Goal: Task Accomplishment & Management: Use online tool/utility

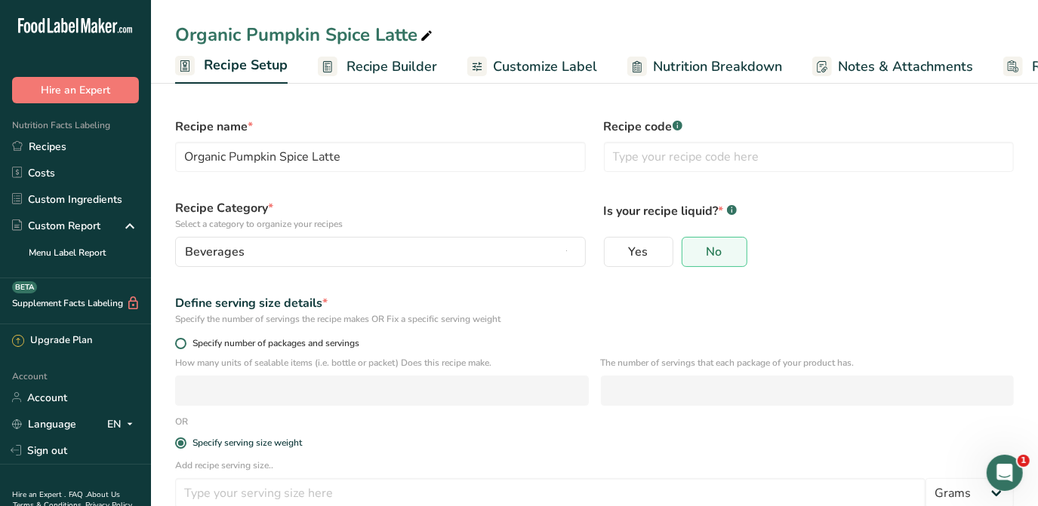
scroll to position [91, 0]
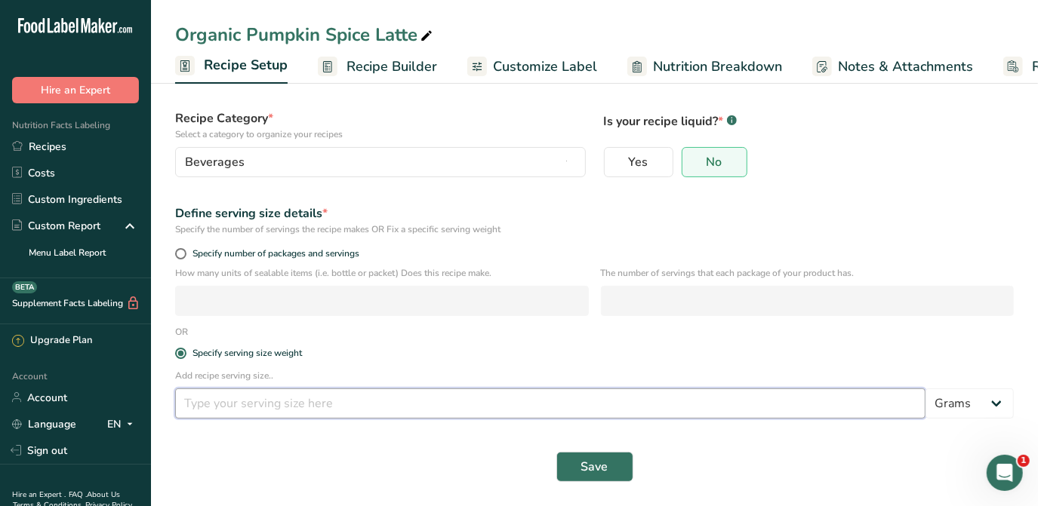
click at [872, 396] on input "number" at bounding box center [550, 404] width 750 height 30
type input "15"
click at [591, 467] on span "Save" at bounding box center [594, 467] width 27 height 18
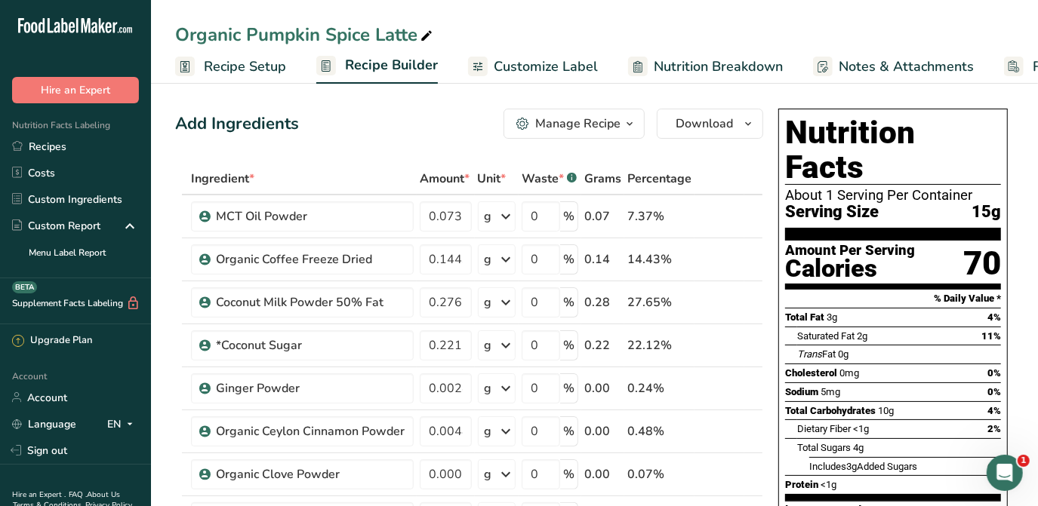
click at [560, 55] on link "Customize Label" at bounding box center [533, 67] width 130 height 34
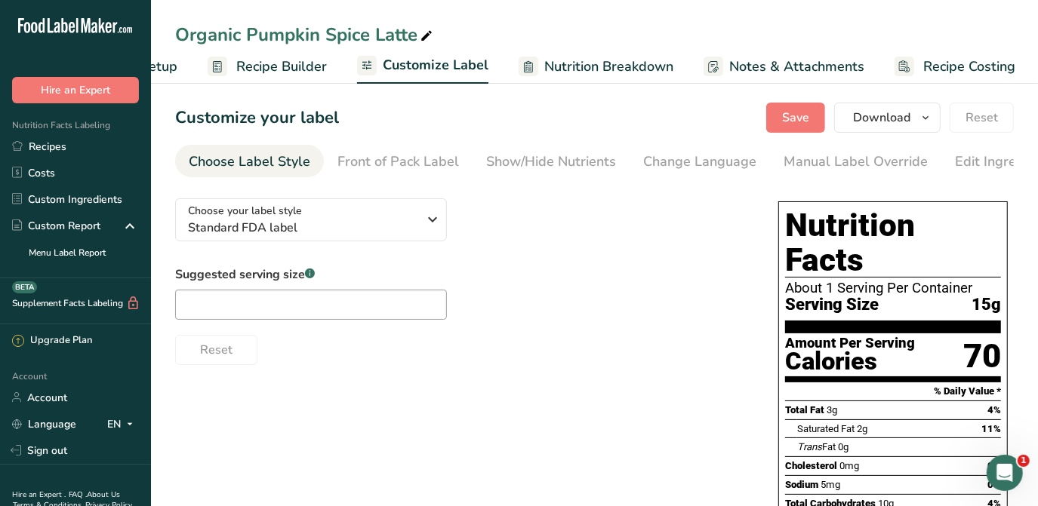
scroll to position [0, 110]
click at [861, 166] on div "Manual Label Override" at bounding box center [855, 162] width 144 height 20
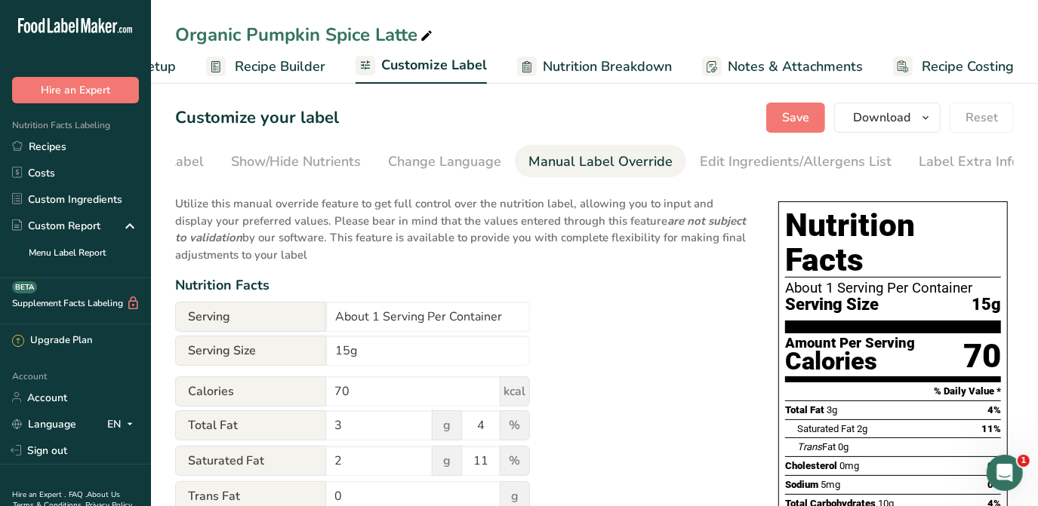
scroll to position [0, 257]
drag, startPoint x: 374, startPoint y: 318, endPoint x: 320, endPoint y: 309, distance: 55.0
click at [320, 309] on div "Serving About 1 Serving Per Container" at bounding box center [352, 317] width 355 height 30
click at [392, 319] on input "15 Serving Per Container" at bounding box center [428, 317] width 204 height 30
type input "15 Servings Per Container"
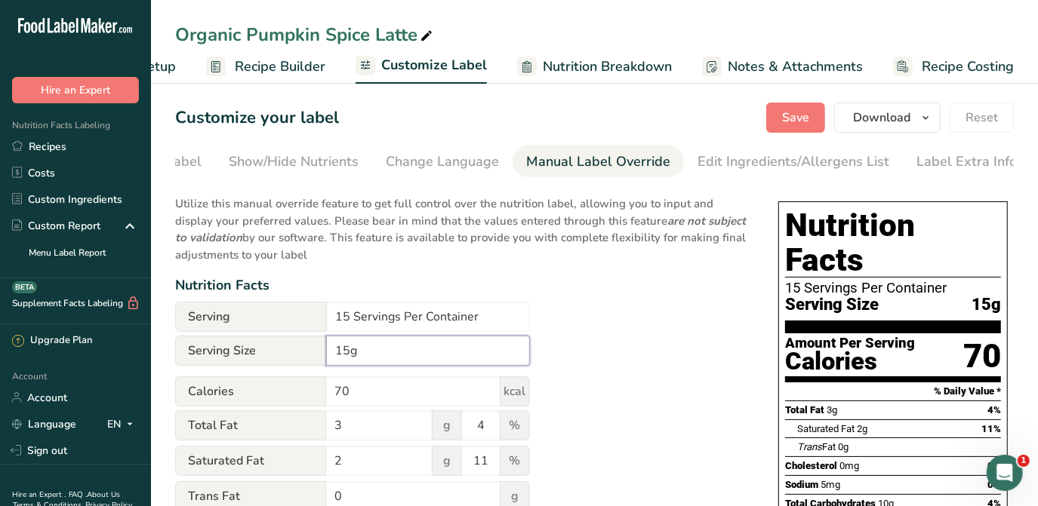
click at [331, 352] on input "15g" at bounding box center [428, 351] width 204 height 30
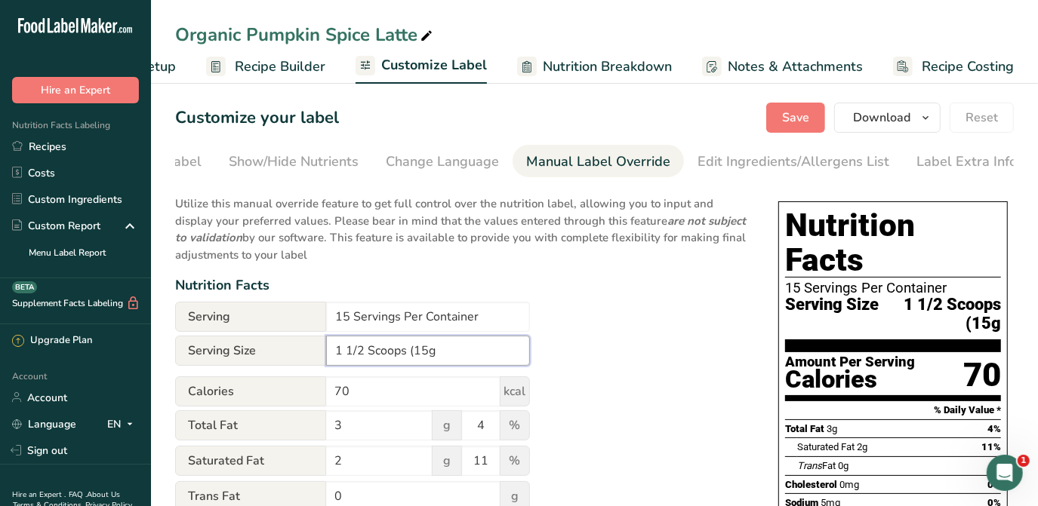
click at [446, 359] on input "1 1/2 Scoops (15g" at bounding box center [428, 351] width 204 height 30
type input "1 1/2 Scoops (15g)"
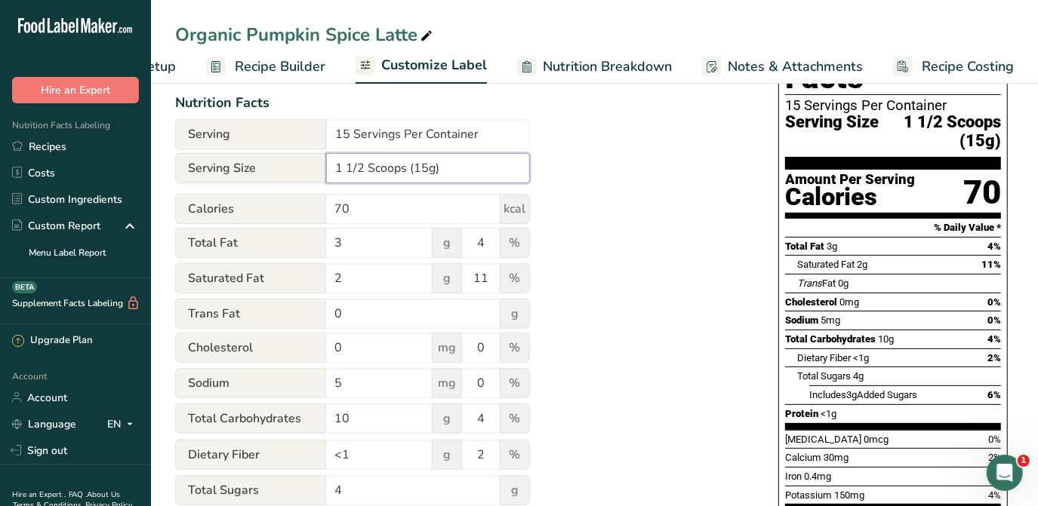
scroll to position [274, 0]
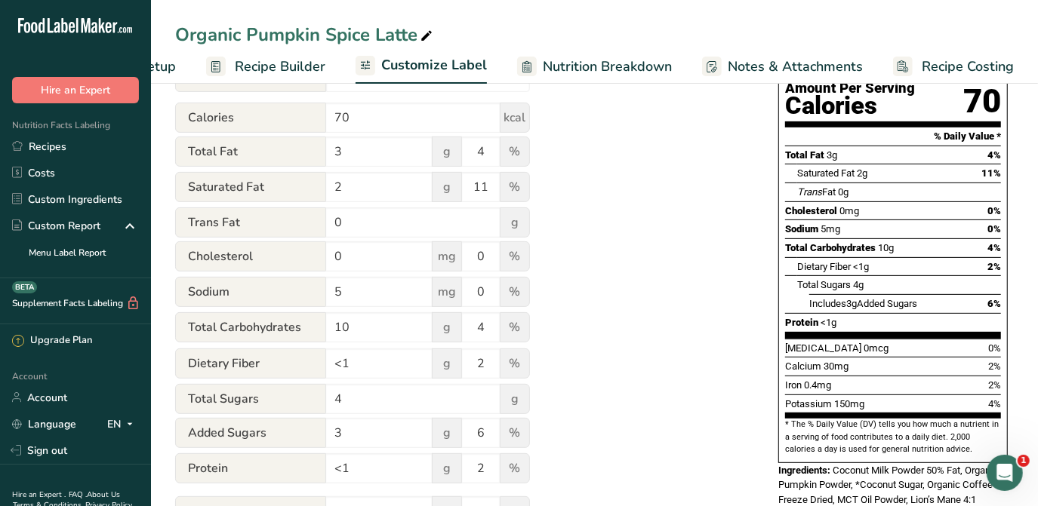
click at [678, 269] on div "Utilize this manual override feature to get full control over the nutrition lab…" at bounding box center [461, 290] width 573 height 756
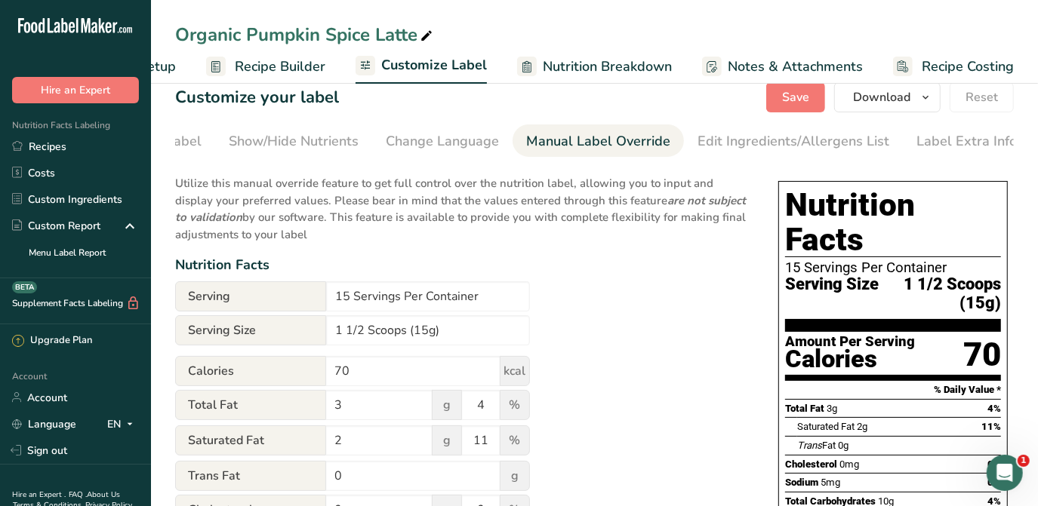
scroll to position [0, 0]
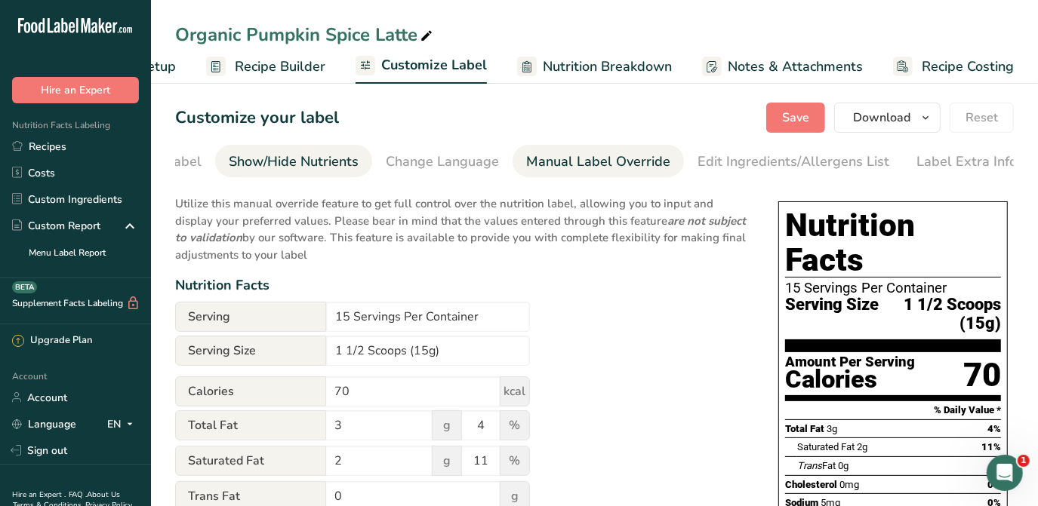
click at [338, 162] on div "Show/Hide Nutrients" at bounding box center [294, 162] width 130 height 20
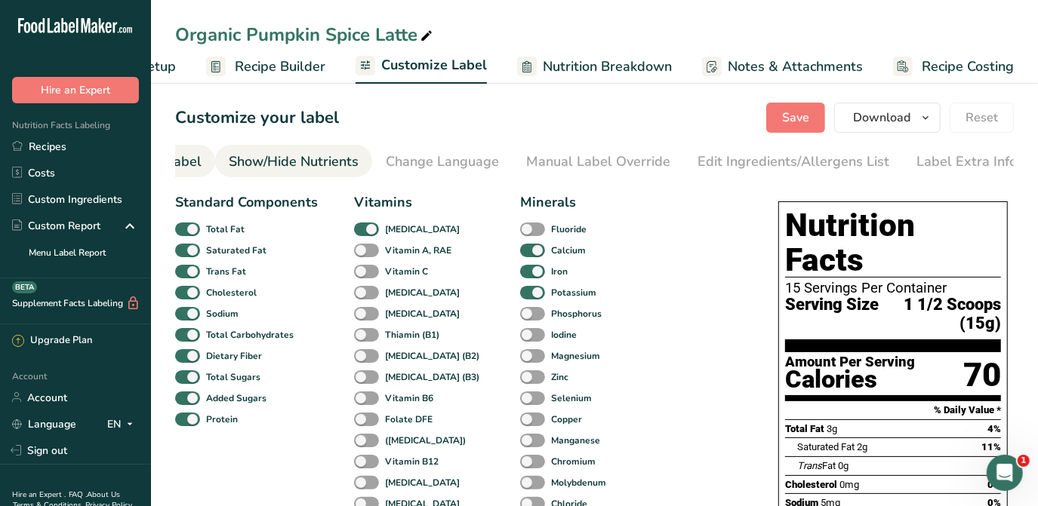
click at [189, 160] on div "Front of Pack Label" at bounding box center [141, 162] width 122 height 20
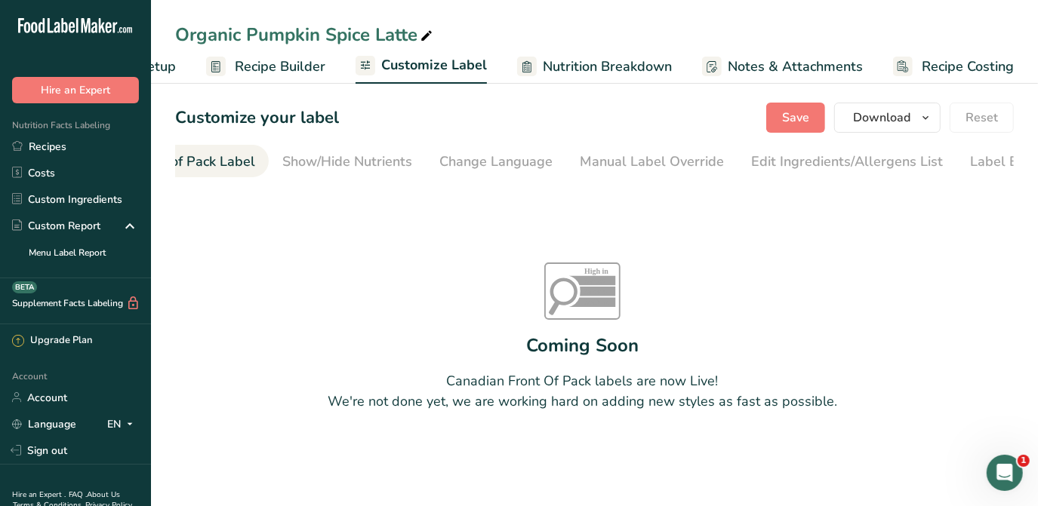
scroll to position [0, 146]
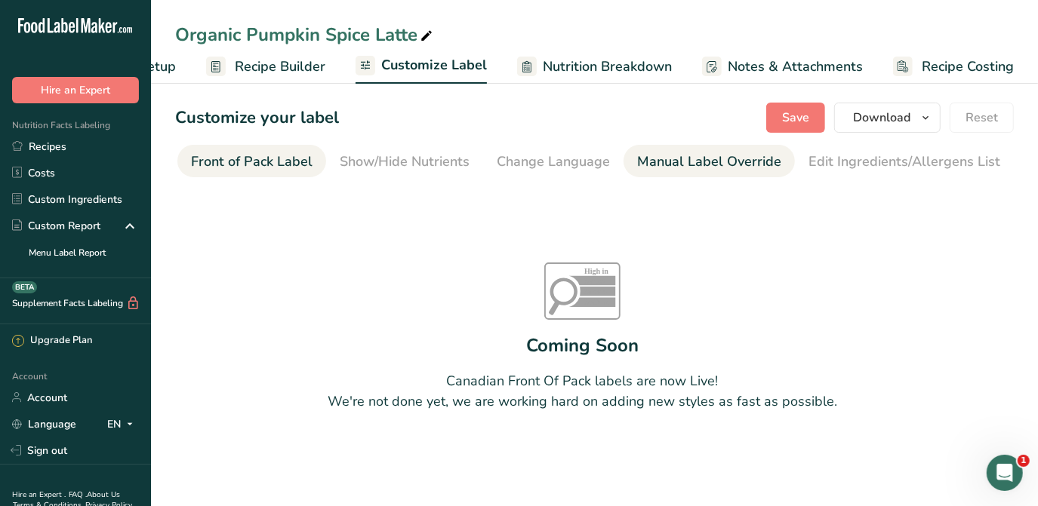
click at [676, 153] on div "Manual Label Override" at bounding box center [709, 162] width 144 height 20
type input "About 1 Serving Per Container"
type input "15g"
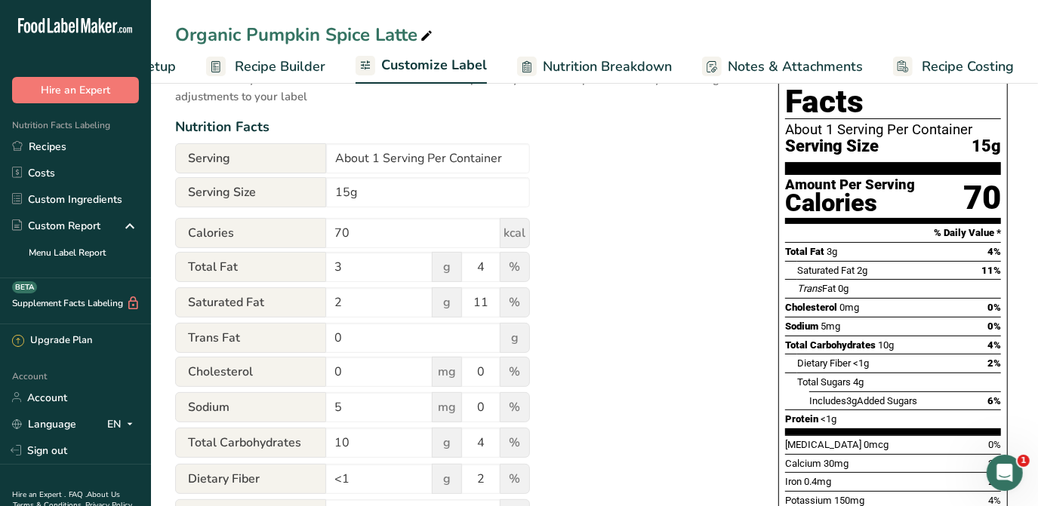
scroll to position [0, 0]
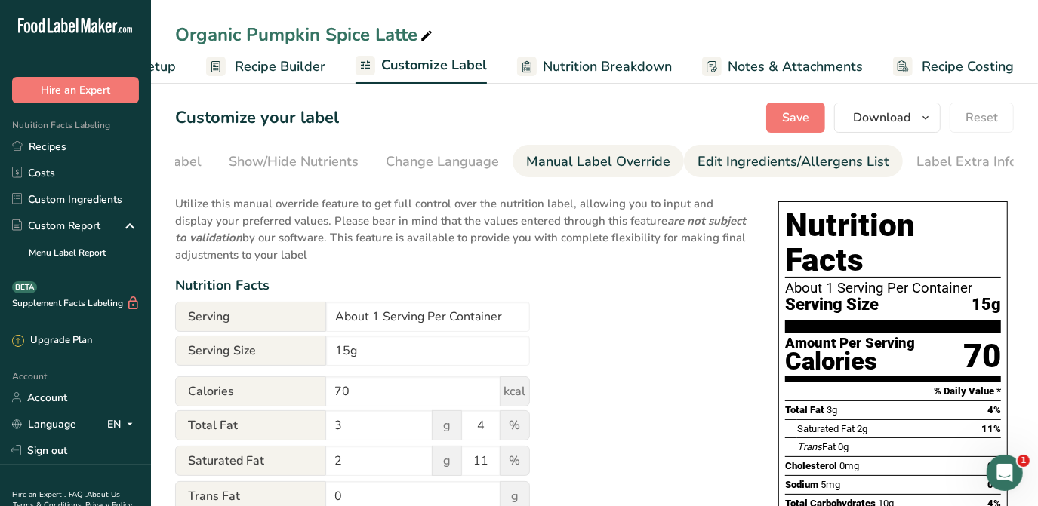
click at [792, 168] on div "Edit Ingredients/Allergens List" at bounding box center [793, 162] width 192 height 20
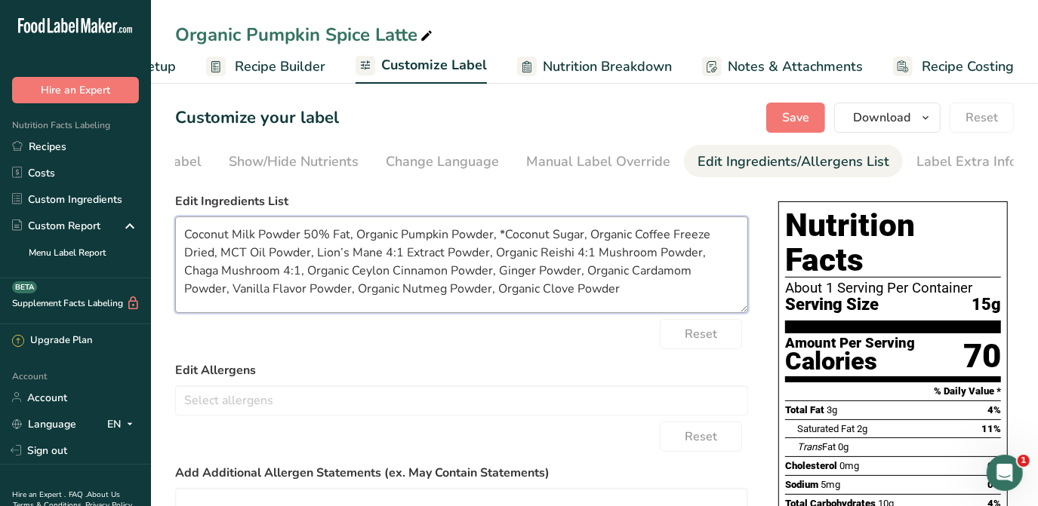
click at [184, 236] on textarea "Coconut Milk Powder 50% Fat, Organic Pumpkin Powder, *Coconut Sugar, Organic Co…" at bounding box center [461, 265] width 573 height 97
drag, startPoint x: 392, startPoint y: 239, endPoint x: 348, endPoint y: 239, distance: 44.5
click at [348, 239] on textarea "Organic Coconut Milk Powder 50% Fat, Organic Pumpkin Powder, *Coconut Sugar, Or…" at bounding box center [461, 265] width 573 height 97
click at [503, 231] on textarea "Organic Coconut Milk Powder, Organic Pumpkin Powder, *Coconut Sugar, Organic Co…" at bounding box center [461, 265] width 573 height 97
click at [712, 230] on textarea "Organic Coconut Milk Powder, Organic Pumpkin Powder, Organic Coconut Sugar, Org…" at bounding box center [461, 265] width 573 height 97
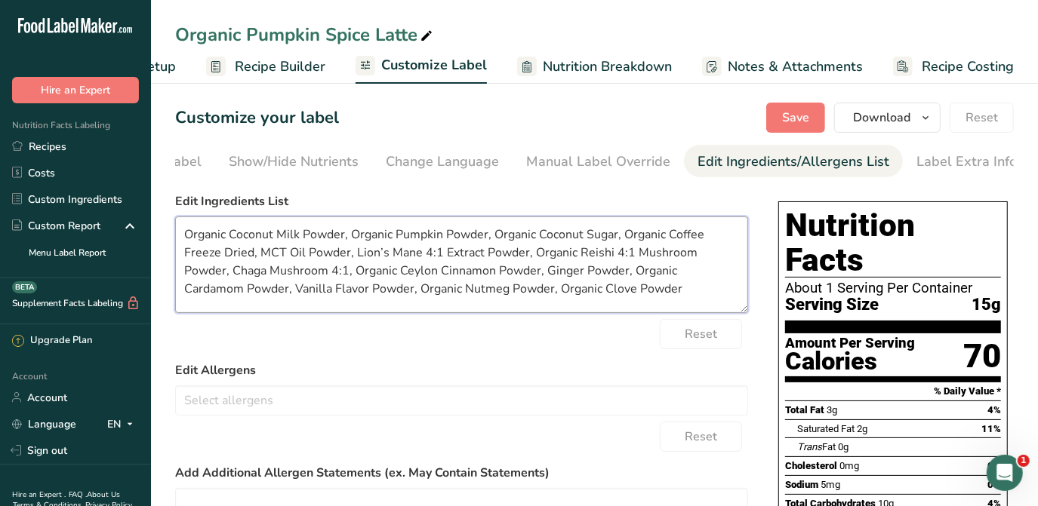
click at [186, 254] on textarea "Organic Coconut Milk Powder, Organic Pumpkin Powder, Organic Coconut Sugar, Org…" at bounding box center [461, 265] width 573 height 97
click at [253, 258] on textarea "Organic Coconut Milk Powder, Organic Pumpkin Powder, Organic Coconut Sugar, Org…" at bounding box center [461, 265] width 573 height 97
click at [266, 253] on textarea "Organic Coconut Milk Powder, Organic Pumpkin Powder, Organic Coconut Sugar, Org…" at bounding box center [461, 265] width 573 height 97
click at [401, 255] on textarea "Organic Coconut Milk Powder, Organic Pumpkin Powder, Organic Coconut Sugar, Org…" at bounding box center [461, 265] width 573 height 97
click at [405, 254] on textarea "Organic Coconut Milk Powder, Organic Pumpkin Powder, Organic Coconut Sugar, Org…" at bounding box center [461, 265] width 573 height 97
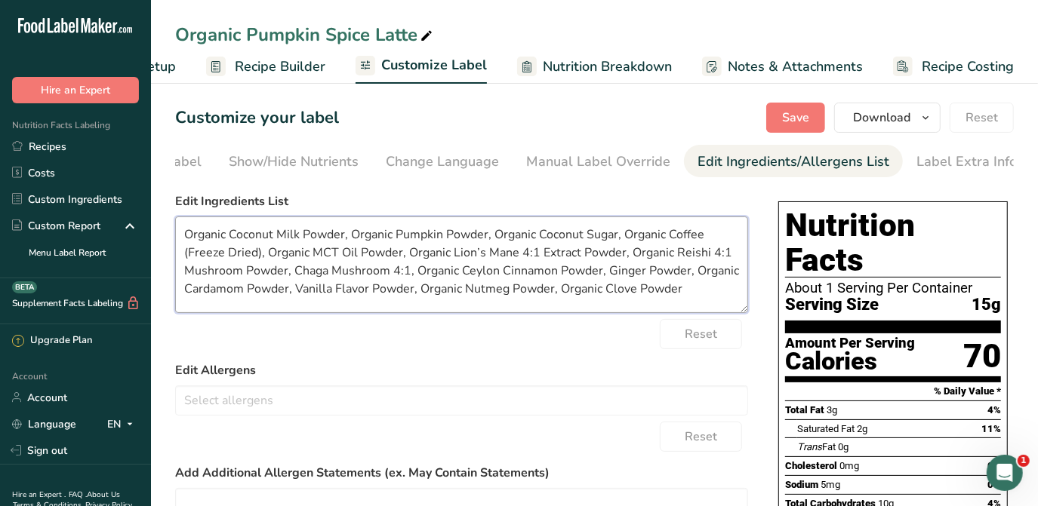
type textarea "Organic Coconut Milk Powder, Organic Pumpkin Powder, Organic Coconut Sugar, Org…"
click at [266, 67] on span "Recipe Builder" at bounding box center [280, 67] width 91 height 20
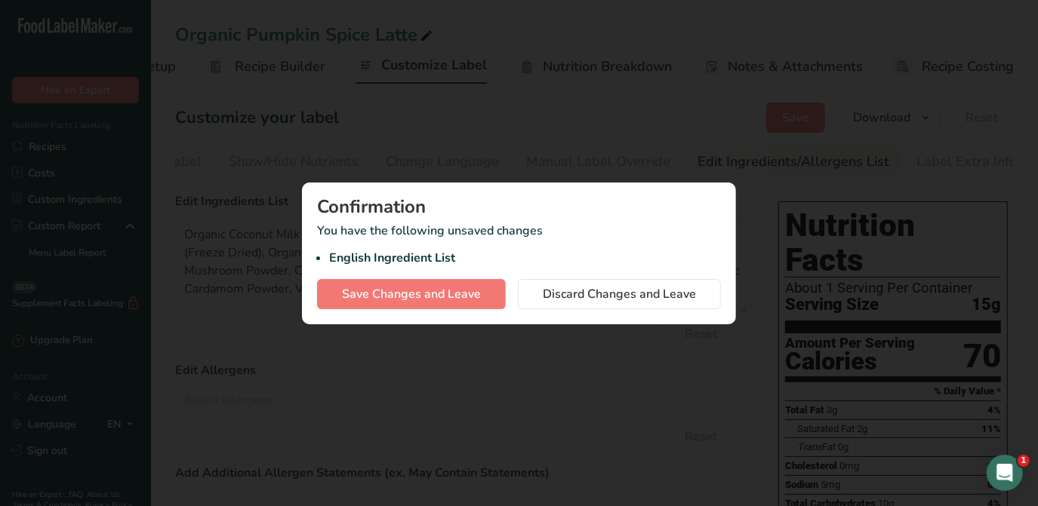
scroll to position [0, 100]
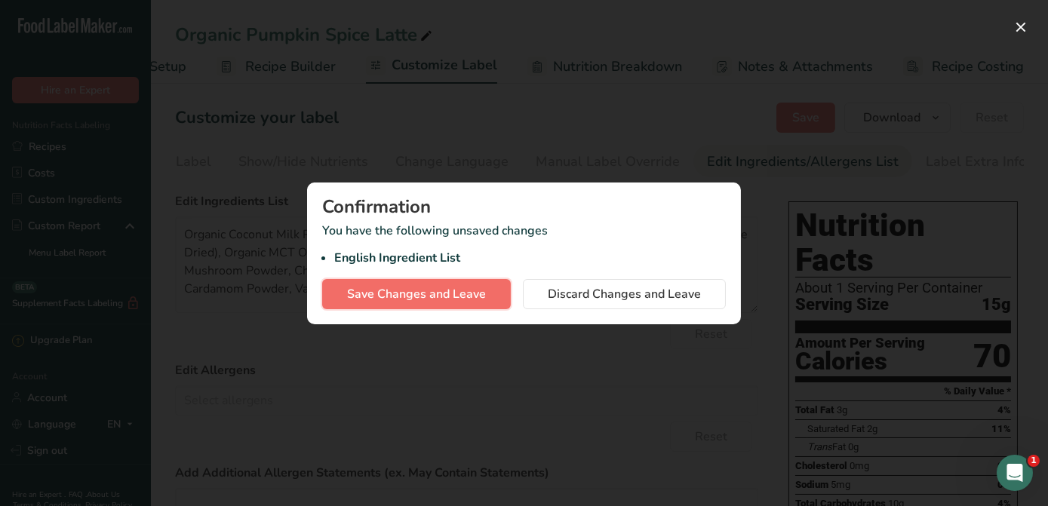
click at [473, 300] on span "Save Changes and Leave" at bounding box center [416, 294] width 139 height 18
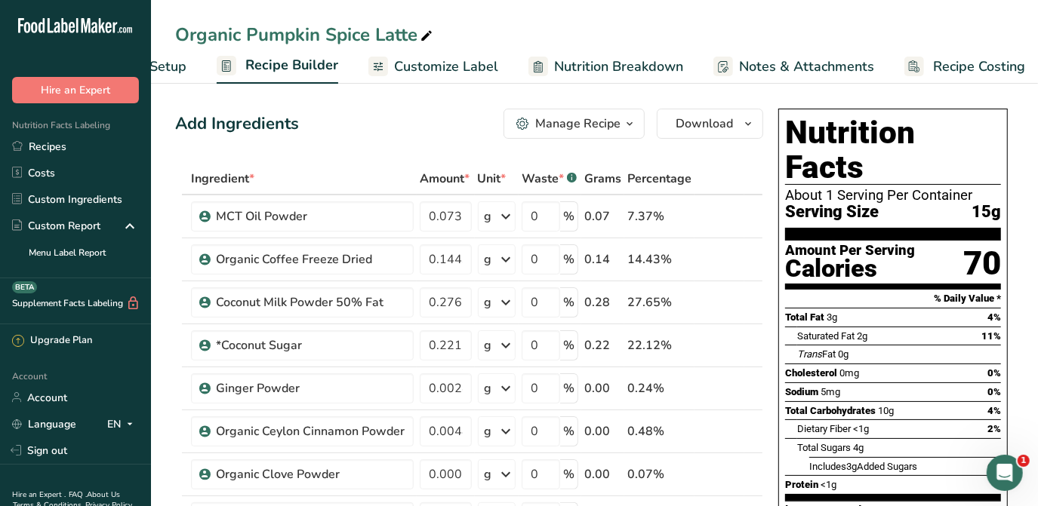
click at [466, 67] on span "Customize Label" at bounding box center [446, 67] width 104 height 20
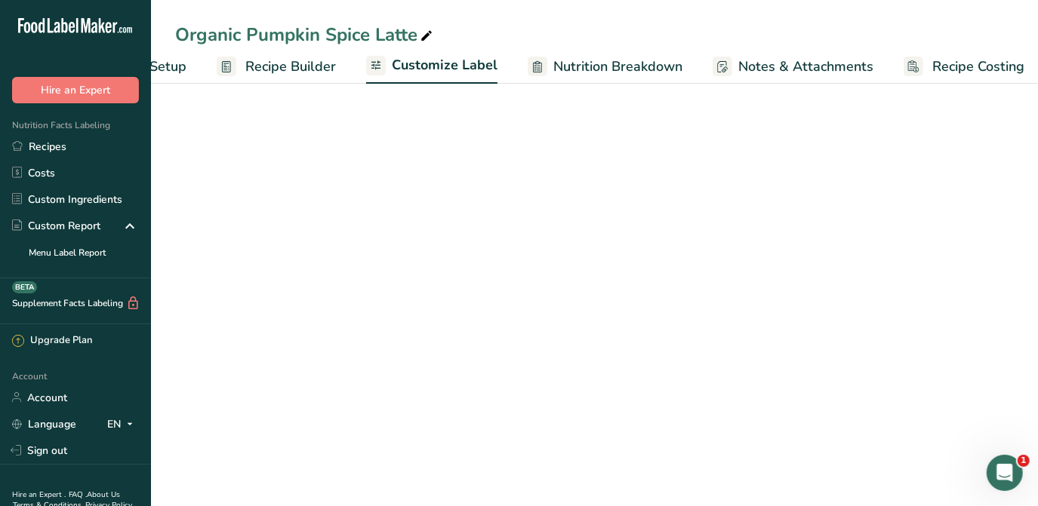
scroll to position [0, 110]
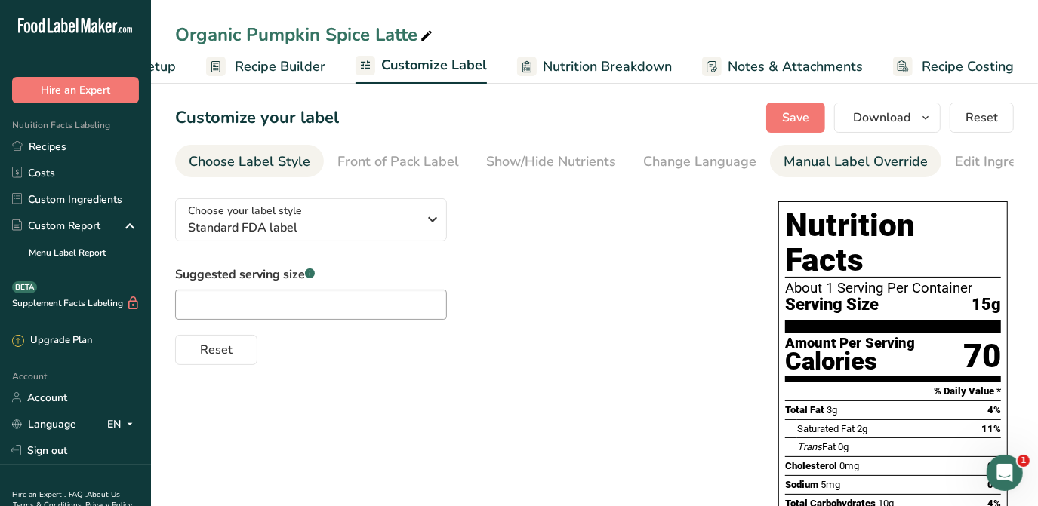
click at [799, 162] on div "Manual Label Override" at bounding box center [855, 162] width 144 height 20
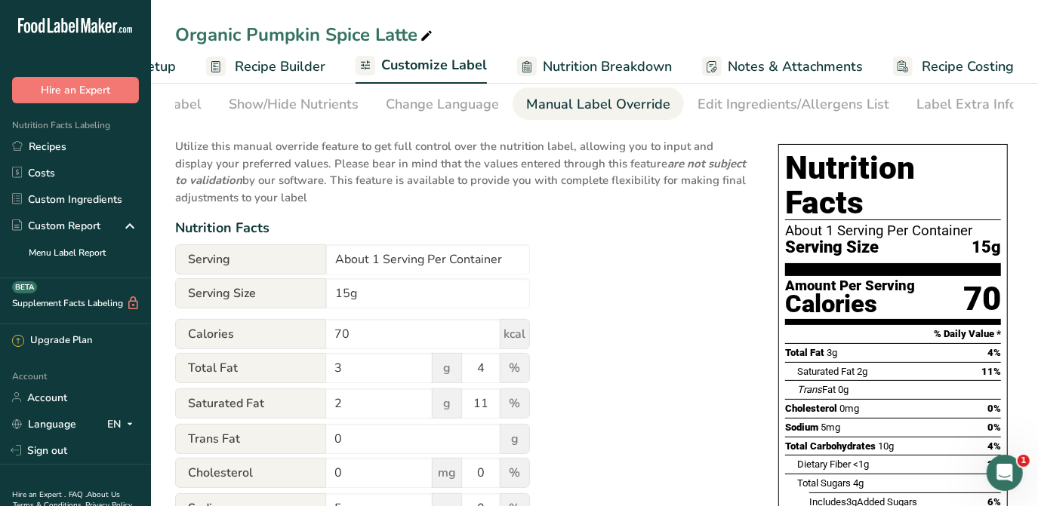
scroll to position [137, 0]
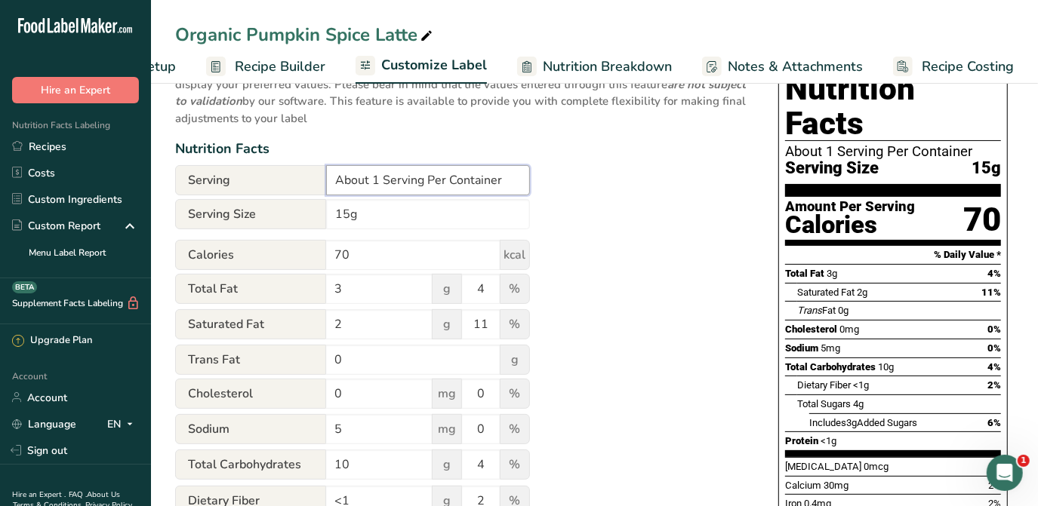
drag, startPoint x: 377, startPoint y: 184, endPoint x: 308, endPoint y: 204, distance: 71.4
click at [308, 204] on form "Serving About 1 Serving Per Container Serving Size 15g Calories 70 kcal Total F…" at bounding box center [352, 485] width 355 height 641
click at [392, 177] on input "15 Serving Per Container" at bounding box center [428, 180] width 204 height 30
type input "15 Servings Per Container"
click at [359, 214] on input "15g" at bounding box center [428, 214] width 204 height 30
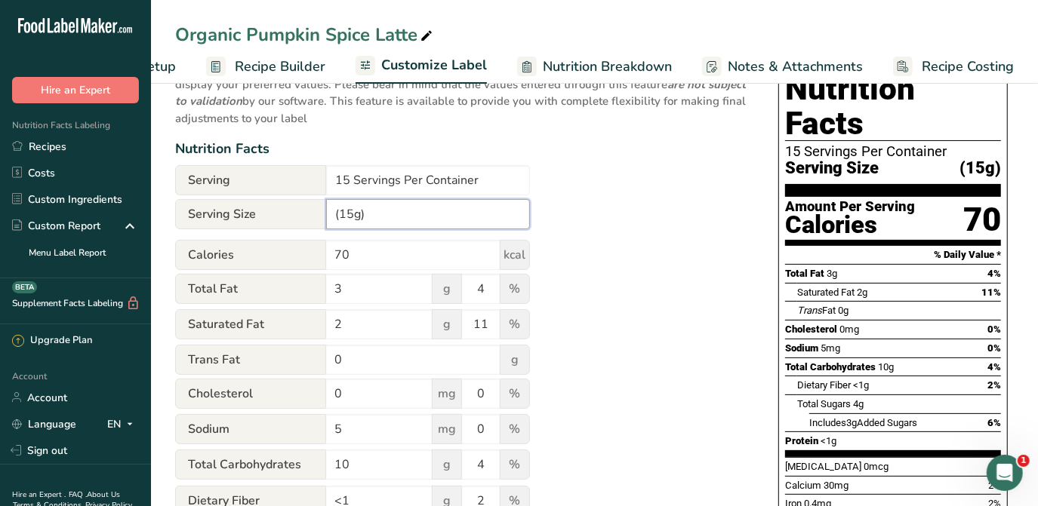
click at [328, 220] on input "(15g)" at bounding box center [428, 214] width 204 height 30
click at [349, 176] on input "15 Servings Per Container" at bounding box center [428, 180] width 204 height 30
click at [399, 211] on input "1 Scoop (13g)" at bounding box center [428, 214] width 204 height 30
click at [378, 216] on input "1 Scoop (19g)" at bounding box center [428, 214] width 204 height 30
click at [345, 212] on input "1 Scoops (19g)" at bounding box center [428, 214] width 204 height 30
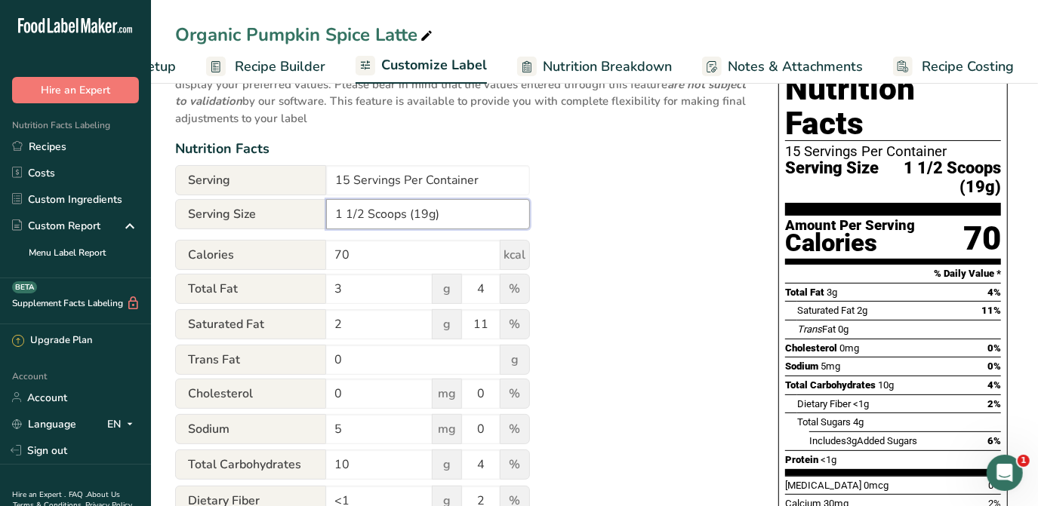
type input "1 1/2 Scoops (19g)"
click at [621, 229] on div "Utilize this manual override feature to get full control over the nutrition lab…" at bounding box center [461, 428] width 573 height 756
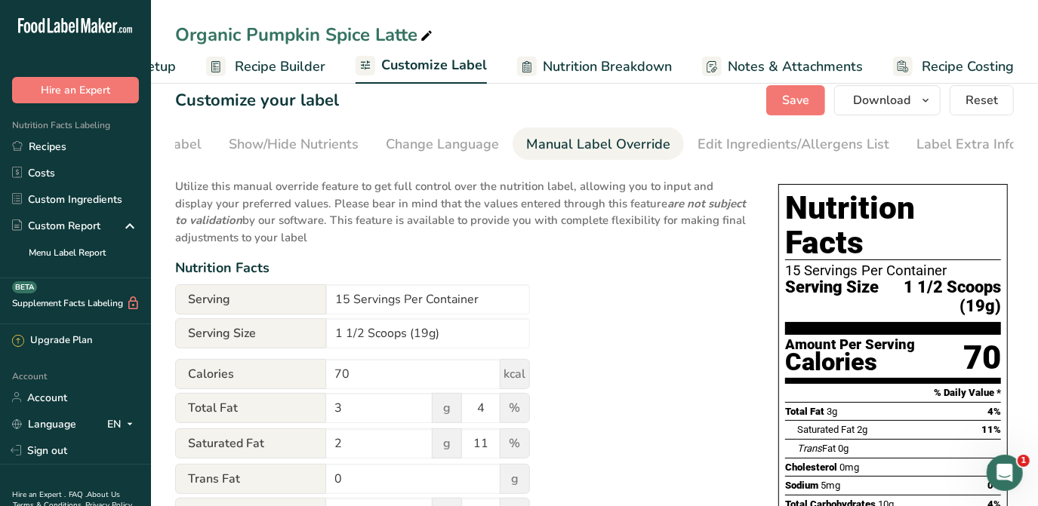
scroll to position [0, 0]
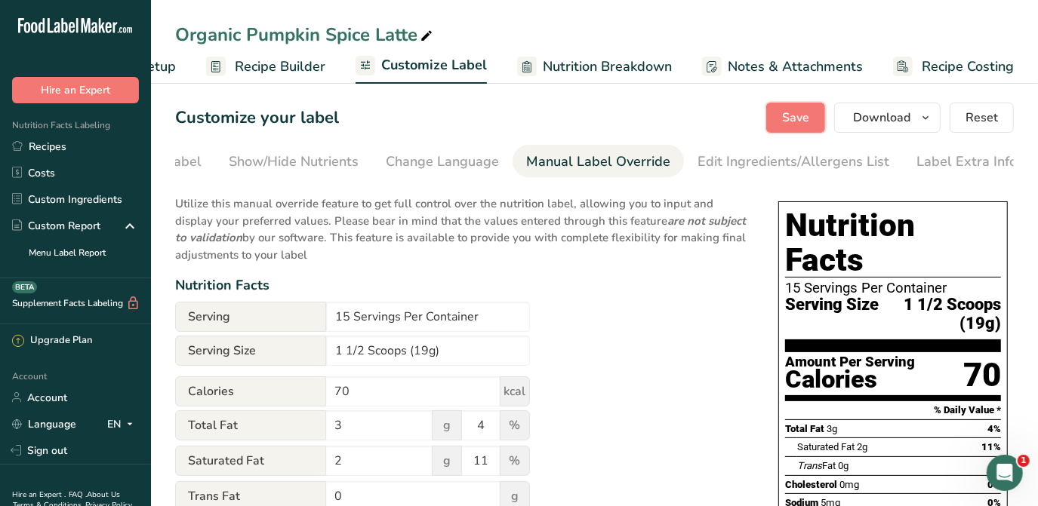
click at [803, 118] on span "Save" at bounding box center [795, 118] width 27 height 18
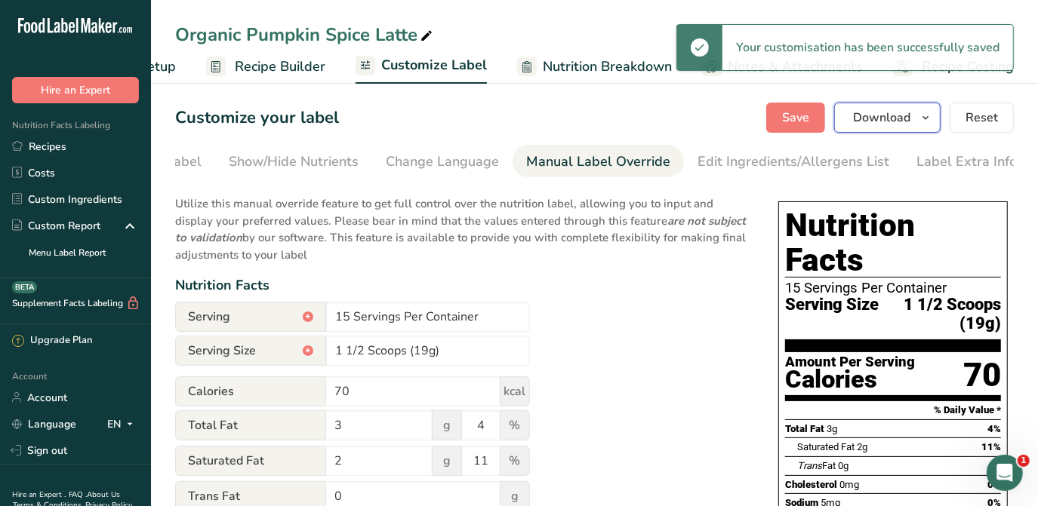
click at [919, 115] on span "button" at bounding box center [925, 118] width 18 height 18
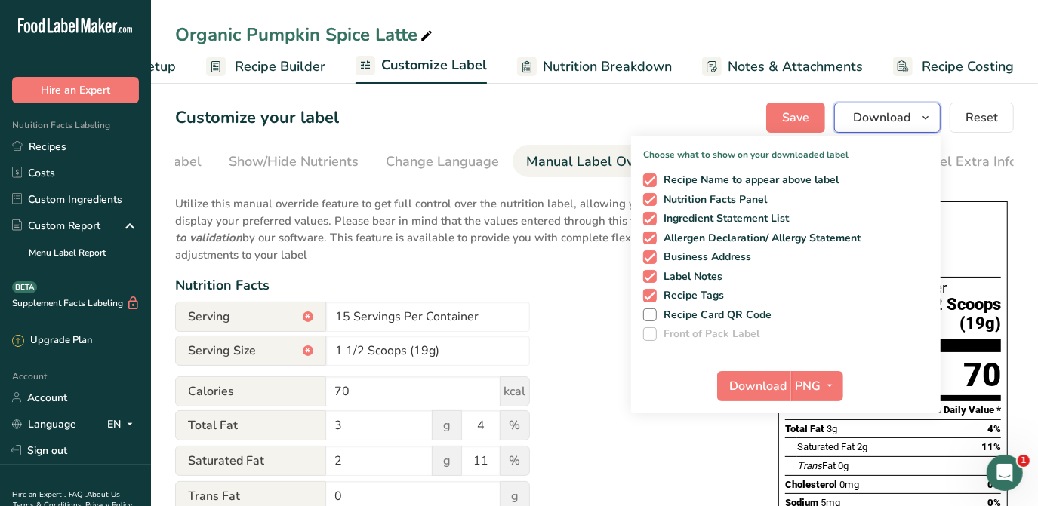
click at [896, 116] on span "Download" at bounding box center [881, 118] width 57 height 18
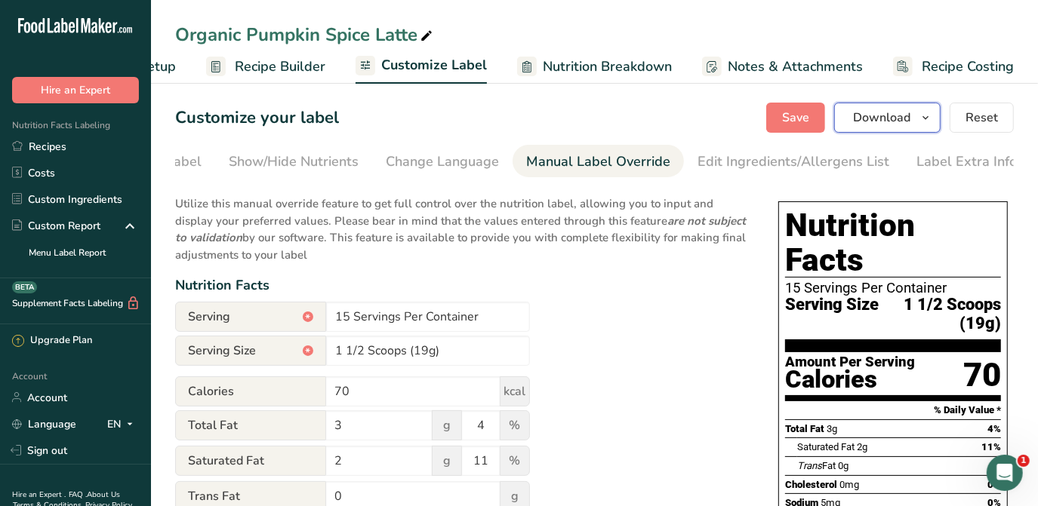
click at [901, 116] on span "Download" at bounding box center [881, 118] width 57 height 18
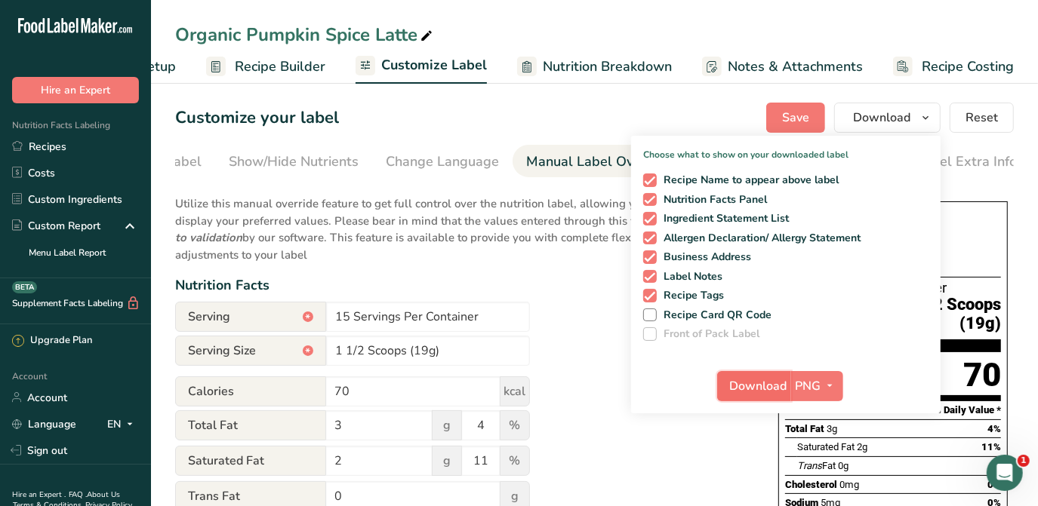
click at [763, 385] on span "Download" at bounding box center [758, 386] width 57 height 18
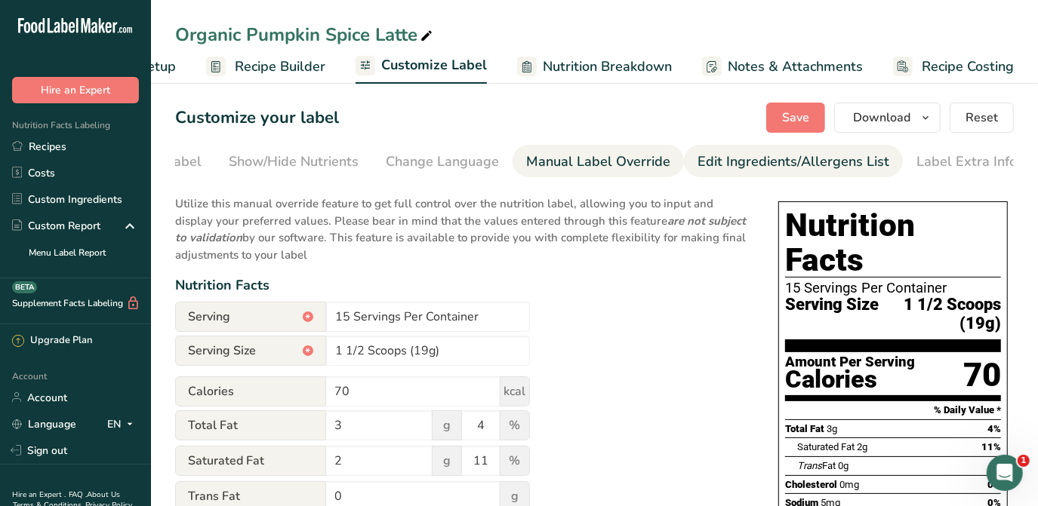
click at [839, 162] on div "Edit Ingredients/Allergens List" at bounding box center [793, 162] width 192 height 20
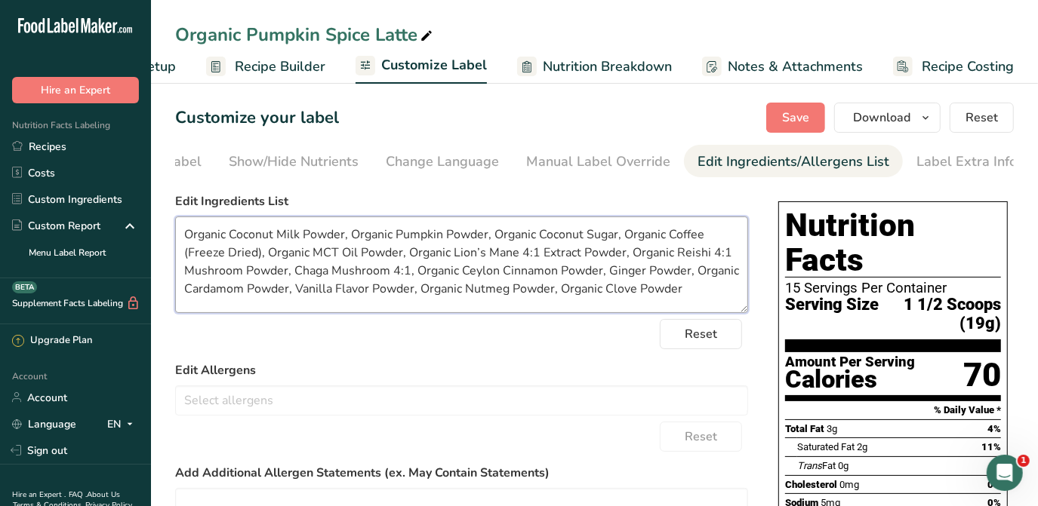
click at [728, 257] on textarea "Organic Coconut Milk Powder, Organic Pumpkin Powder, Organic Coconut Sugar, Org…" at bounding box center [461, 265] width 573 height 97
drag, startPoint x: 241, startPoint y: 269, endPoint x: 184, endPoint y: 279, distance: 57.6
click at [184, 279] on textarea "Organic Coconut Milk Powder, Organic Pumpkin Powder, Organic Coconut Sugar, Org…" at bounding box center [461, 265] width 573 height 97
click at [272, 273] on textarea "Organic Coconut Milk Powder, Organic Pumpkin Powder, Organic Coconut Sugar, Org…" at bounding box center [461, 265] width 573 height 97
drag, startPoint x: 432, startPoint y: 275, endPoint x: 418, endPoint y: 275, distance: 13.6
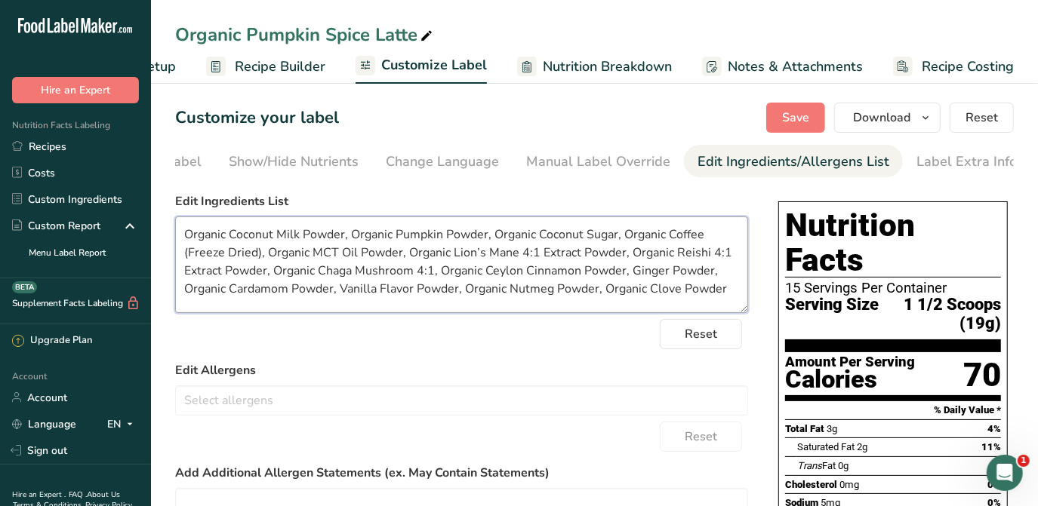
click at [418, 275] on textarea "Organic Coconut Milk Powder, Organic Pumpkin Powder, Organic Coconut Sugar, Org…" at bounding box center [461, 265] width 573 height 97
click at [656, 279] on textarea "Organic Coconut Milk Powder, Organic Pumpkin Powder, Organic Coconut Sugar, Org…" at bounding box center [461, 265] width 573 height 97
click at [423, 294] on textarea "Organic Coconut Milk Powder, Organic Pumpkin Powder, Organic Coconut Sugar, Org…" at bounding box center [461, 265] width 573 height 97
click at [426, 288] on textarea "Organic Coconut Milk Powder, Organic Pumpkin Powder, Organic Coconut Sugar, Org…" at bounding box center [461, 265] width 573 height 97
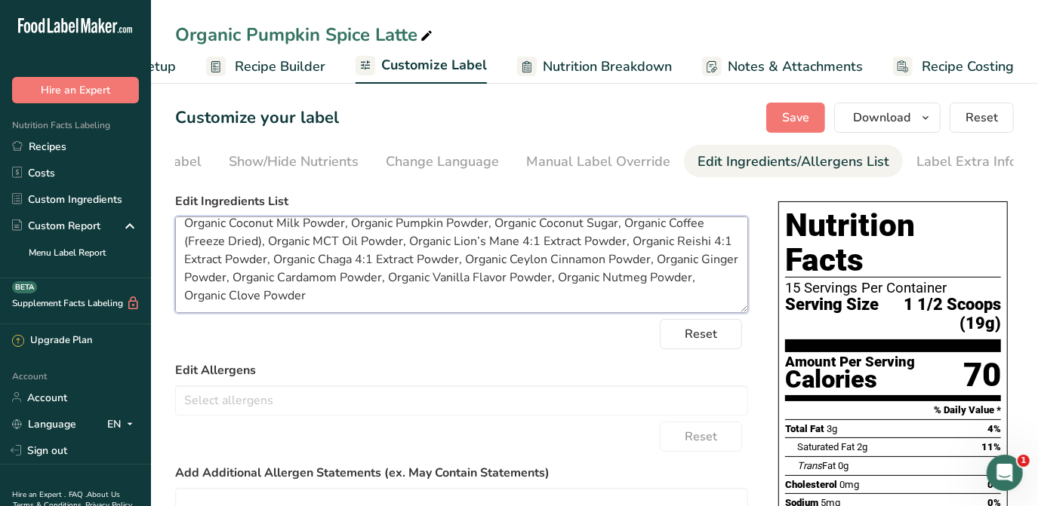
type textarea "Organic Coconut Milk Powder, Organic Pumpkin Powder, Organic Coconut Sugar, Org…"
click at [794, 109] on span "Save" at bounding box center [795, 118] width 27 height 18
click at [803, 123] on span "Save" at bounding box center [795, 118] width 27 height 18
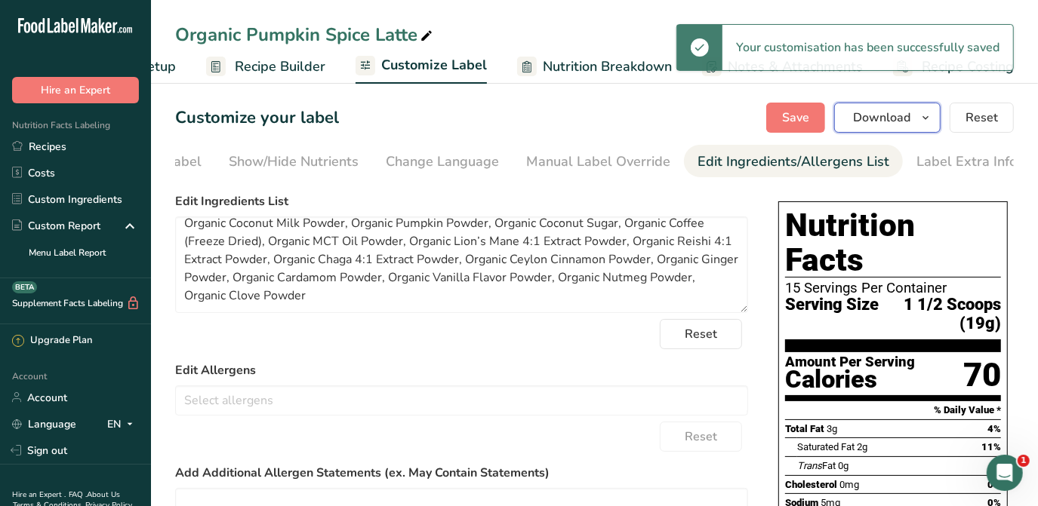
click at [922, 112] on icon "button" at bounding box center [925, 118] width 12 height 19
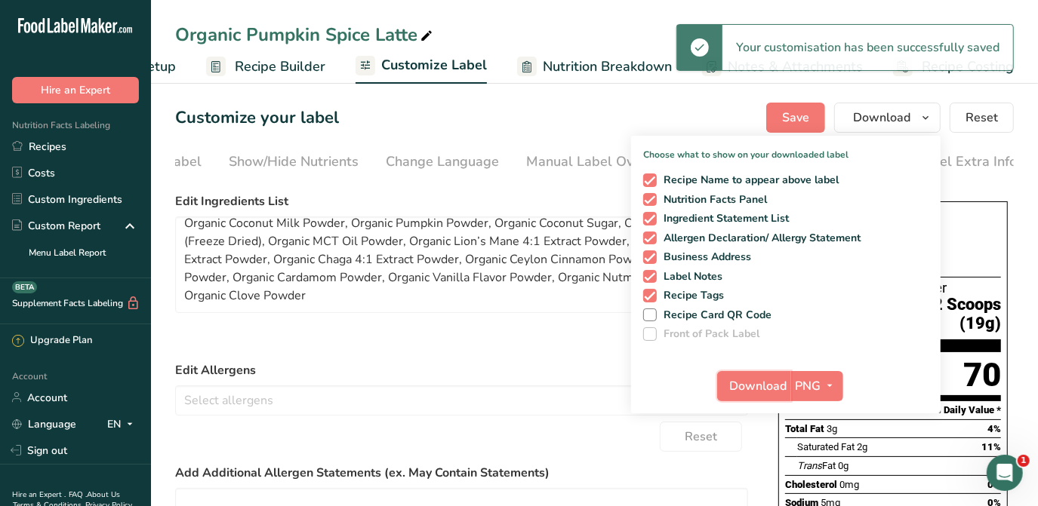
click at [779, 390] on span "Download" at bounding box center [758, 386] width 57 height 18
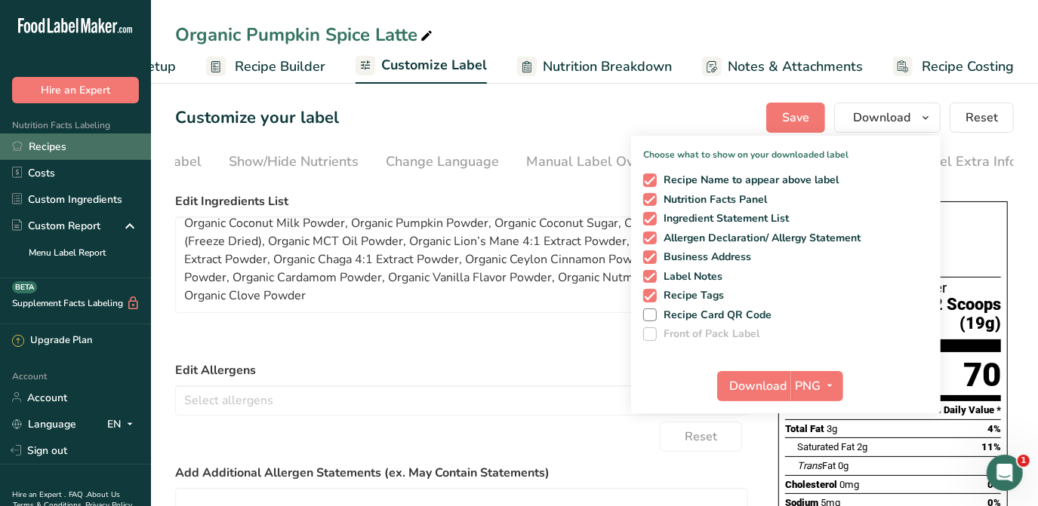
click at [57, 142] on link "Recipes" at bounding box center [75, 147] width 151 height 26
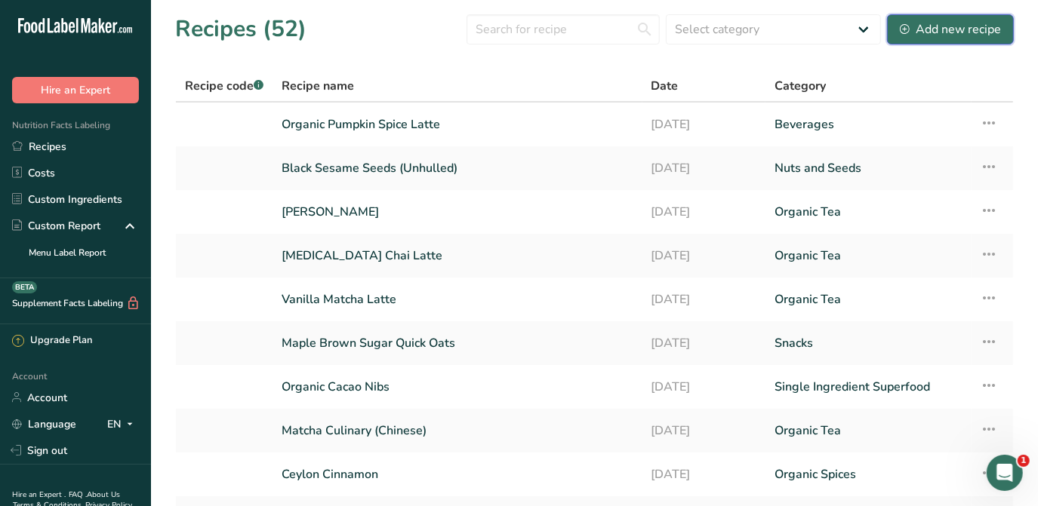
click at [970, 23] on div "Add new recipe" at bounding box center [950, 29] width 101 height 18
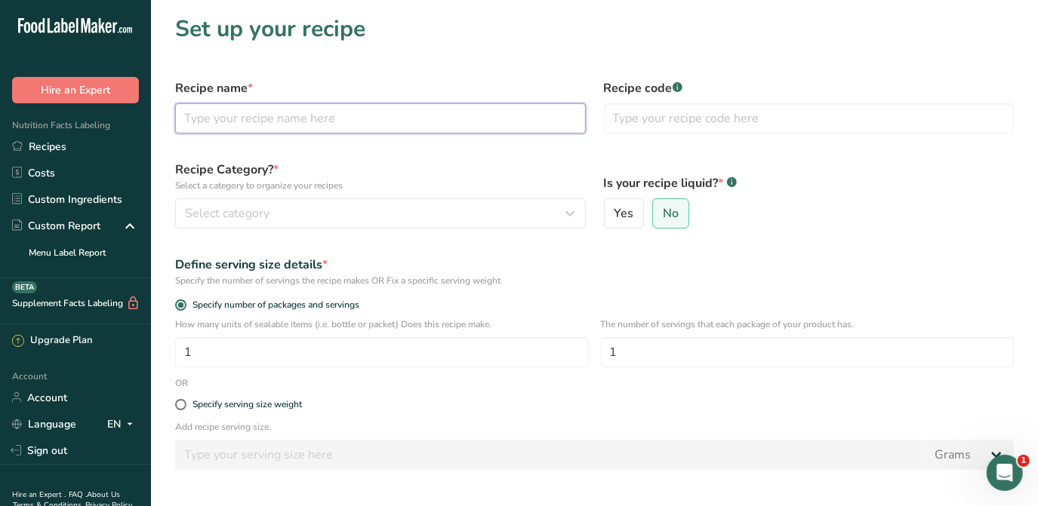
click at [294, 125] on input "text" at bounding box center [380, 118] width 411 height 30
type input "Organic Golden Latte"
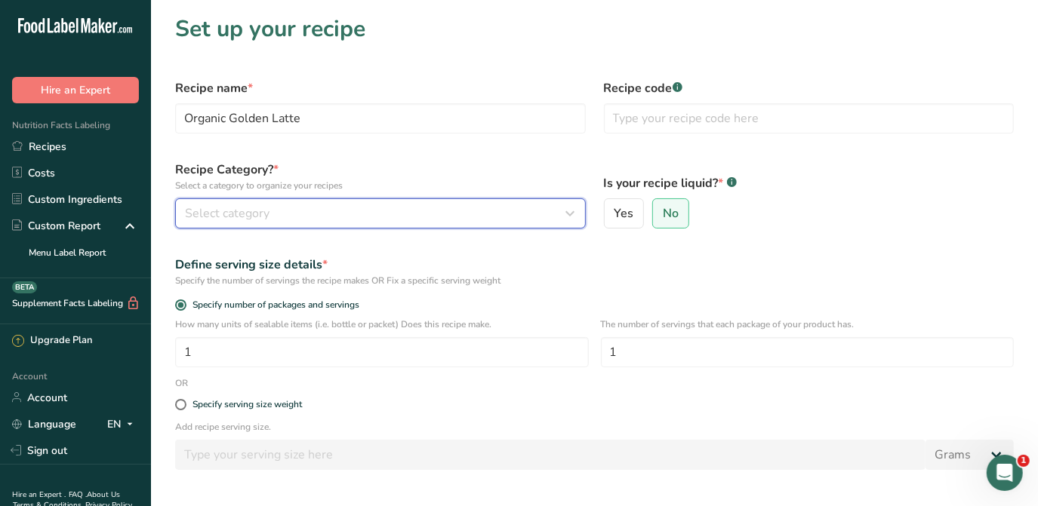
click at [543, 202] on button "Select category" at bounding box center [380, 214] width 411 height 30
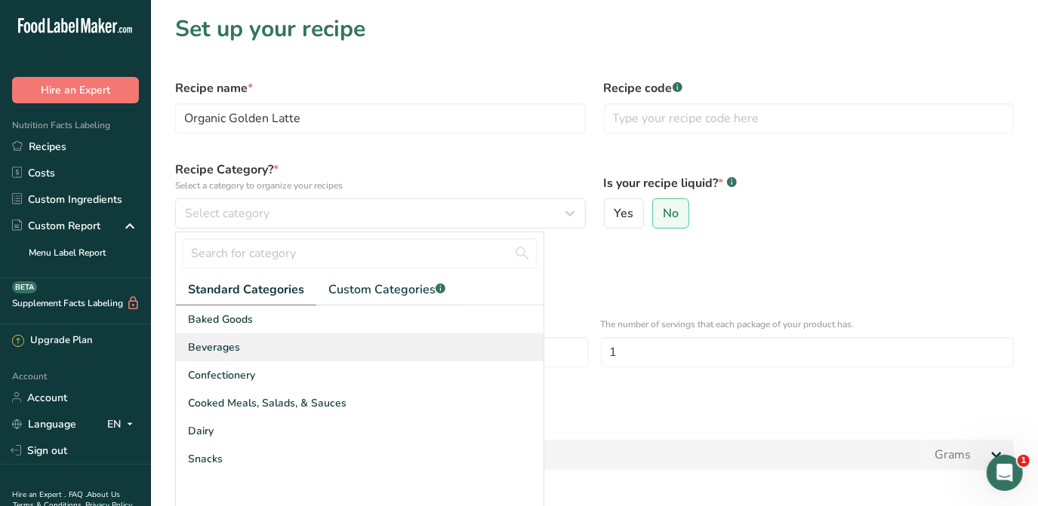
click at [313, 346] on div "Beverages" at bounding box center [360, 348] width 368 height 28
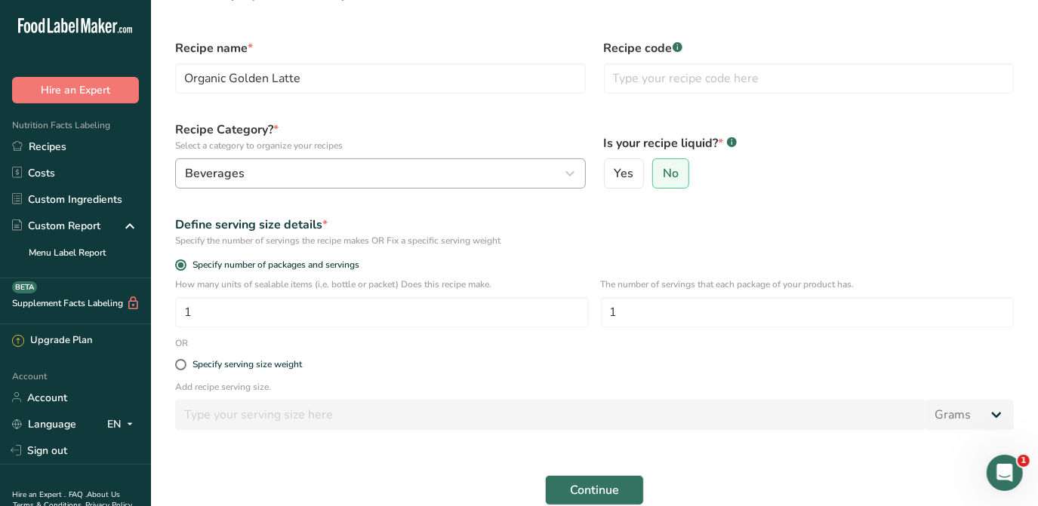
scroll to position [137, 0]
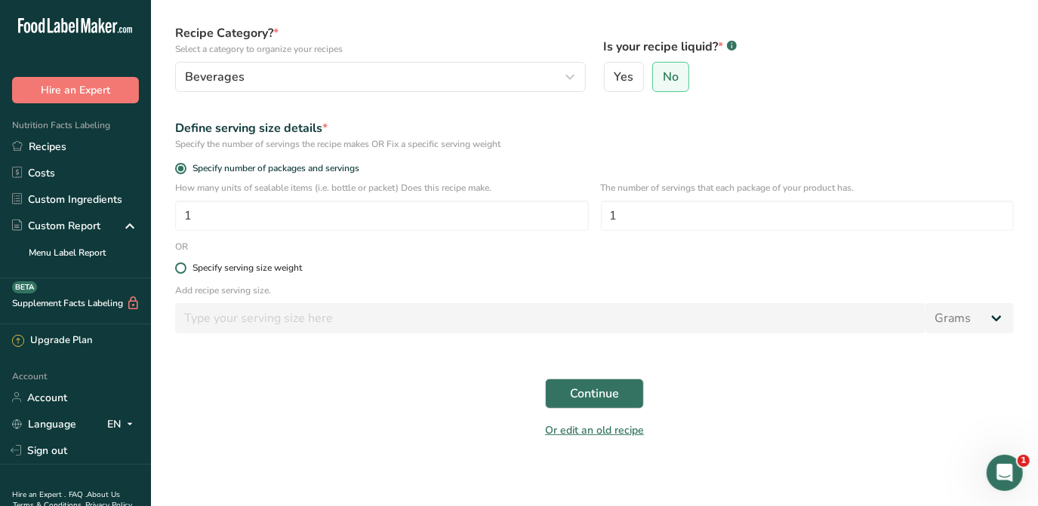
click at [243, 263] on div "Specify serving size weight" at bounding box center [246, 268] width 109 height 11
click at [185, 263] on input "Specify serving size weight" at bounding box center [180, 268] width 10 height 10
radio input "true"
radio input "false"
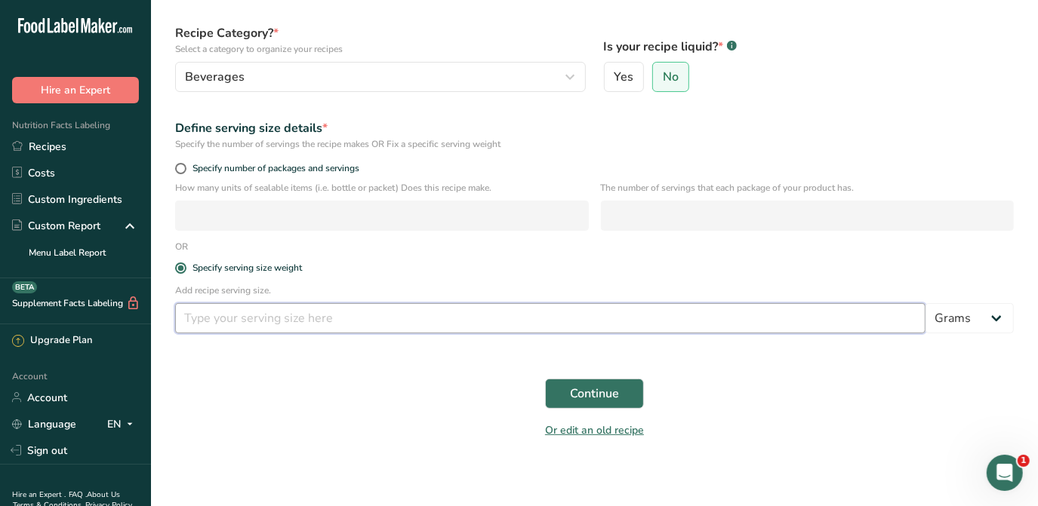
click at [279, 319] on input "number" at bounding box center [550, 318] width 750 height 30
type input "1"
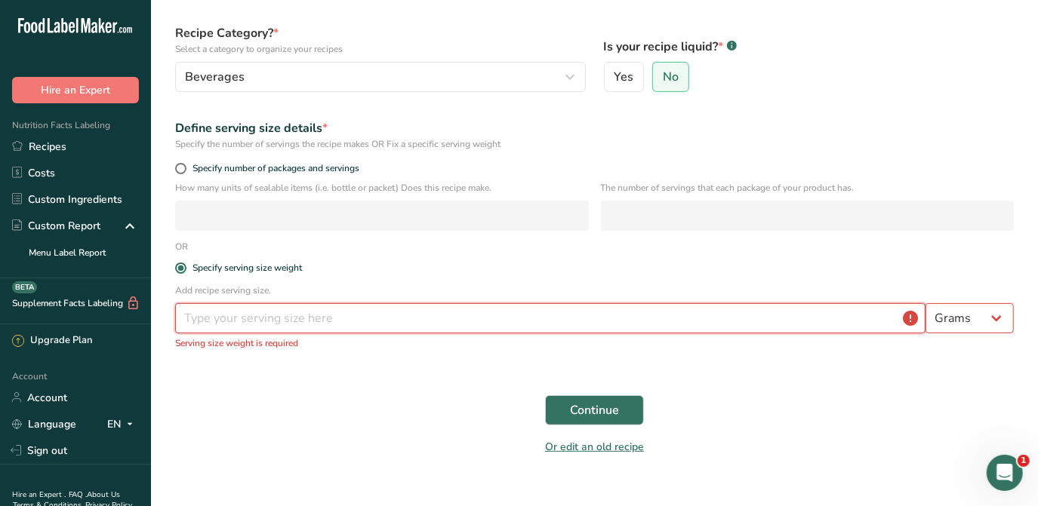
click at [275, 316] on input "number" at bounding box center [550, 318] width 750 height 30
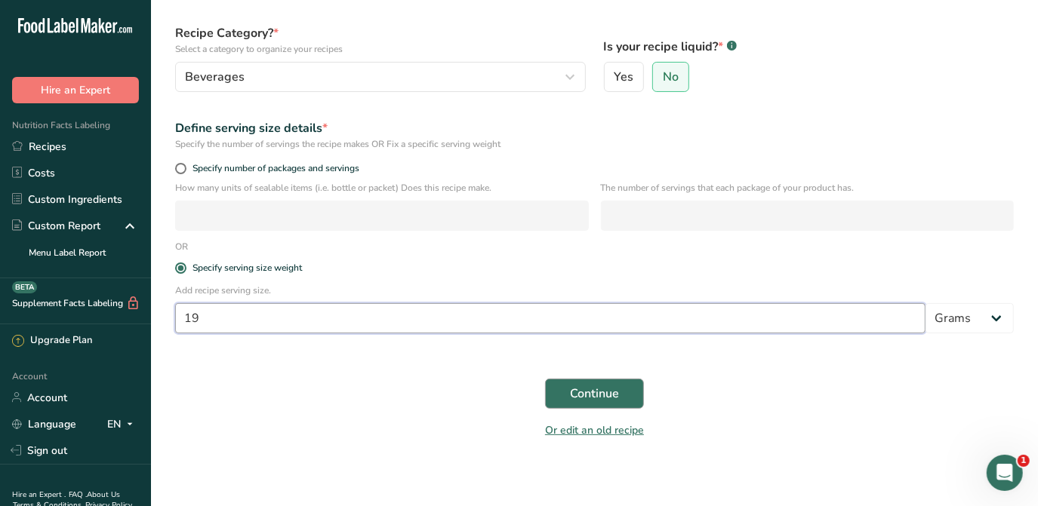
type input "19"
click at [591, 389] on span "Continue" at bounding box center [594, 394] width 49 height 18
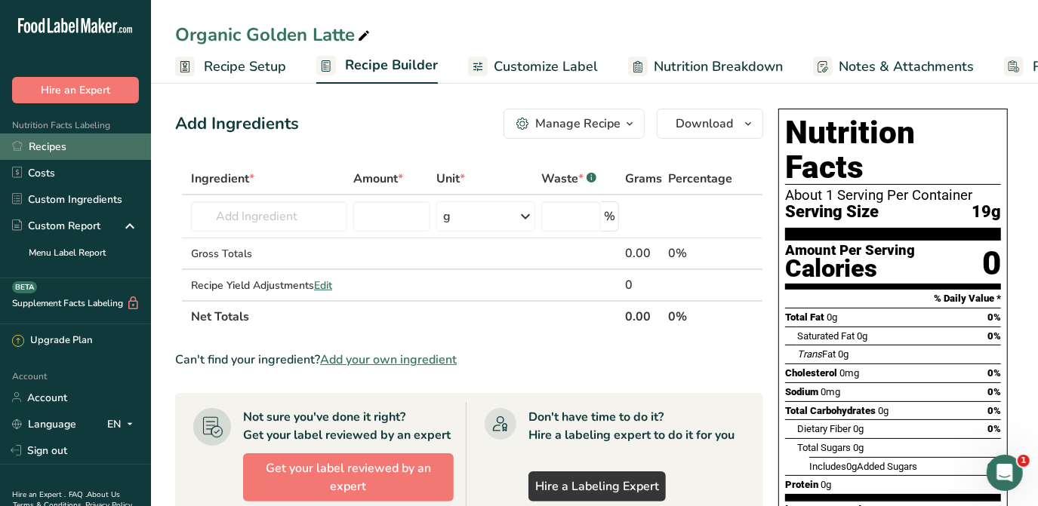
click at [69, 148] on link "Recipes" at bounding box center [75, 147] width 151 height 26
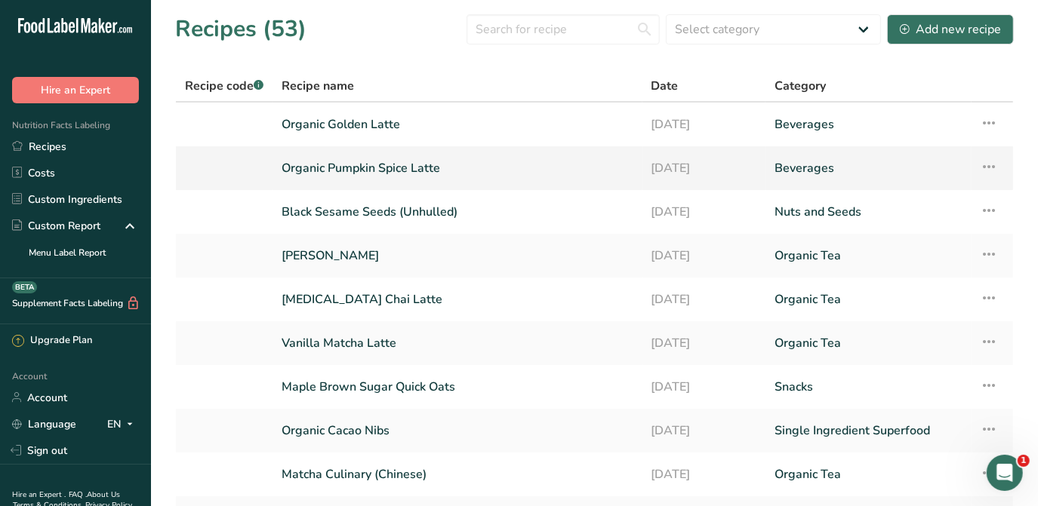
click at [392, 174] on link "Organic Pumpkin Spice Latte" at bounding box center [458, 168] width 352 height 32
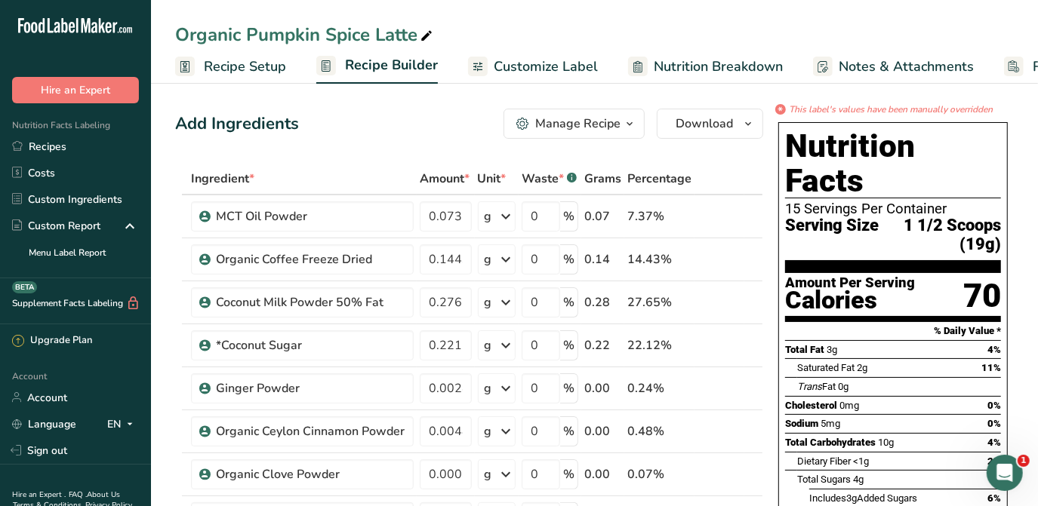
click at [239, 72] on span "Recipe Setup" at bounding box center [245, 67] width 82 height 20
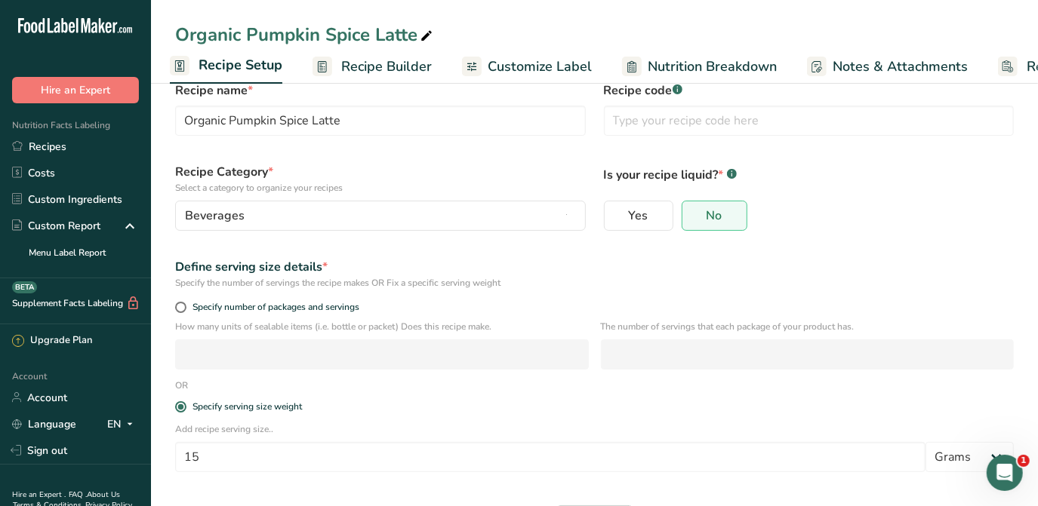
scroll to position [91, 0]
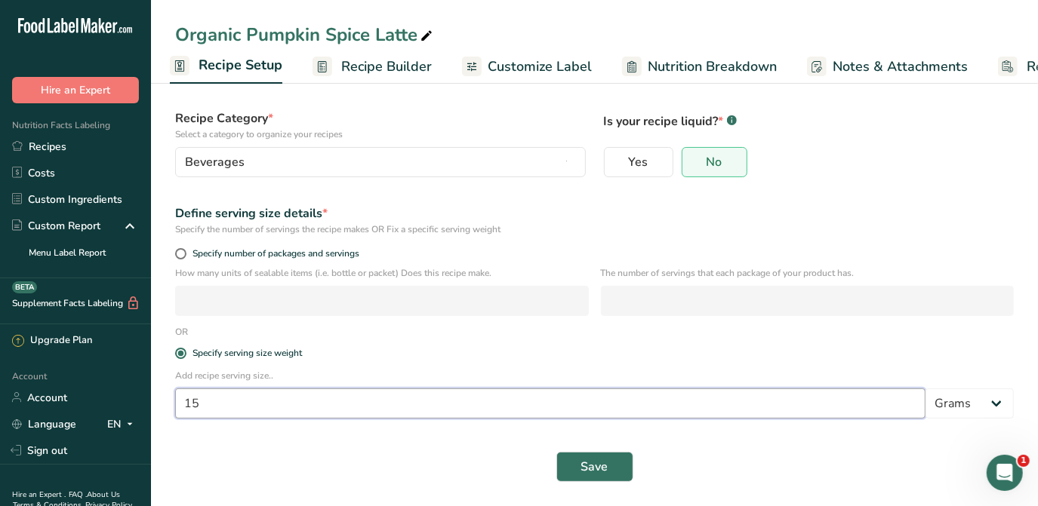
click at [463, 404] on input "15" at bounding box center [550, 404] width 750 height 30
type input "19"
click at [590, 478] on button "Save" at bounding box center [594, 467] width 77 height 30
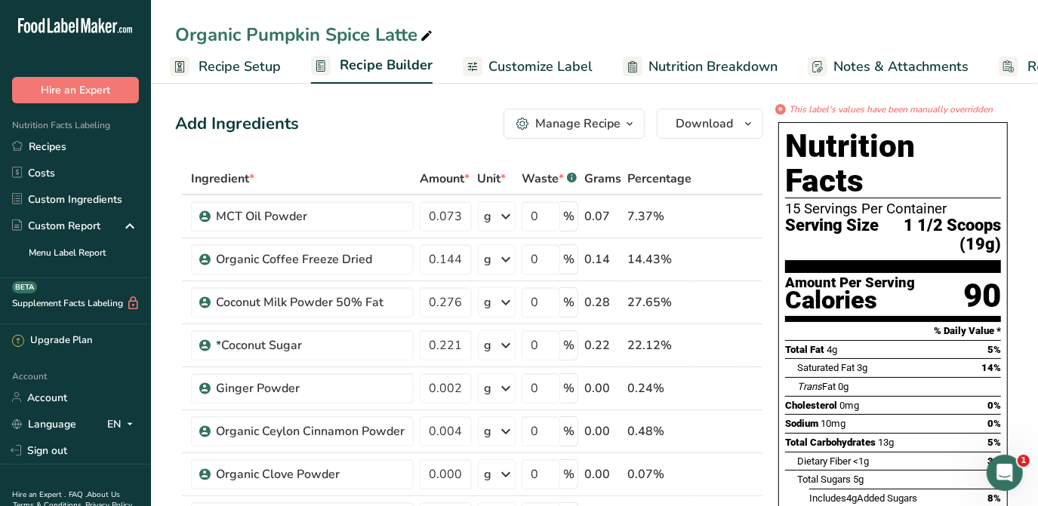
click at [257, 67] on span "Recipe Setup" at bounding box center [240, 67] width 82 height 20
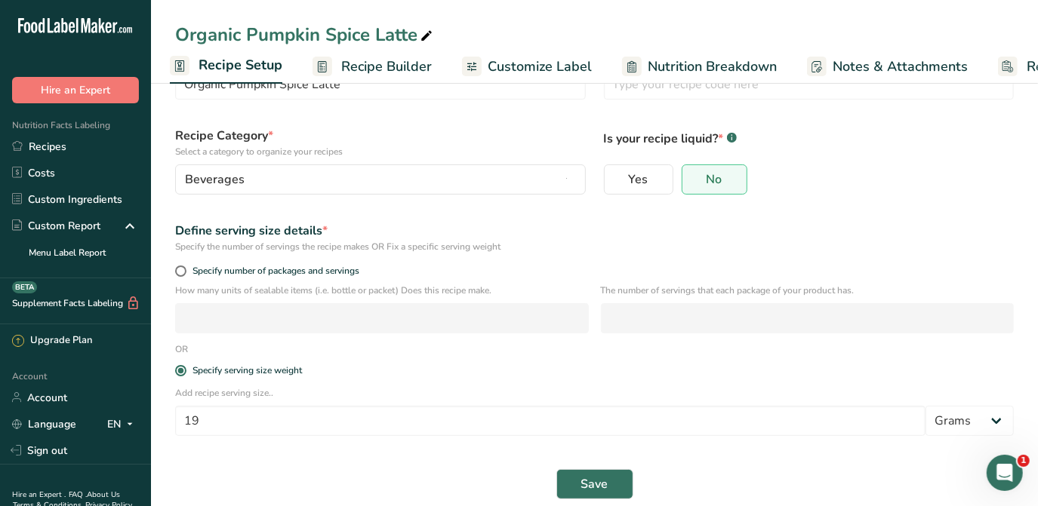
scroll to position [91, 0]
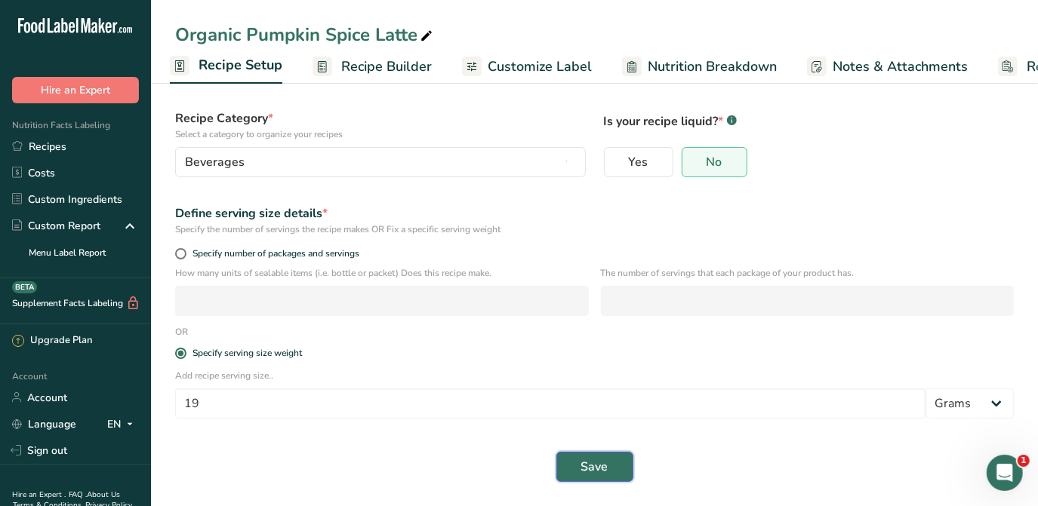
click at [605, 456] on button "Save" at bounding box center [594, 467] width 77 height 30
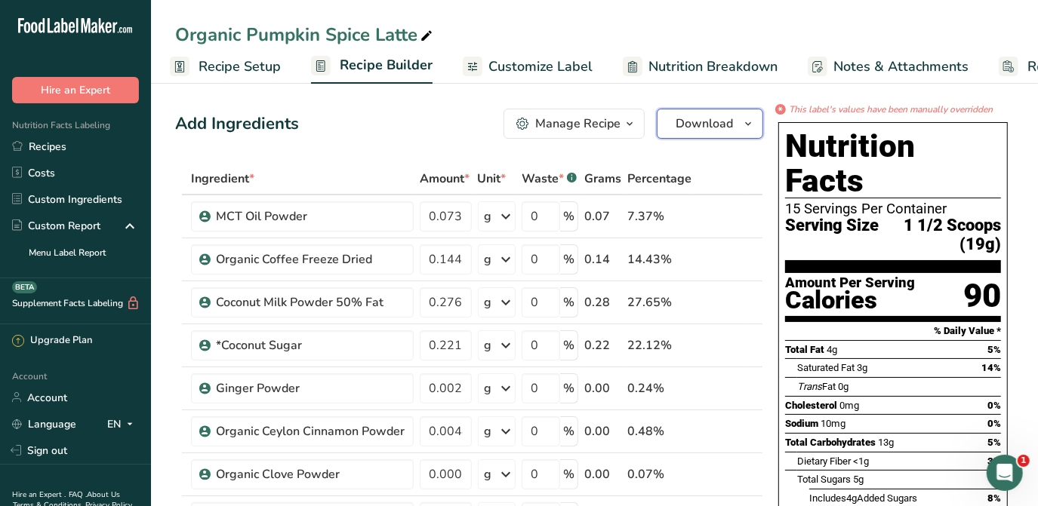
click at [743, 125] on icon "button" at bounding box center [748, 124] width 12 height 19
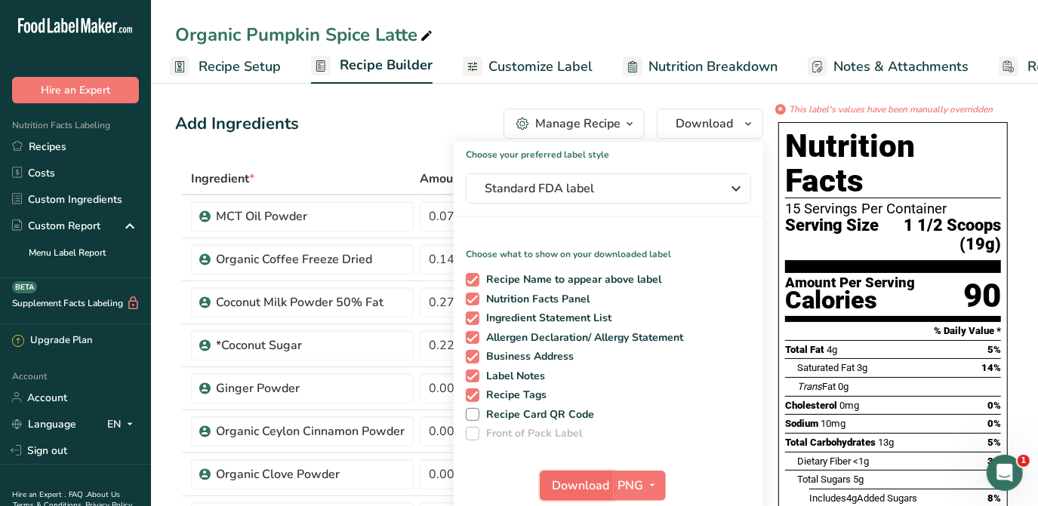
click at [575, 480] on span "Download" at bounding box center [580, 486] width 57 height 18
click at [87, 149] on link "Recipes" at bounding box center [75, 147] width 151 height 26
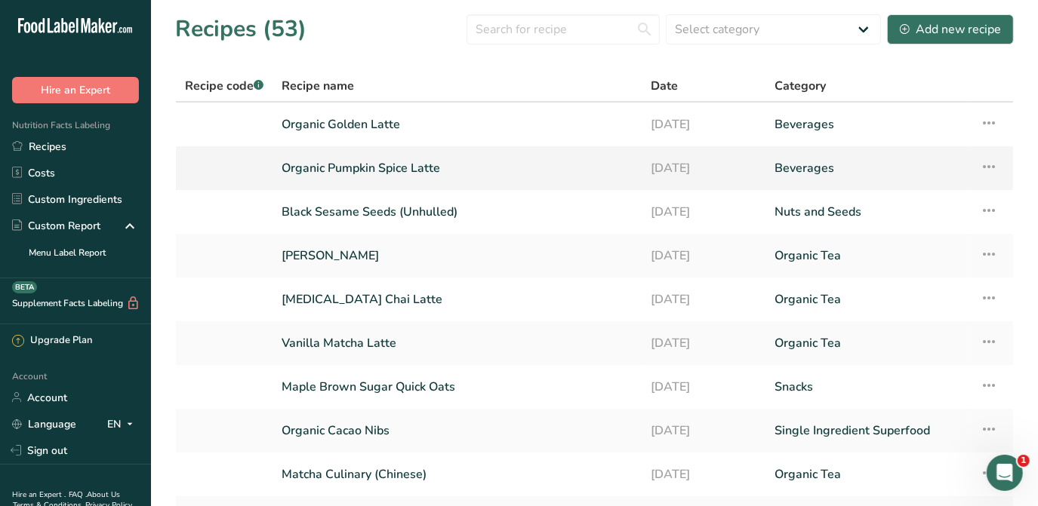
click at [387, 175] on link "Organic Pumpkin Spice Latte" at bounding box center [458, 168] width 352 height 32
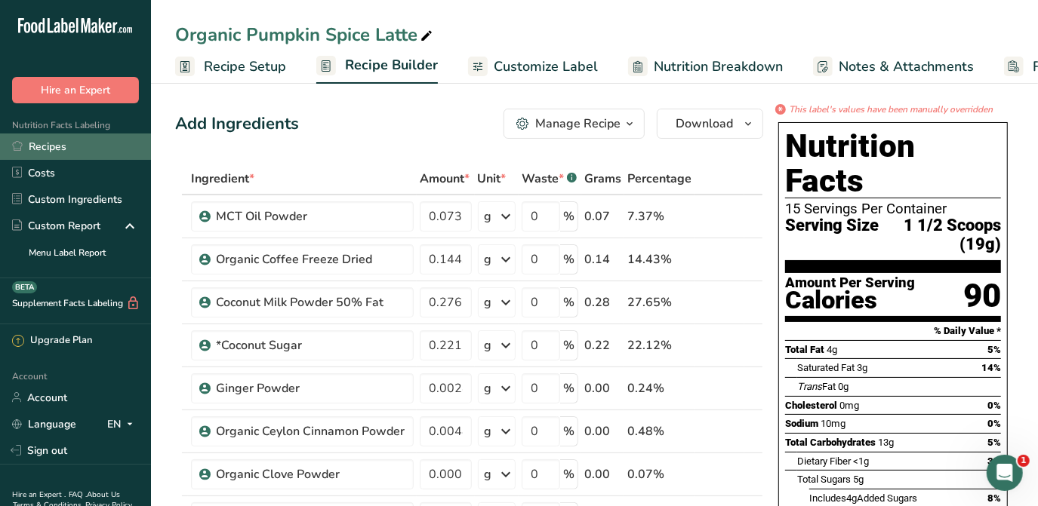
click at [72, 152] on link "Recipes" at bounding box center [75, 147] width 151 height 26
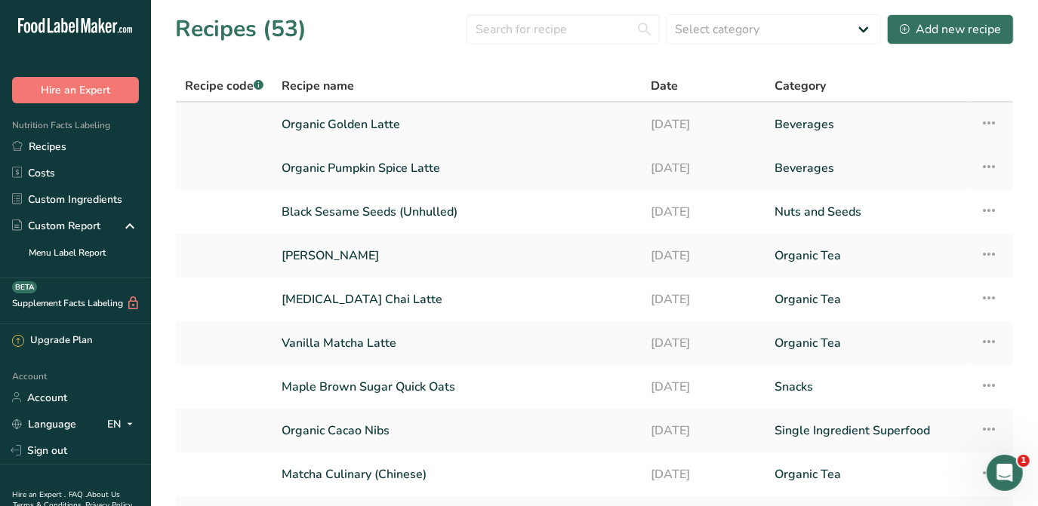
click at [384, 130] on link "Organic Golden Latte" at bounding box center [458, 125] width 352 height 32
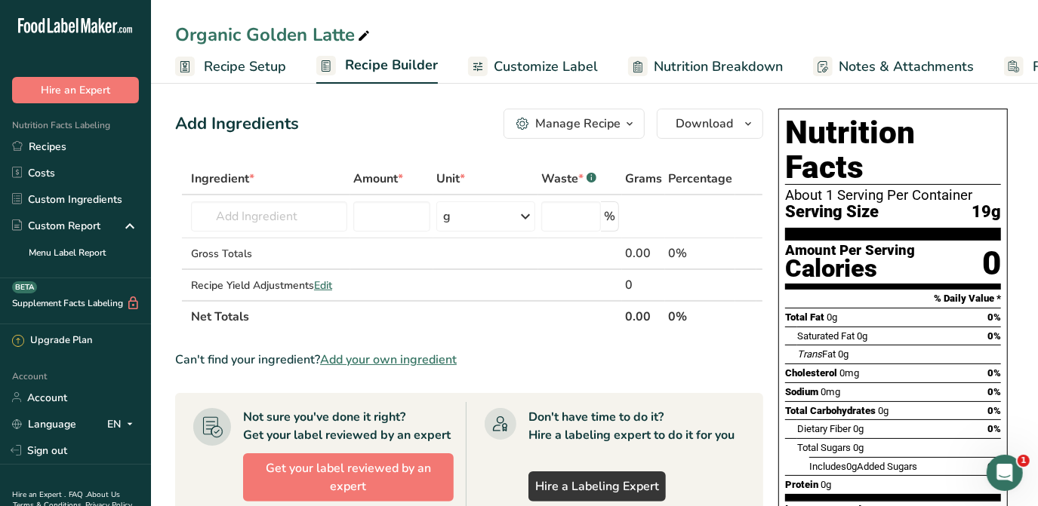
click at [275, 57] on span "Recipe Setup" at bounding box center [245, 67] width 82 height 20
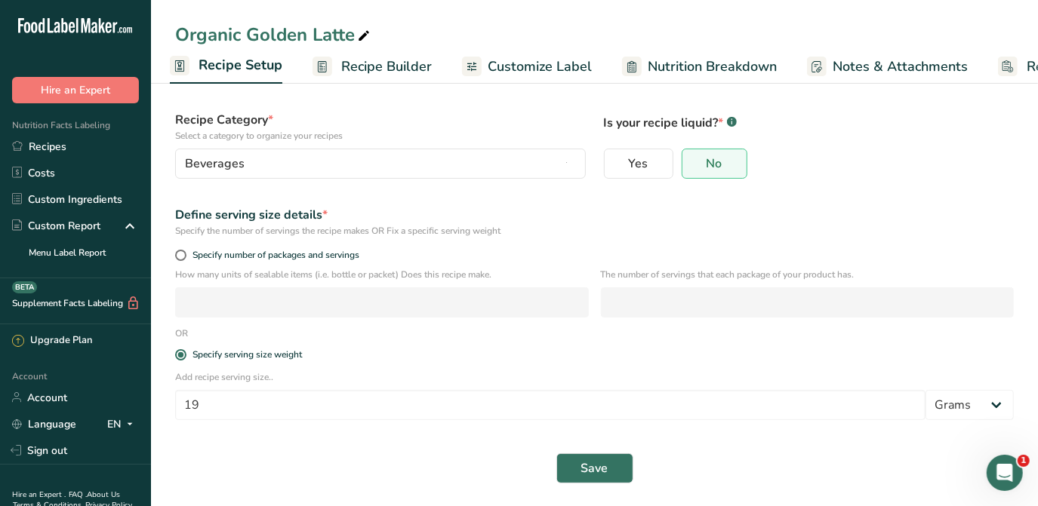
scroll to position [91, 0]
click at [607, 471] on span "Save" at bounding box center [594, 467] width 27 height 18
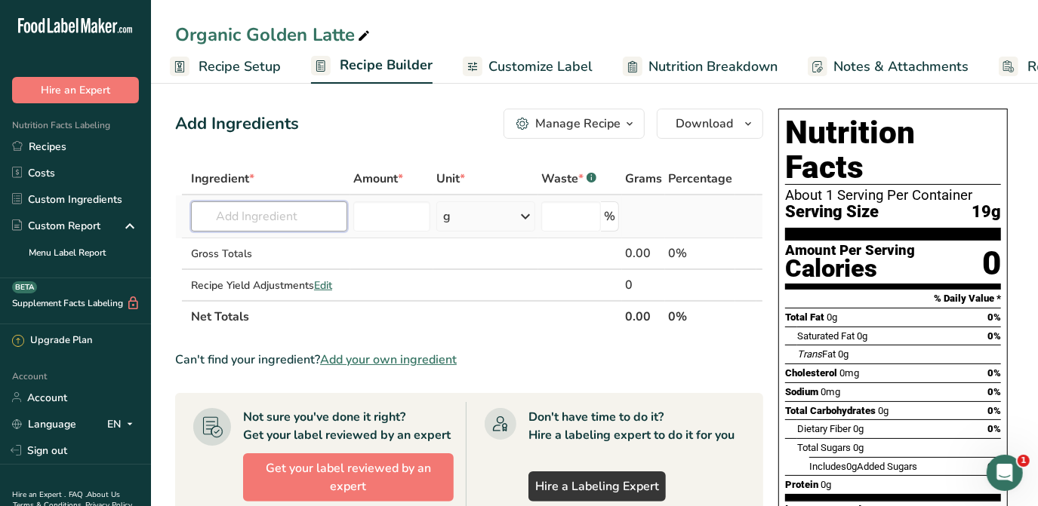
click at [332, 220] on input "text" at bounding box center [269, 217] width 156 height 30
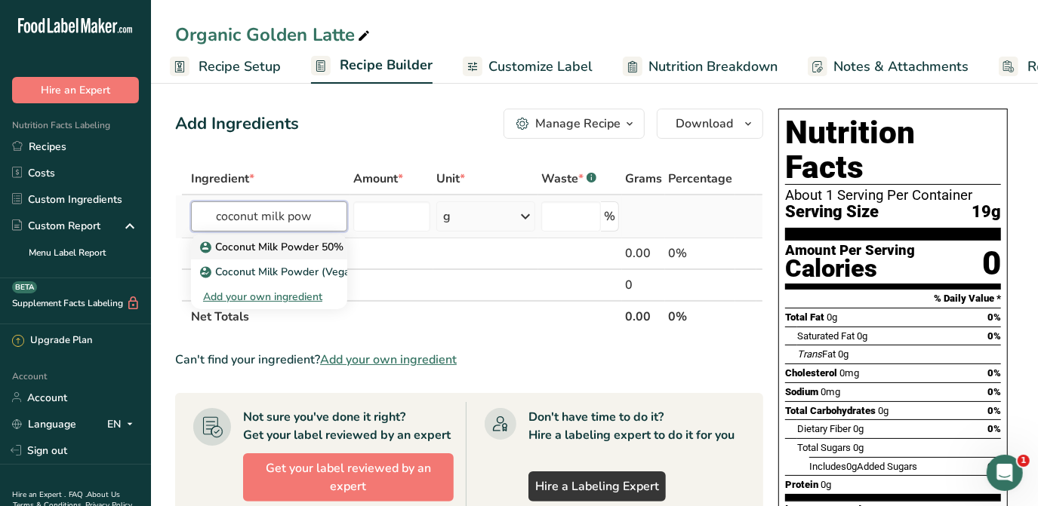
type input "coconut milk pow"
click at [319, 246] on p "Coconut Milk Powder 50% Fat" at bounding box center [282, 247] width 159 height 16
type input "Coconut Milk Powder 50% Fat"
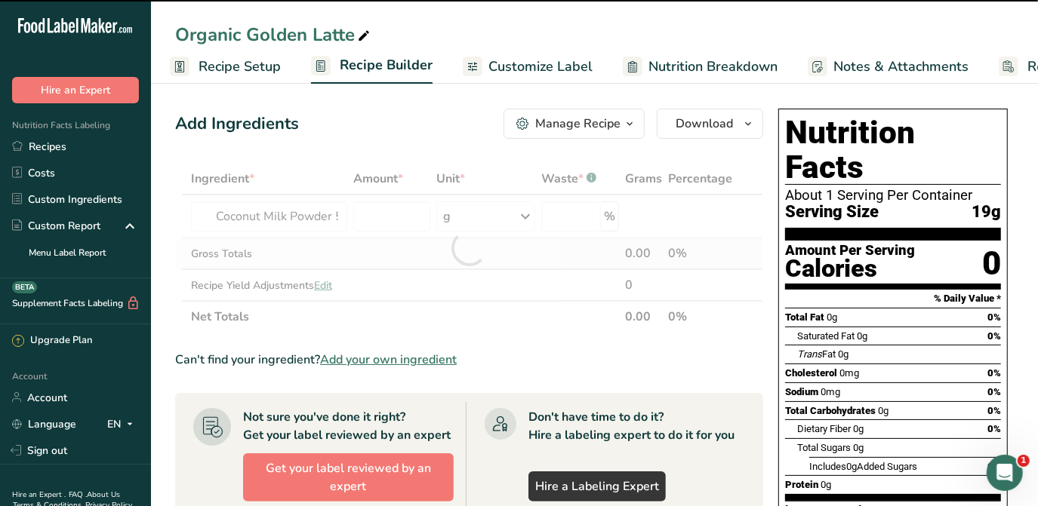
type input "0"
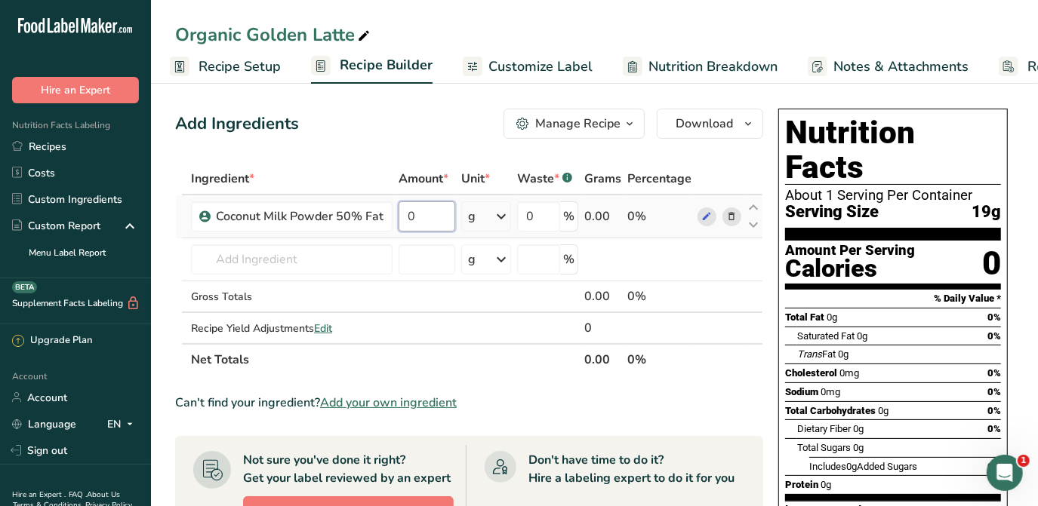
click at [430, 216] on input "0" at bounding box center [427, 217] width 57 height 30
type input "0.6808"
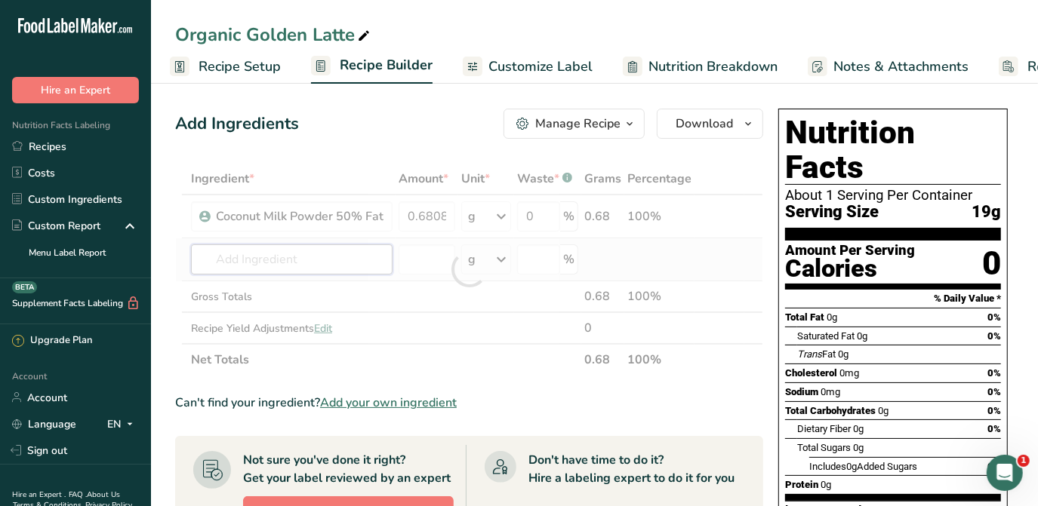
click at [300, 266] on div "Ingredient * Amount * Unit * Waste * .a-a{fill:#347362;}.b-a{fill:#fff;} Grams …" at bounding box center [469, 269] width 588 height 213
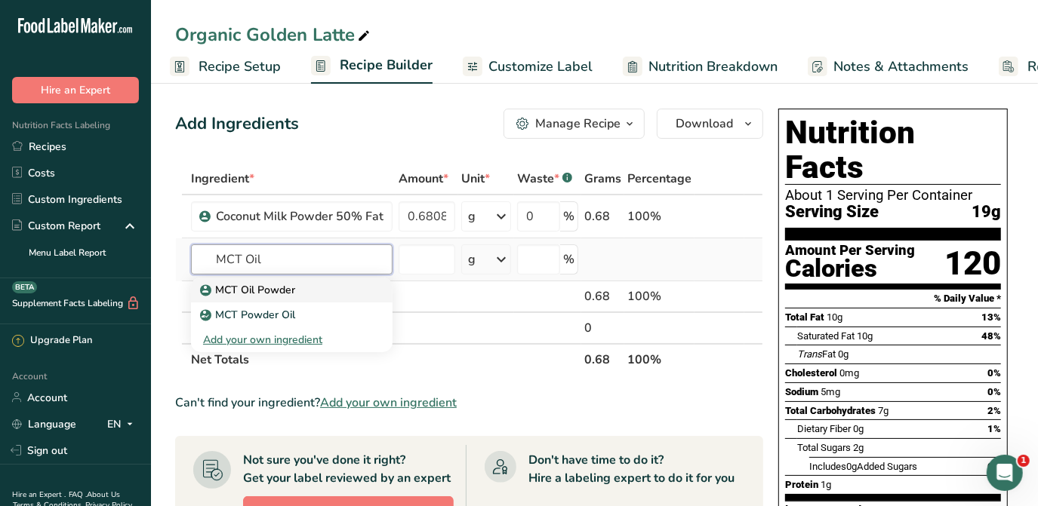
type input "MCT Oil"
click at [320, 288] on div "MCT Oil Powder" at bounding box center [279, 290] width 153 height 16
type input "MCT Oil Powder"
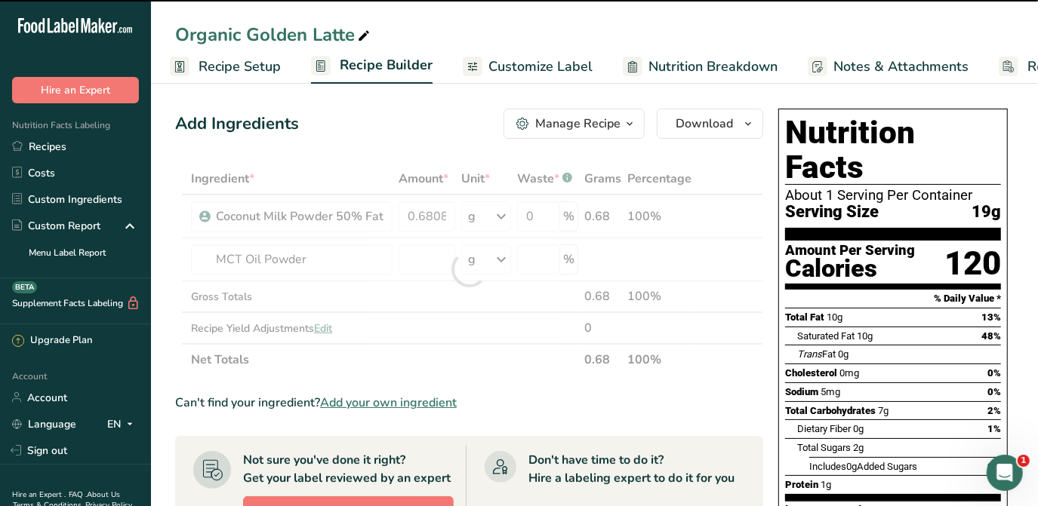
type input "0"
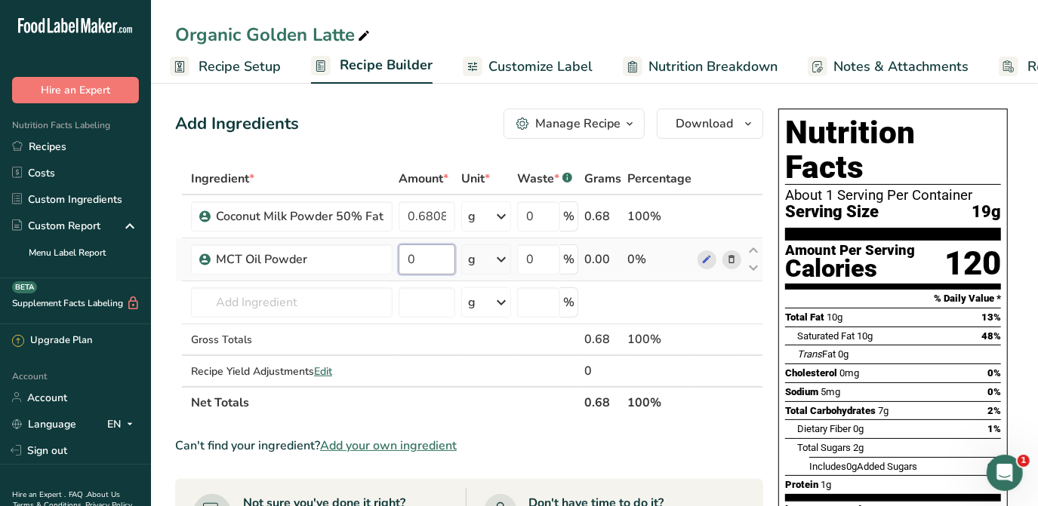
click at [420, 245] on input "0" at bounding box center [427, 260] width 57 height 30
type input "0.0583"
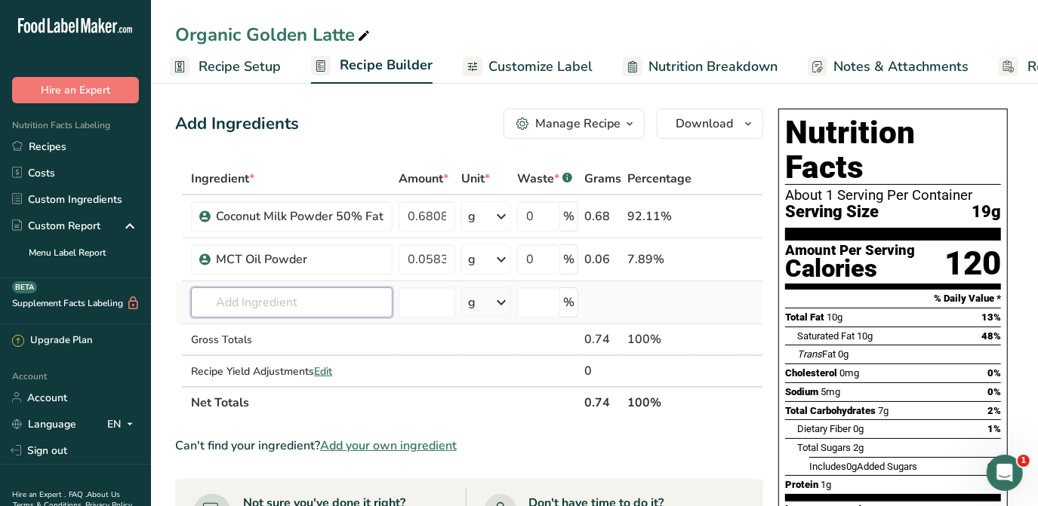
click at [359, 287] on div "Ingredient * Amount * Unit * Waste * .a-a{fill:#347362;}.b-a{fill:#fff;} Grams …" at bounding box center [469, 291] width 588 height 256
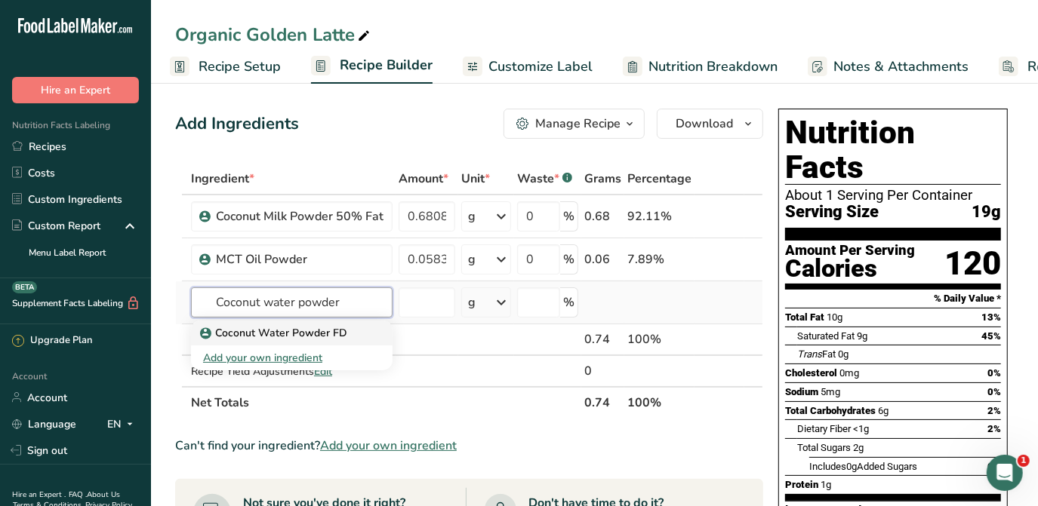
type input "Coconut water powder"
click at [331, 329] on p "Coconut Water Powder FD" at bounding box center [275, 333] width 144 height 16
type input "Coconut Water Powder FD"
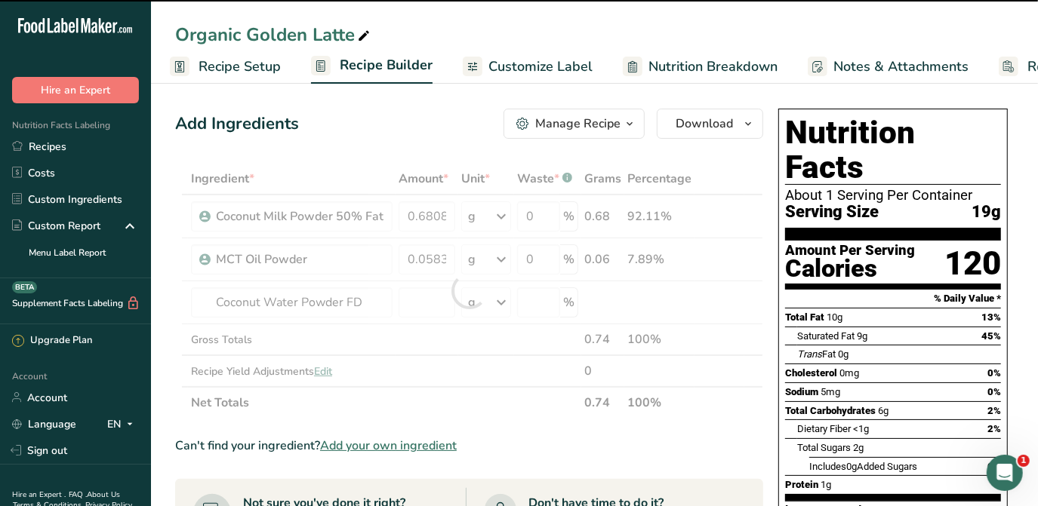
type input "0"
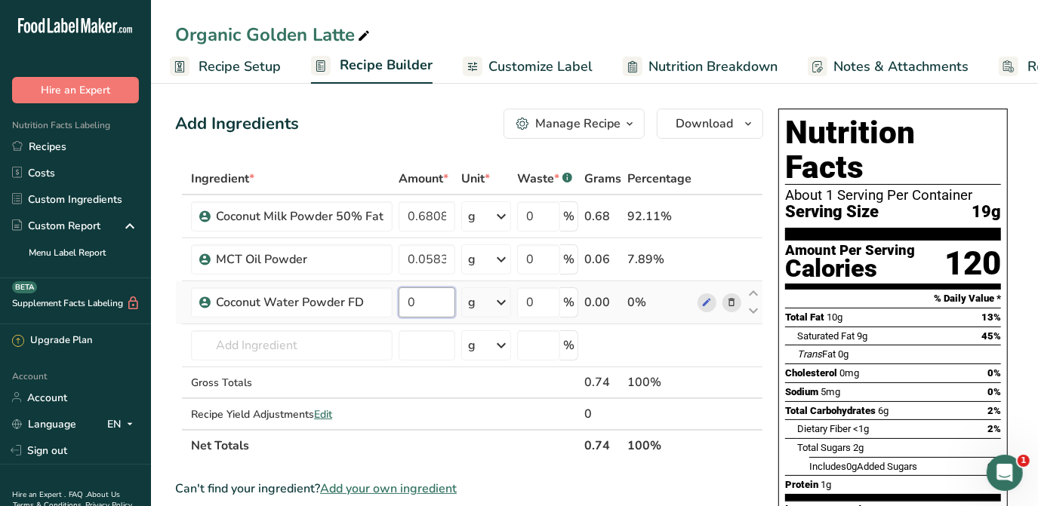
click at [429, 300] on input "0" at bounding box center [427, 303] width 57 height 30
type input "0.0402"
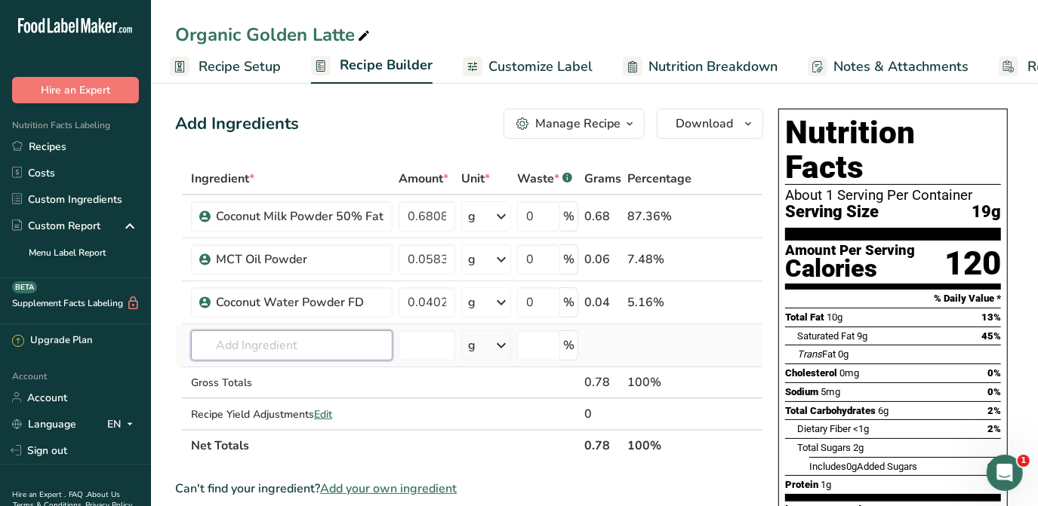
click at [260, 335] on div "Ingredient * Amount * Unit * Waste * .a-a{fill:#347362;}.b-a{fill:#fff;} Grams …" at bounding box center [469, 312] width 588 height 299
drag, startPoint x: 330, startPoint y: 351, endPoint x: 321, endPoint y: 361, distance: 13.4
click at [321, 361] on td "Coconut Water Powder FD Add your own ingredient" at bounding box center [292, 346] width 208 height 43
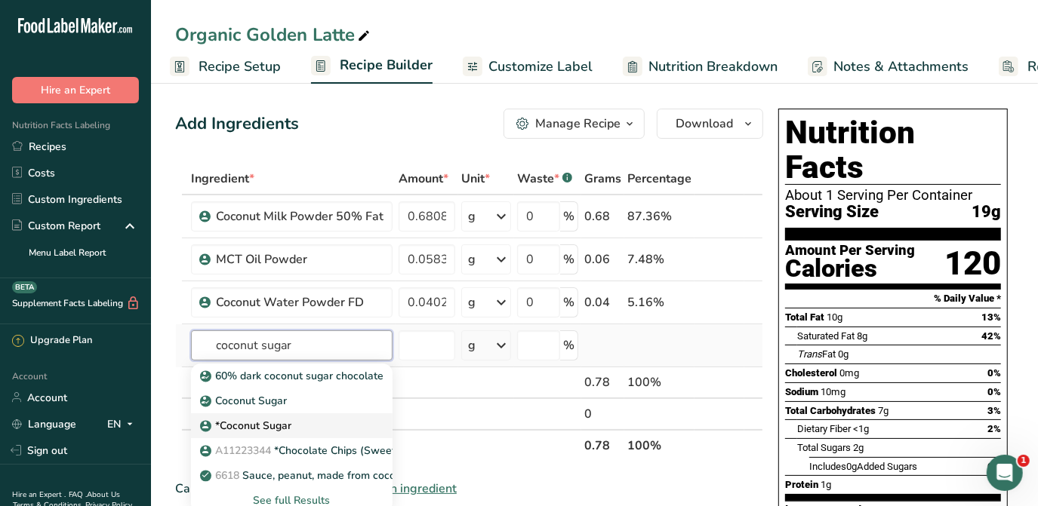
type input "coconut sugar"
click at [278, 409] on p "*Coconut Sugar" at bounding box center [245, 401] width 84 height 16
type input "*Coconut Sugar"
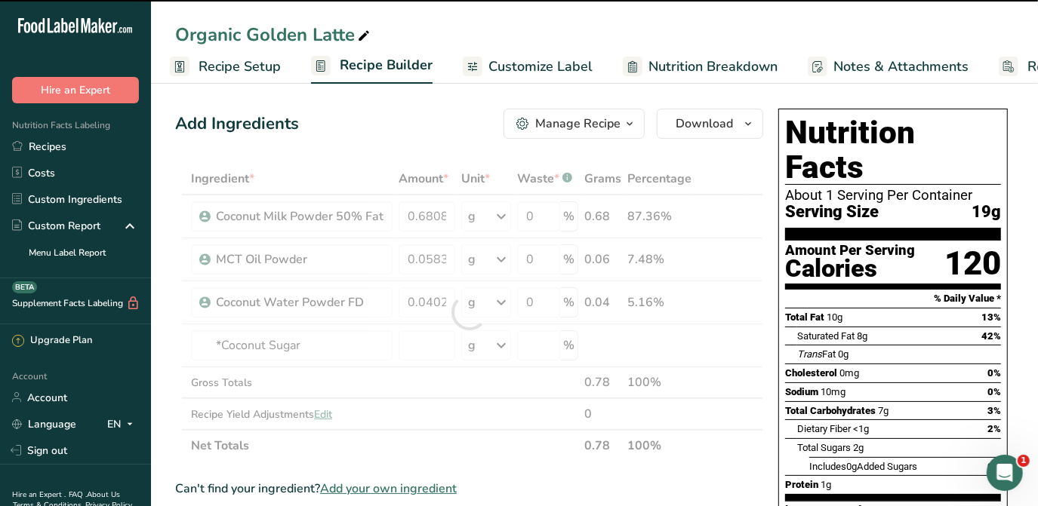
type input "0"
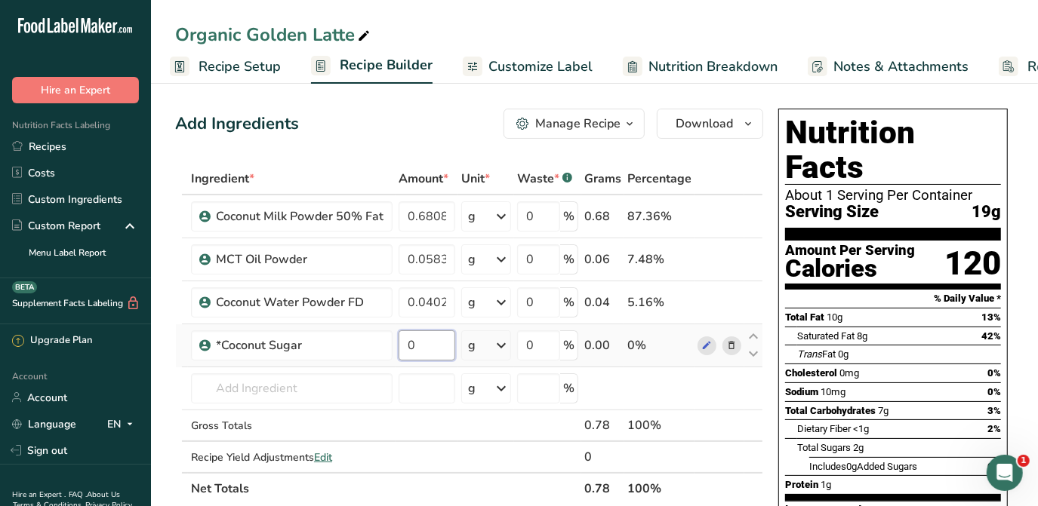
click at [434, 333] on input "0" at bounding box center [427, 346] width 57 height 30
type input "0.1429"
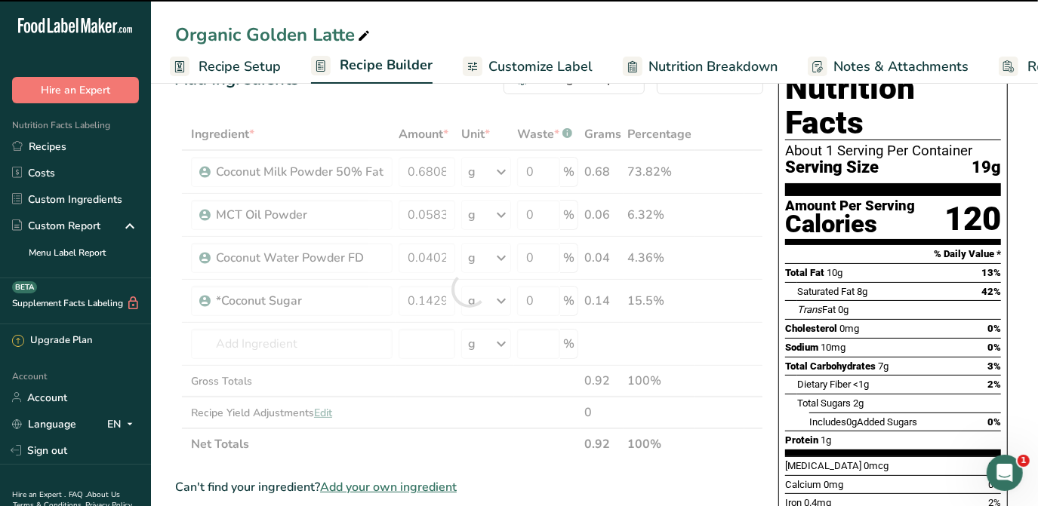
scroll to position [68, 0]
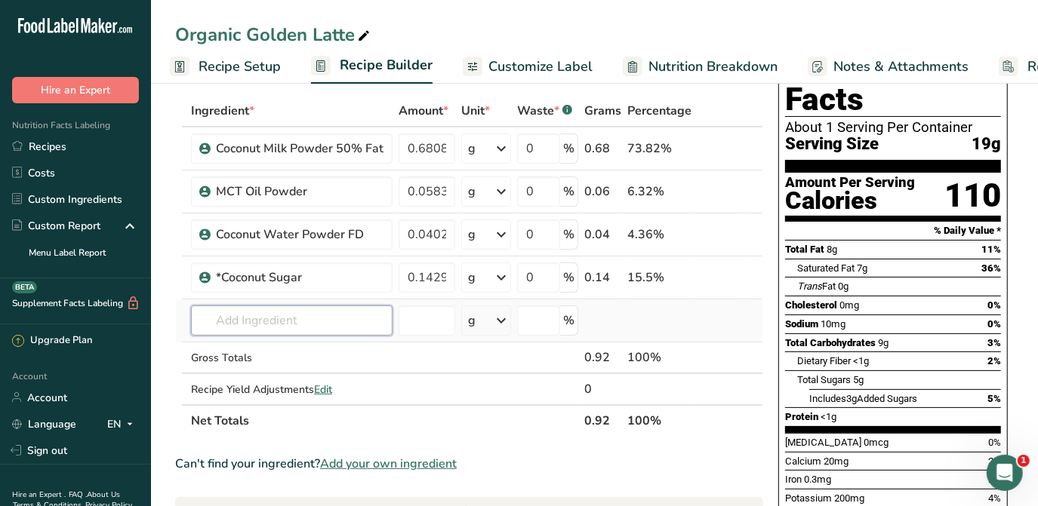
click at [233, 319] on input "text" at bounding box center [292, 321] width 202 height 30
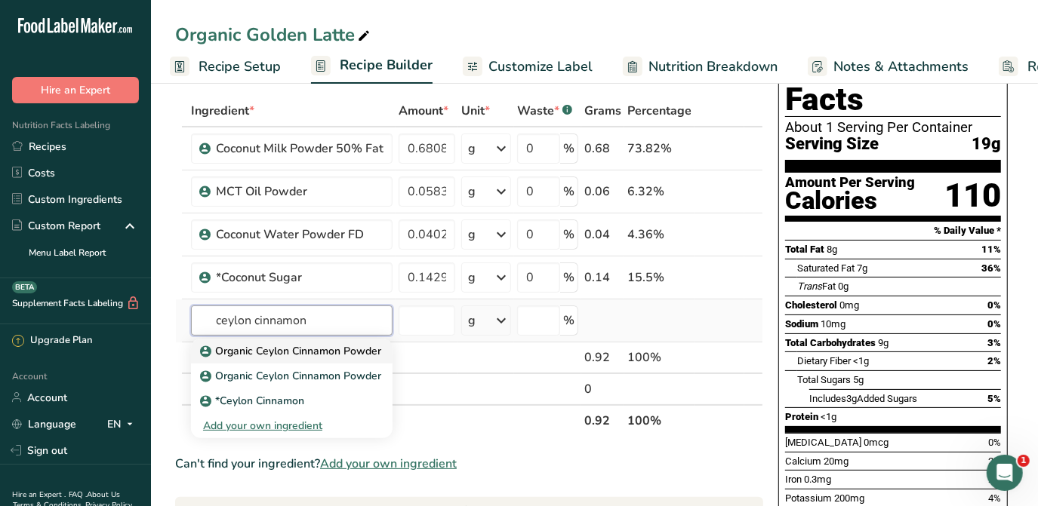
type input "ceylon cinnamon"
click at [254, 349] on p "Organic Ceylon Cinnamon Powder" at bounding box center [292, 351] width 178 height 16
type input "Organic Ceylon Cinnamon Powder"
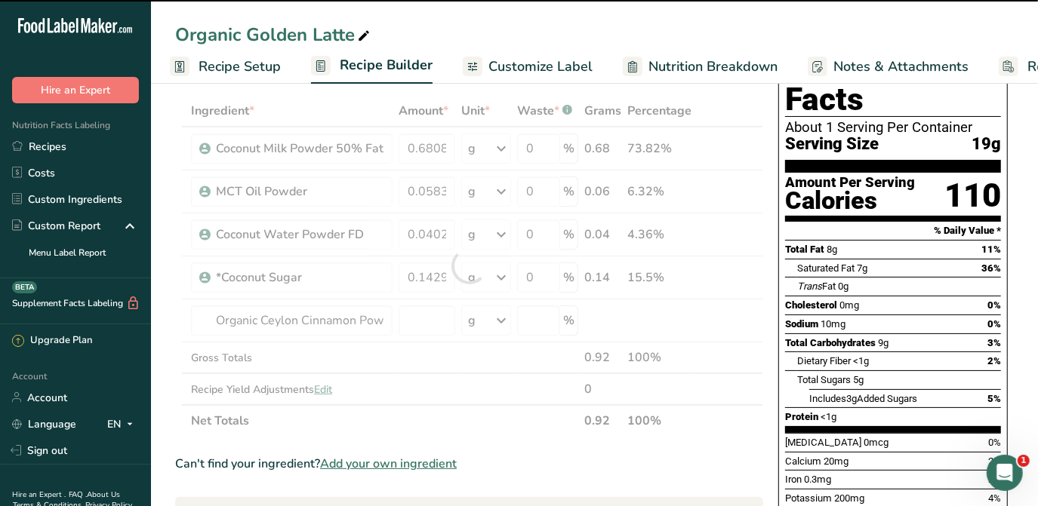
type input "0"
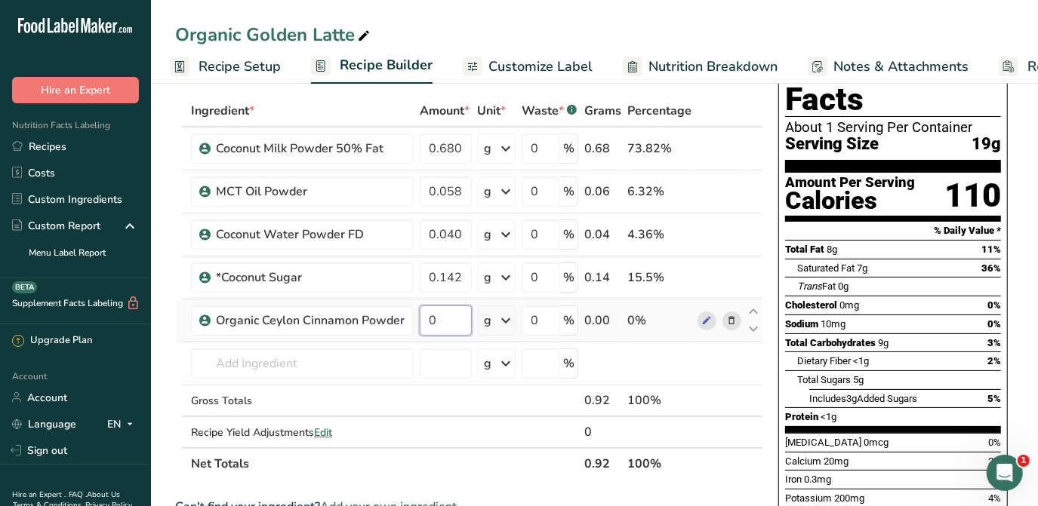
click at [440, 315] on input "0" at bounding box center [446, 321] width 52 height 30
click at [457, 320] on input "0" at bounding box center [446, 321] width 52 height 30
type input "0.0194"
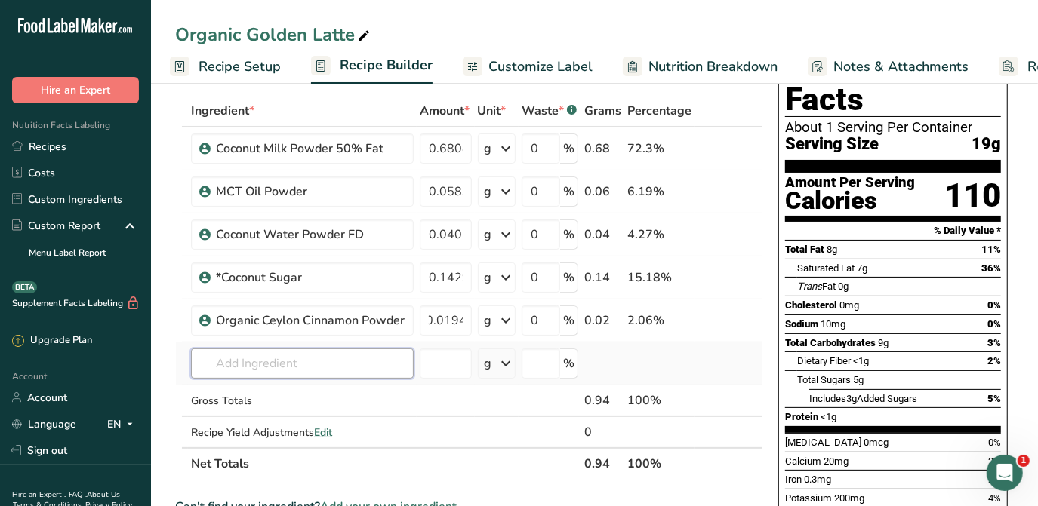
click at [326, 369] on div "Ingredient * Amount * Unit * Waste * .a-a{fill:#347362;}.b-a{fill:#fff;} Grams …" at bounding box center [469, 287] width 588 height 385
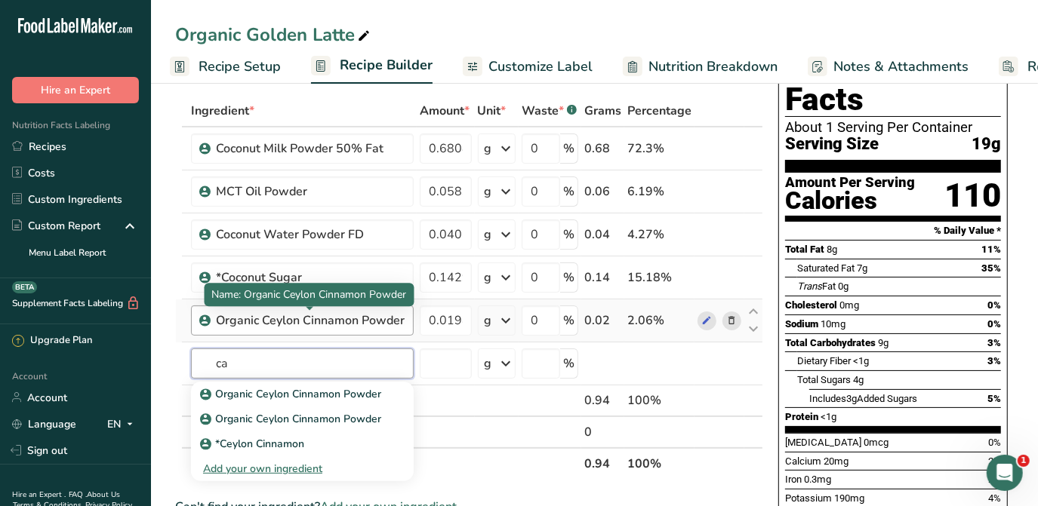
type input "c"
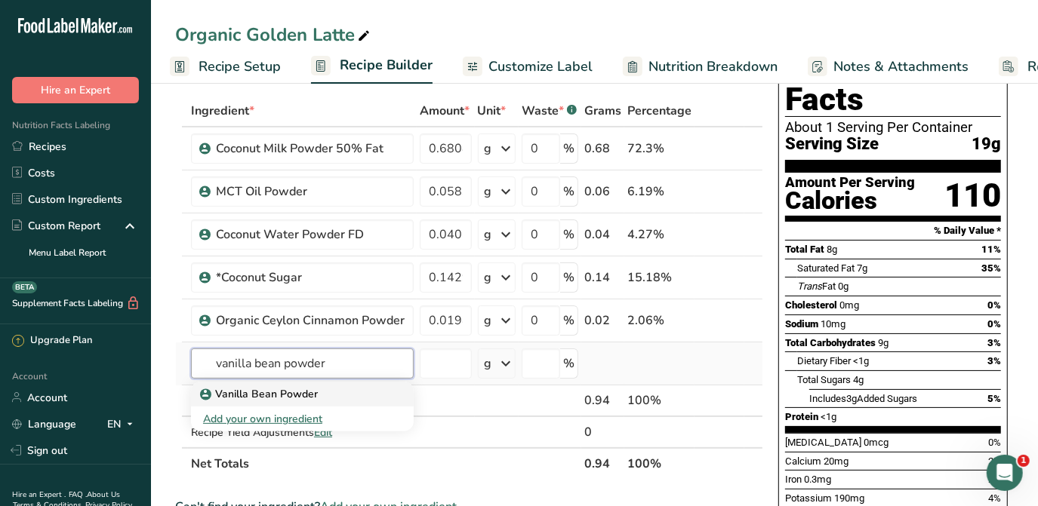
type input "vanilla bean powder"
click at [296, 393] on p "Vanilla Bean Powder" at bounding box center [260, 394] width 115 height 16
type input "Vanilla Bean Powder"
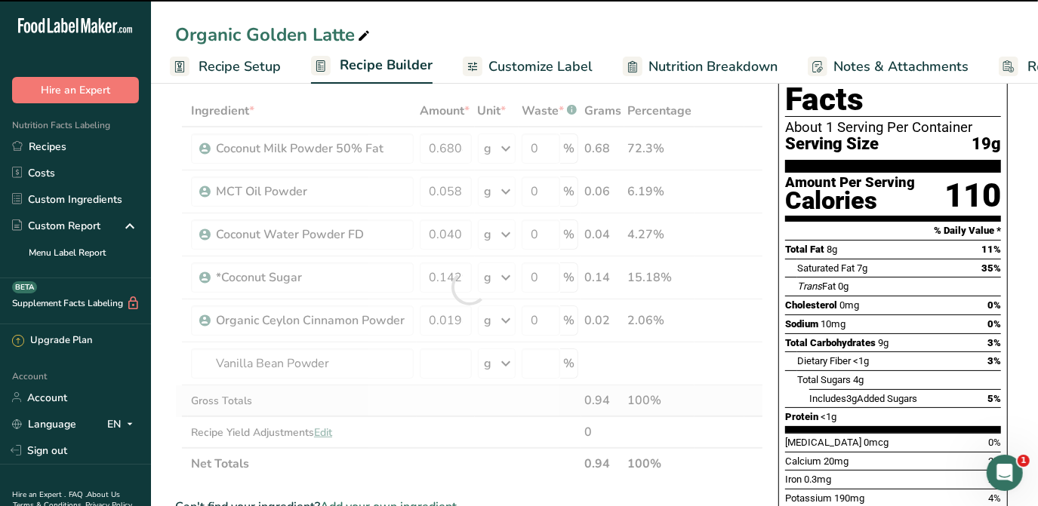
type input "0"
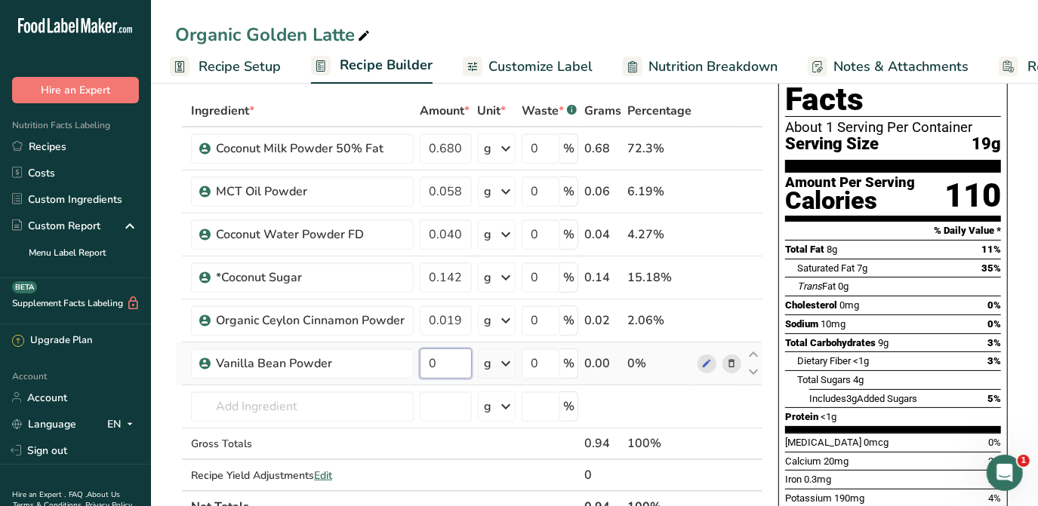
click at [448, 361] on input "0" at bounding box center [446, 364] width 52 height 30
type input "0.0012"
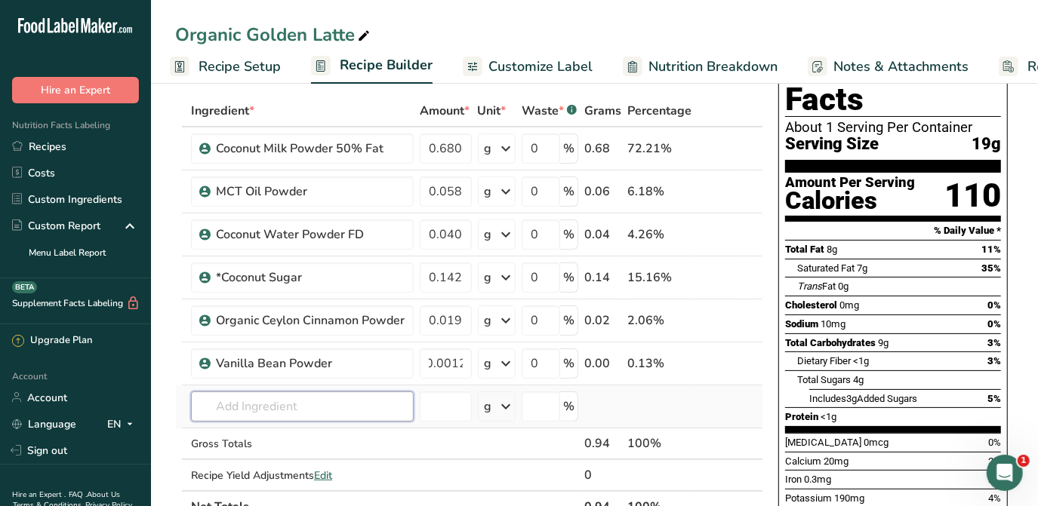
click at [391, 391] on div "Ingredient * Amount * Unit * Waste * .a-a{fill:#347362;}.b-a{fill:#fff;} Grams …" at bounding box center [469, 309] width 588 height 428
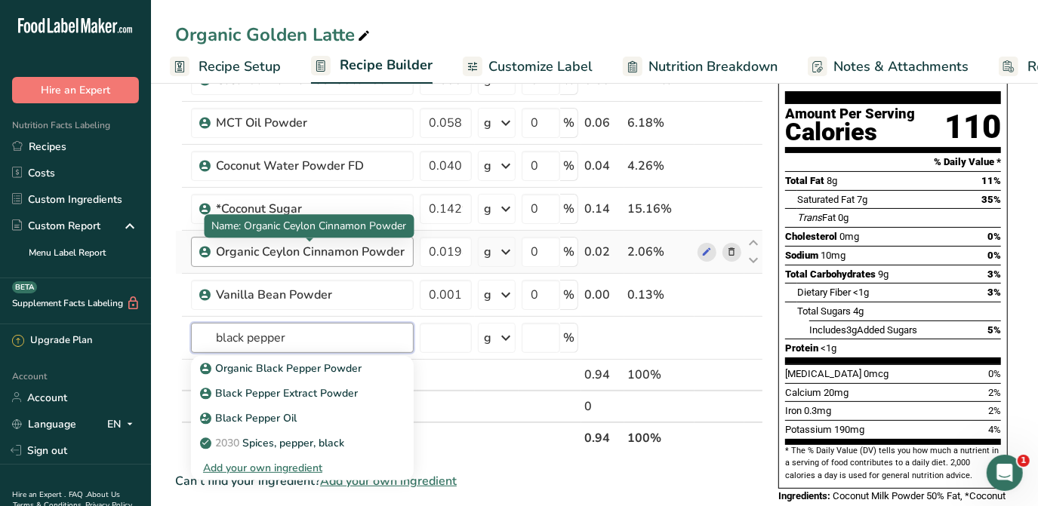
scroll to position [205, 0]
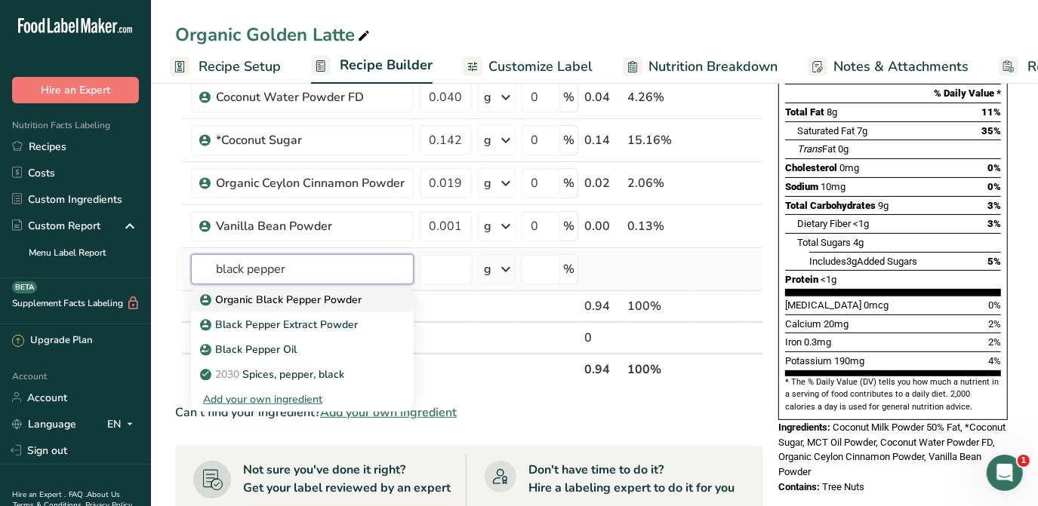
type input "black pepper"
click at [327, 303] on p "Organic Black Pepper Powder" at bounding box center [282, 300] width 159 height 16
type input "Organic Black Pepper Powder"
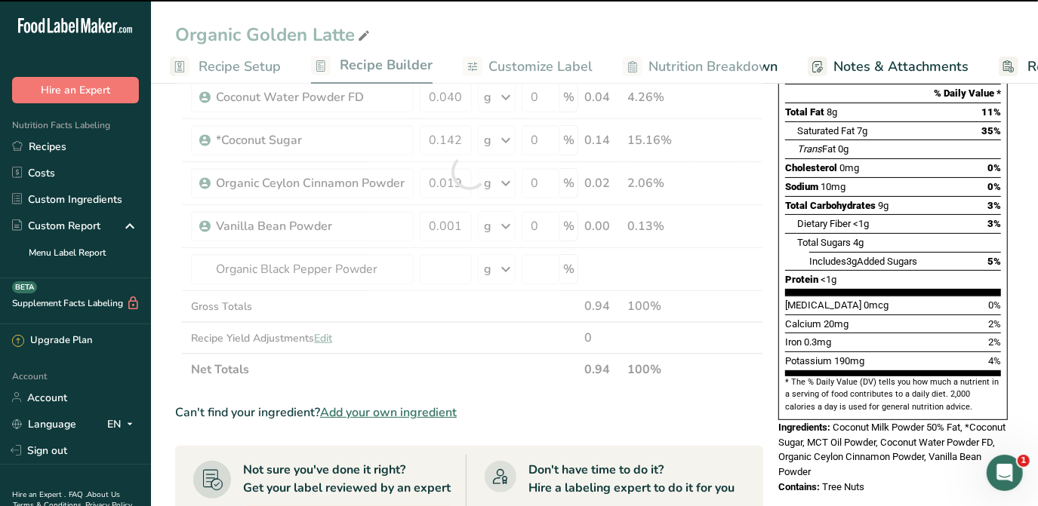
type input "0"
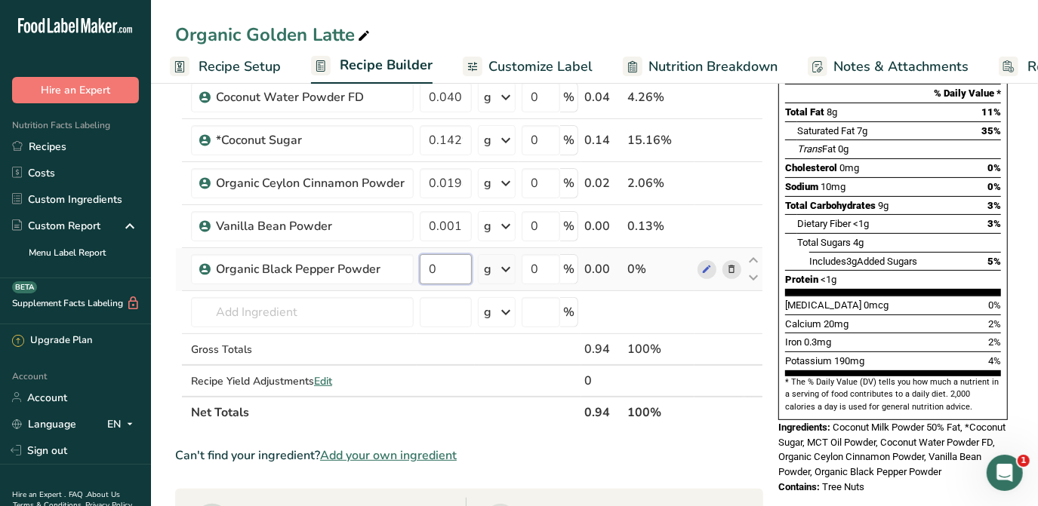
click at [432, 269] on input "0" at bounding box center [446, 269] width 52 height 30
type input "0.0004"
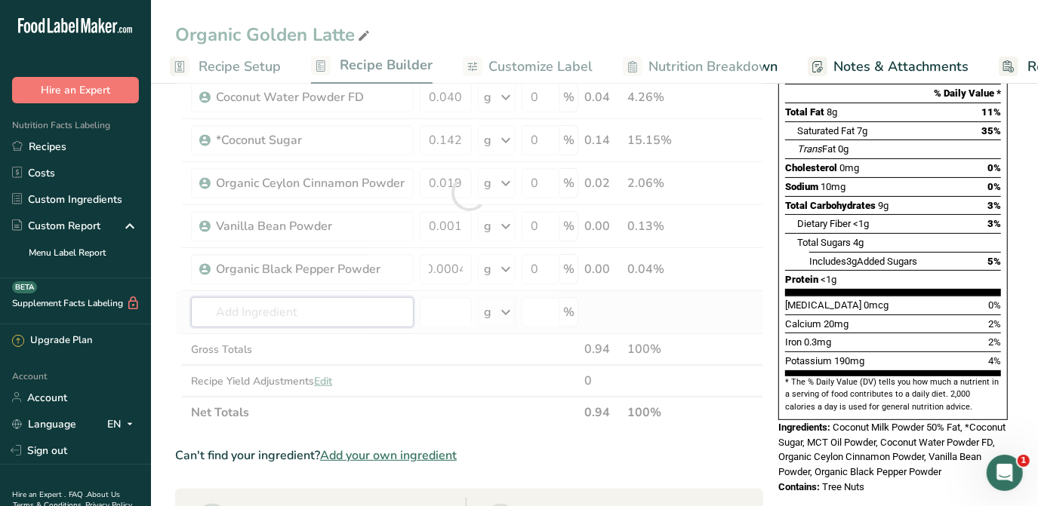
click at [341, 319] on div "Ingredient * Amount * Unit * Waste * .a-a{fill:#347362;}.b-a{fill:#fff;} Grams …" at bounding box center [469, 193] width 588 height 471
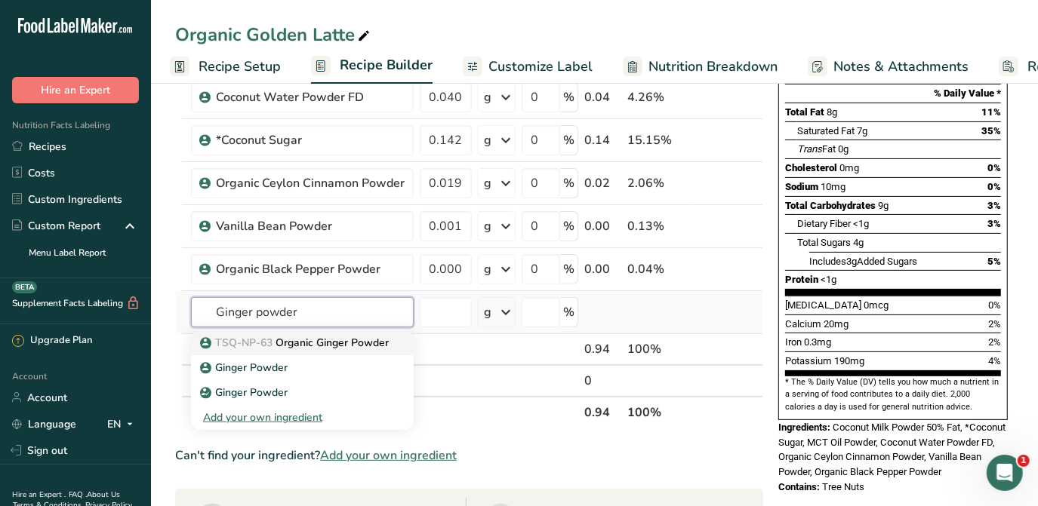
type input "Ginger powder"
click at [289, 341] on p "TSQ-NP-63 Organic Ginger Powder" at bounding box center [296, 343] width 186 height 16
type input "Organic Ginger Powder"
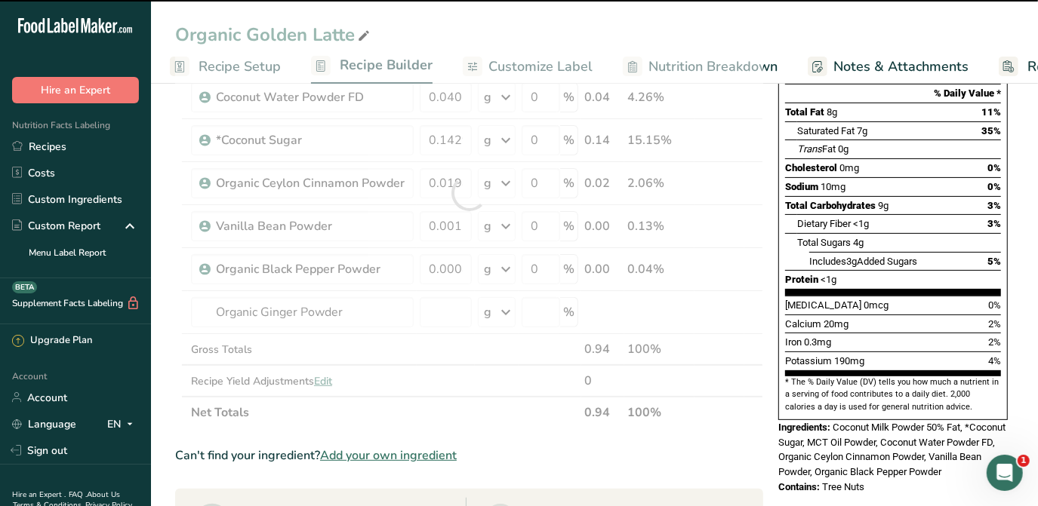
type input "0"
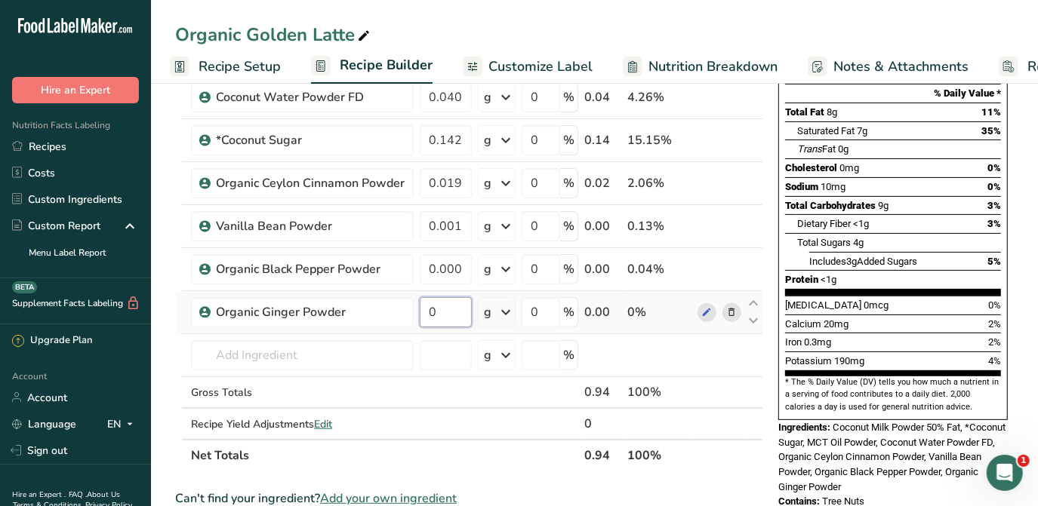
click at [442, 302] on input "0" at bounding box center [446, 312] width 52 height 30
type input "0.0155"
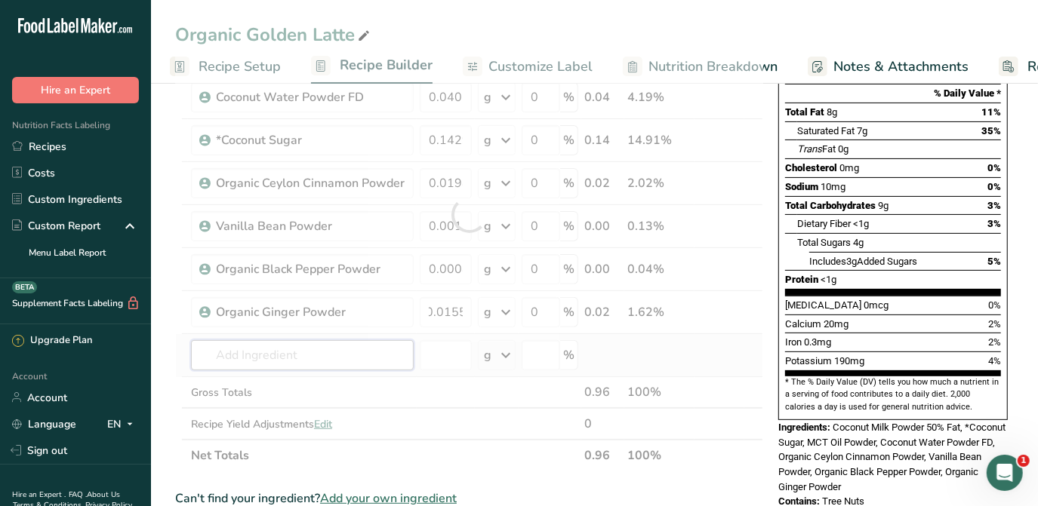
click at [296, 337] on div "Ingredient * Amount * Unit * Waste * .a-a{fill:#347362;}.b-a{fill:#fff;} Grams …" at bounding box center [469, 215] width 588 height 514
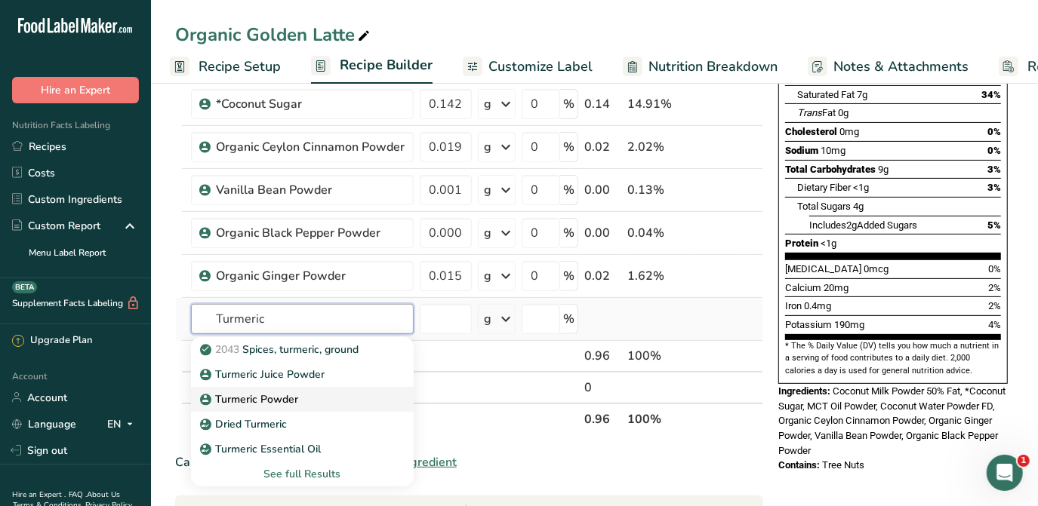
scroll to position [274, 0]
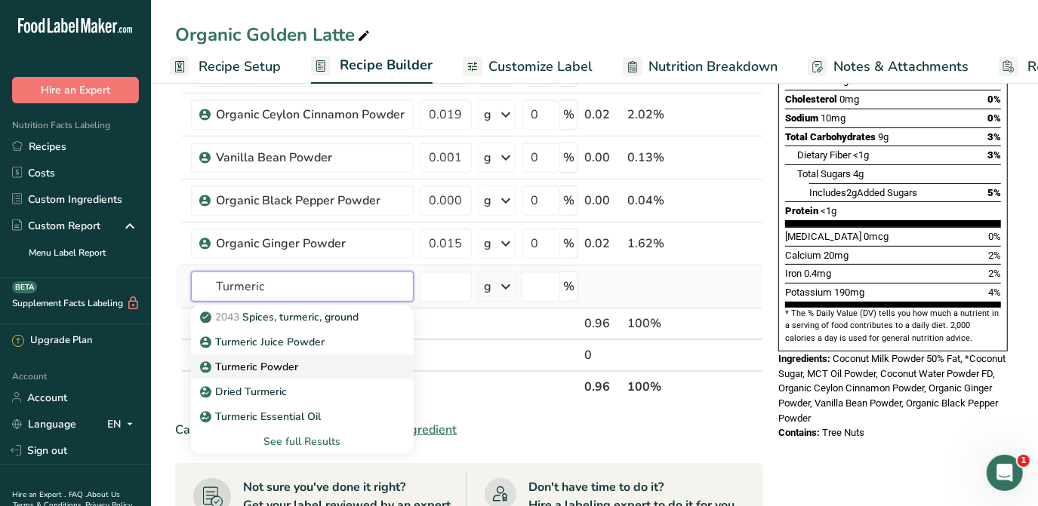
type input "Turmeric"
click at [254, 365] on p "Turmeric Powder" at bounding box center [250, 367] width 95 height 16
type input "Turmeric Powder"
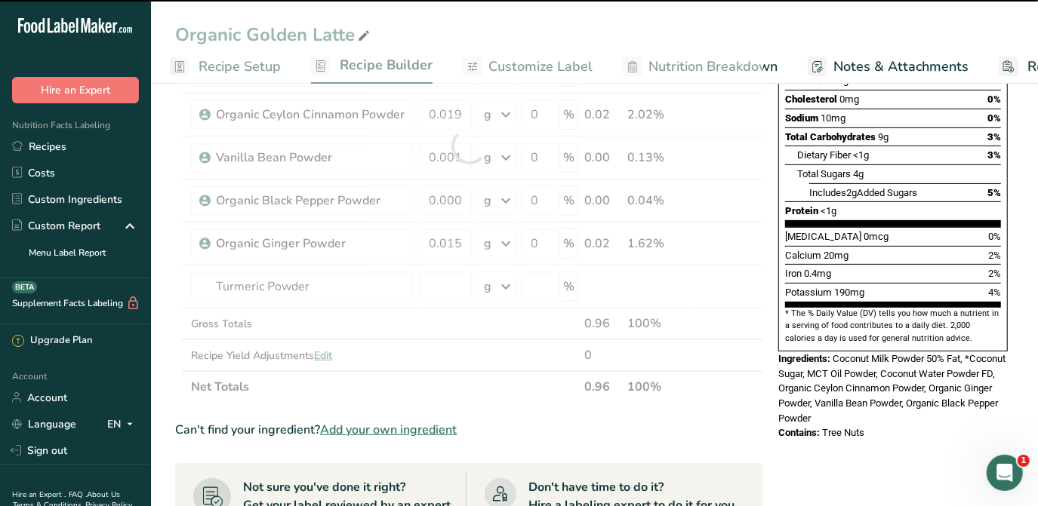
type input "0"
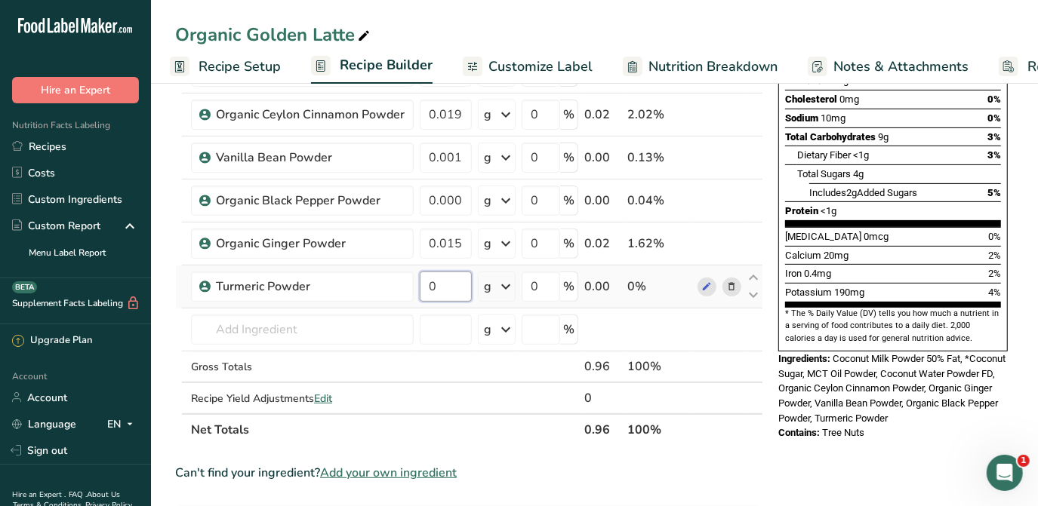
click at [455, 282] on input "0" at bounding box center [446, 287] width 52 height 30
type input "0.0342"
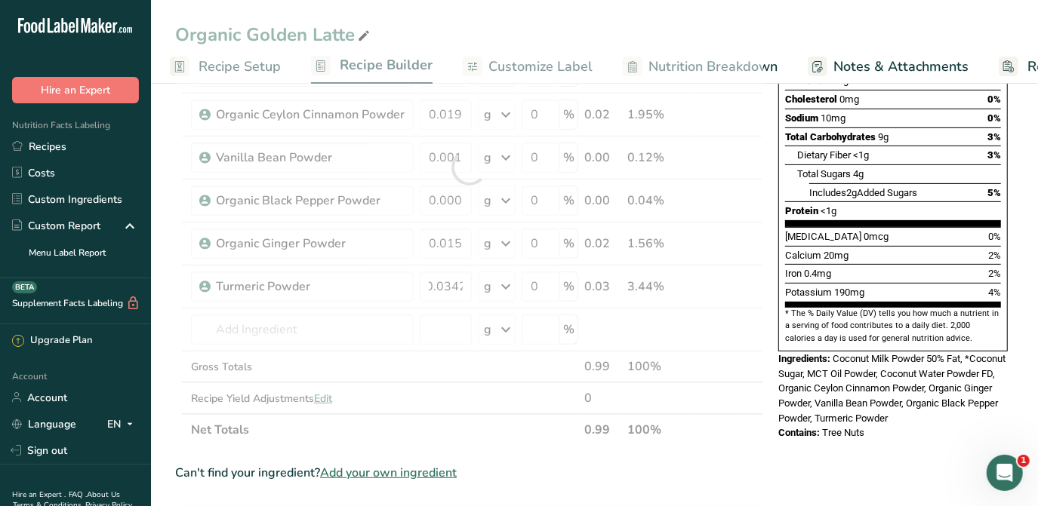
scroll to position [0, 0]
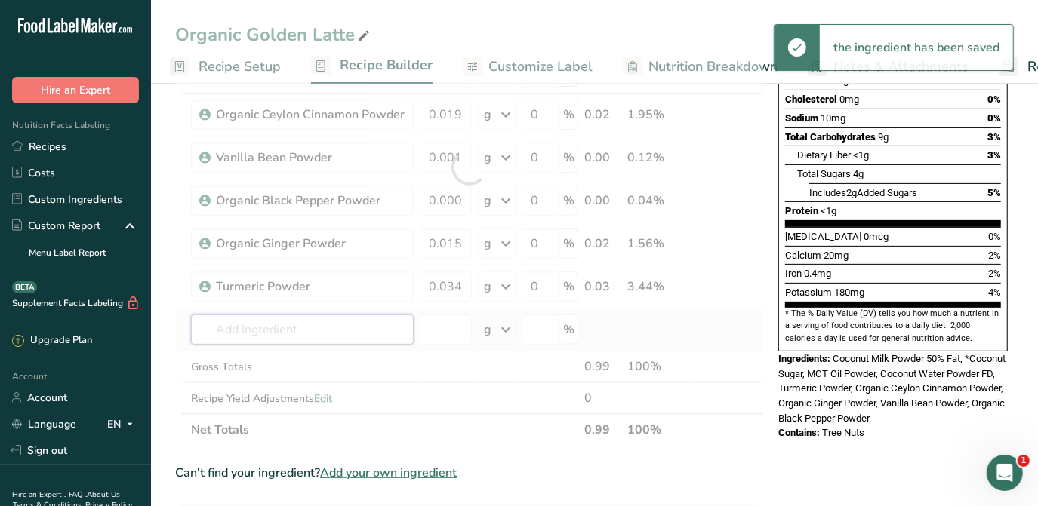
click at [282, 331] on div "Ingredient * Amount * Unit * Waste * .a-a{fill:#347362;}.b-a{fill:#fff;} Grams …" at bounding box center [469, 167] width 588 height 557
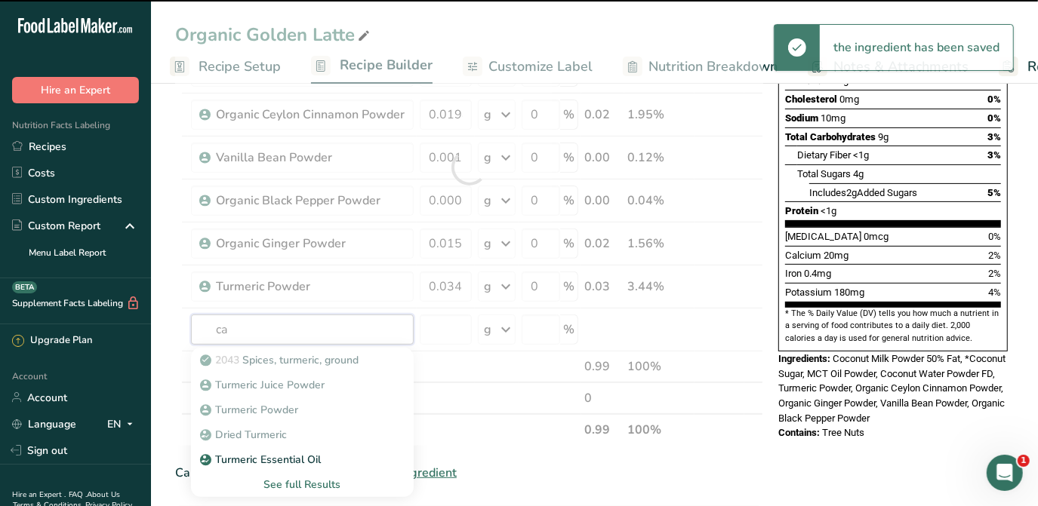
type input "car"
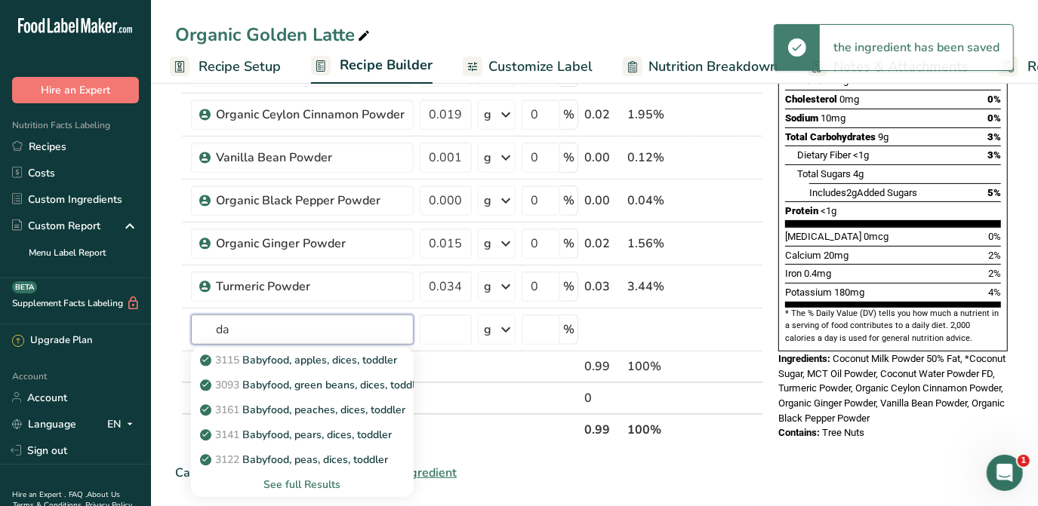
type input "d"
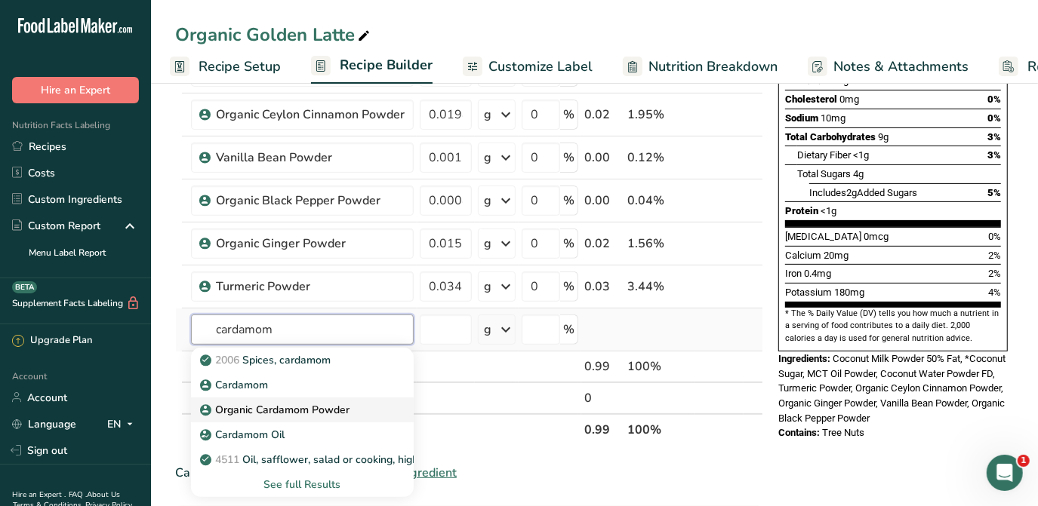
type input "cardamom"
click at [275, 398] on link "Organic Cardamom Powder" at bounding box center [302, 410] width 223 height 25
type input "Organic Cardamom Powder"
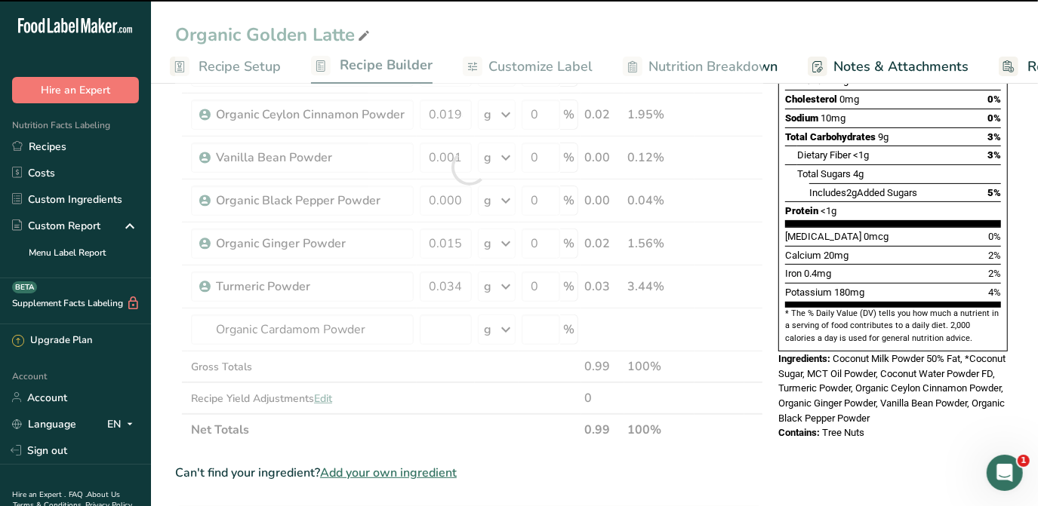
type input "0"
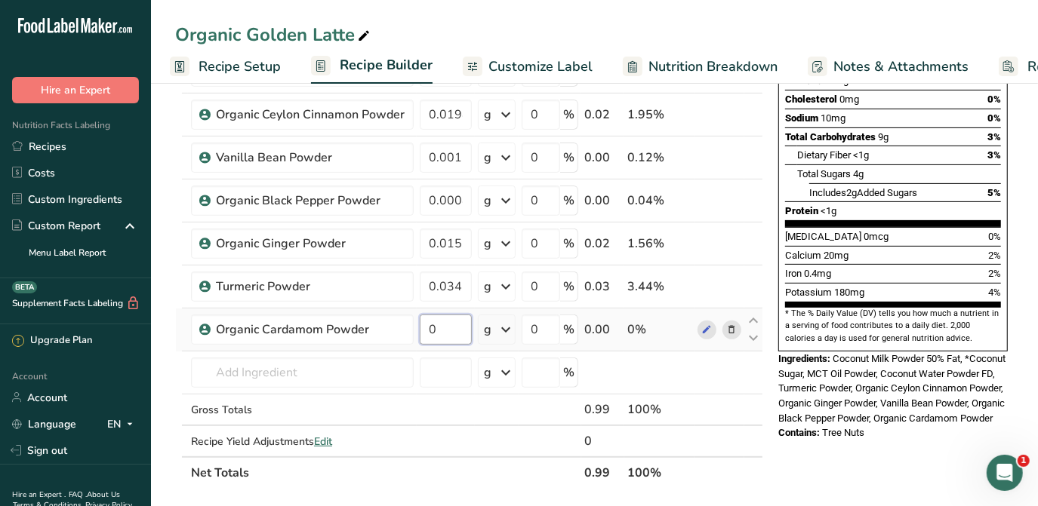
click at [448, 333] on input "0" at bounding box center [446, 330] width 52 height 30
type input "0.0039"
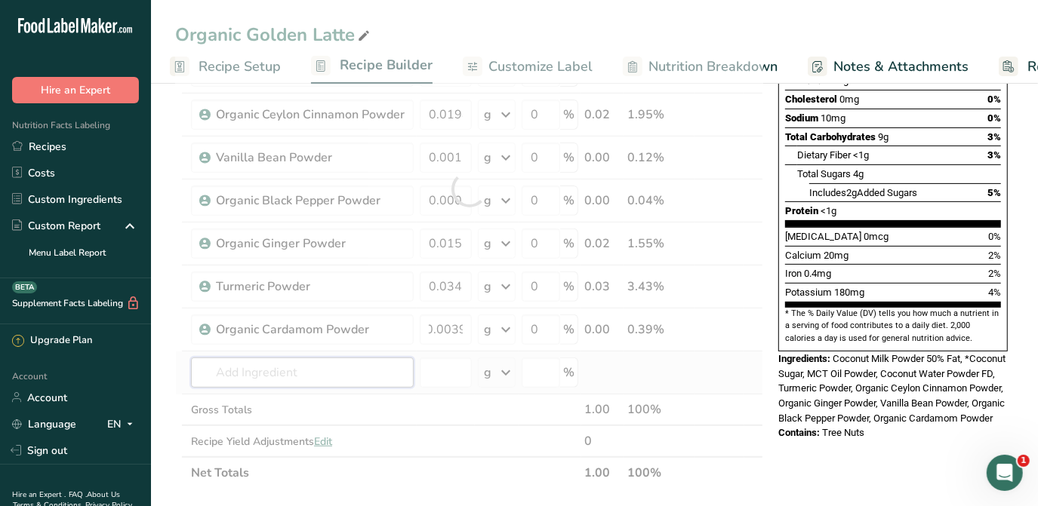
click at [377, 359] on div "Ingredient * Amount * Unit * Waste * .a-a{fill:#347362;}.b-a{fill:#fff;} Grams …" at bounding box center [469, 189] width 588 height 600
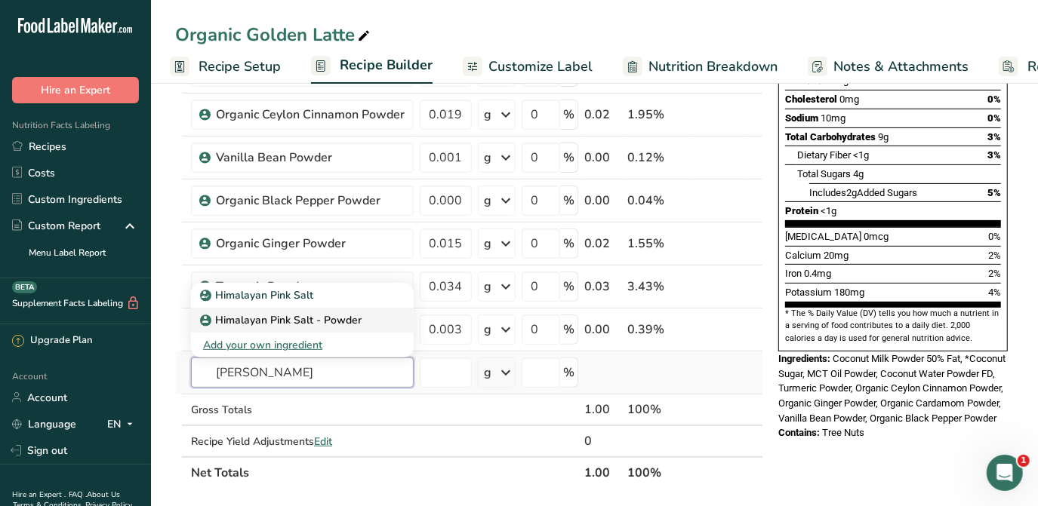
type input "himalay"
click at [300, 322] on p "Himalayan Pink Salt - Powder" at bounding box center [282, 320] width 159 height 16
type input "Himalayan Pink Salt - Powder"
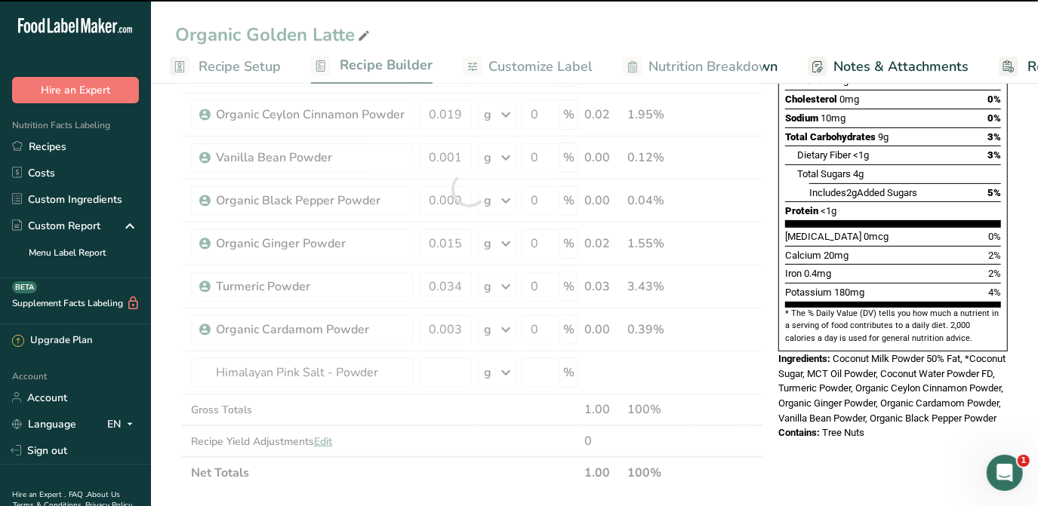
type input "0"
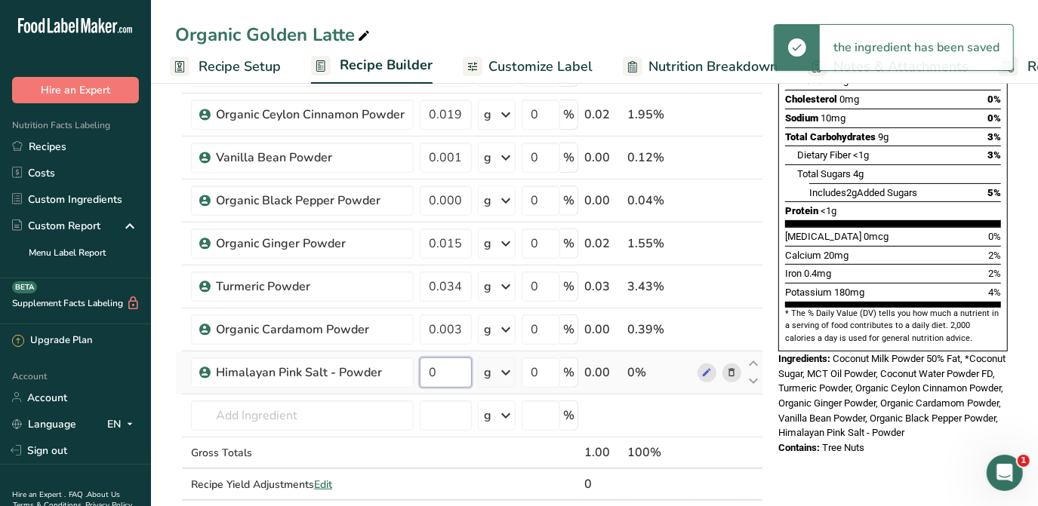
click at [440, 373] on input "0" at bounding box center [446, 373] width 52 height 30
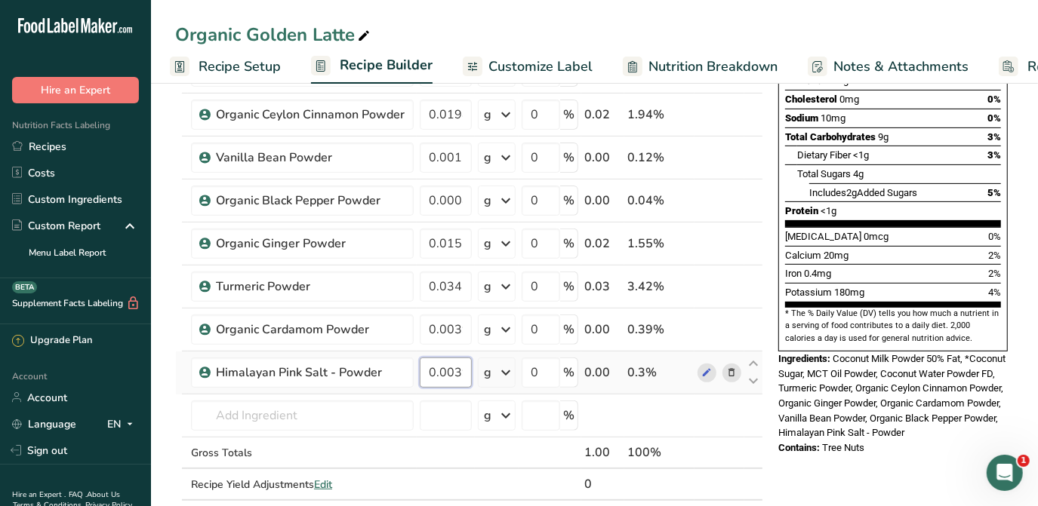
scroll to position [0, 3]
type input "0.0039"
click at [829, 464] on div "Nutrition Facts About 1 Serving Per Container Serving Size 19g Amount Per Servi…" at bounding box center [893, 450] width 242 height 1242
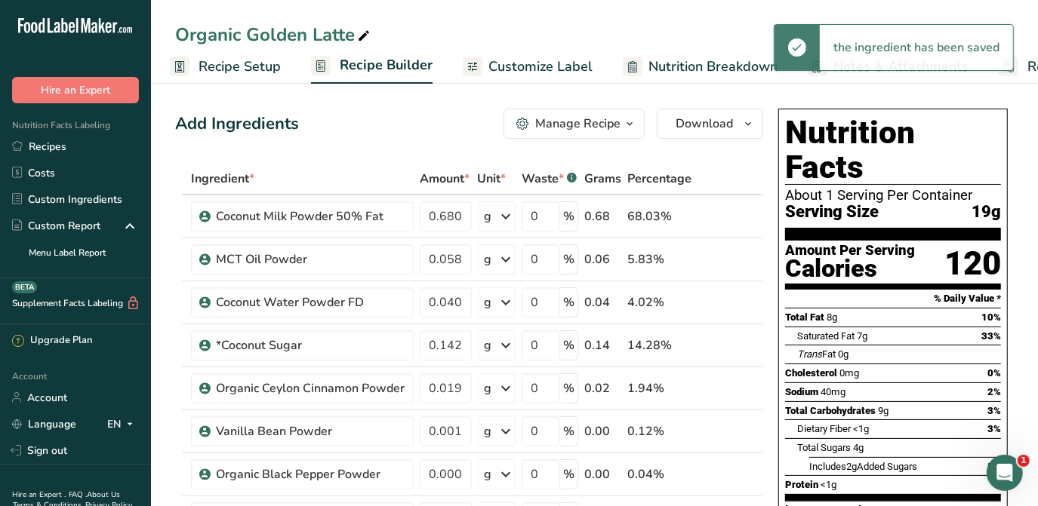
scroll to position [137, 0]
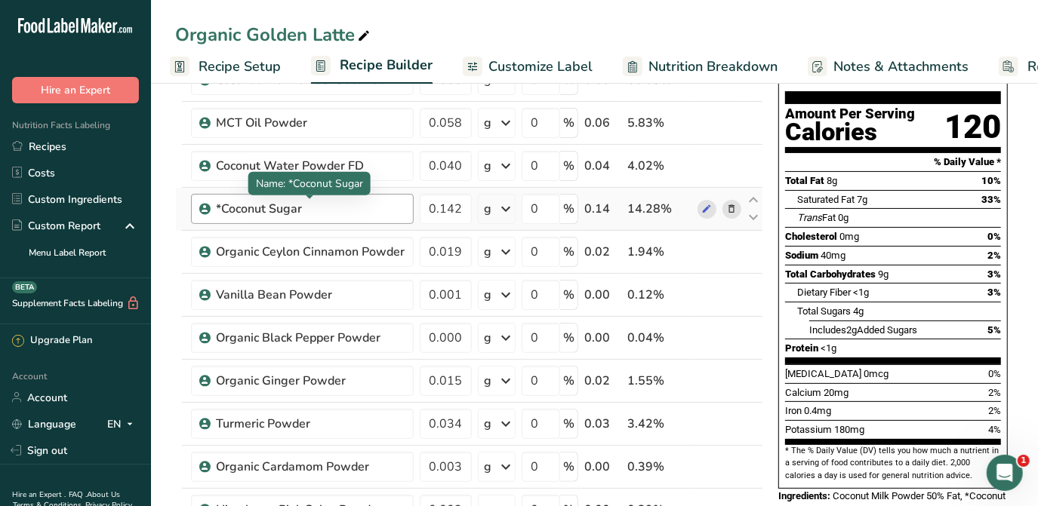
click at [223, 206] on div "*Coconut Sugar" at bounding box center [310, 209] width 189 height 18
click at [220, 207] on div "*Coconut Sugar" at bounding box center [310, 209] width 189 height 18
drag, startPoint x: 220, startPoint y: 207, endPoint x: 303, endPoint y: 206, distance: 83.8
click at [303, 206] on div "*Coconut Sugar" at bounding box center [310, 209] width 189 height 18
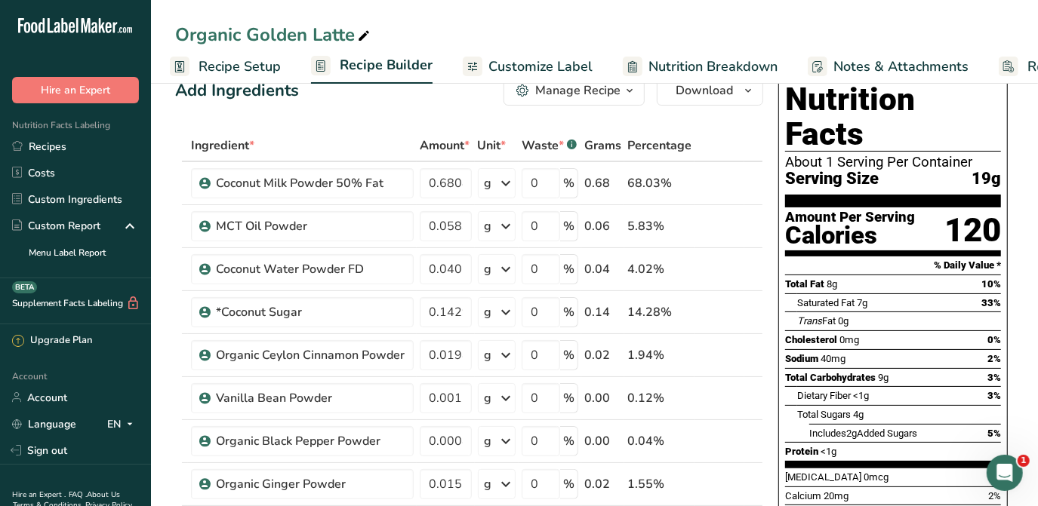
scroll to position [0, 0]
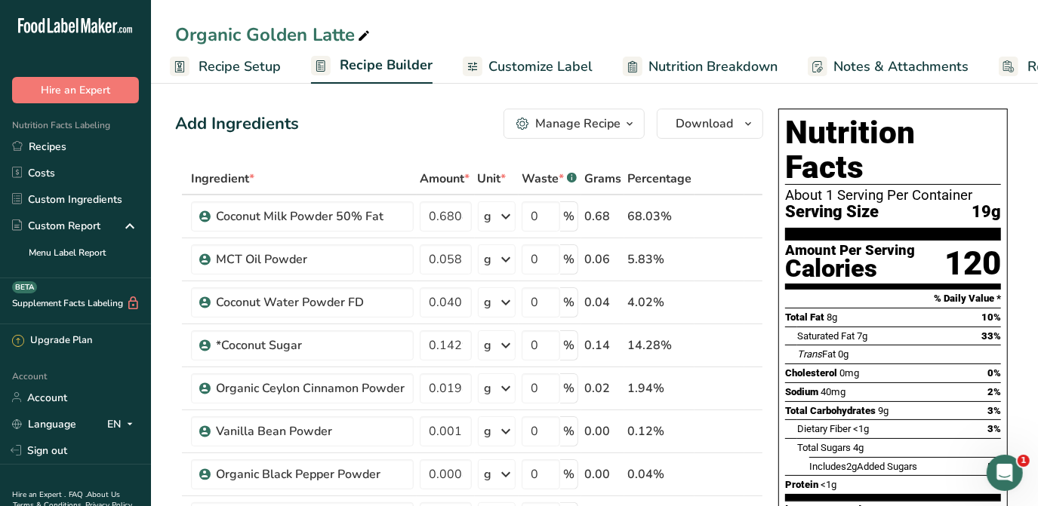
click at [527, 68] on span "Customize Label" at bounding box center [540, 67] width 104 height 20
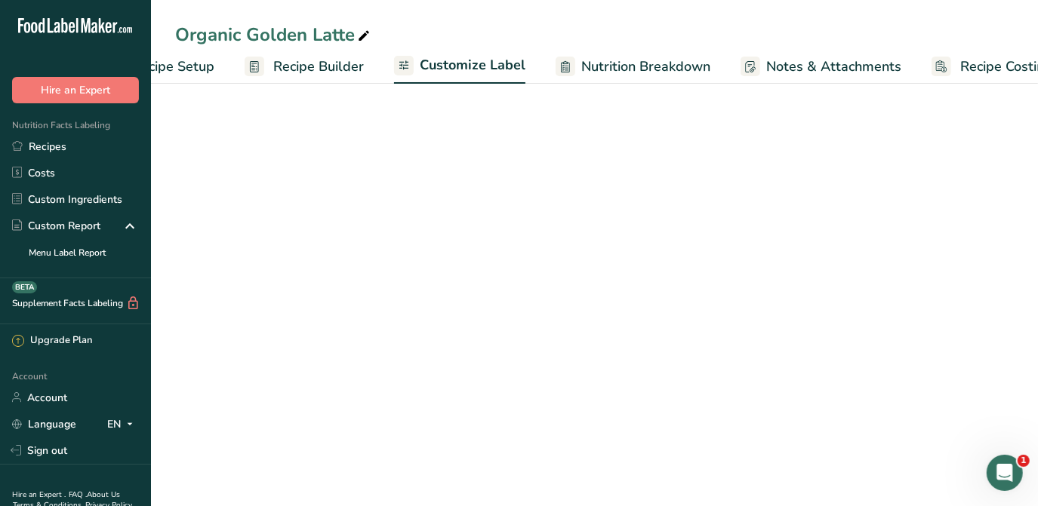
scroll to position [0, 110]
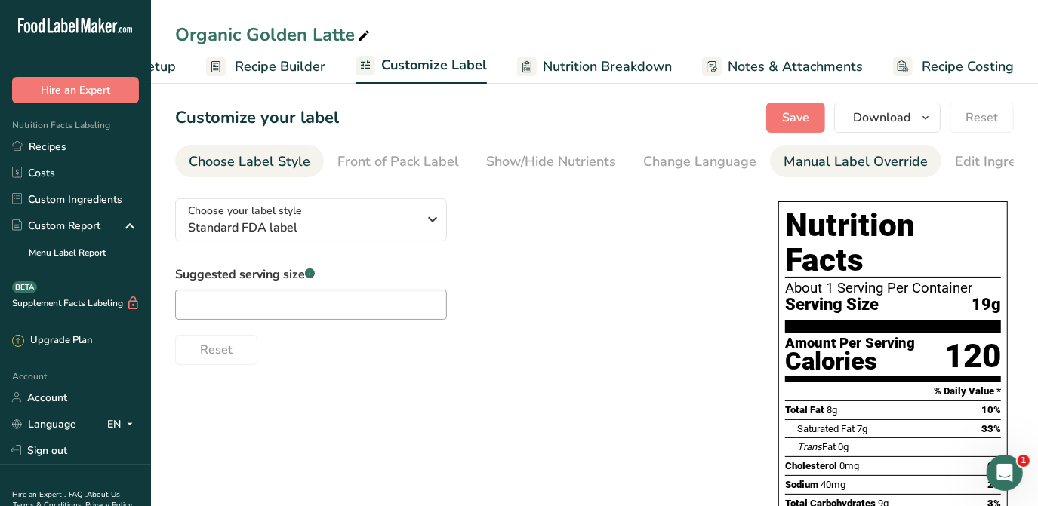
click at [783, 161] on div "Manual Label Override" at bounding box center [855, 162] width 144 height 20
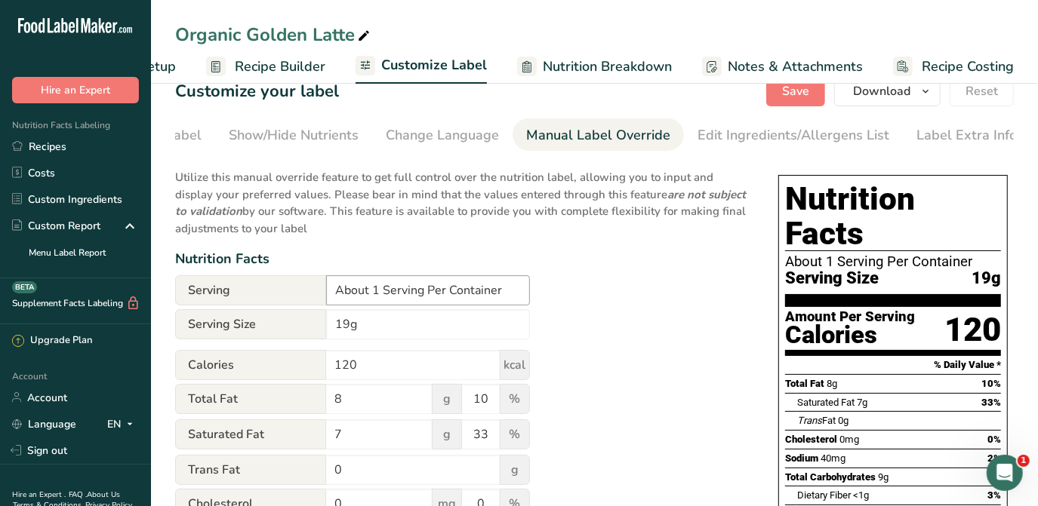
scroll to position [68, 0]
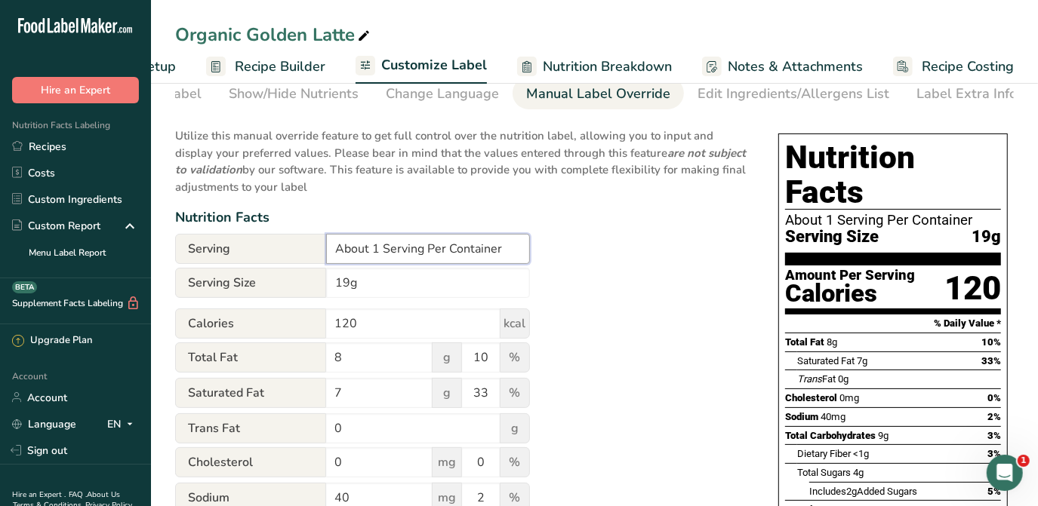
drag, startPoint x: 421, startPoint y: 254, endPoint x: 320, endPoint y: 240, distance: 102.0
click at [320, 240] on div "Serving About 1 Serving Per Container" at bounding box center [352, 249] width 355 height 30
type input "15 Servings Per Container"
click at [334, 285] on input "19g" at bounding box center [428, 283] width 204 height 30
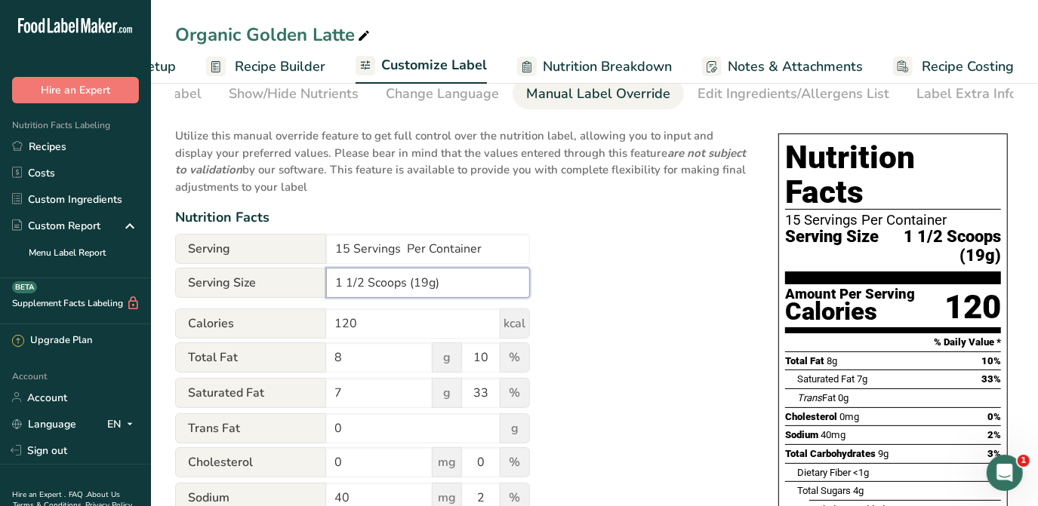
type input "1 1/2 Scoops (19g)"
click at [690, 232] on div "Utilize this manual override feature to get full control over the nutrition lab…" at bounding box center [461, 496] width 573 height 756
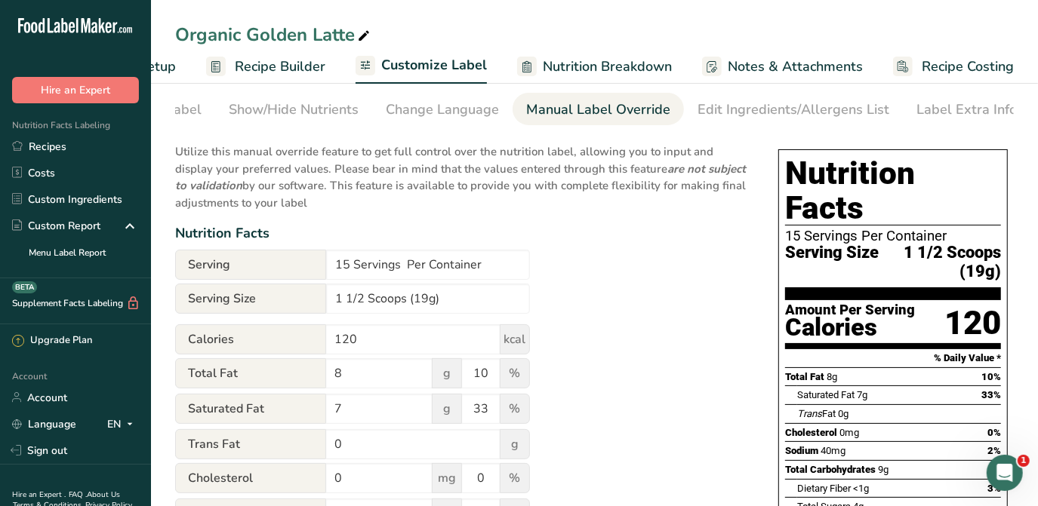
scroll to position [0, 0]
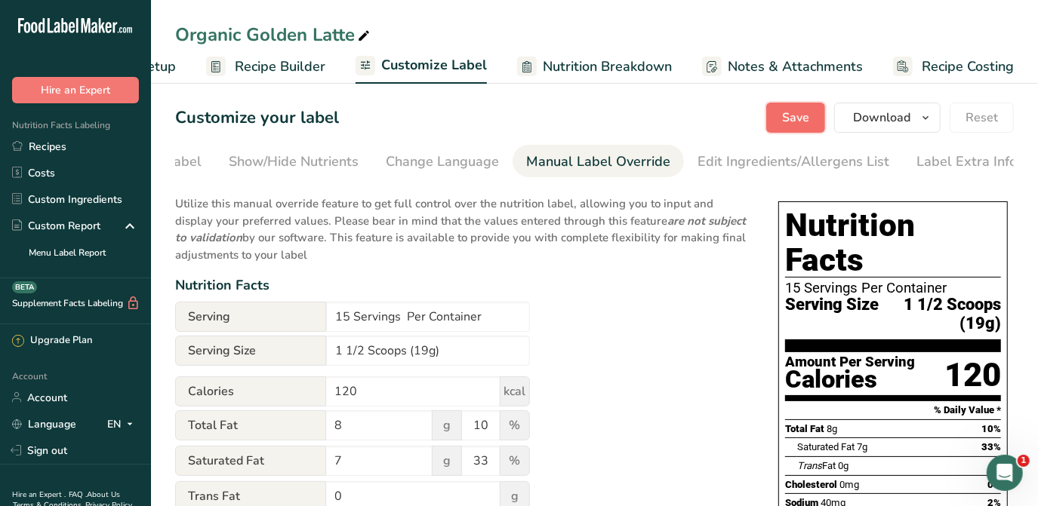
click at [819, 115] on button "Save" at bounding box center [795, 118] width 59 height 30
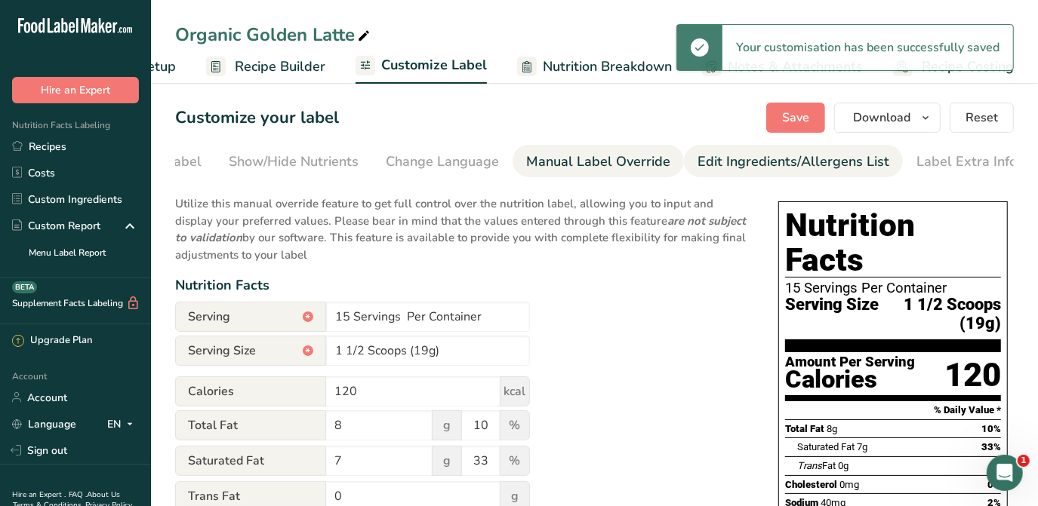
click at [851, 163] on div "Edit Ingredients/Allergens List" at bounding box center [793, 162] width 192 height 20
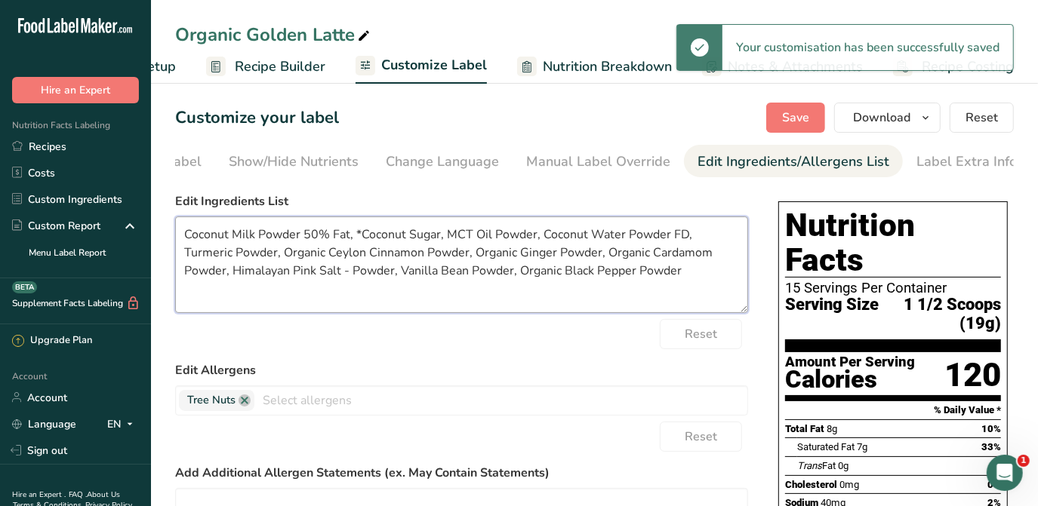
click at [183, 236] on textarea "Coconut Milk Powder 50% Fat, *Coconut Sugar, MCT Oil Powder, Coconut Water Powd…" at bounding box center [461, 265] width 573 height 97
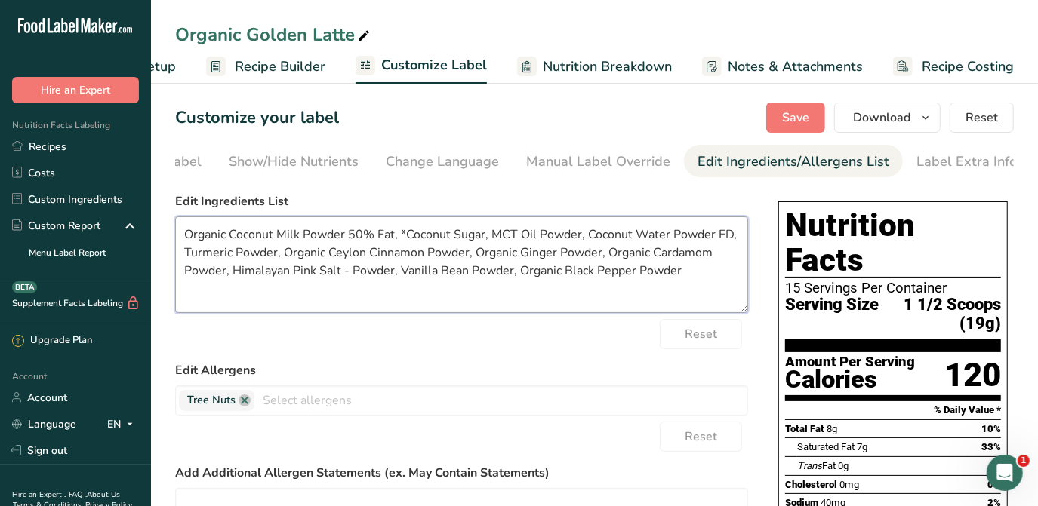
drag, startPoint x: 392, startPoint y: 235, endPoint x: 348, endPoint y: 234, distance: 43.8
click at [348, 234] on textarea "Organic Coconut Milk Powder 50% Fat, *Coconut Sugar, MCT Oil Powder, Coconut Wa…" at bounding box center [461, 265] width 573 height 97
click at [355, 234] on textarea "Organic Coconut Milk Powder, *Coconut Sugar, MCT Oil Powder, Coconut Water Powd…" at bounding box center [461, 265] width 573 height 97
click at [478, 239] on textarea "Organic Coconut Milk Powder, Organic Coconut Sugar, MCT Oil Powder, Coconut Wat…" at bounding box center [461, 265] width 573 height 97
click at [622, 240] on textarea "Organic Coconut Milk Powder, Organic Coconut Sugar, Organic MCT Oil Powder, Coc…" at bounding box center [461, 265] width 573 height 97
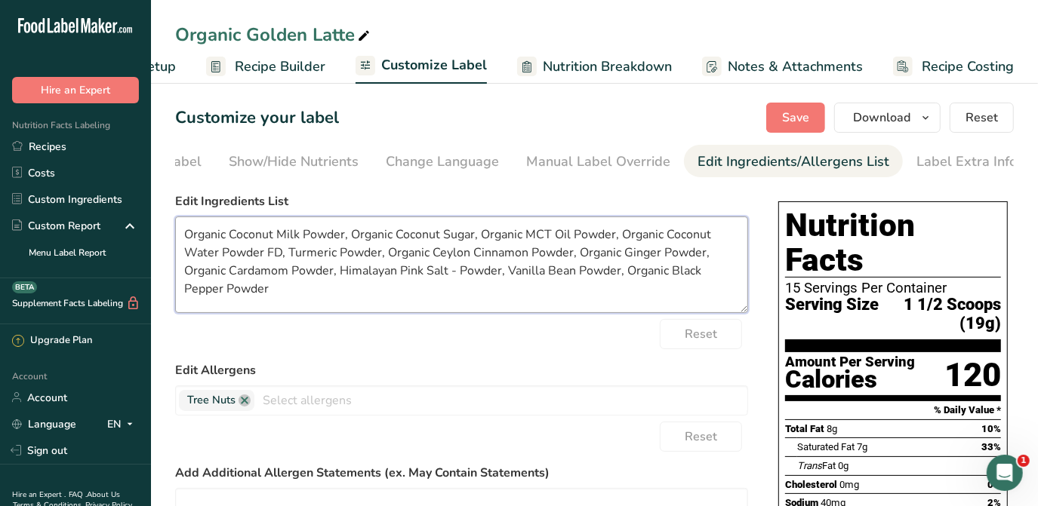
click at [279, 254] on textarea "Organic Coconut Milk Powder, Organic Coconut Sugar, Organic MCT Oil Powder, Org…" at bounding box center [461, 265] width 573 height 97
click at [270, 248] on textarea "Organic Coconut Milk Powder, Organic Coconut Sugar, Organic MCT Oil Powder, Org…" at bounding box center [461, 265] width 573 height 97
drag, startPoint x: 499, startPoint y: 279, endPoint x: 453, endPoint y: 271, distance: 46.7
click at [453, 271] on textarea "Organic Coconut Milk Powder, Organic Coconut Sugar, Organic MCT Oil Powder, Org…" at bounding box center [461, 265] width 573 height 97
click at [503, 276] on textarea "Organic Coconut Milk Powder, Organic Coconut Sugar, Organic MCT Oil Powder, Org…" at bounding box center [461, 265] width 573 height 97
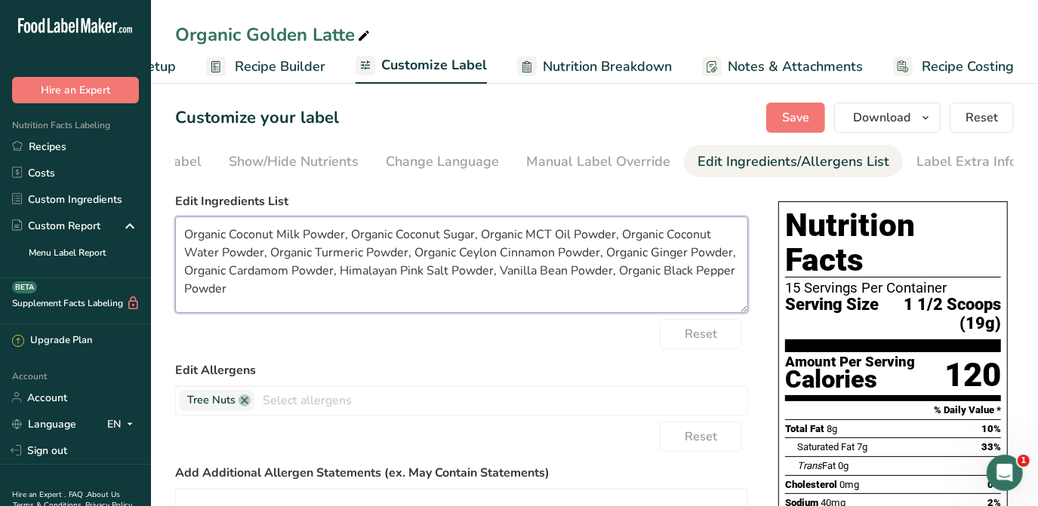
click at [503, 275] on textarea "Organic Coconut Milk Powder, Organic Coconut Sugar, Organic MCT Oil Powder, Org…" at bounding box center [461, 265] width 573 height 97
click at [494, 266] on textarea "Organic Coconut Milk Powder, Organic Coconut Sugar, Organic MCT Oil Powder, Org…" at bounding box center [461, 265] width 573 height 97
click at [501, 275] on textarea "Organic Coconut Milk Powder, Organic Coconut Sugar, Organic MCT Oil Powder, Org…" at bounding box center [461, 265] width 573 height 97
click at [592, 286] on textarea "Organic Coconut Milk Powder, Organic Coconut Sugar, Organic MCT Oil Powder, Org…" at bounding box center [461, 265] width 573 height 97
type textarea "Organic Coconut Milk Powder, Organic Coconut Sugar, Organic MCT Oil Powder, Org…"
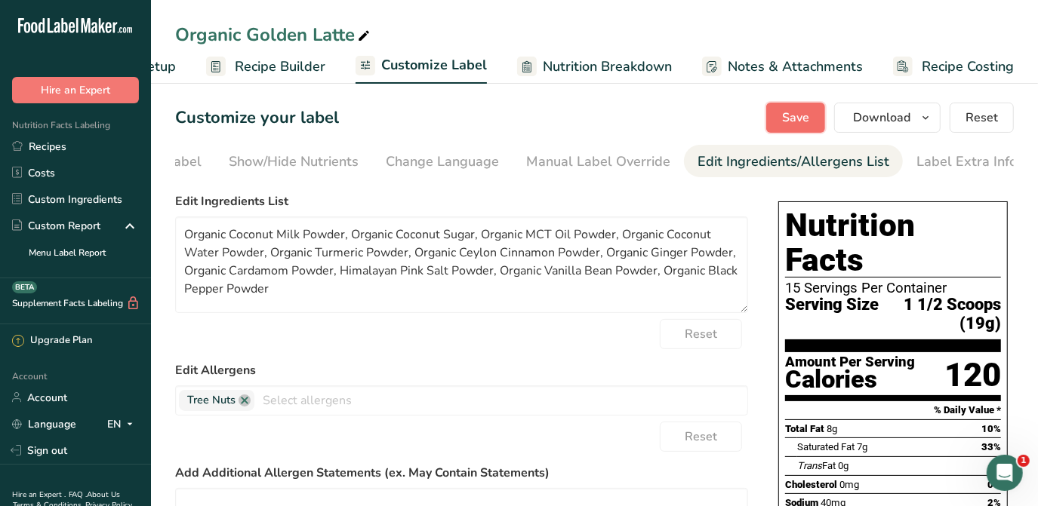
click at [805, 115] on span "Save" at bounding box center [795, 118] width 27 height 18
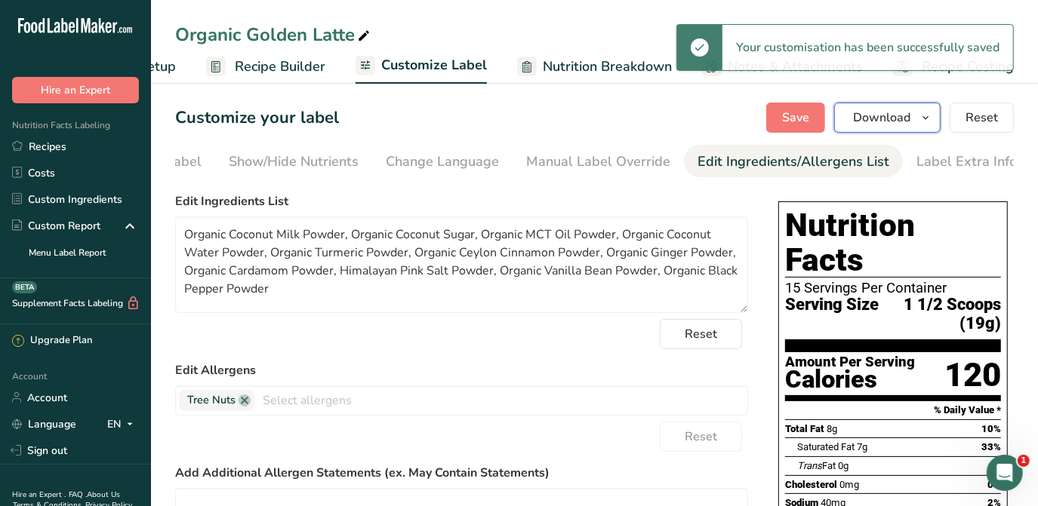
click at [915, 123] on button "Download" at bounding box center [887, 118] width 106 height 30
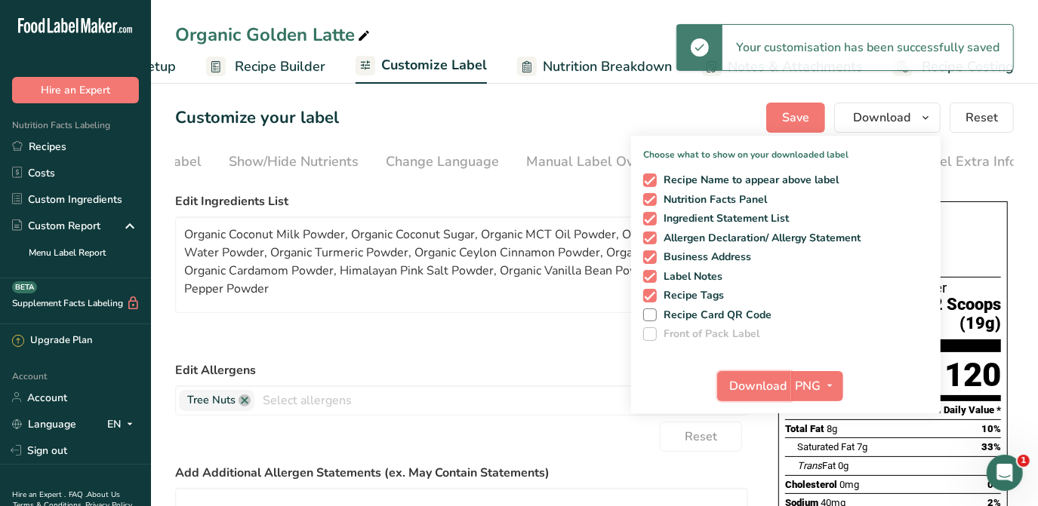
click at [778, 388] on span "Download" at bounding box center [758, 386] width 57 height 18
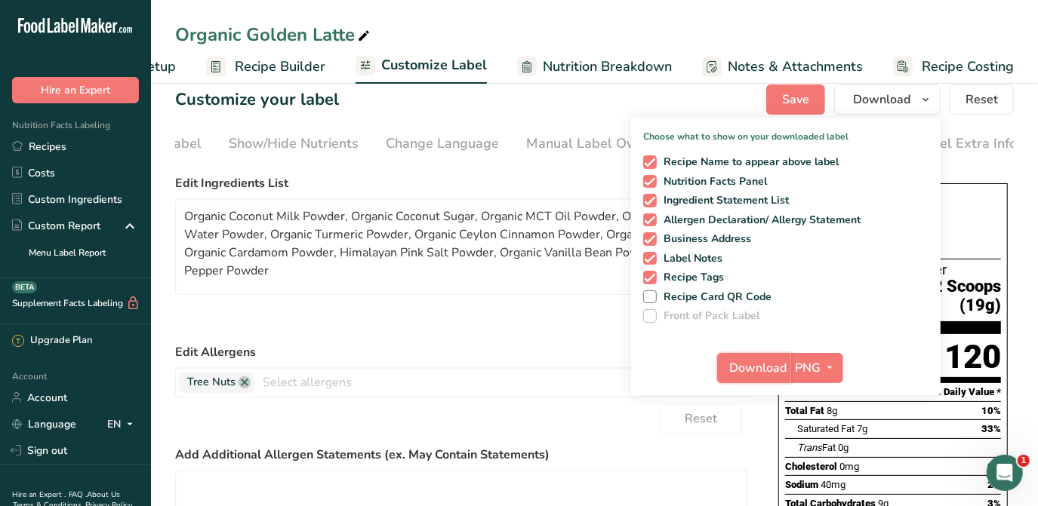
scroll to position [10, 0]
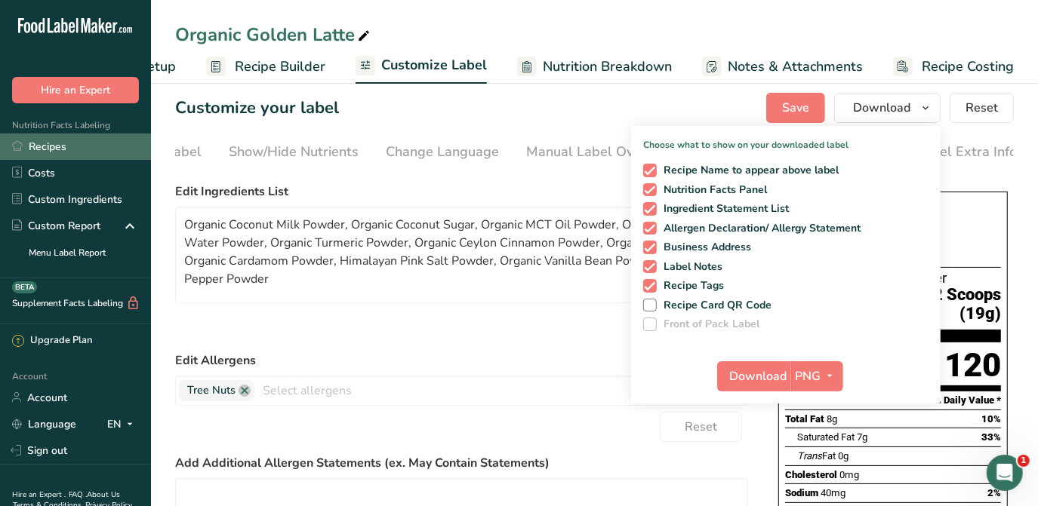
click at [52, 146] on link "Recipes" at bounding box center [75, 147] width 151 height 26
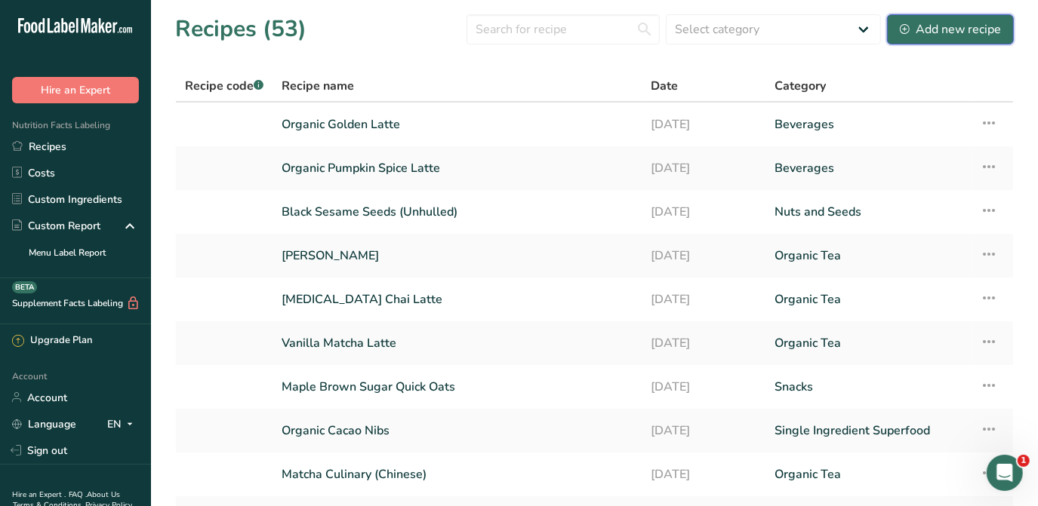
click at [939, 25] on div "Add new recipe" at bounding box center [950, 29] width 101 height 18
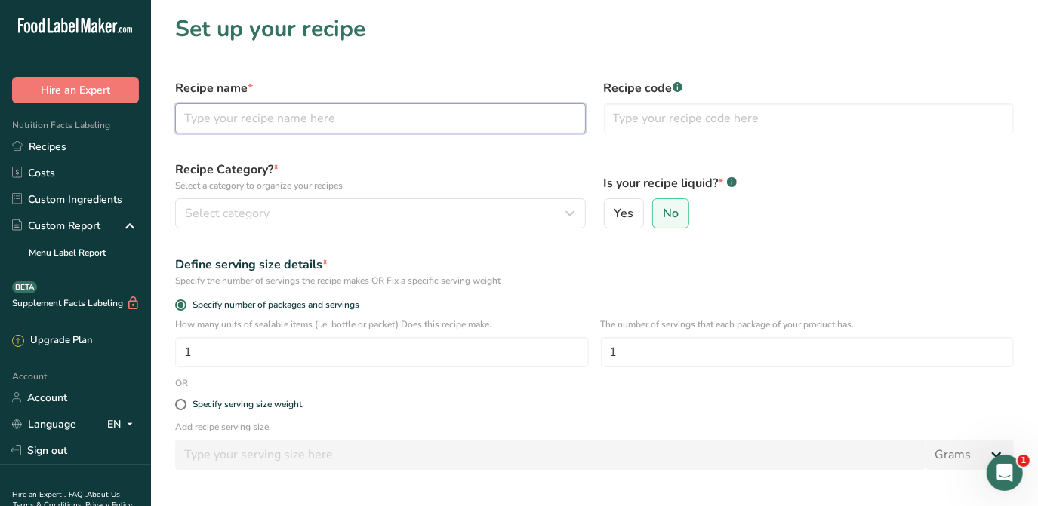
click at [451, 114] on input "text" at bounding box center [380, 118] width 411 height 30
type input "Organic Red Velvet Latte"
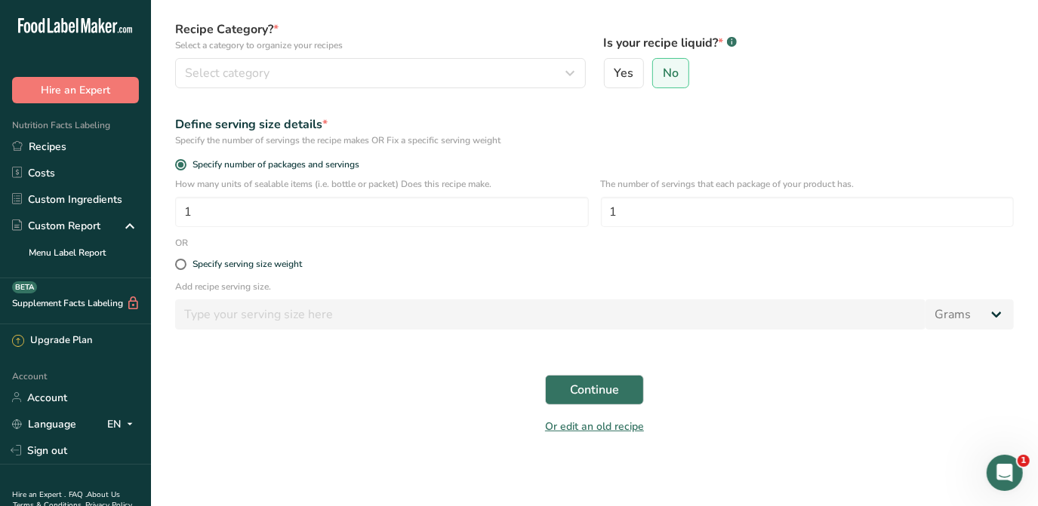
scroll to position [143, 0]
click at [267, 263] on div "Specify serving size weight" at bounding box center [246, 262] width 109 height 11
click at [185, 263] on input "Specify serving size weight" at bounding box center [180, 263] width 10 height 10
radio input "true"
radio input "false"
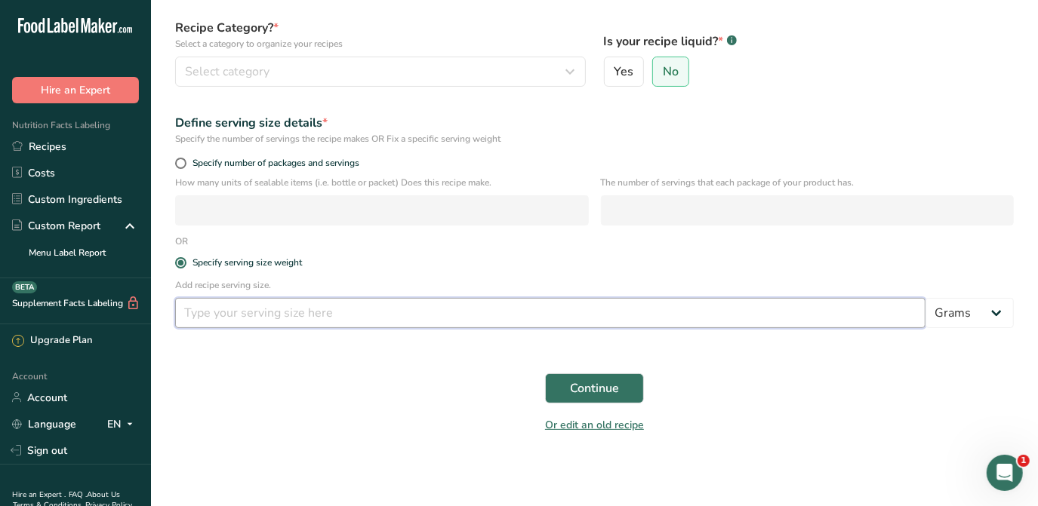
click at [302, 299] on input "number" at bounding box center [550, 313] width 750 height 30
type input "18"
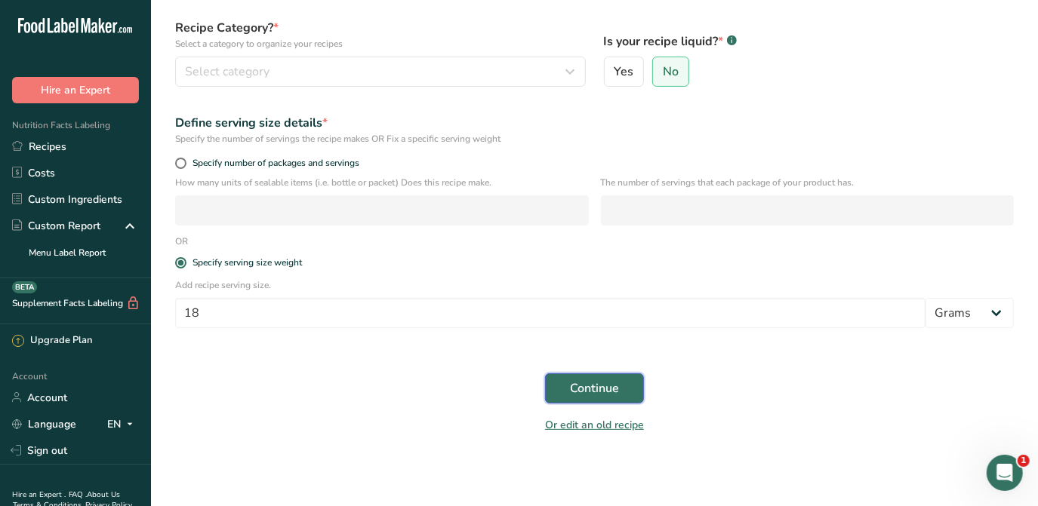
click at [617, 395] on span "Continue" at bounding box center [594, 389] width 49 height 18
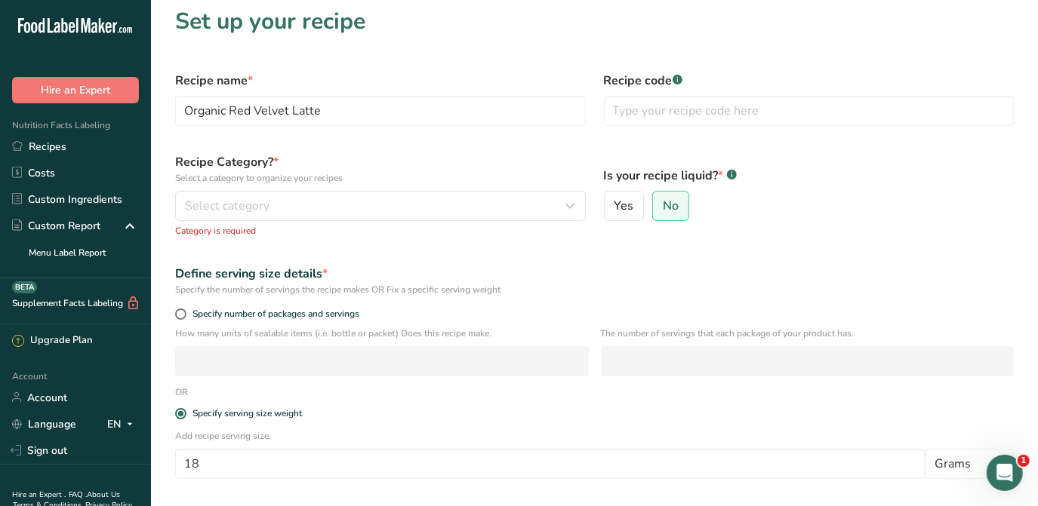
scroll to position [5, 0]
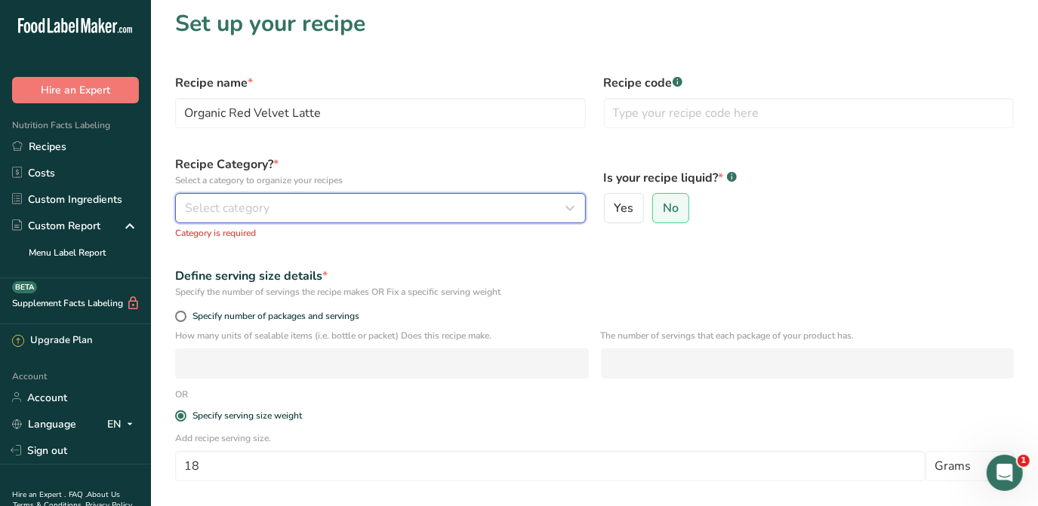
click at [419, 214] on div "Select category" at bounding box center [376, 208] width 382 height 18
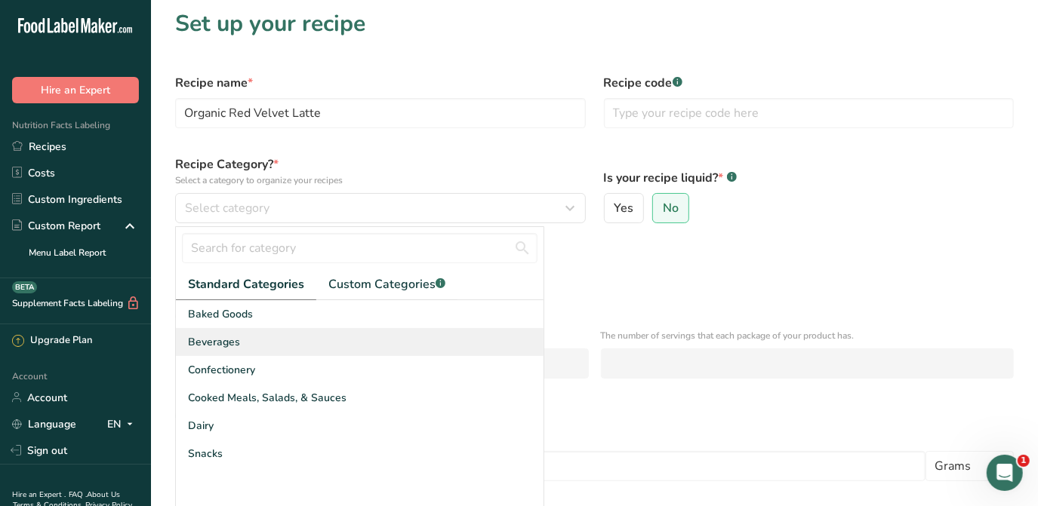
click at [265, 347] on div "Beverages" at bounding box center [360, 342] width 368 height 28
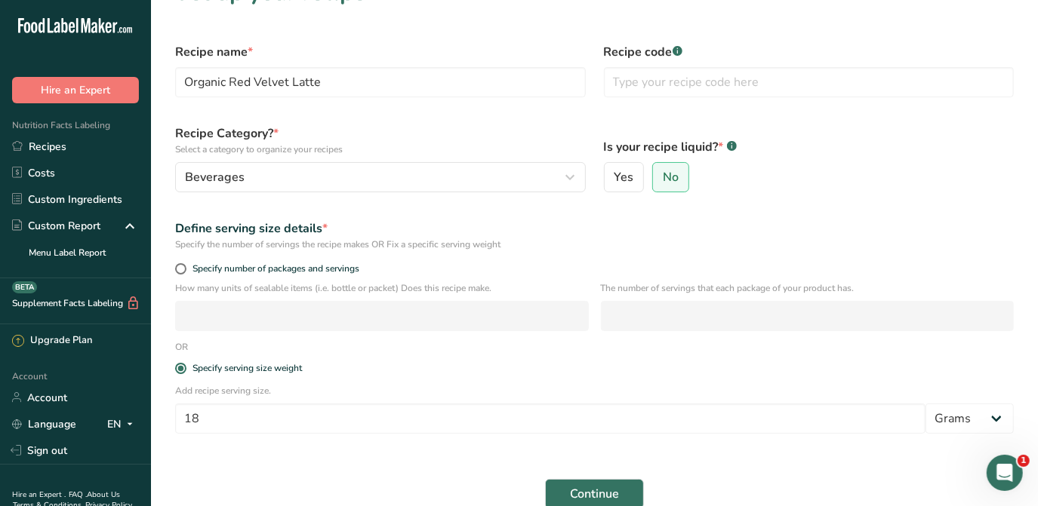
scroll to position [143, 0]
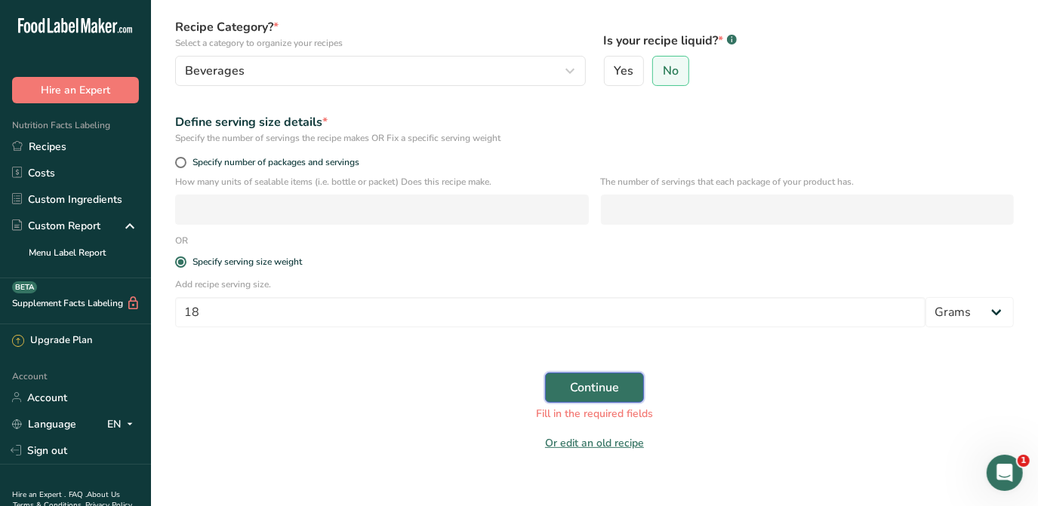
click at [620, 386] on button "Continue" at bounding box center [594, 388] width 99 height 30
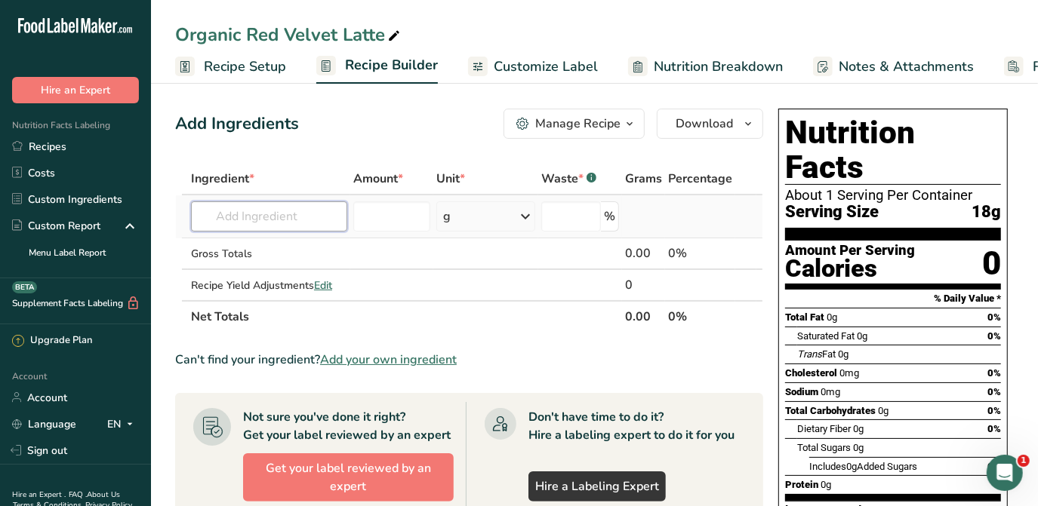
click at [319, 220] on input "text" at bounding box center [269, 217] width 156 height 30
type input "b"
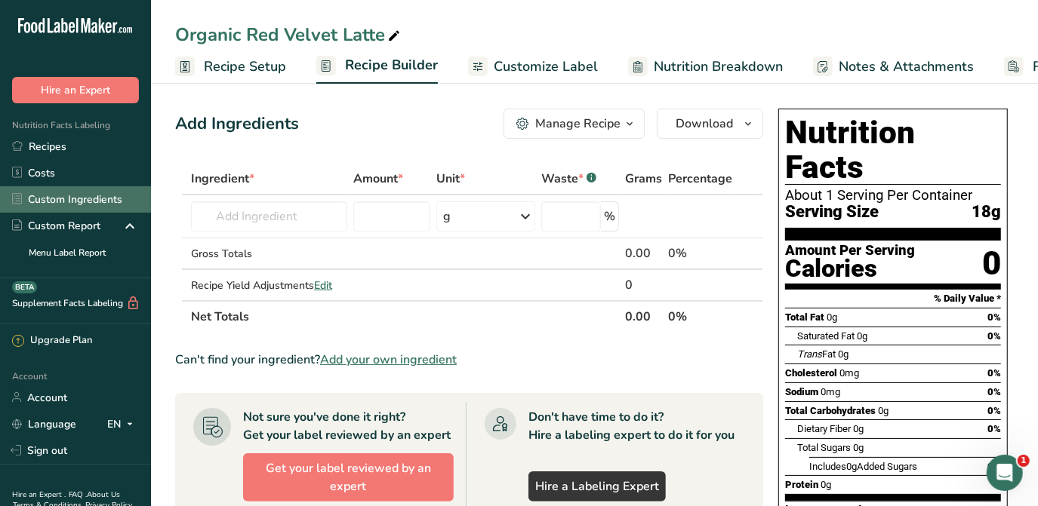
click at [80, 199] on link "Custom Ingredients" at bounding box center [75, 199] width 151 height 26
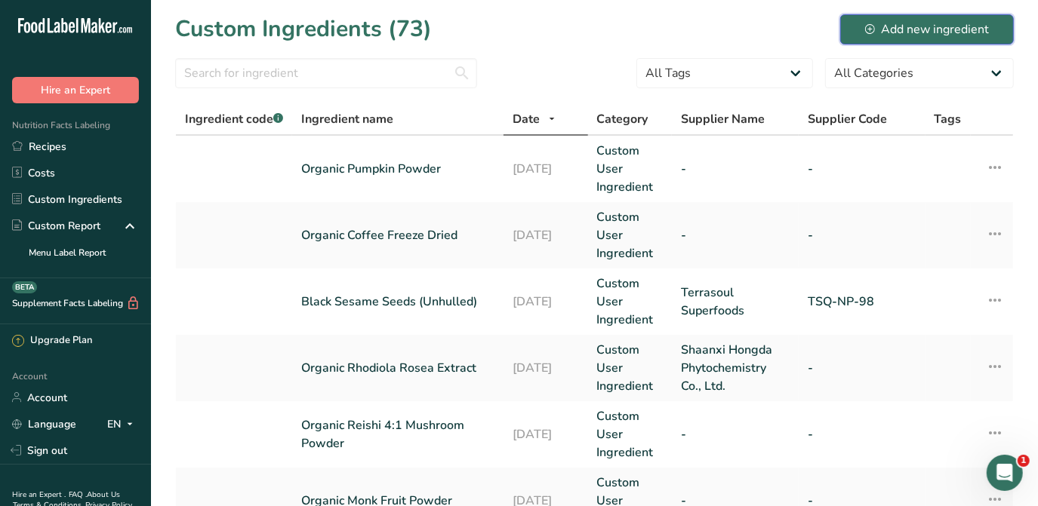
click at [876, 29] on div "Add new ingredient" at bounding box center [927, 29] width 124 height 18
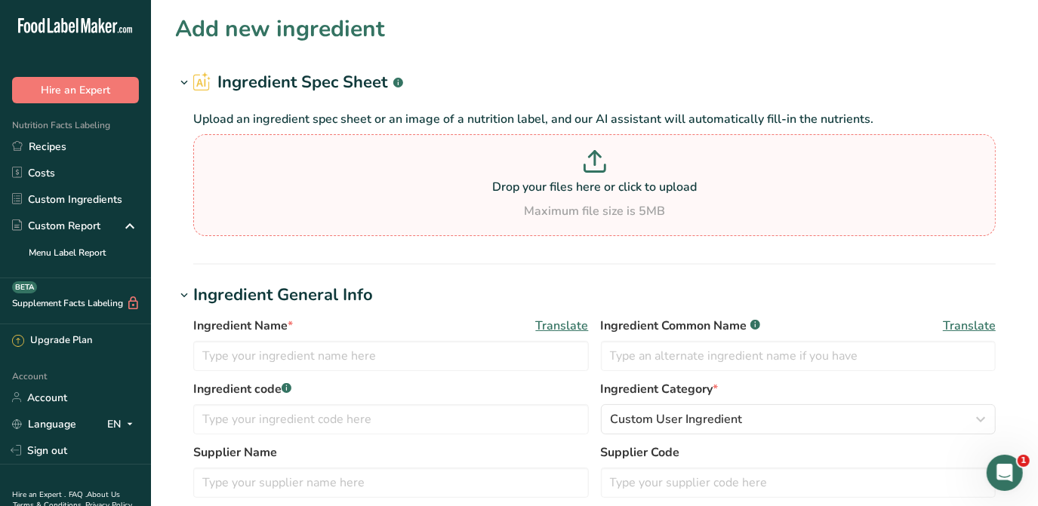
click at [550, 177] on p at bounding box center [594, 164] width 795 height 28
click at [550, 177] on input "Drop your files here or click to upload Maximum file size is 5MB" at bounding box center [594, 185] width 802 height 102
type input "C:\fakepath\TSQ-NP-62 - Beet Juice Powder - Nutritional Panel.pdf"
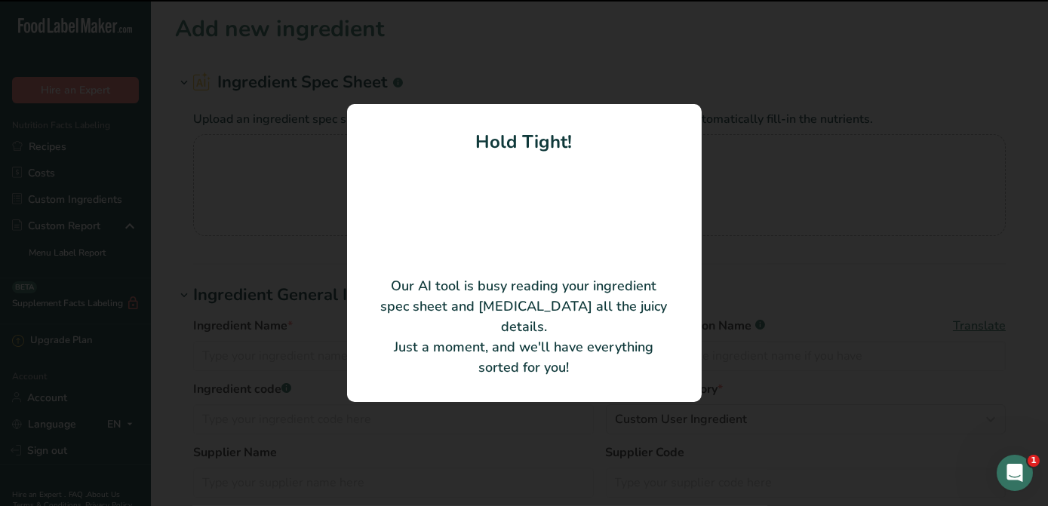
type input "Beet Juice Powder"
type input "Terrasoul Superfoods"
type input "TSQ-NP-62"
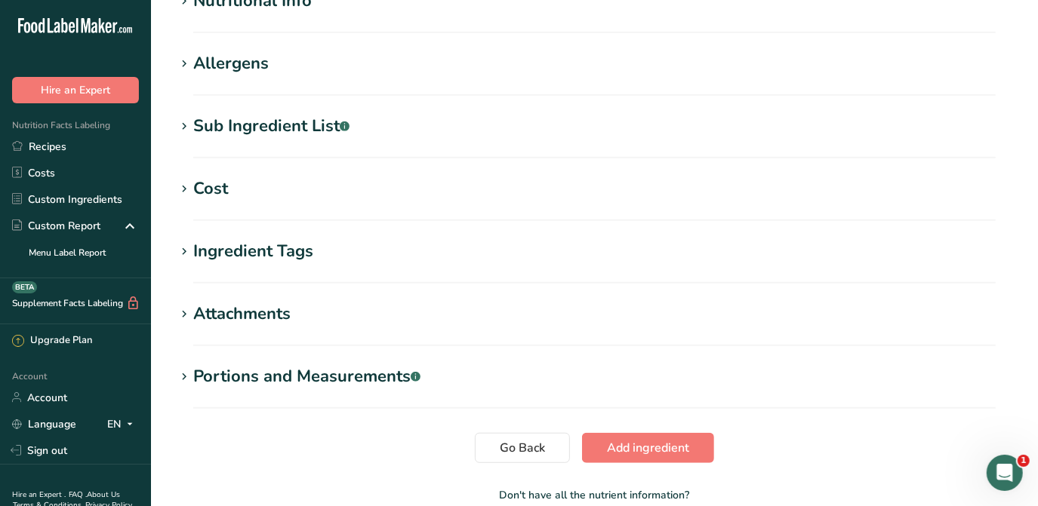
scroll to position [471, 0]
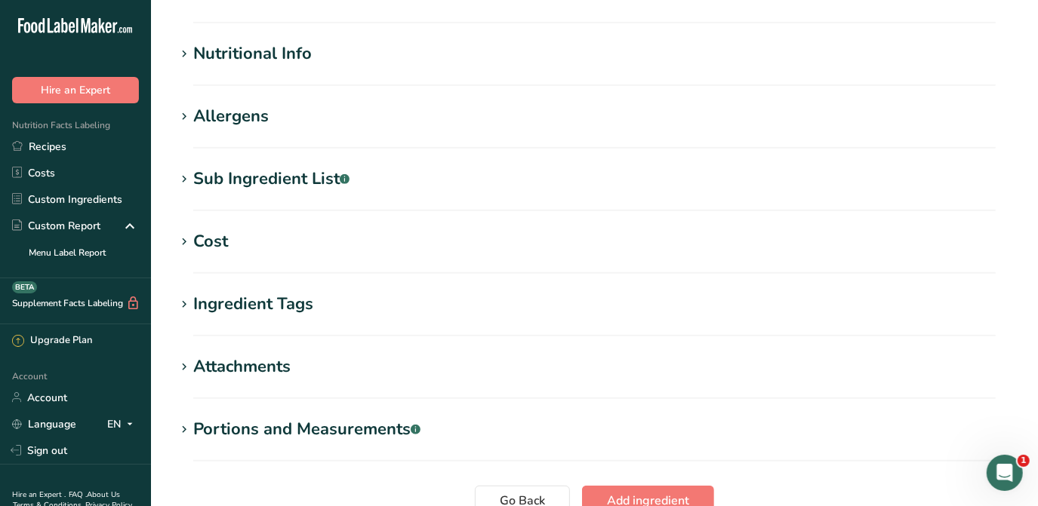
click at [245, 53] on div "Nutritional Info" at bounding box center [252, 54] width 118 height 25
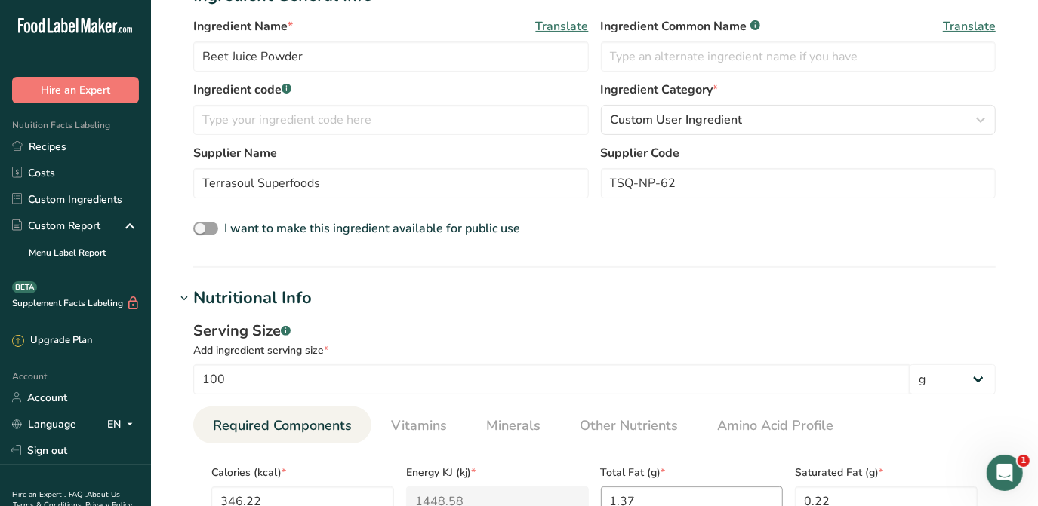
scroll to position [60, 0]
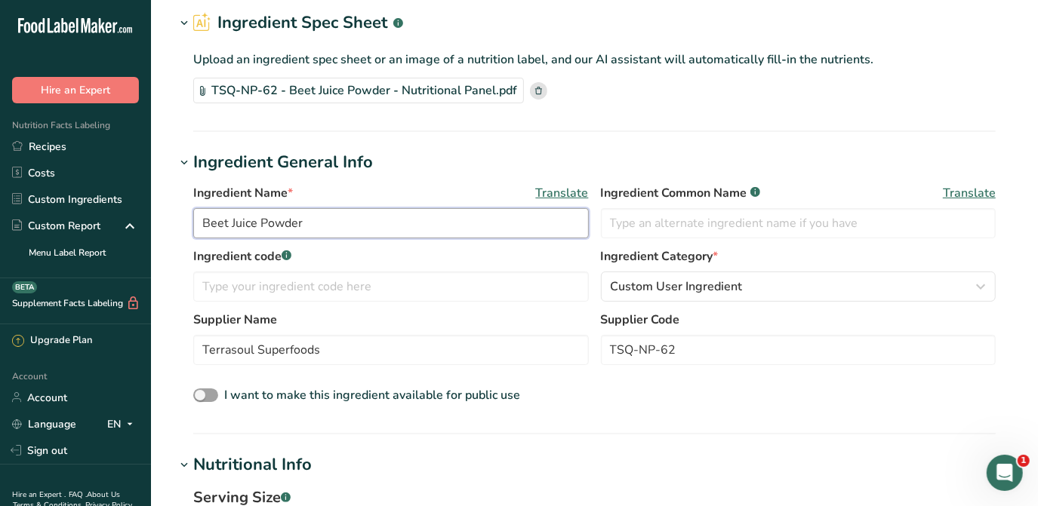
click at [202, 220] on input "Beet Juice Powder" at bounding box center [390, 223] width 395 height 30
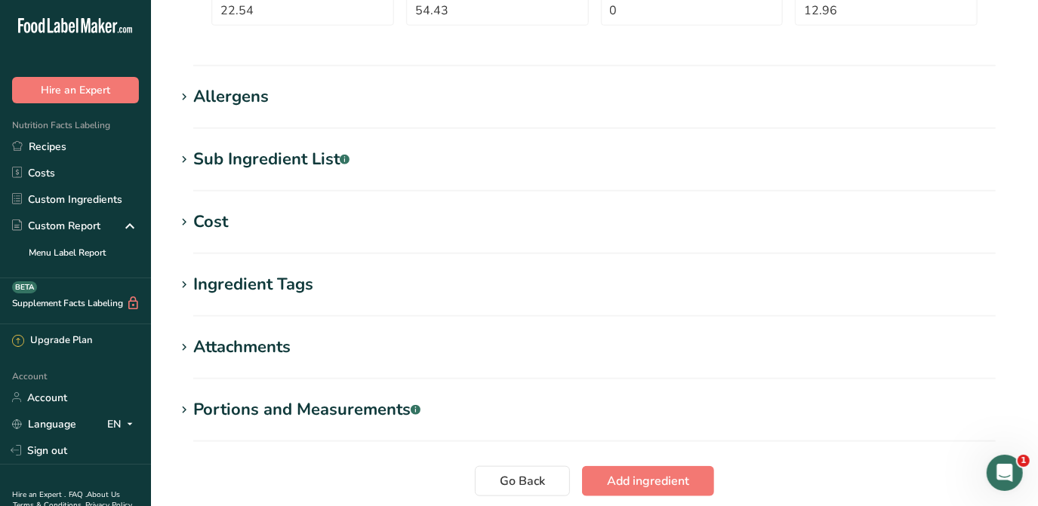
scroll to position [952, 0]
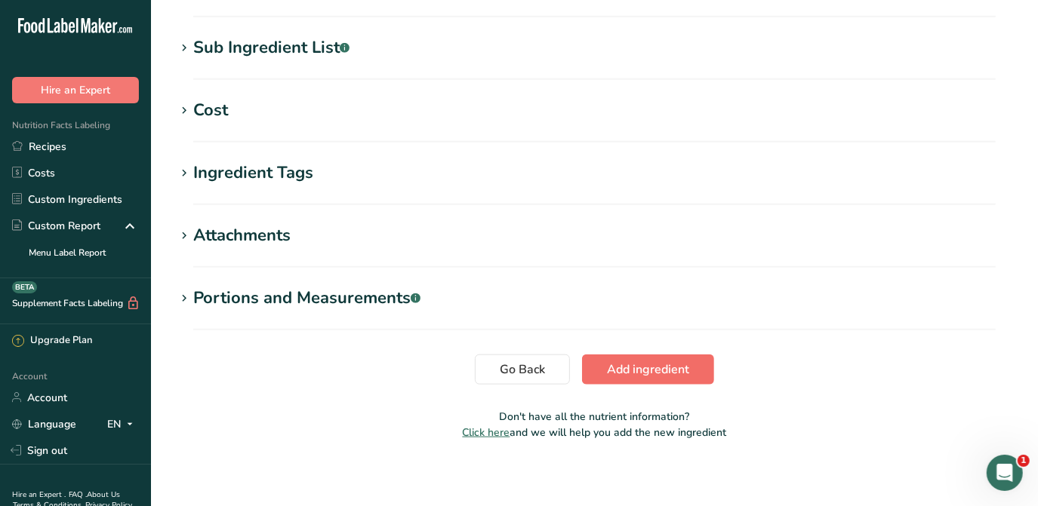
type input "Organic Beet Juice Powder"
click at [669, 381] on button "Add ingredient" at bounding box center [648, 370] width 132 height 30
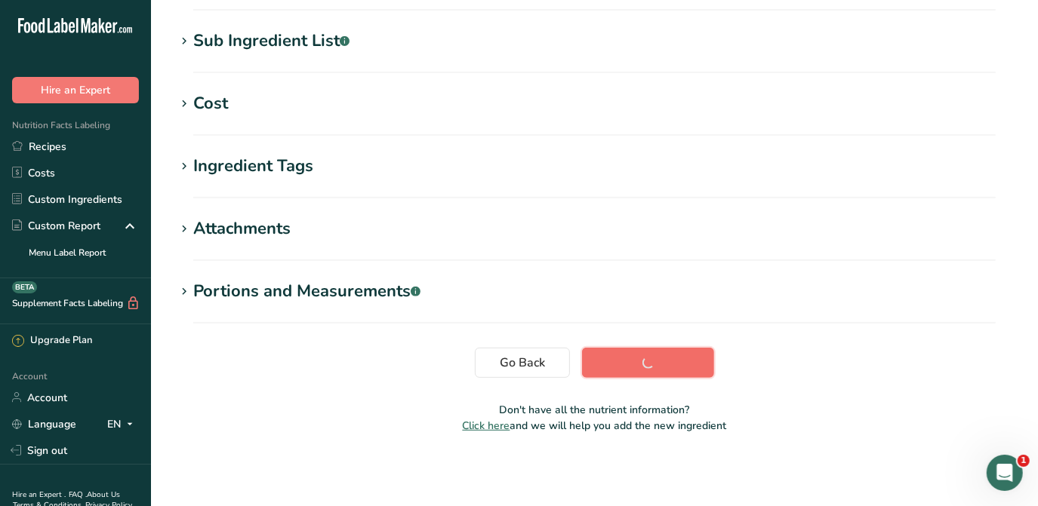
scroll to position [285, 0]
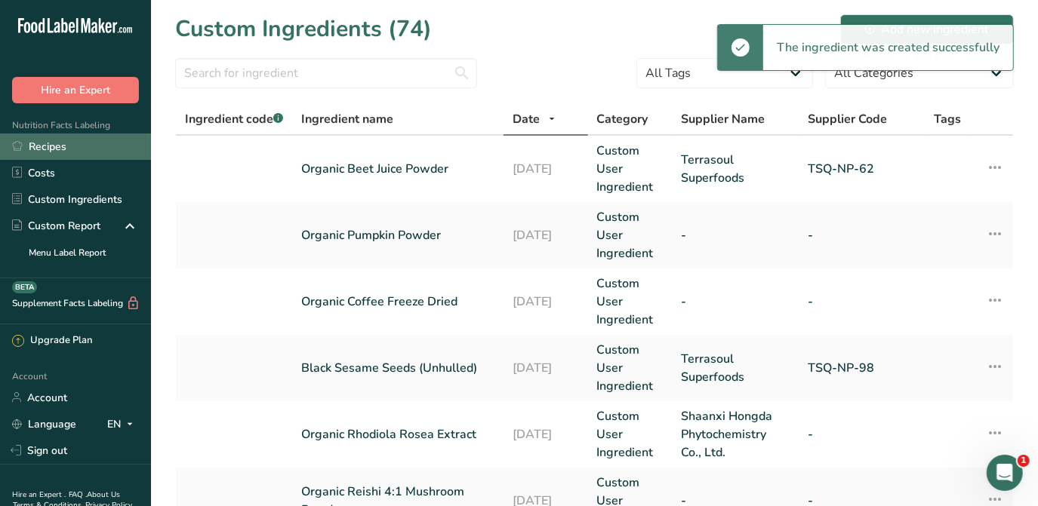
click at [44, 146] on link "Recipes" at bounding box center [75, 147] width 151 height 26
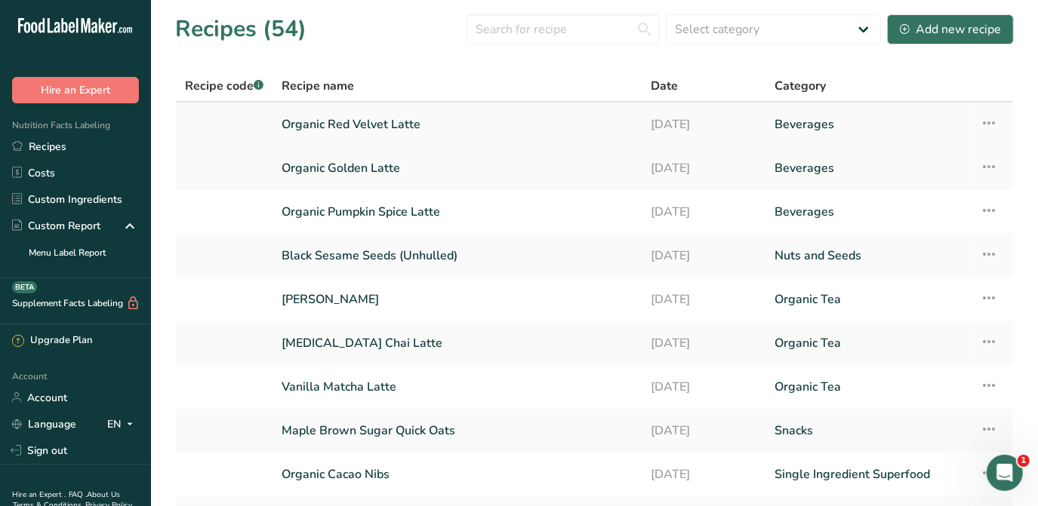
click at [395, 126] on link "Organic Red Velvet Latte" at bounding box center [458, 125] width 352 height 32
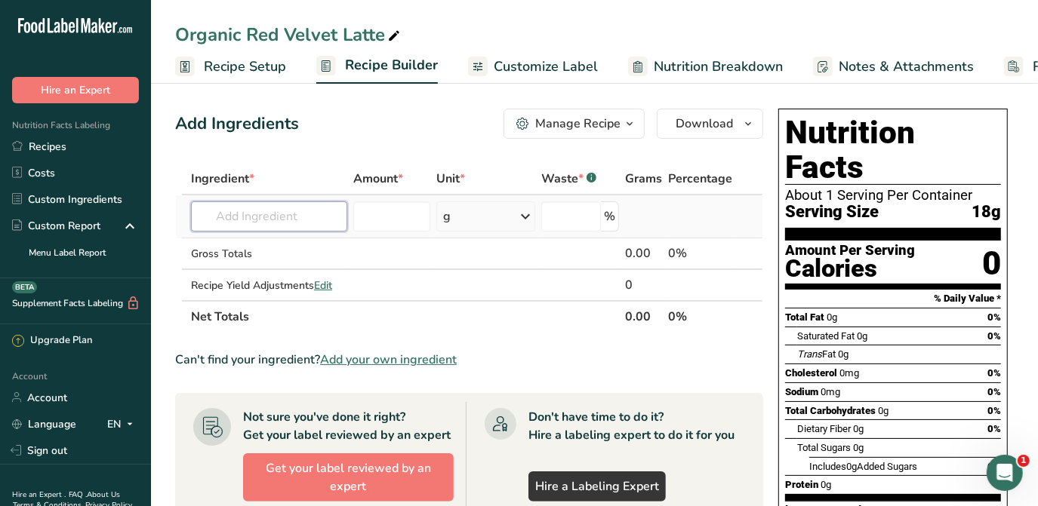
click at [303, 208] on input "text" at bounding box center [269, 217] width 156 height 30
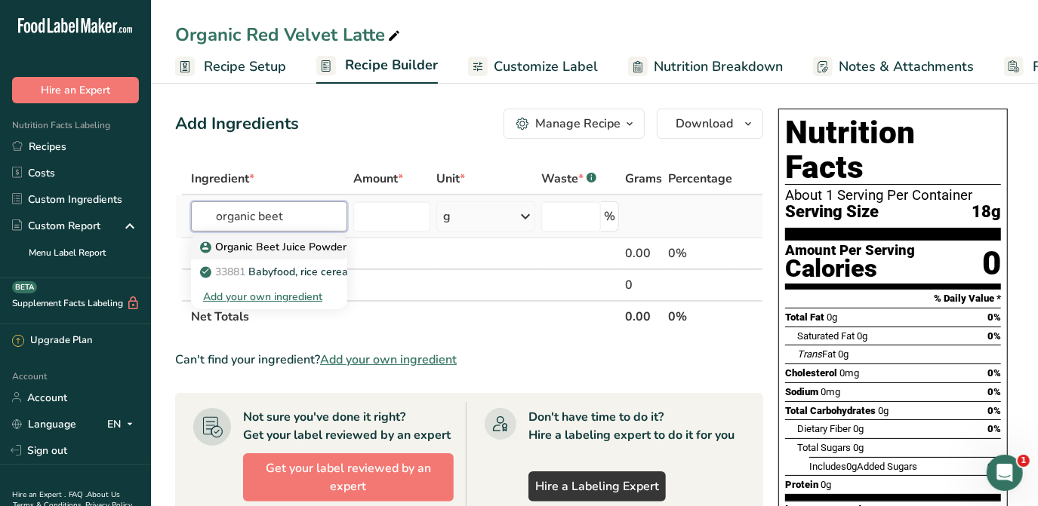
type input "organic beet"
click at [263, 247] on p "Organic Beet Juice Powder" at bounding box center [274, 247] width 143 height 16
type input "Organic Beet Juice Powder"
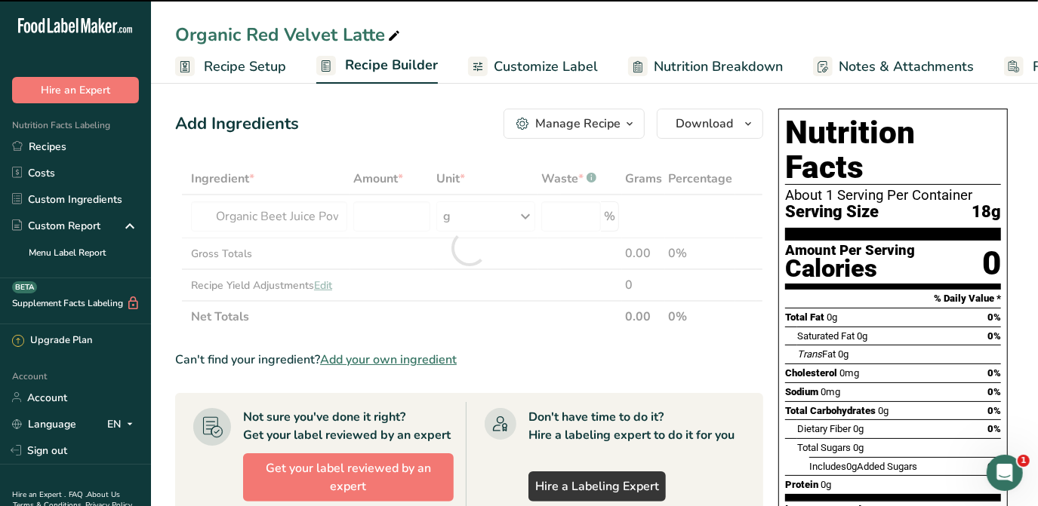
type input "0"
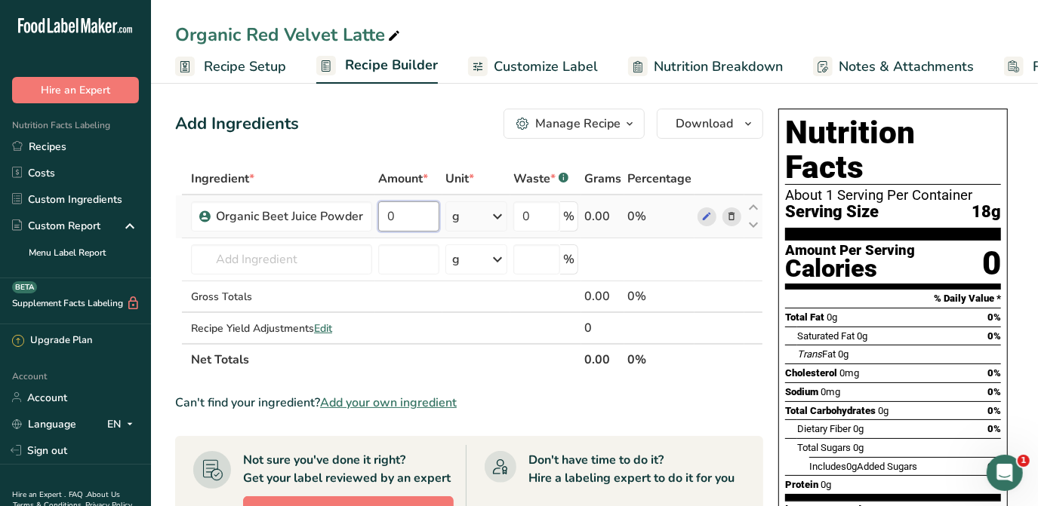
click at [419, 210] on input "0" at bounding box center [408, 217] width 61 height 30
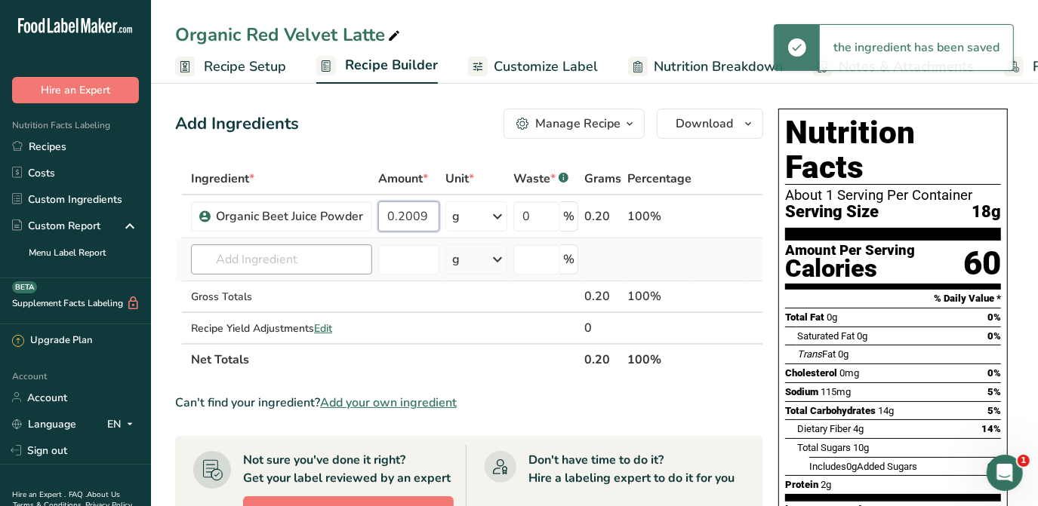
type input "0.2009"
click at [315, 257] on div "Ingredient * Amount * Unit * Waste * .a-a{fill:#347362;}.b-a{fill:#fff;} Grams …" at bounding box center [469, 269] width 588 height 213
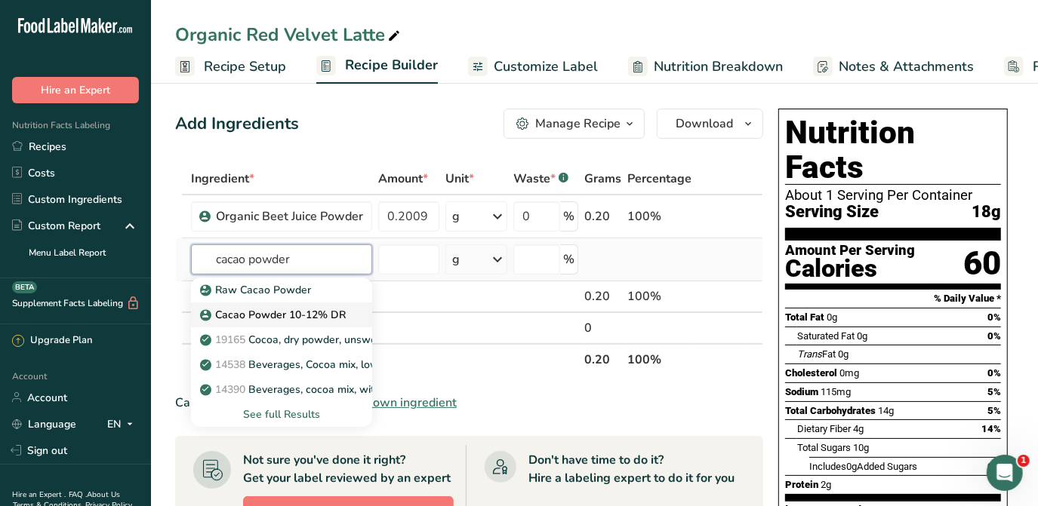
type input "cacao powder"
click at [349, 315] on link "Cacao Powder 10-12% DR" at bounding box center [281, 315] width 181 height 25
type input "Cacao Powder 10-12% DR"
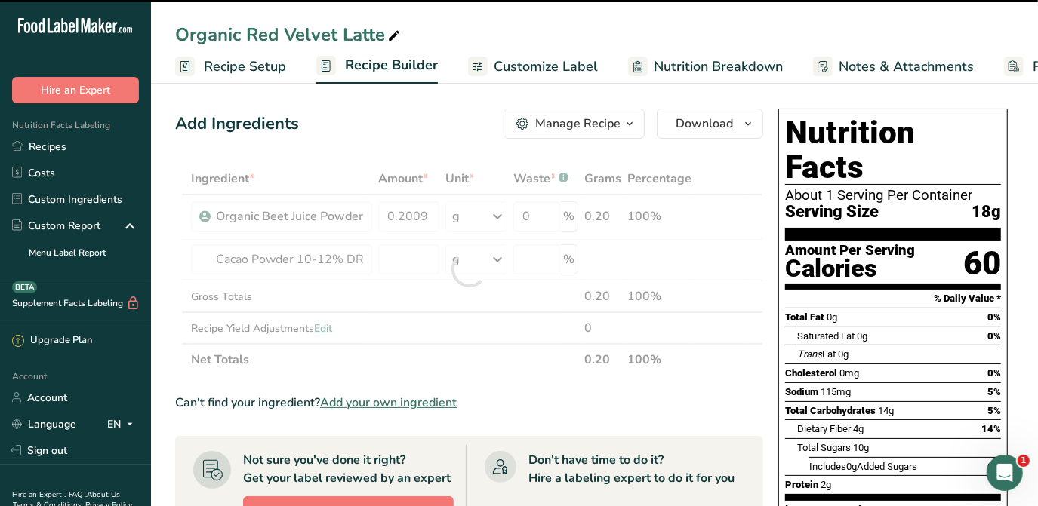
type input "0"
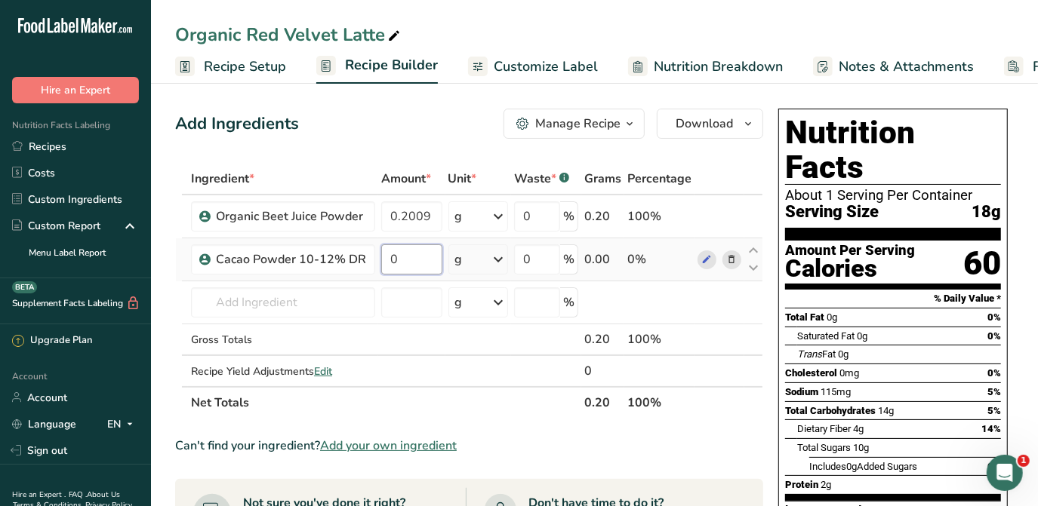
click at [414, 258] on input "0" at bounding box center [411, 260] width 61 height 30
type input "0.2008"
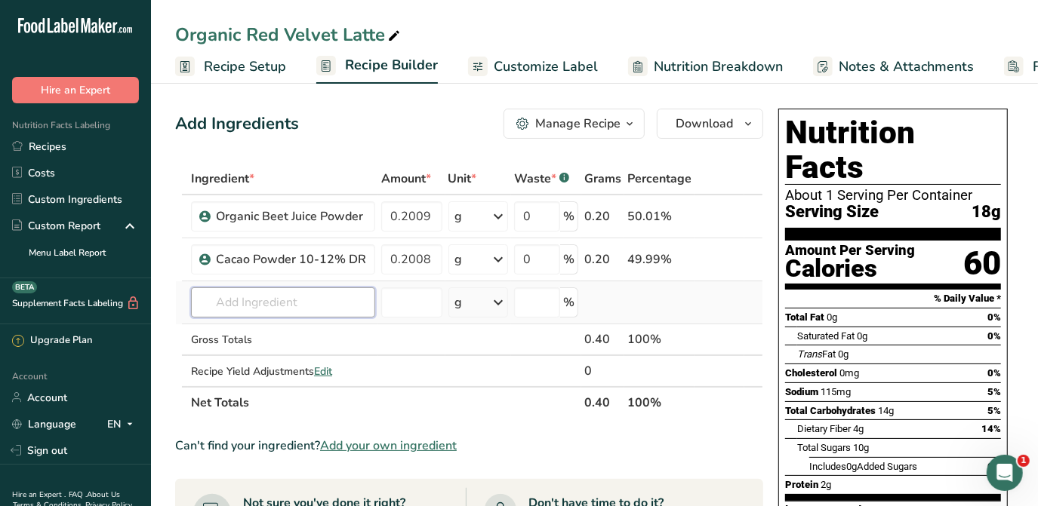
click at [260, 295] on div "Ingredient * Amount * Unit * Waste * .a-a{fill:#347362;}.b-a{fill:#fff;} Grams …" at bounding box center [469, 291] width 588 height 256
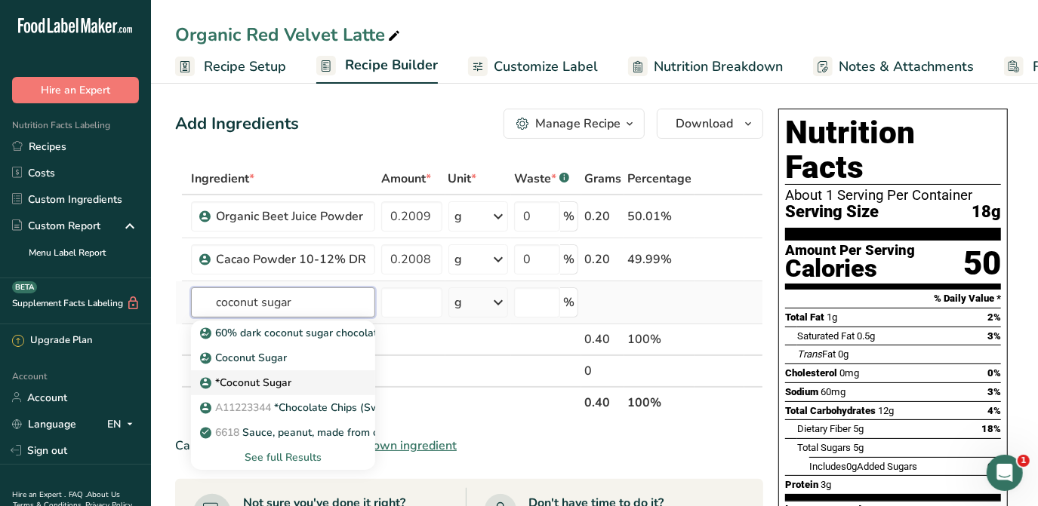
type input "coconut sugar"
click at [251, 366] on p "*Coconut Sugar" at bounding box center [245, 358] width 84 height 16
type input "*Coconut Sugar"
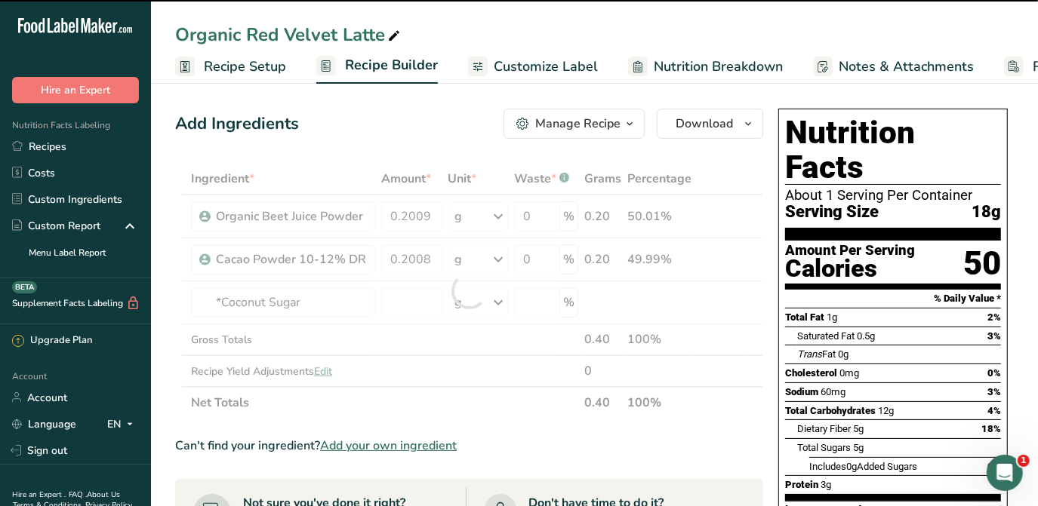
type input "0"
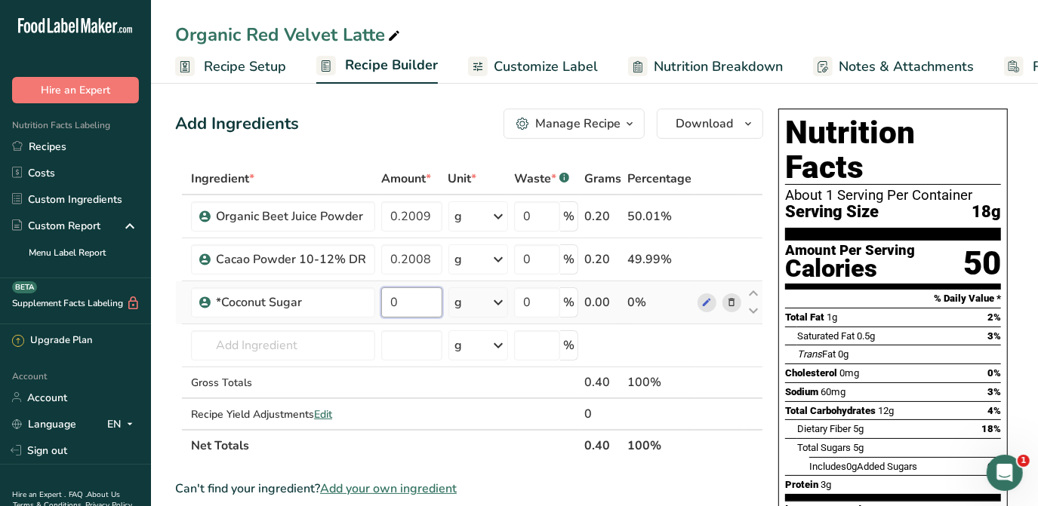
click at [411, 300] on input "0" at bounding box center [411, 303] width 61 height 30
type input "2"
type input "0.2008"
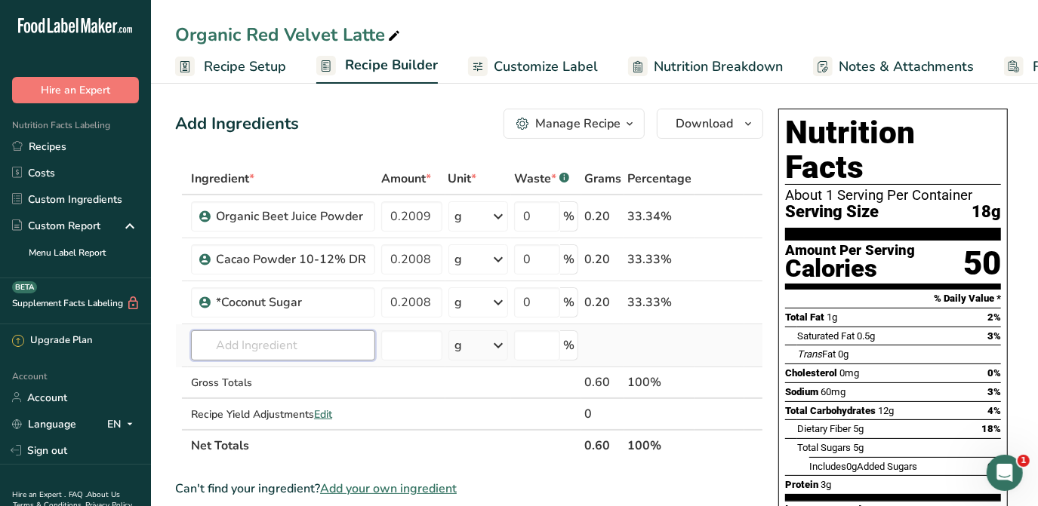
click at [272, 343] on div "Ingredient * Amount * Unit * Waste * .a-a{fill:#347362;}.b-a{fill:#fff;} Grams …" at bounding box center [469, 312] width 588 height 299
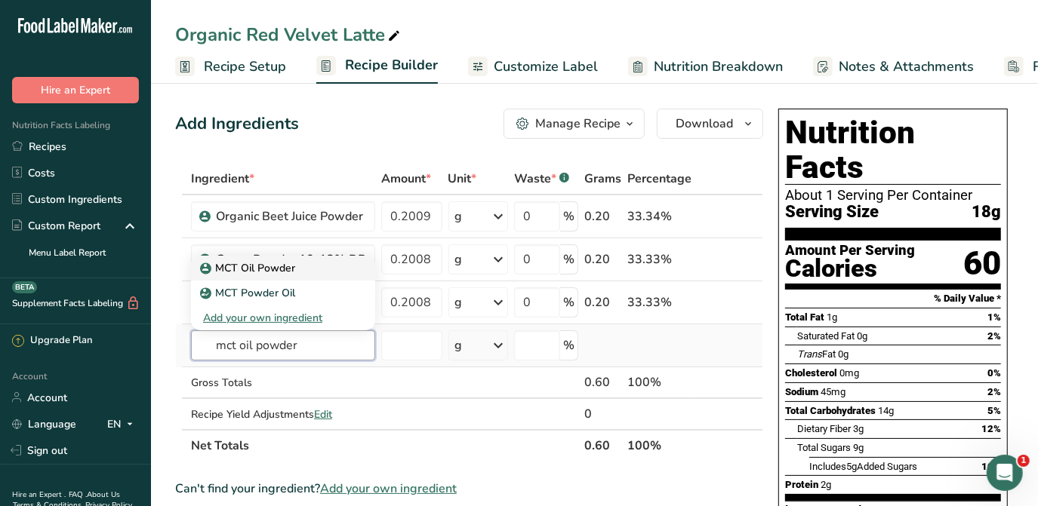
type input "mct oil powder"
click at [300, 266] on div "MCT Oil Powder" at bounding box center [271, 268] width 136 height 16
type input "MCT Oil Powder"
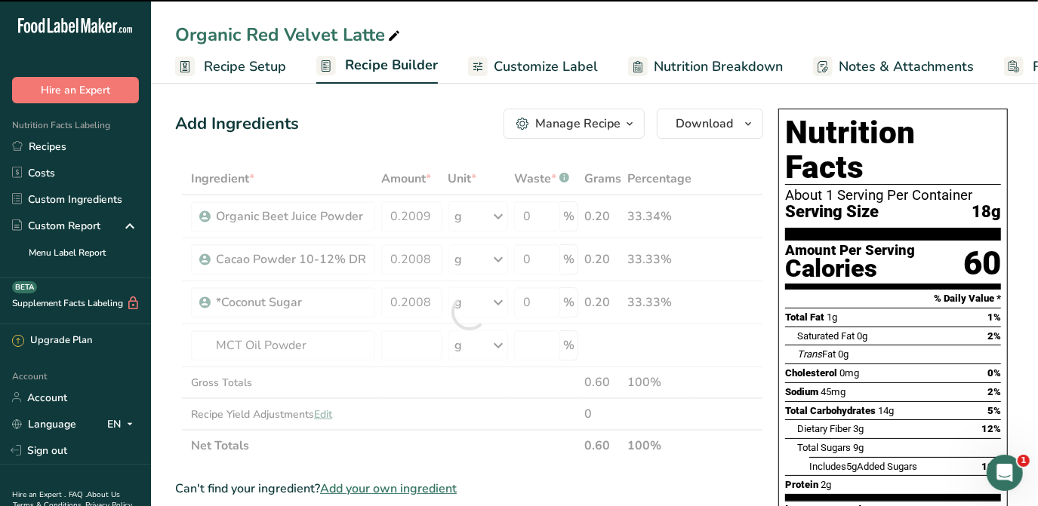
type input "0"
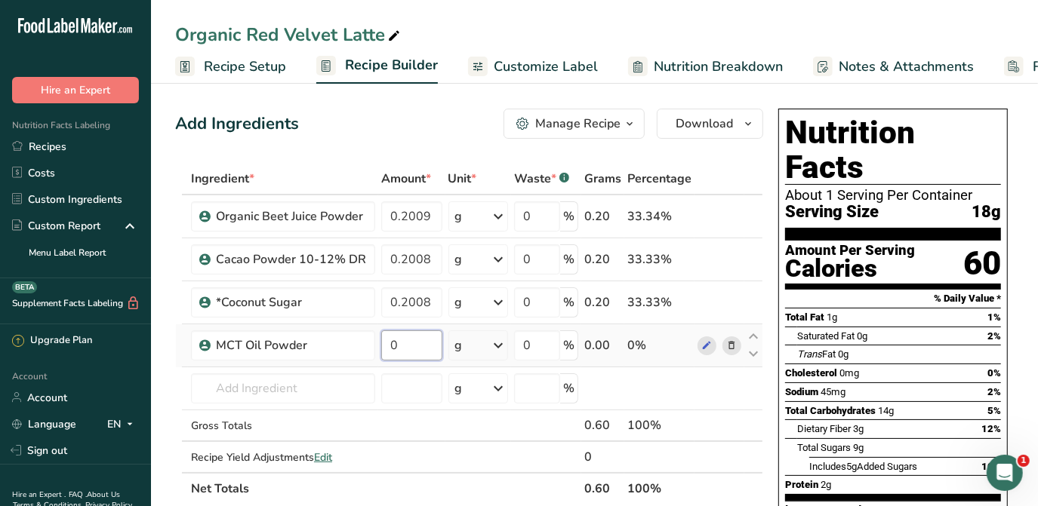
click at [424, 332] on input "0" at bounding box center [411, 346] width 61 height 30
type input "0.1205"
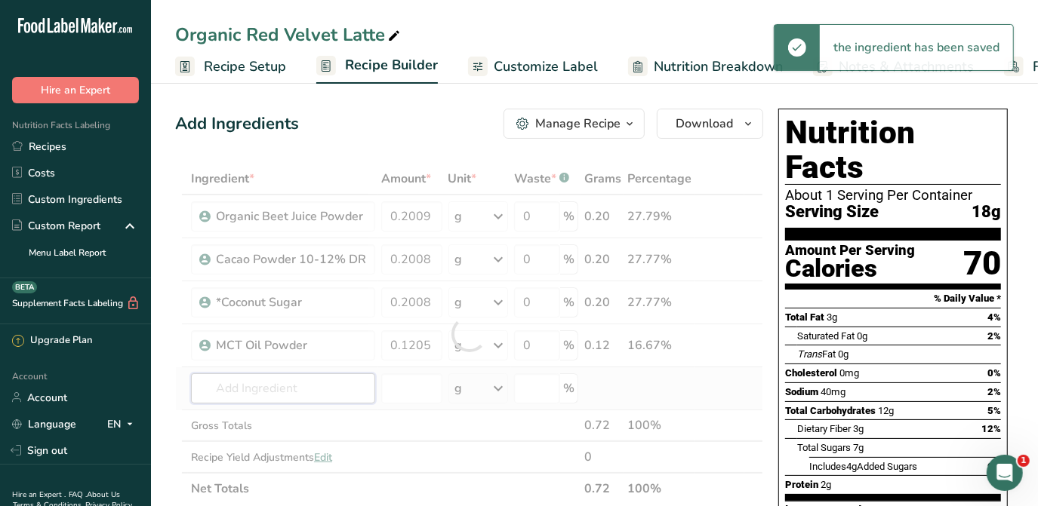
click at [249, 395] on div "Ingredient * Amount * Unit * Waste * .a-a{fill:#347362;}.b-a{fill:#fff;} Grams …" at bounding box center [469, 334] width 588 height 342
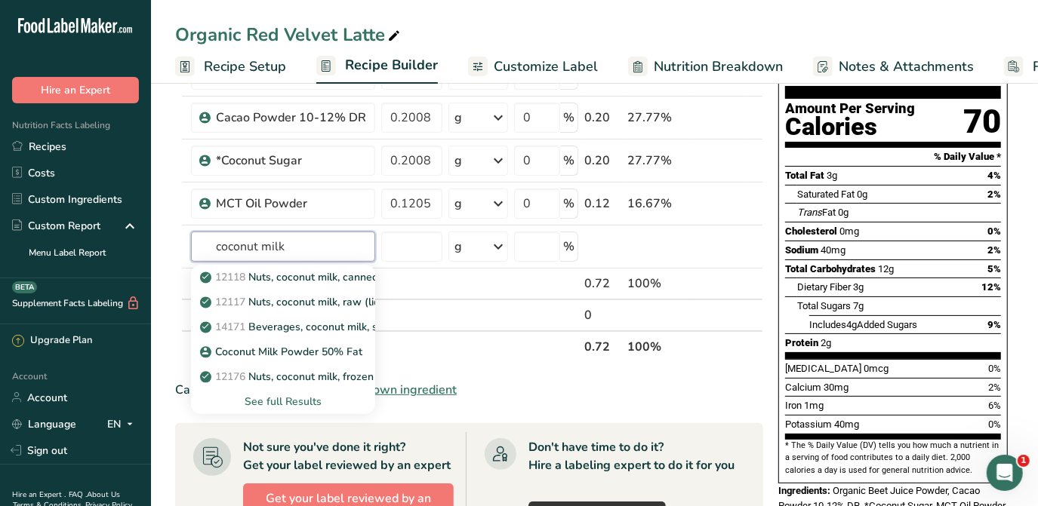
scroll to position [205, 0]
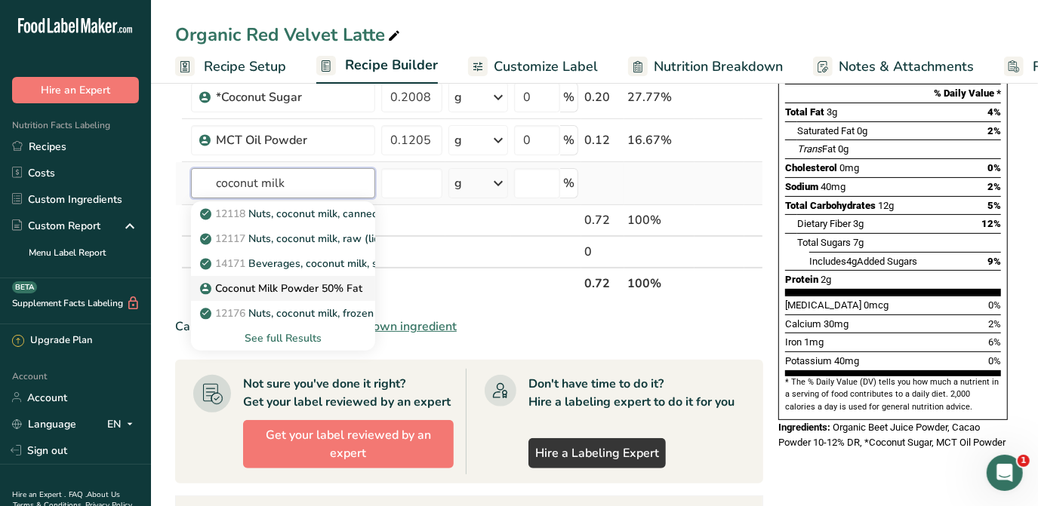
type input "coconut milk"
click at [251, 286] on p "Coconut Milk Powder 50% Fat" at bounding box center [282, 289] width 159 height 16
type input "Coconut Milk Powder 50% Fat"
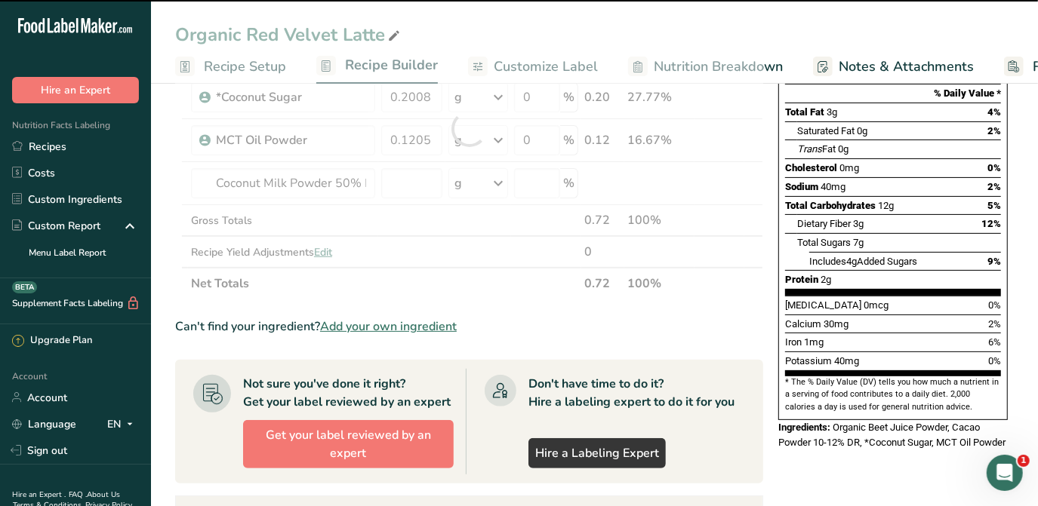
type input "0"
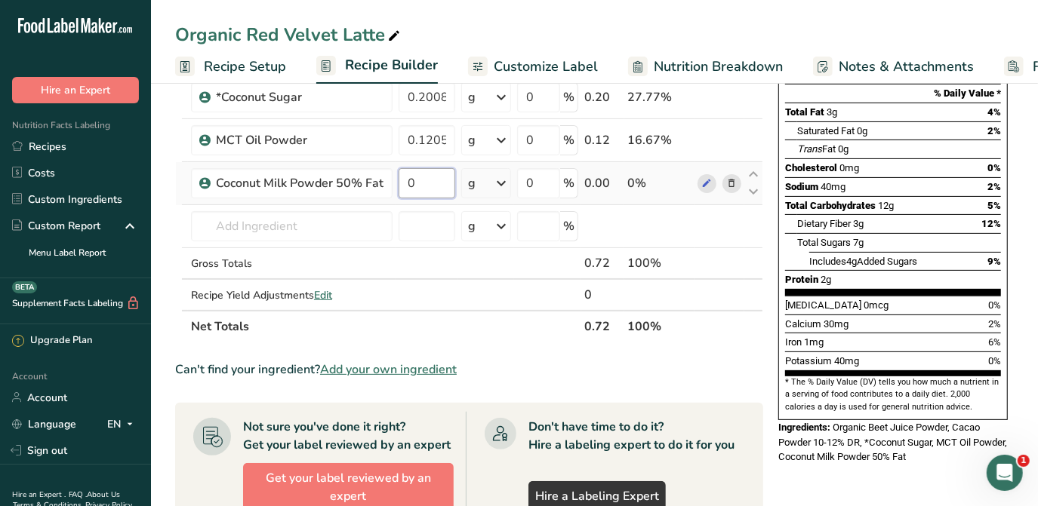
click at [433, 174] on input "0" at bounding box center [427, 183] width 57 height 30
type input "0.245"
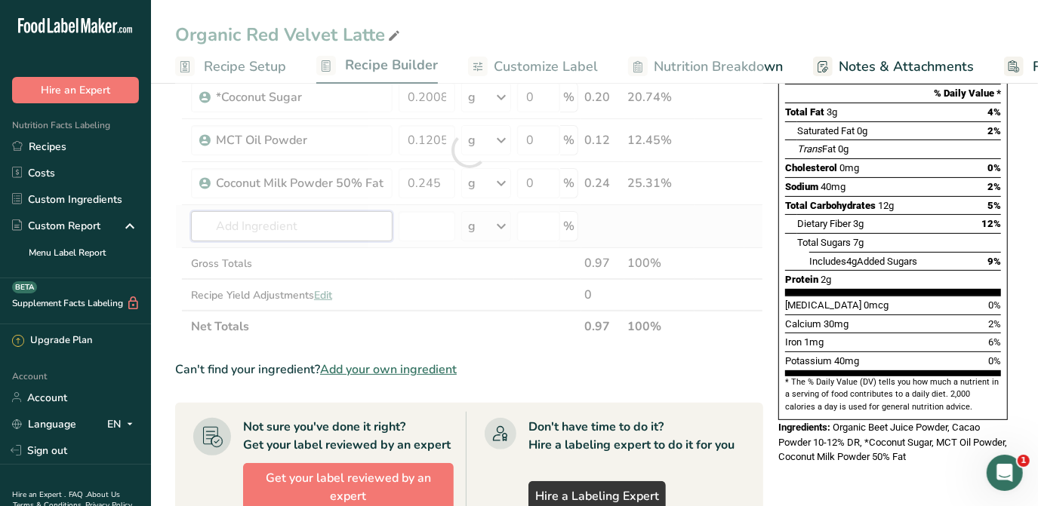
drag, startPoint x: 308, startPoint y: 238, endPoint x: 324, endPoint y: 248, distance: 19.0
click at [308, 238] on div "Ingredient * Amount * Unit * Waste * .a-a{fill:#347362;}.b-a{fill:#fff;} Grams …" at bounding box center [469, 150] width 588 height 385
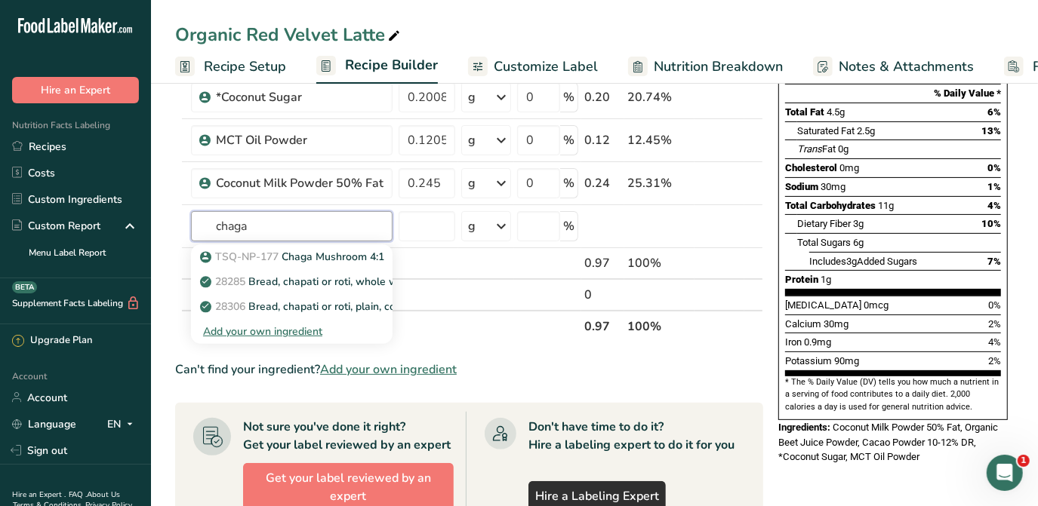
type input "chaga"
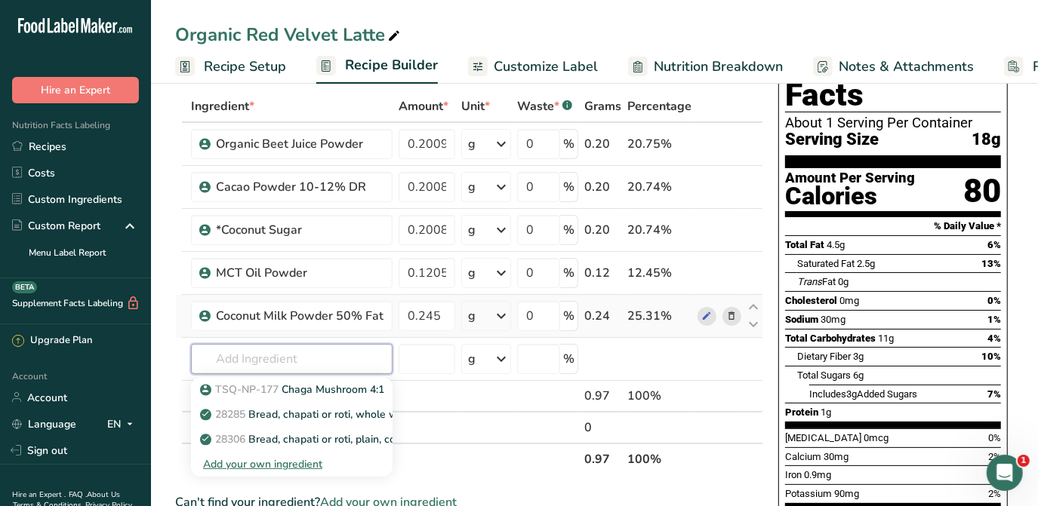
scroll to position [0, 0]
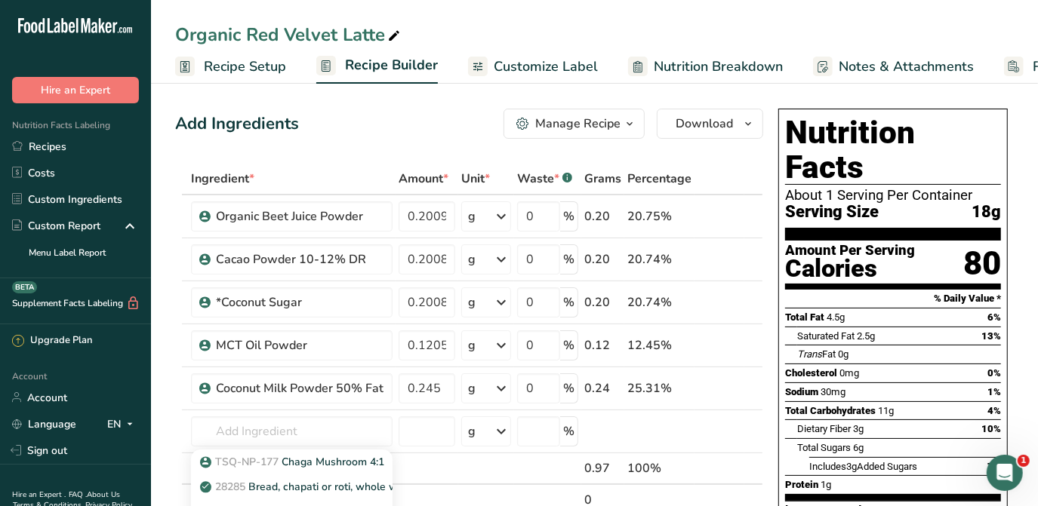
click at [352, 135] on div "Add Ingredients Manage Recipe Delete Recipe Duplicate Recipe Scale Recipe Save …" at bounding box center [469, 124] width 588 height 30
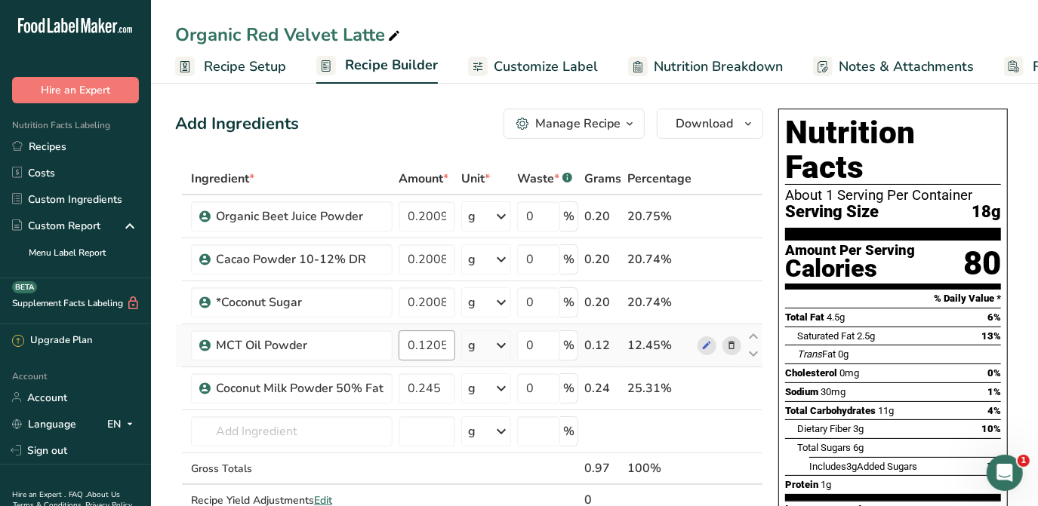
scroll to position [68, 0]
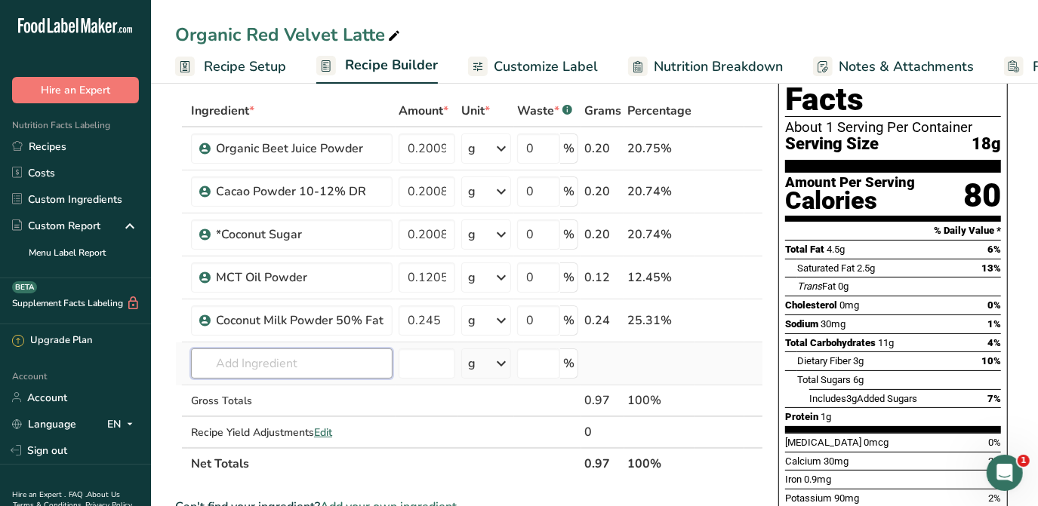
click at [299, 365] on input "text" at bounding box center [292, 364] width 202 height 30
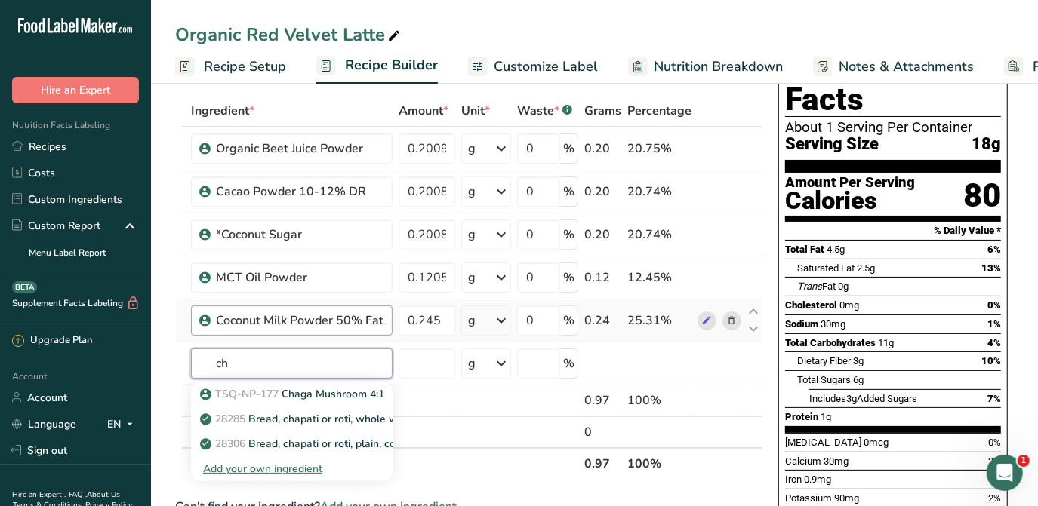
type input "c"
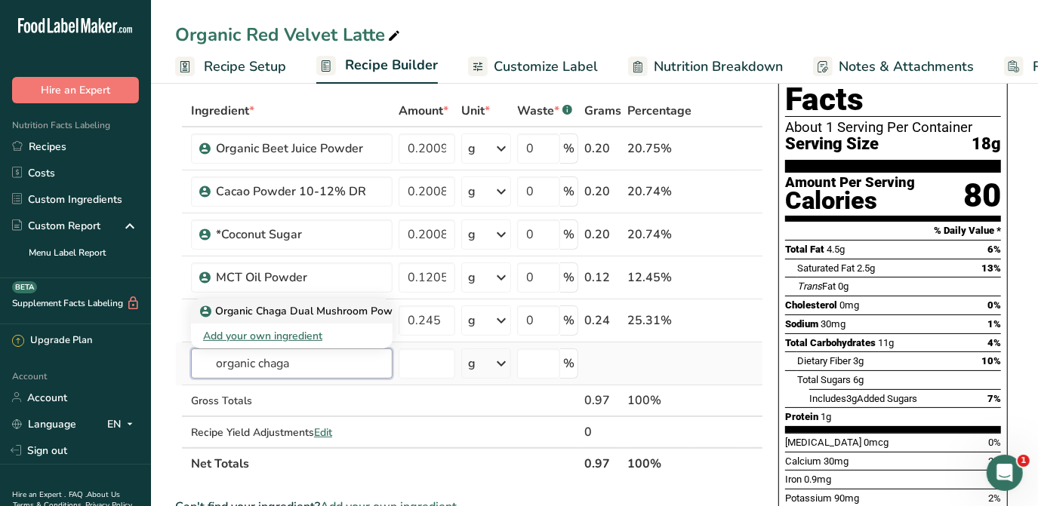
type input "organic chaga"
click at [355, 305] on p "Organic Chaga Dual Mushroom Powder" at bounding box center [305, 311] width 205 height 16
type input "Organic Chaga Dual Mushroom Powder"
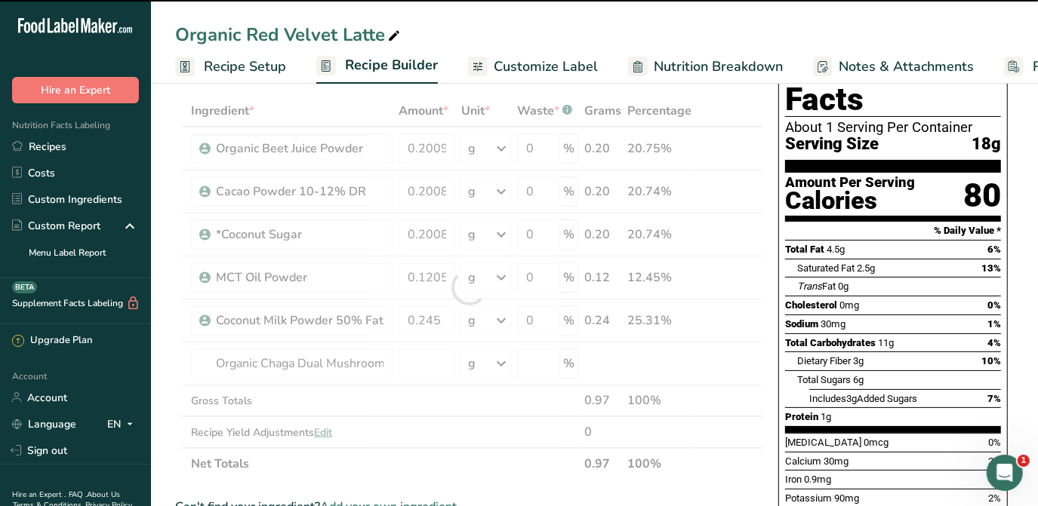
type input "0"
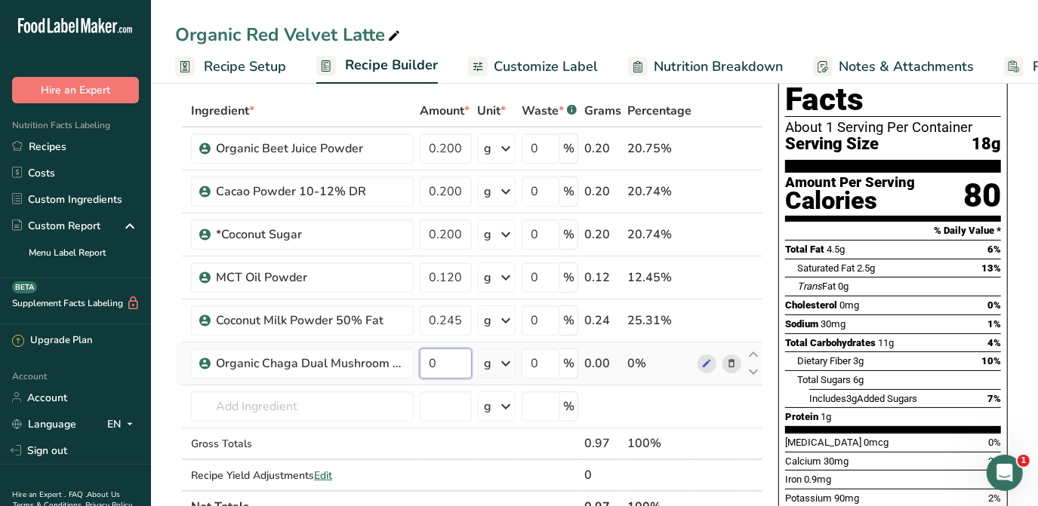
click at [451, 371] on input "0" at bounding box center [446, 364] width 52 height 30
type input "0.006"
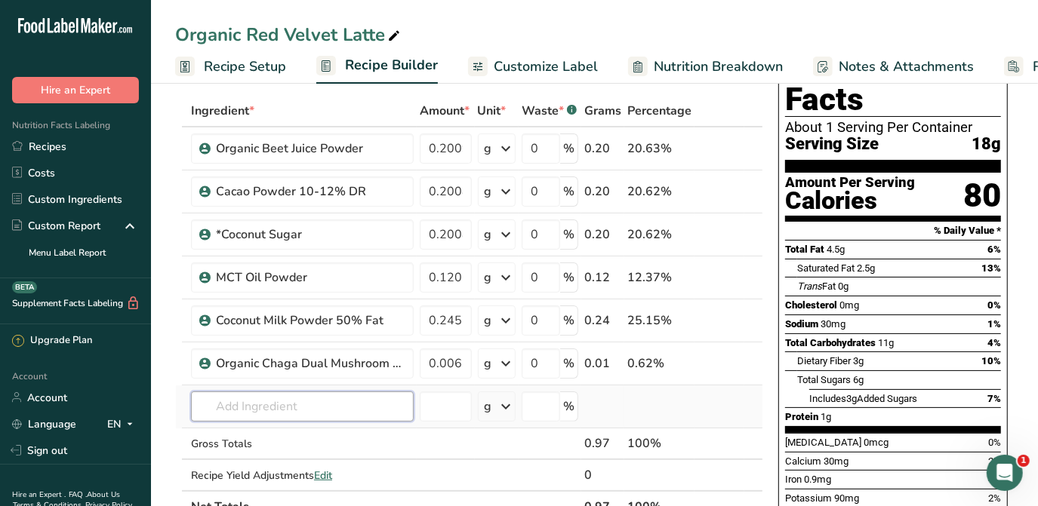
click at [275, 414] on div "Ingredient * Amount * Unit * Waste * .a-a{fill:#347362;}.b-a{fill:#fff;} Grams …" at bounding box center [469, 309] width 588 height 428
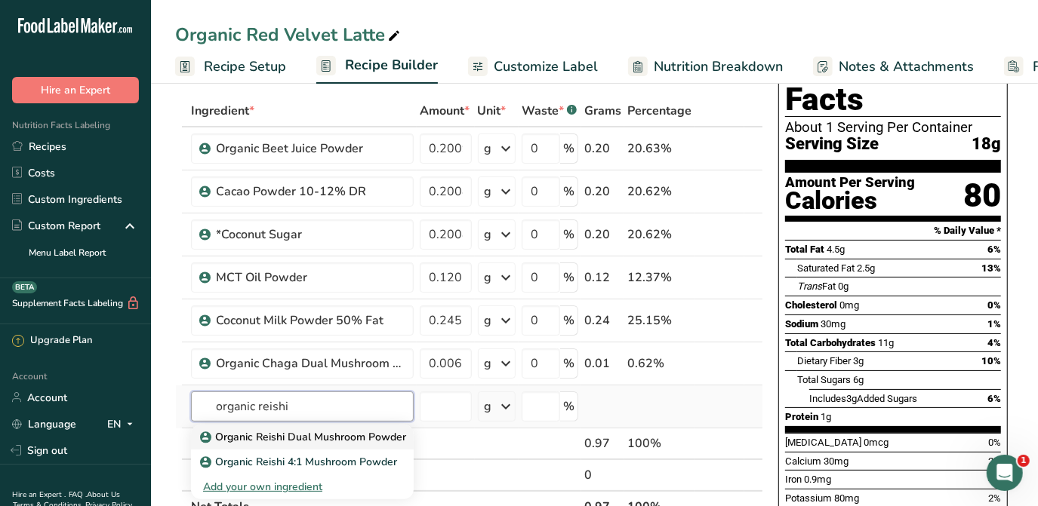
type input "organic reishi"
click at [338, 441] on p "Organic Reishi Dual Mushroom Powder" at bounding box center [304, 437] width 203 height 16
type input "Organic Reishi Dual Mushroom Powder"
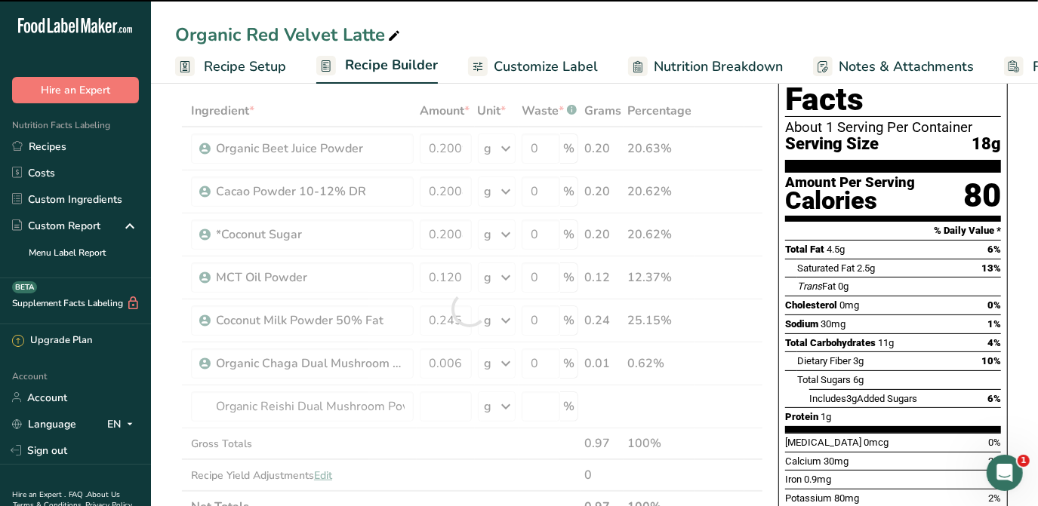
type input "0"
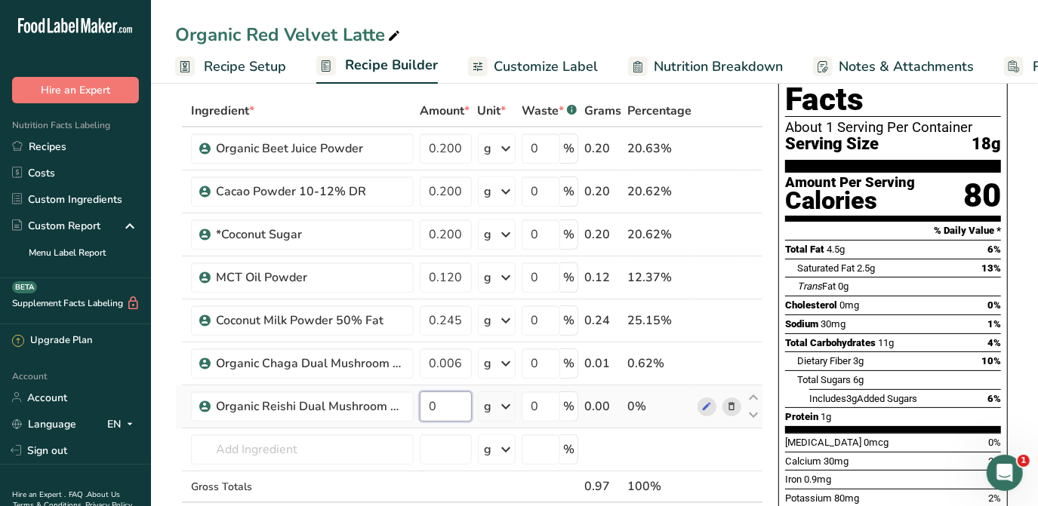
click at [454, 399] on input "0" at bounding box center [446, 407] width 52 height 30
type input "0.012"
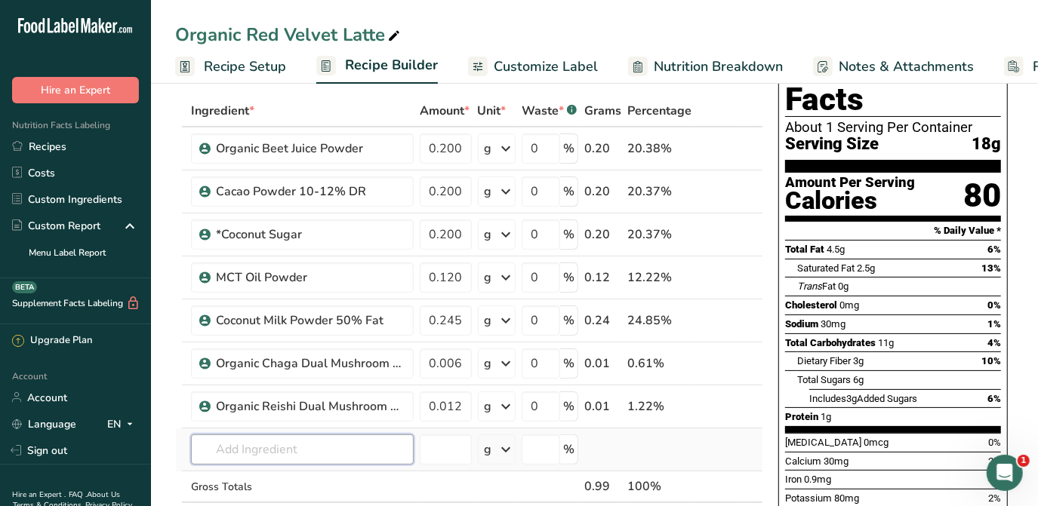
click at [357, 443] on div "Ingredient * Amount * Unit * Waste * .a-a{fill:#347362;}.b-a{fill:#fff;} Grams …" at bounding box center [469, 330] width 588 height 471
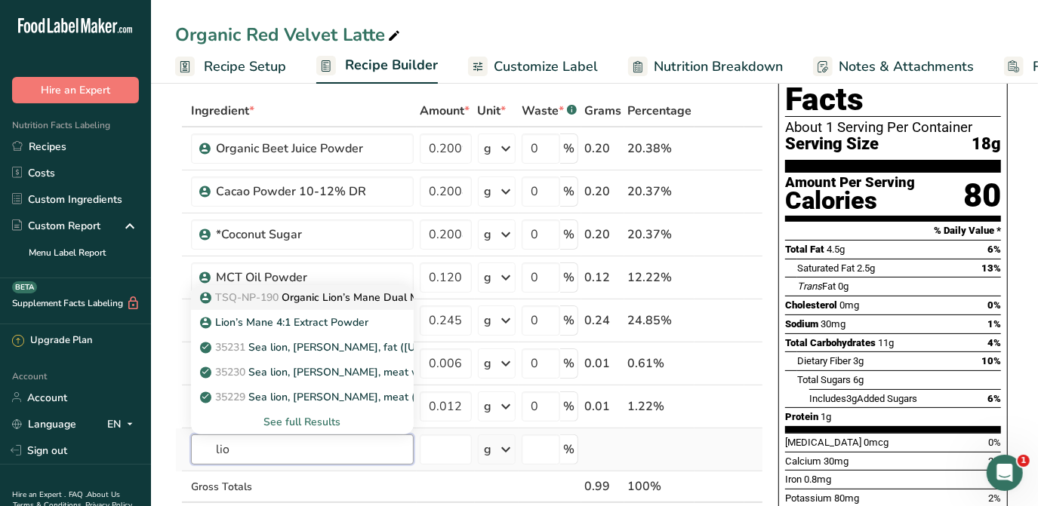
type input "lio"
click at [356, 297] on p "TSQ-NP-190 Organic Lion’s Mane Dual Mushroom Powder" at bounding box center [352, 298] width 299 height 16
type input "Organic Lion’s Mane Dual Mushroom Powder"
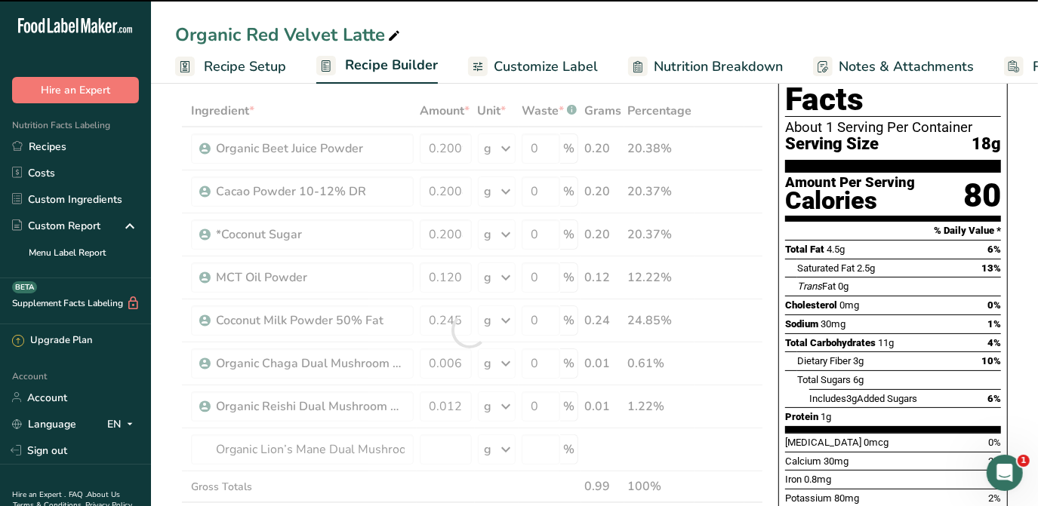
type input "0"
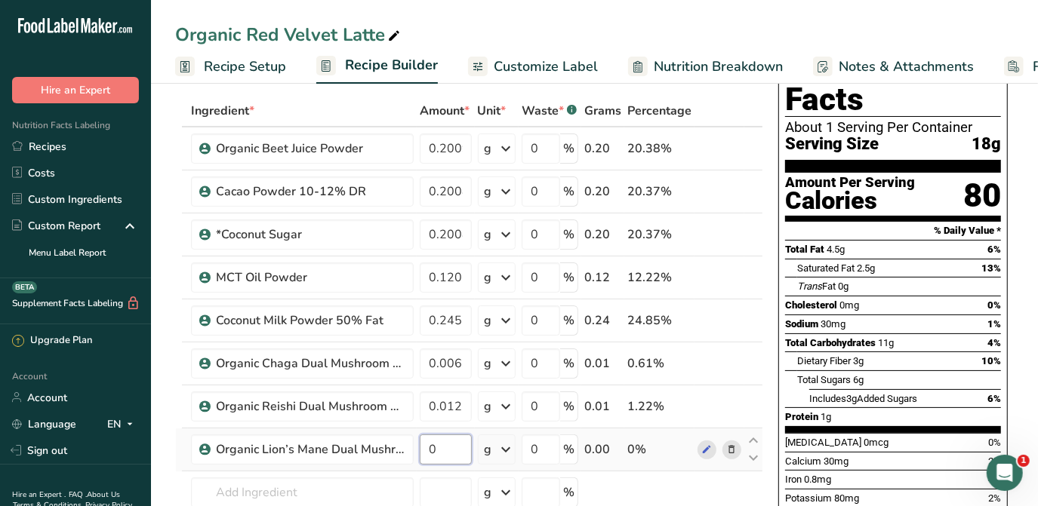
click at [442, 450] on input "0" at bounding box center [446, 450] width 52 height 30
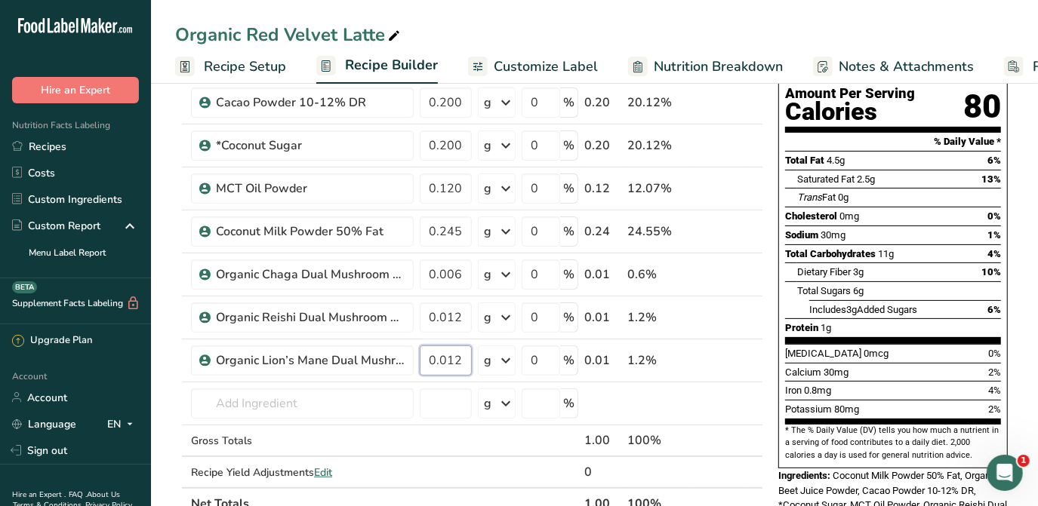
scroll to position [274, 0]
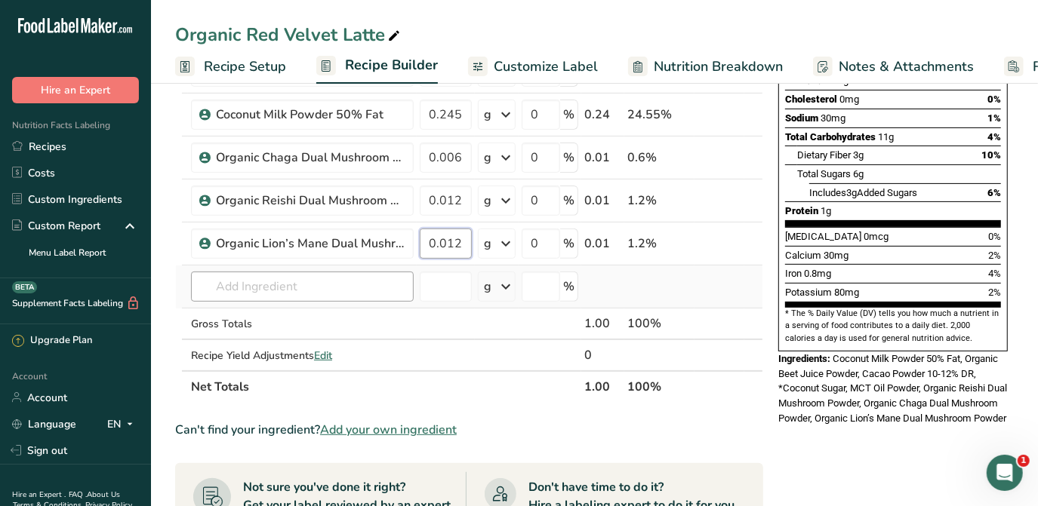
type input "0.012"
click at [310, 281] on div "Ingredient * Amount * Unit * Waste * .a-a{fill:#347362;}.b-a{fill:#fff;} Grams …" at bounding box center [469, 146] width 588 height 514
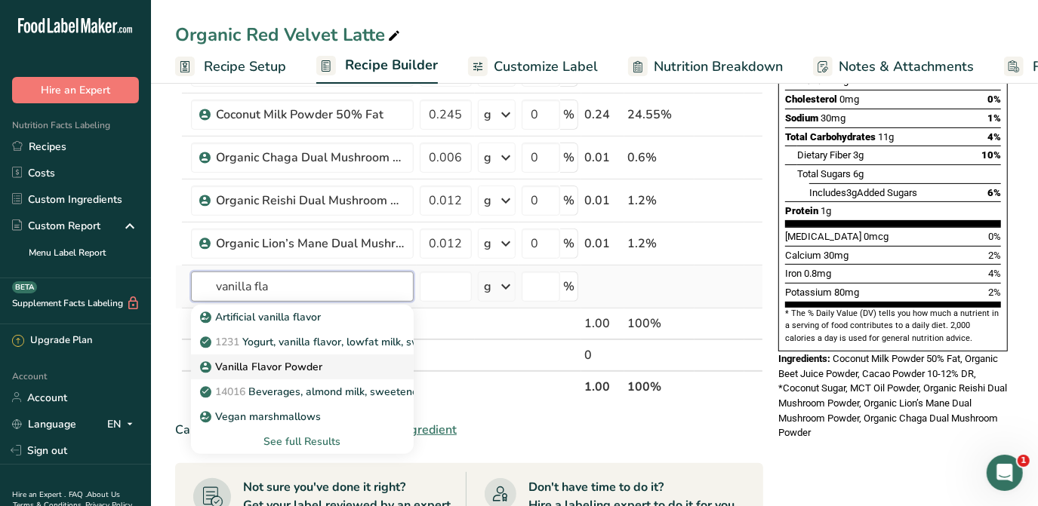
type input "vanilla fla"
click at [312, 361] on p "Vanilla Flavor Powder" at bounding box center [262, 367] width 119 height 16
type input "Vanilla Flavor Powder"
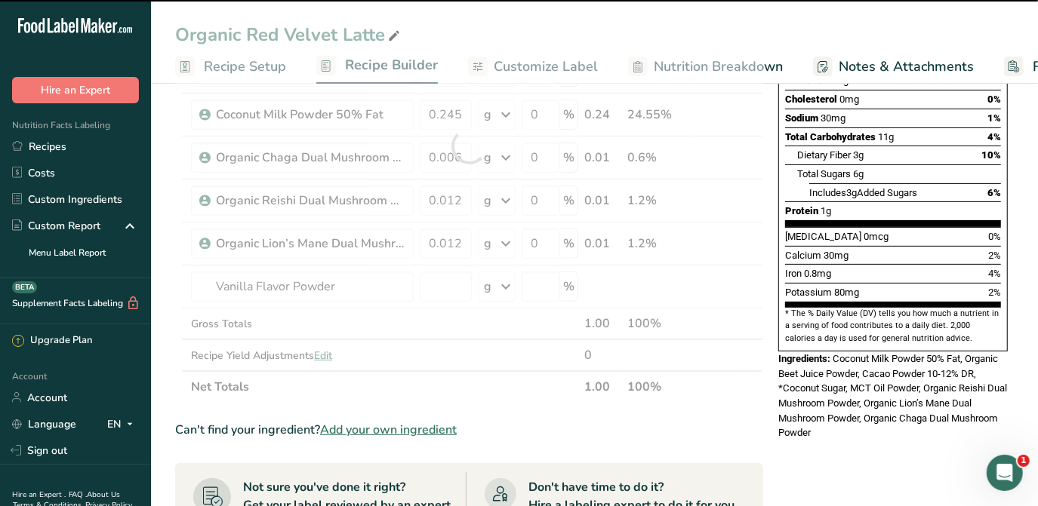
type input "0"
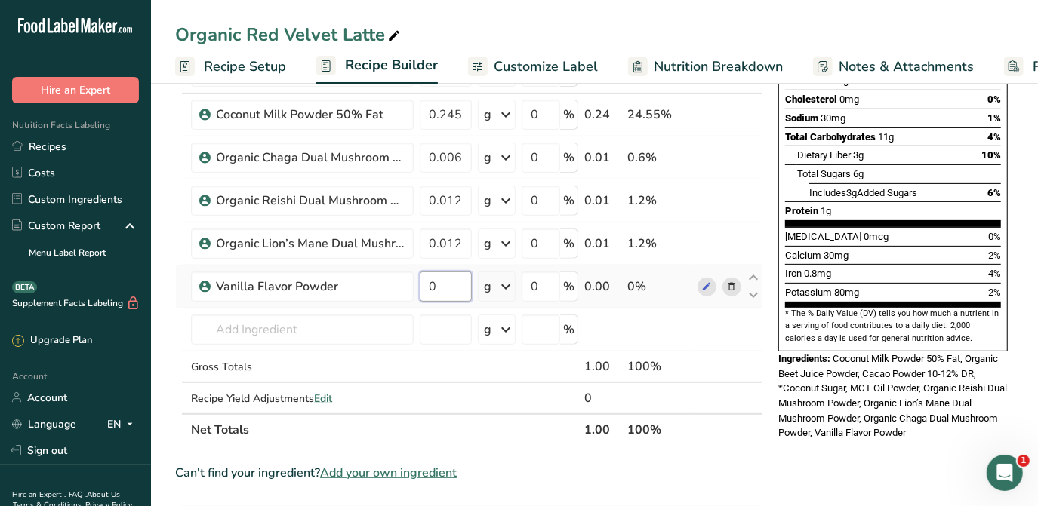
click at [435, 287] on input "0" at bounding box center [446, 287] width 52 height 30
type input "0.002"
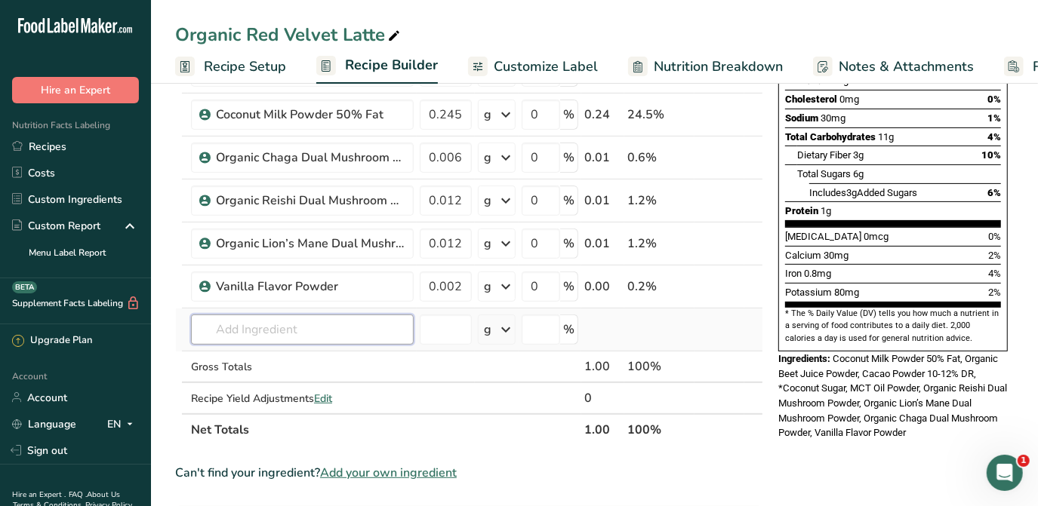
click at [358, 321] on div "Ingredient * Amount * Unit * Waste * .a-a{fill:#347362;}.b-a{fill:#fff;} Grams …" at bounding box center [469, 167] width 588 height 557
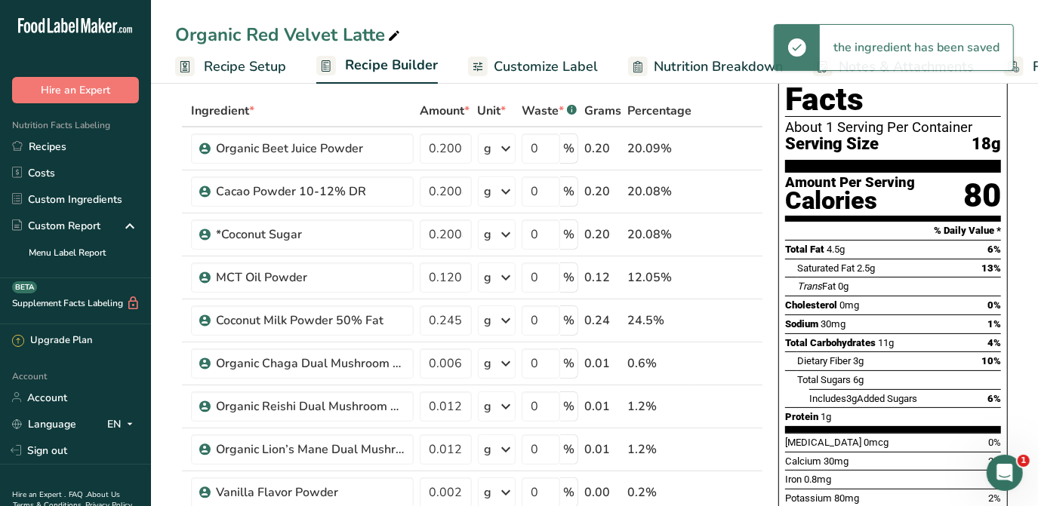
scroll to position [0, 0]
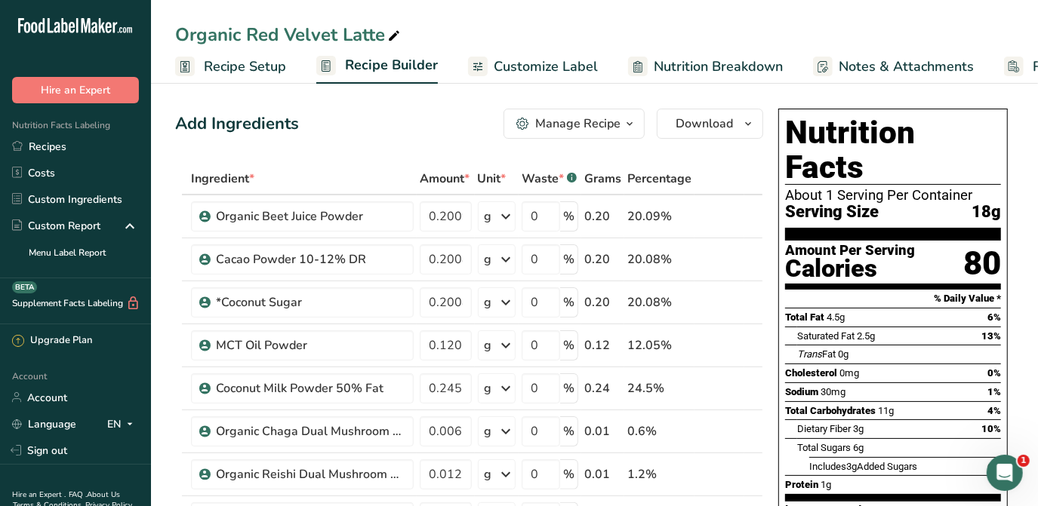
click at [536, 68] on span "Customize Label" at bounding box center [546, 67] width 104 height 20
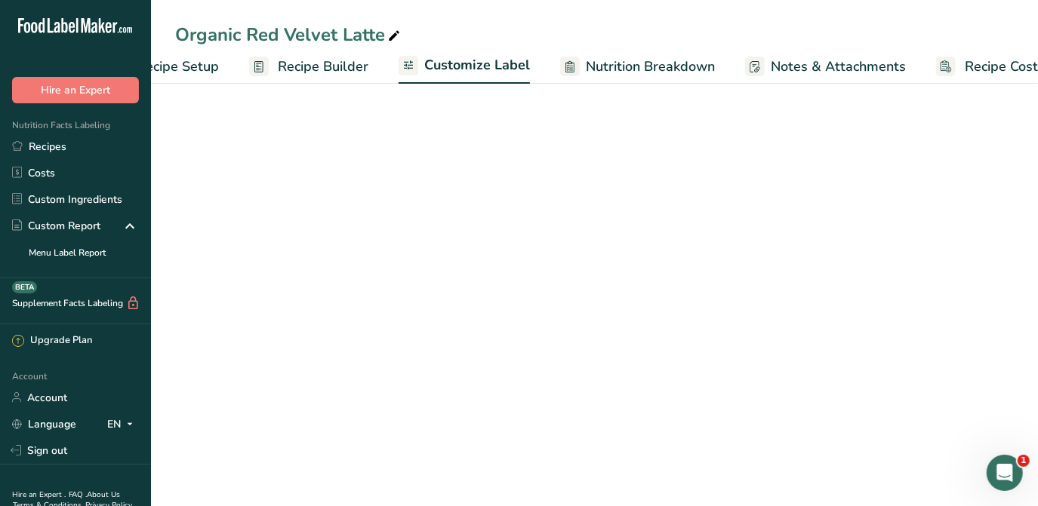
scroll to position [0, 110]
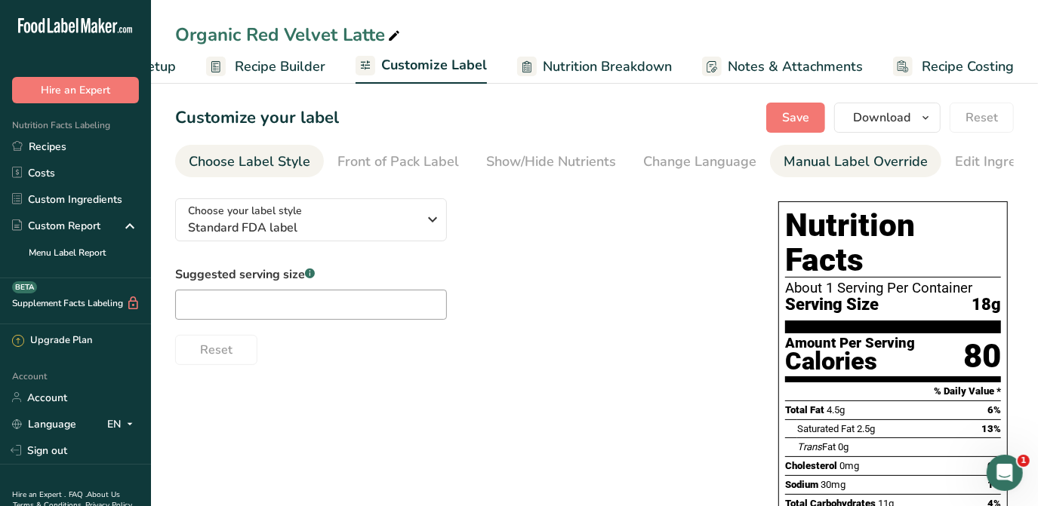
click at [825, 164] on div "Manual Label Override" at bounding box center [855, 162] width 144 height 20
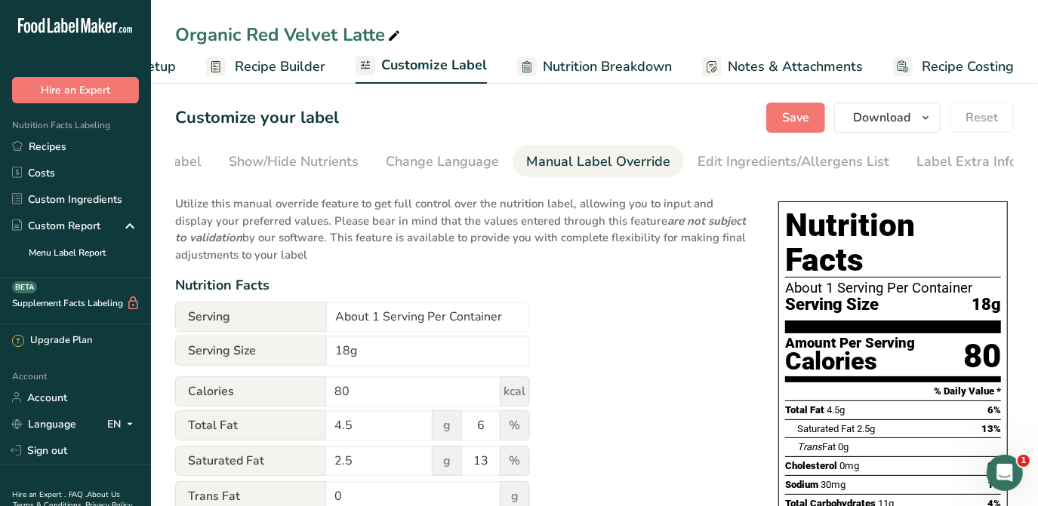
scroll to position [0, 257]
drag, startPoint x: 420, startPoint y: 321, endPoint x: 323, endPoint y: 323, distance: 96.6
click at [323, 323] on div "Serving About 1 Serving Per Container" at bounding box center [352, 317] width 355 height 30
type input "15 Servings Per Container"
click at [332, 345] on input "18g" at bounding box center [428, 351] width 204 height 30
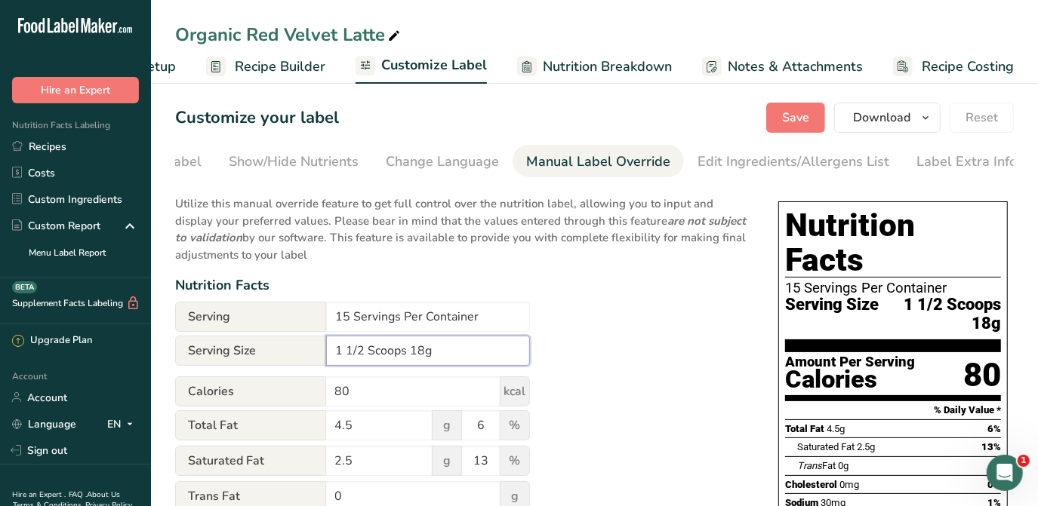
click at [446, 359] on input "1 1/2 Scoops 18g" at bounding box center [428, 351] width 204 height 30
click at [408, 346] on input "1 1/2 Scoops 18g)" at bounding box center [428, 351] width 204 height 30
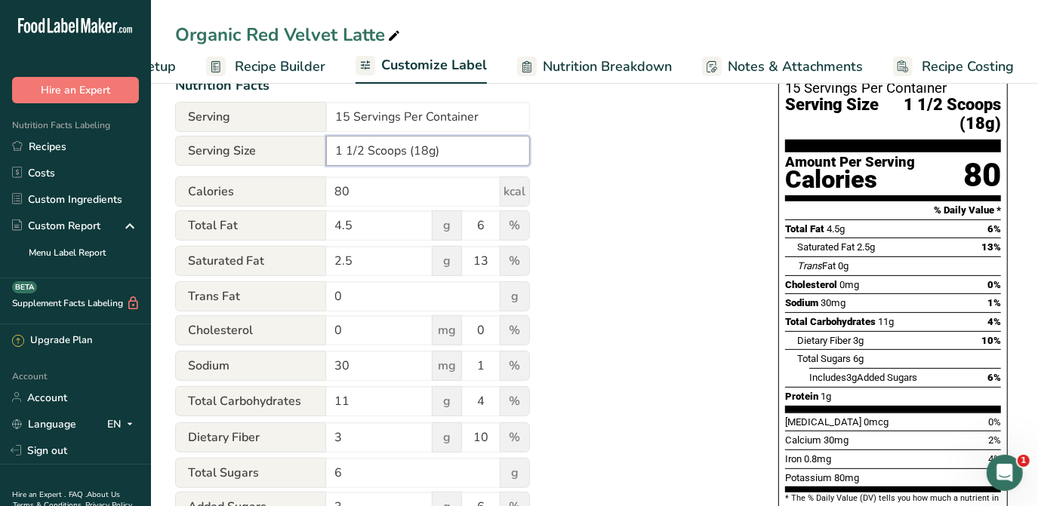
scroll to position [0, 0]
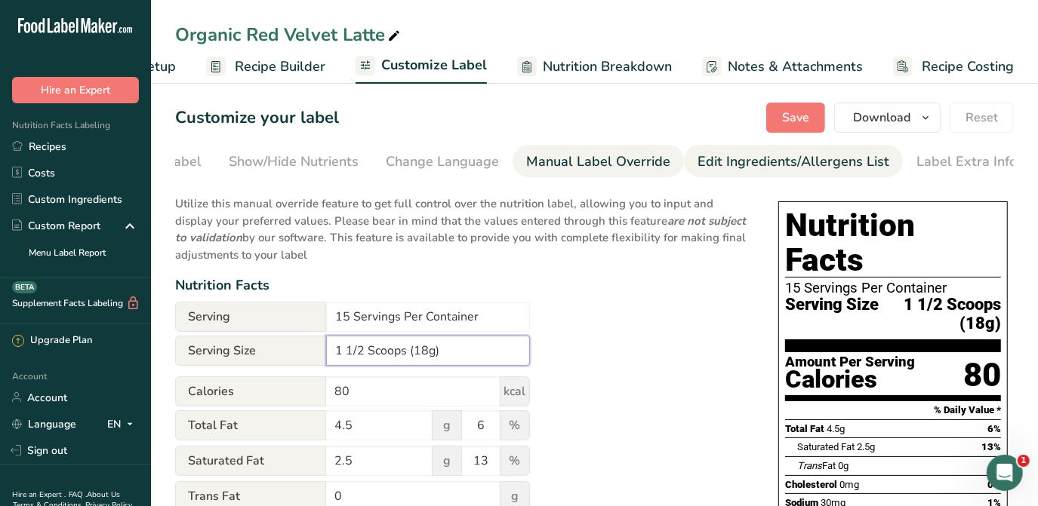
type input "1 1/2 Scoops (18g)"
click at [758, 158] on div "Edit Ingredients/Allergens List" at bounding box center [793, 162] width 192 height 20
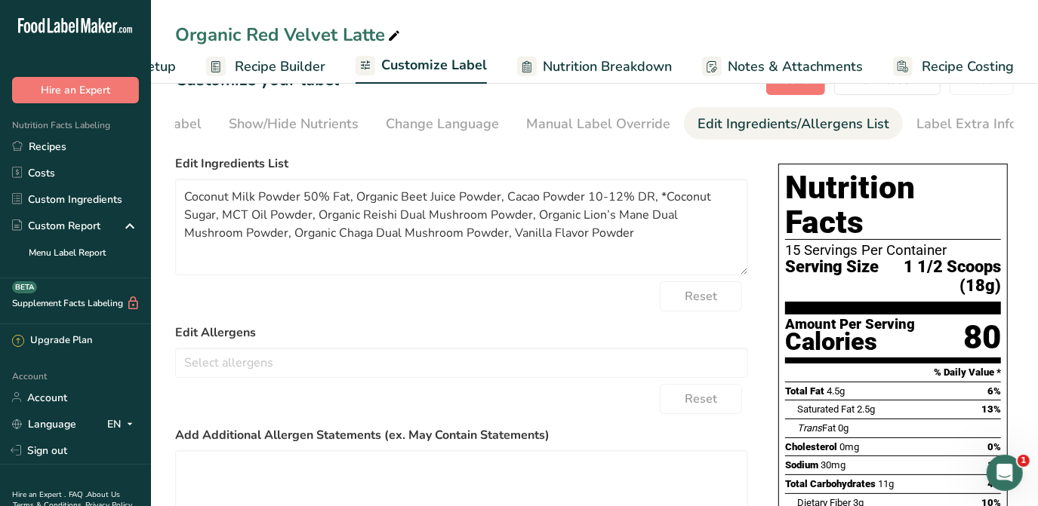
scroll to position [68, 0]
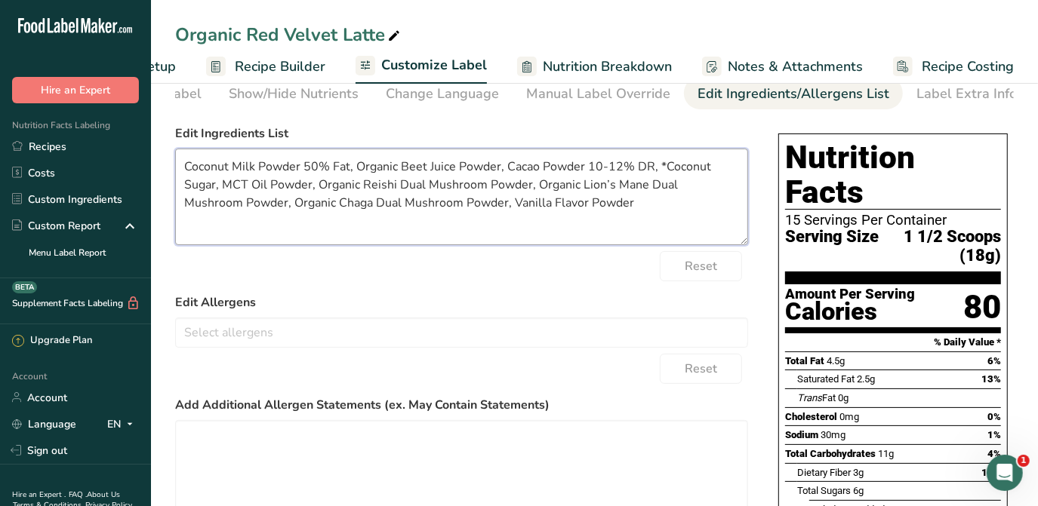
drag, startPoint x: 348, startPoint y: 167, endPoint x: 303, endPoint y: 160, distance: 45.0
click at [303, 160] on textarea "Coconut Milk Powder 50% Fat, Organic Beet Juice Powder, Cacao Powder 10-12% DR,…" at bounding box center [461, 197] width 573 height 97
click at [175, 168] on textarea "Coconut Milk Powder, Organic Beet Juice Powder, Cacao Powder 10-12% DR, *Coconu…" at bounding box center [461, 197] width 573 height 97
click at [503, 162] on textarea "Organic Coconut Milk Powder, Organic Beet Juice Powder, Cacao Powder 10-12% DR,…" at bounding box center [461, 197] width 573 height 97
drag, startPoint x: 694, startPoint y: 164, endPoint x: 627, endPoint y: 170, distance: 67.4
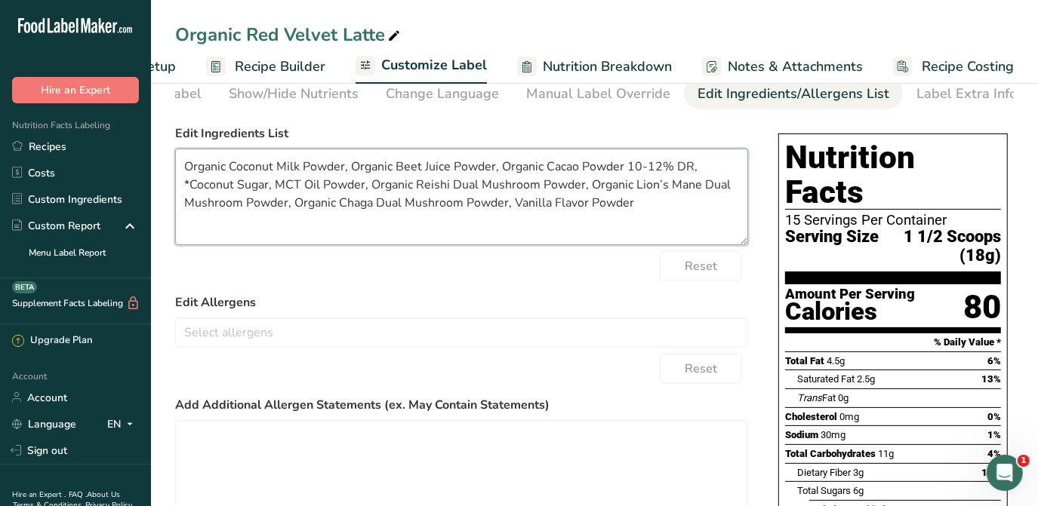
click at [627, 170] on textarea "Organic Coconut Milk Powder, Organic Beet Juice Powder, Organic Cacao Powder 10…" at bounding box center [461, 197] width 573 height 97
click at [636, 167] on textarea "Organic Coconut Milk Powder, Organic Beet Juice Powder, Organic Cacao Powder, *…" at bounding box center [461, 197] width 573 height 97
click at [219, 184] on textarea "Organic Coconut Milk Powder, Organic Beet Juice Powder, Organic Cacao Powder, O…" at bounding box center [461, 197] width 573 height 97
click at [516, 202] on textarea "Organic Coconut Milk Powder, Organic Beet Juice Powder, Organic Cacao Powder, O…" at bounding box center [461, 197] width 573 height 97
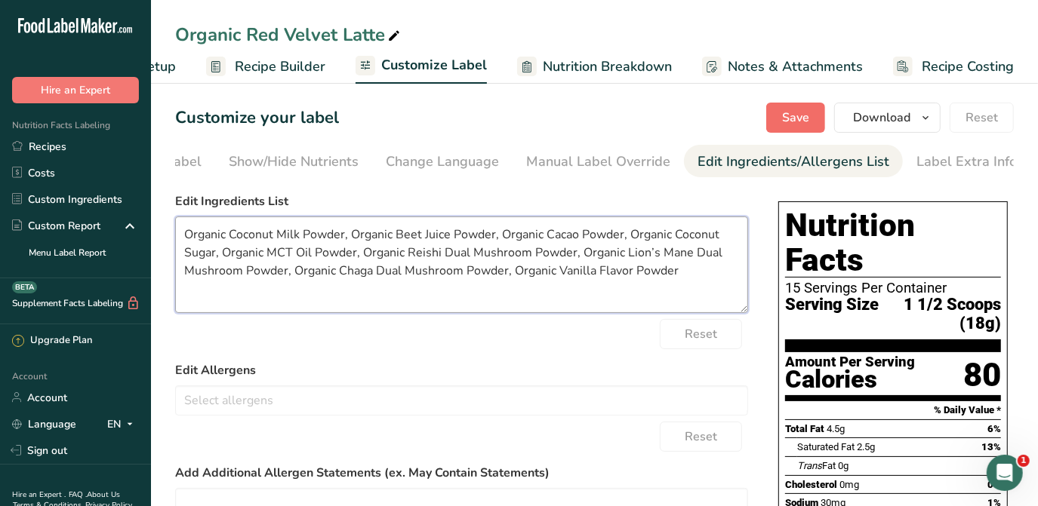
type textarea "Organic Coconut Milk Powder, Organic Beet Juice Powder, Organic Cacao Powder, O…"
click at [778, 118] on button "Save" at bounding box center [795, 118] width 59 height 30
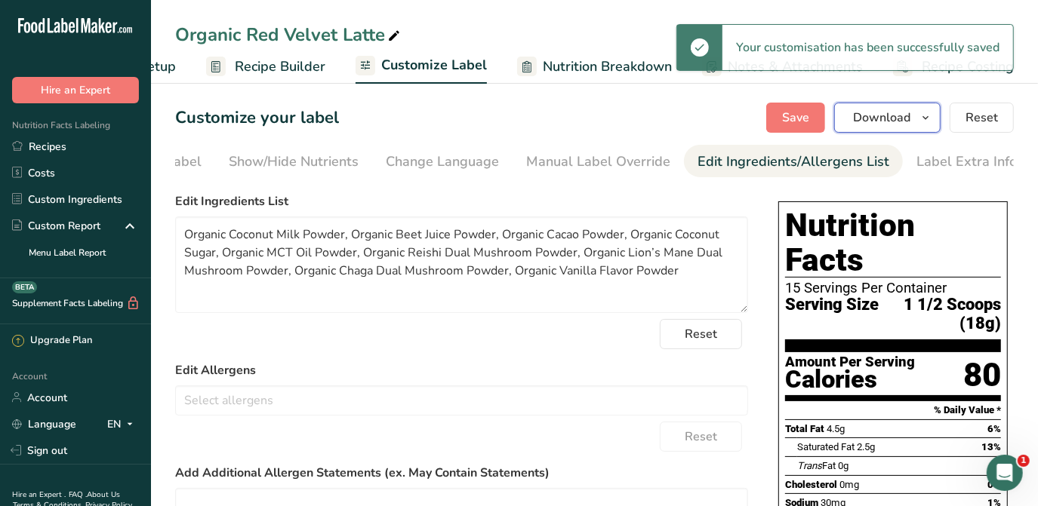
click at [889, 115] on span "Download" at bounding box center [881, 118] width 57 height 18
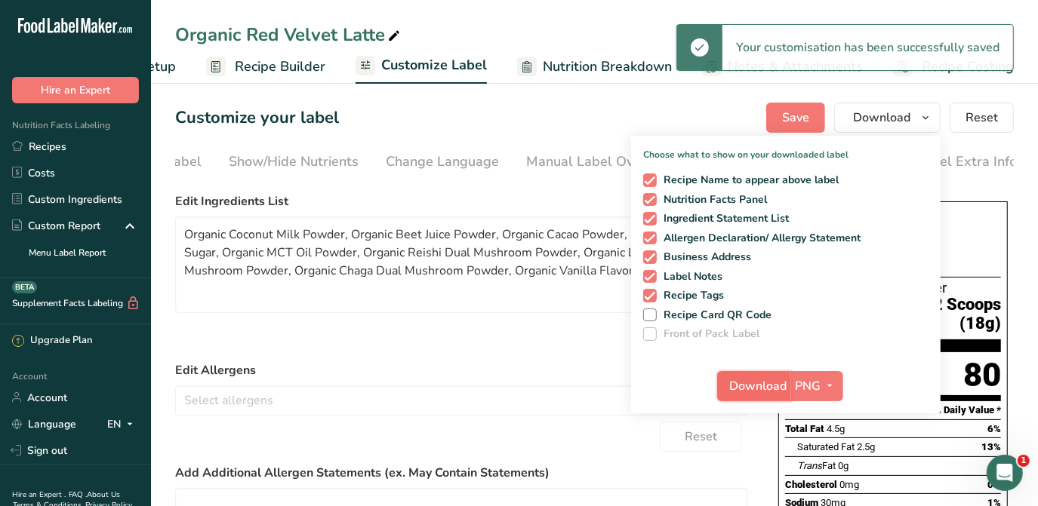
click at [771, 390] on span "Download" at bounding box center [758, 386] width 57 height 18
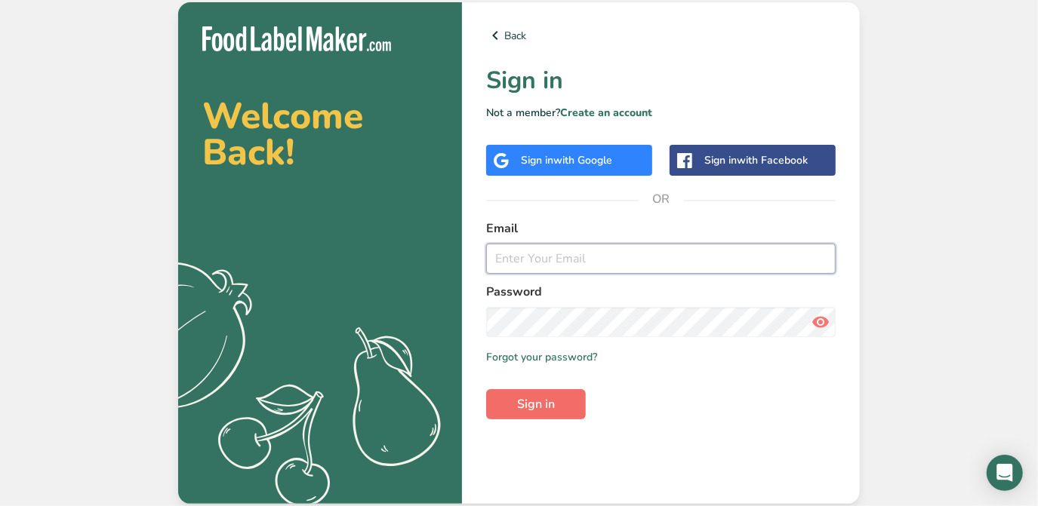
type input "[PERSON_NAME][EMAIL_ADDRESS][DOMAIN_NAME]"
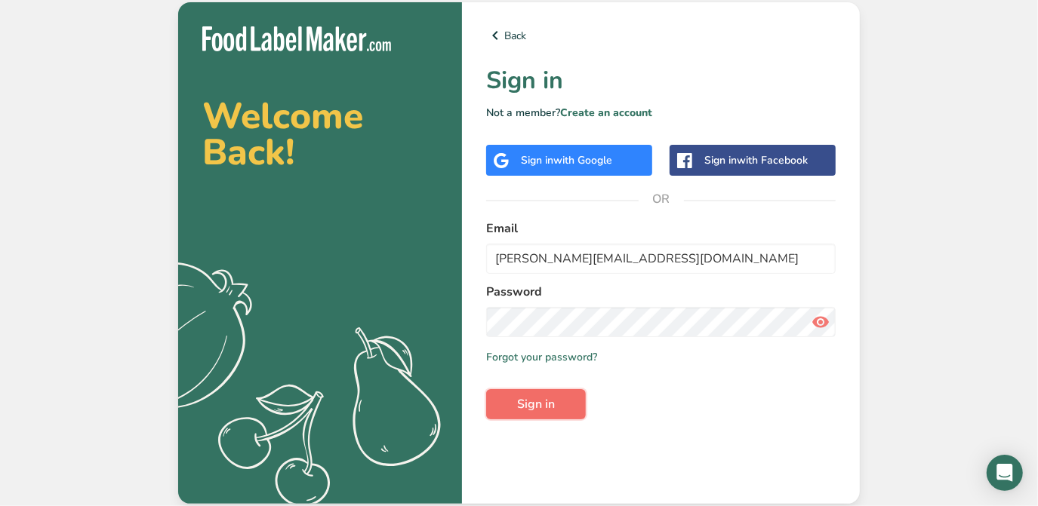
click at [540, 411] on span "Sign in" at bounding box center [536, 404] width 38 height 18
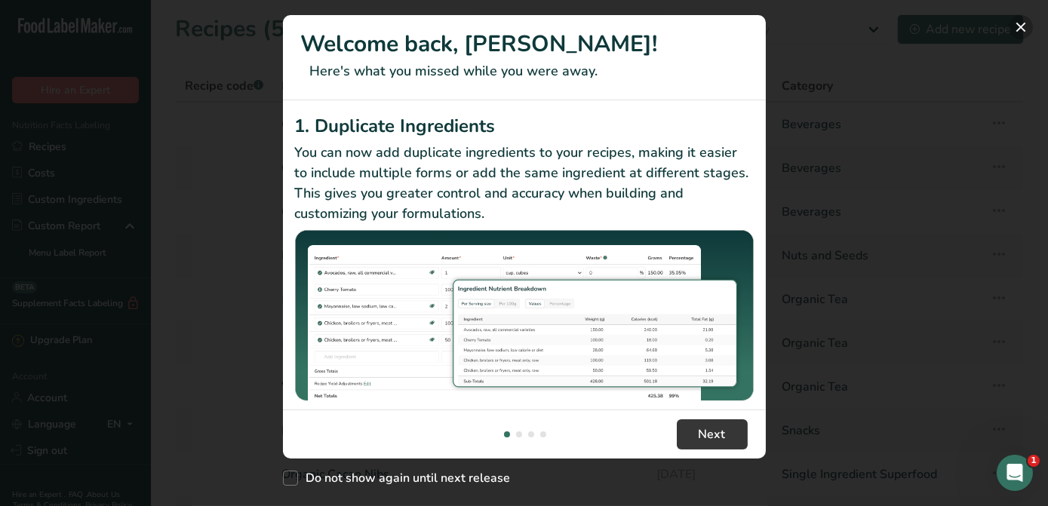
click at [1023, 28] on button "New Features" at bounding box center [1021, 27] width 24 height 24
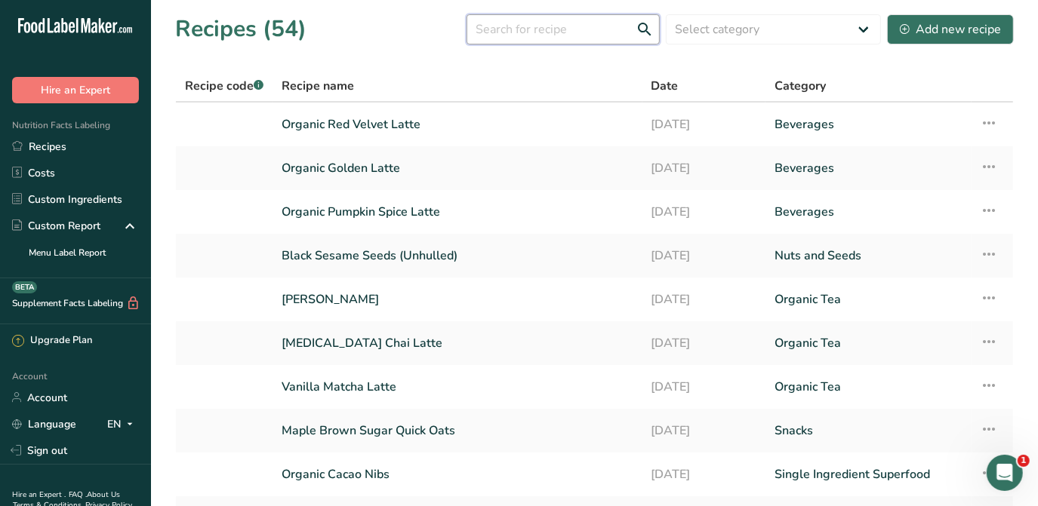
click at [586, 43] on input "text" at bounding box center [562, 29] width 193 height 30
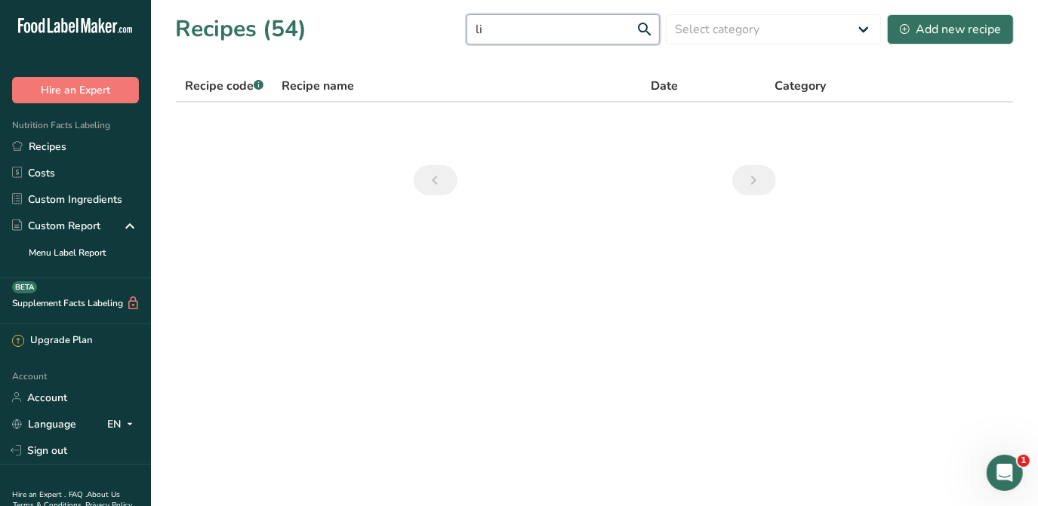
type input "l"
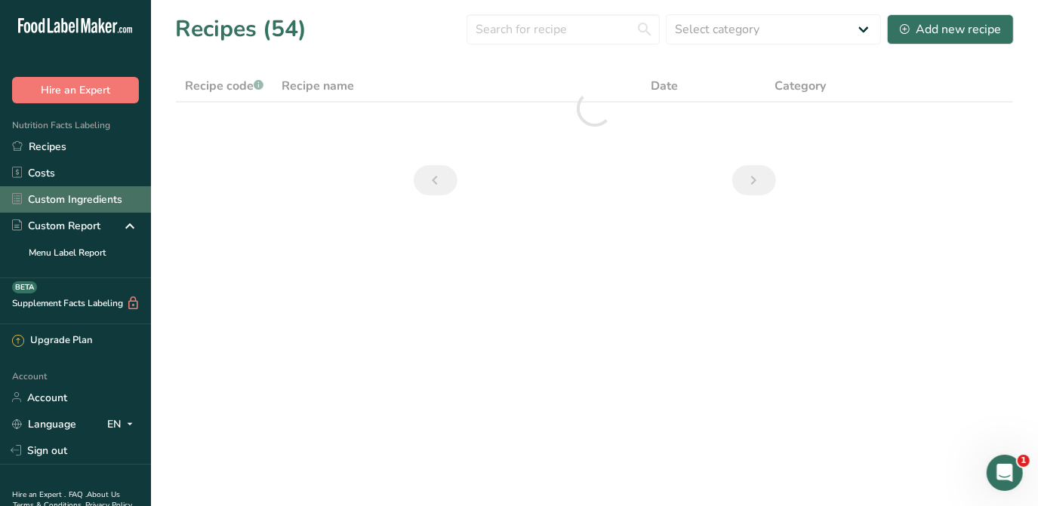
click at [88, 202] on link "Custom Ingredients" at bounding box center [75, 199] width 151 height 26
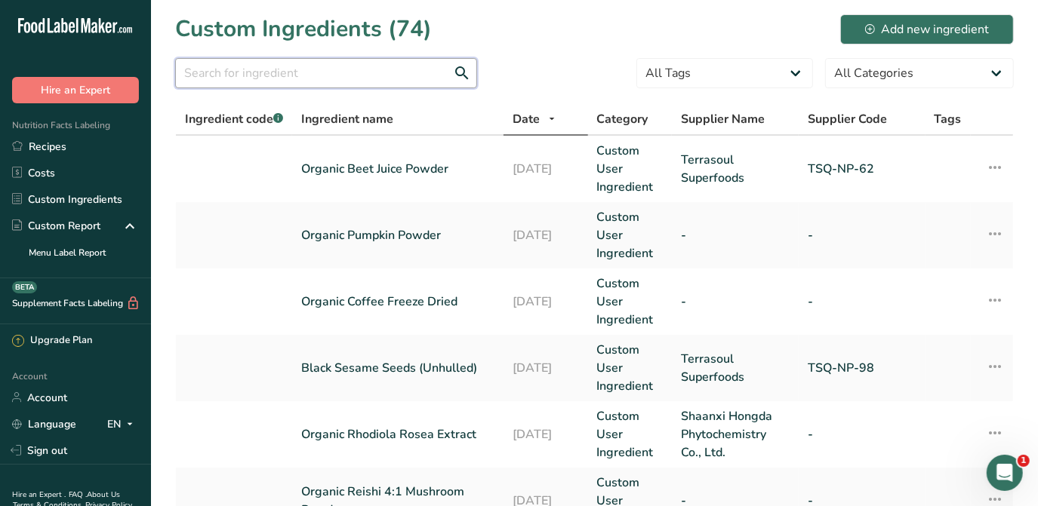
click at [285, 81] on input "text" at bounding box center [326, 73] width 302 height 30
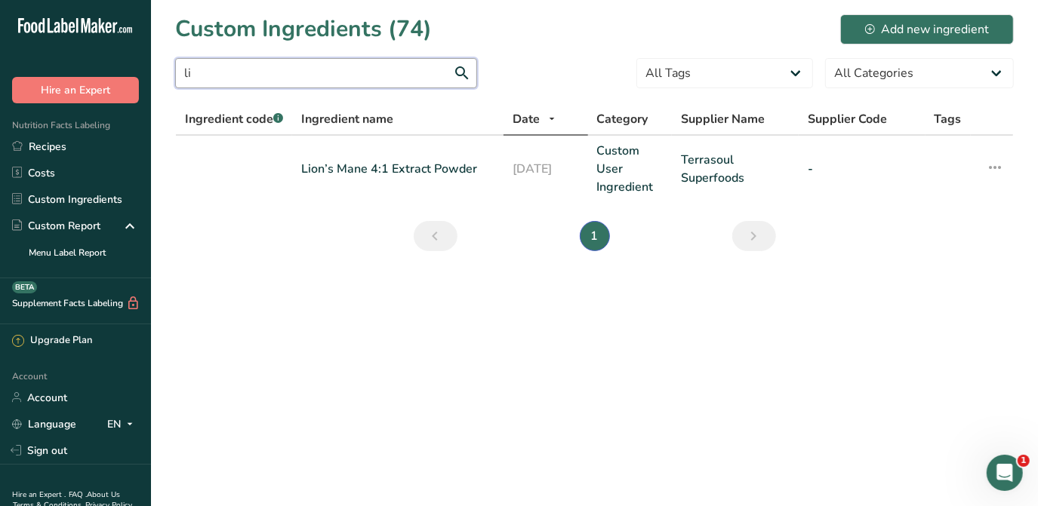
type input "l"
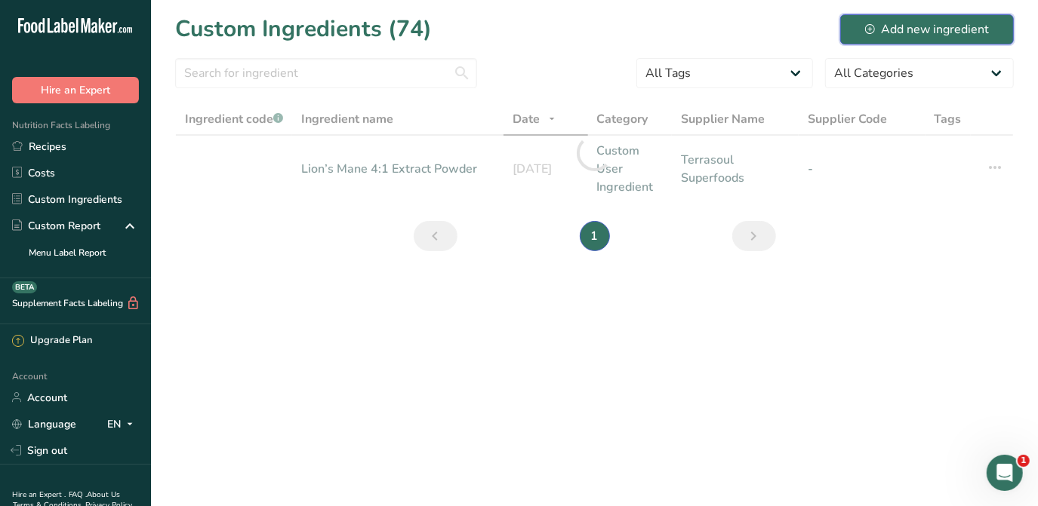
click at [900, 33] on div "Add new ingredient" at bounding box center [927, 29] width 124 height 18
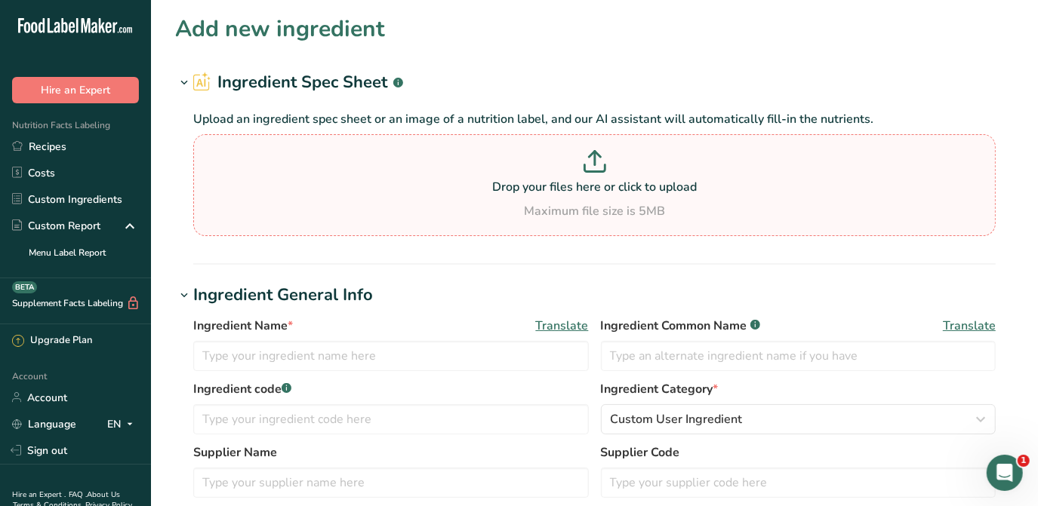
click at [512, 192] on p "Drop your files here or click to upload" at bounding box center [594, 187] width 795 height 18
click at [512, 192] on input "Drop your files here or click to upload Maximum file size is 5MB" at bounding box center [594, 185] width 802 height 102
type input "C:\fakepath\TSQ-NP-190 - Lions Mane Mushroom Dual Powder - Nutritional Panel.pdf"
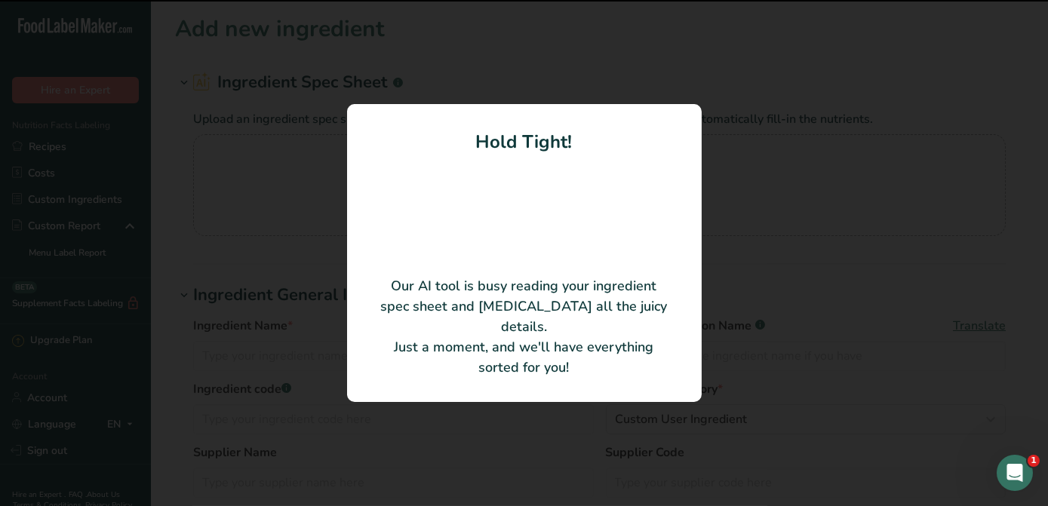
type input "Organic Lion’s Mane Dual Mushroom Powder"
type input "TSQ-NP-190"
type input "Terrasoul"
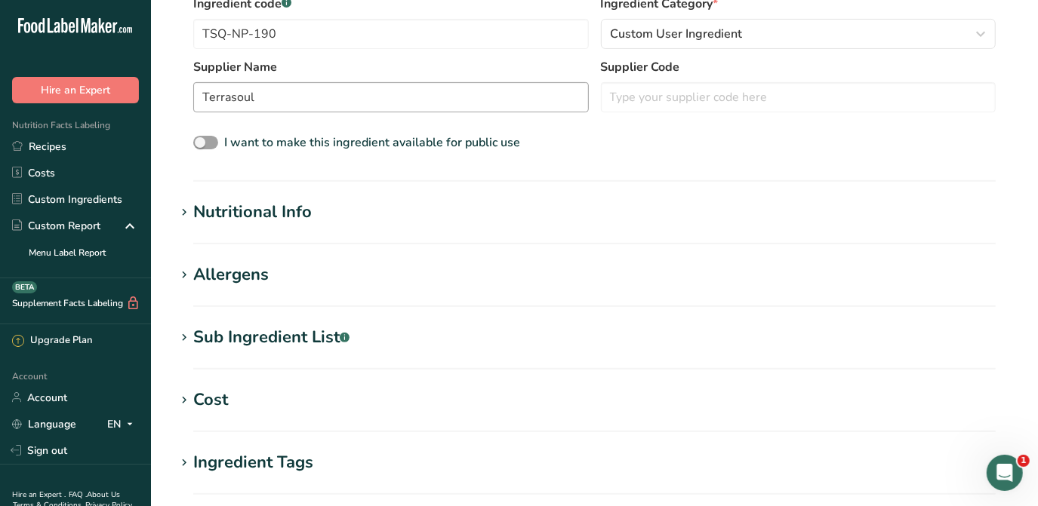
scroll to position [549, 0]
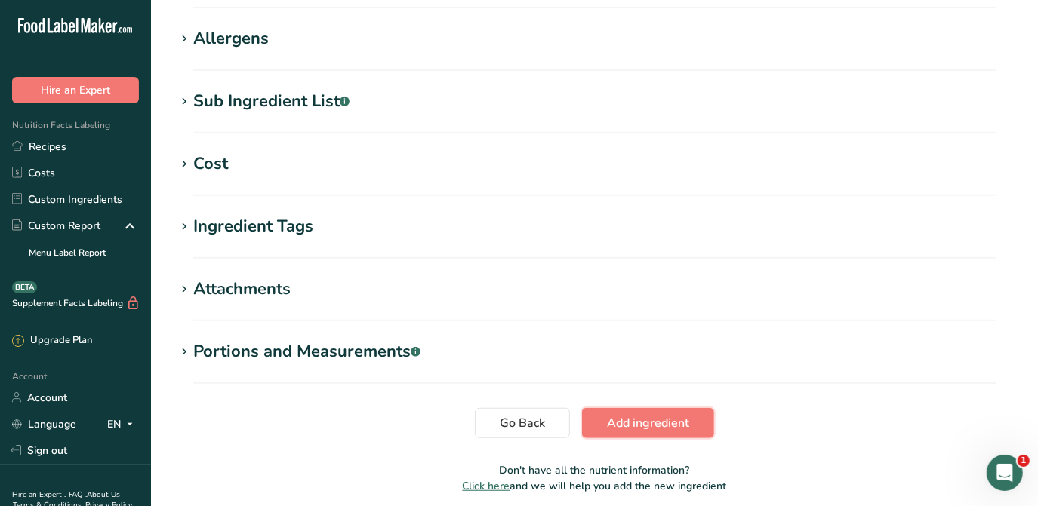
click at [646, 425] on span "Add ingredient" at bounding box center [648, 423] width 82 height 18
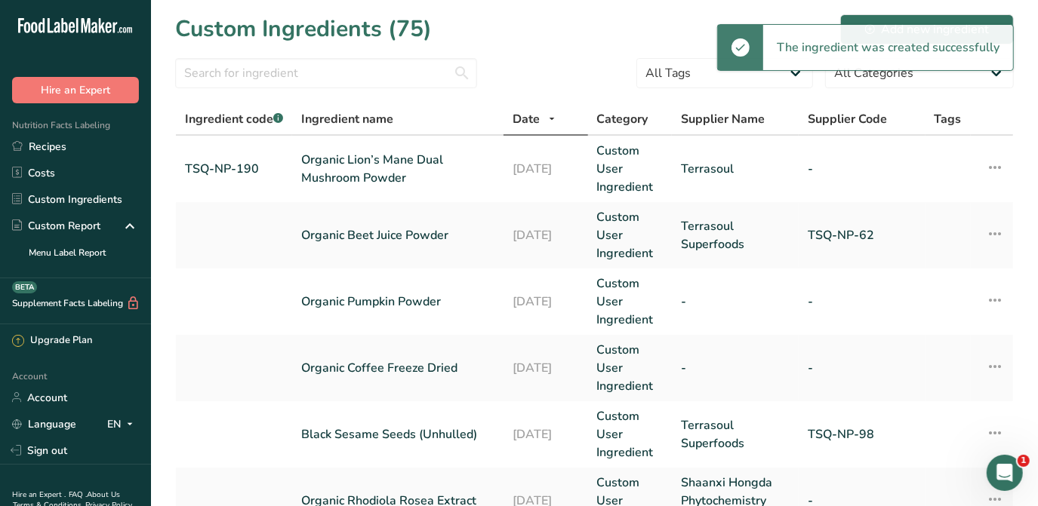
click at [932, 27] on div "The ingredient was created successfully" at bounding box center [888, 47] width 250 height 45
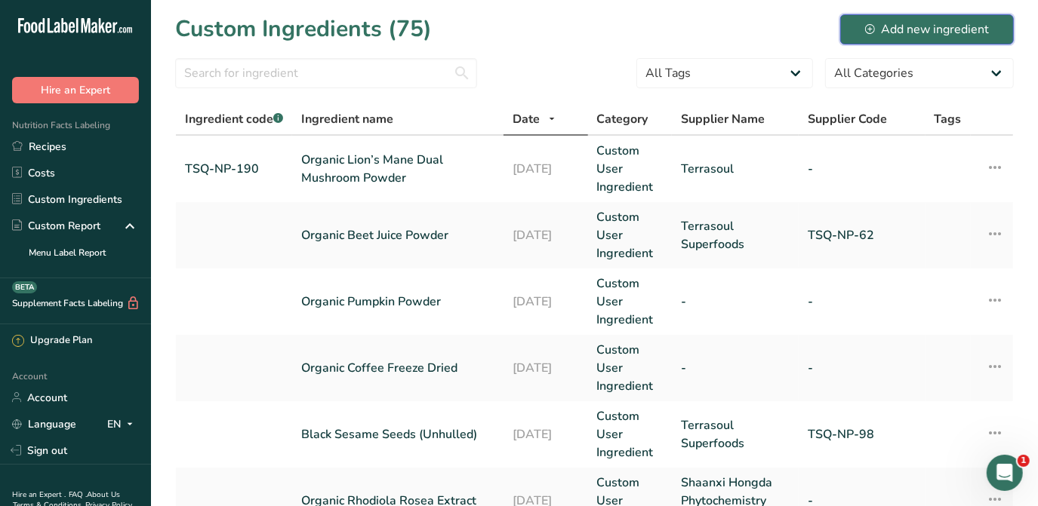
click at [932, 24] on div "Add new ingredient" at bounding box center [927, 29] width 124 height 18
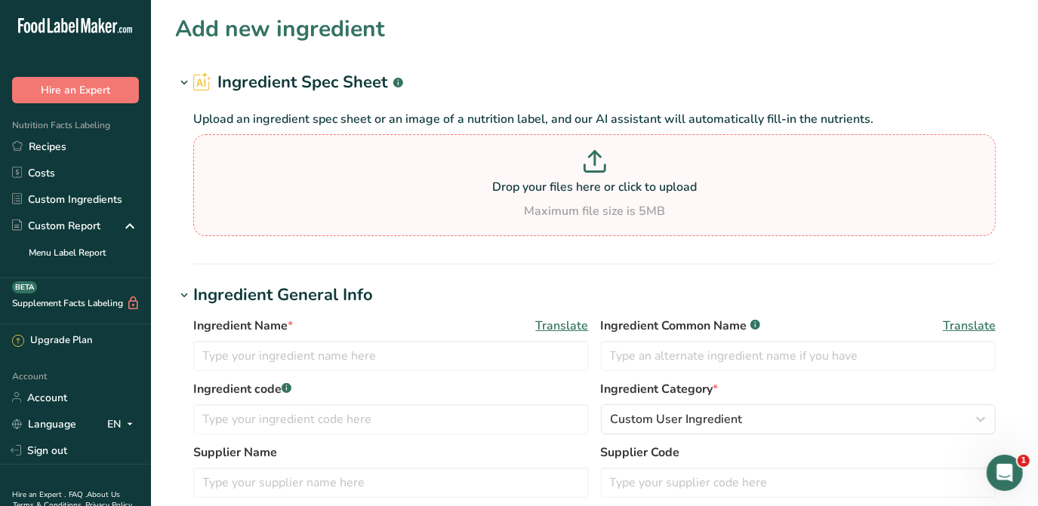
click at [397, 204] on div "Maximum file size is 5MB" at bounding box center [594, 211] width 795 height 18
click at [397, 204] on input "Drop your files here or click to upload Maximum file size is 5MB" at bounding box center [594, 185] width 802 height 102
type input "C:\fakepath\TSQ-NP-189 - Reishi Mushroom Dual Powder - Nutritional Panel.pdf"
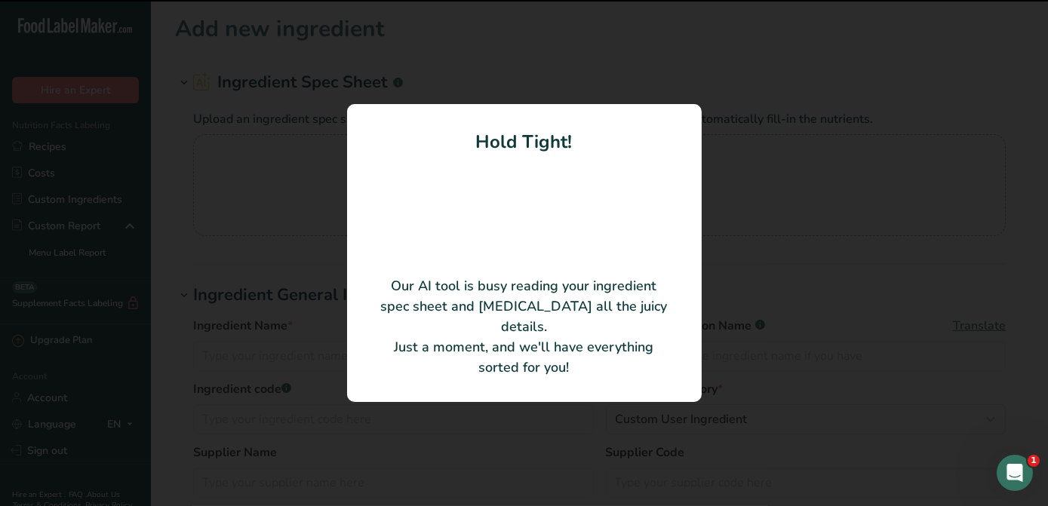
type input "Organic Reishi Dual Mushroom Powder"
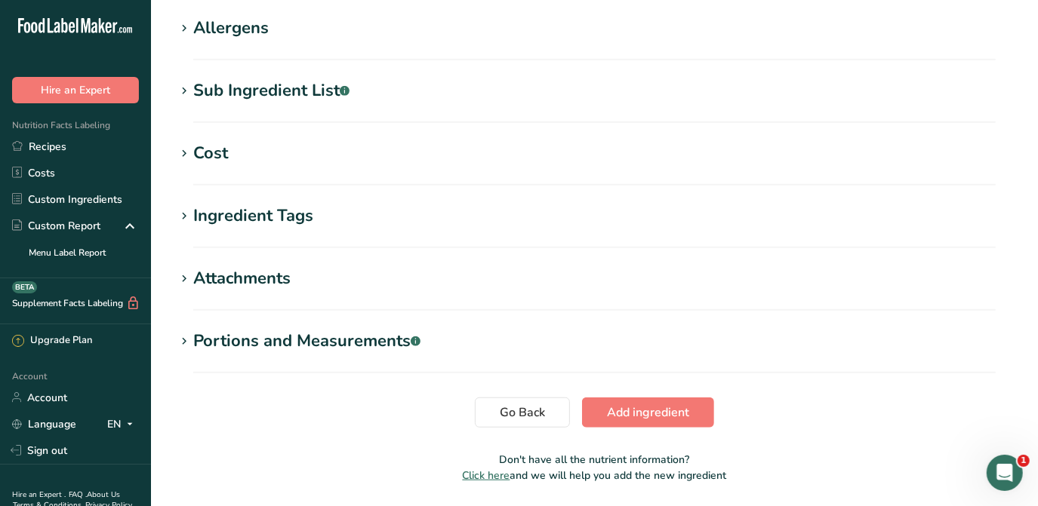
scroll to position [608, 0]
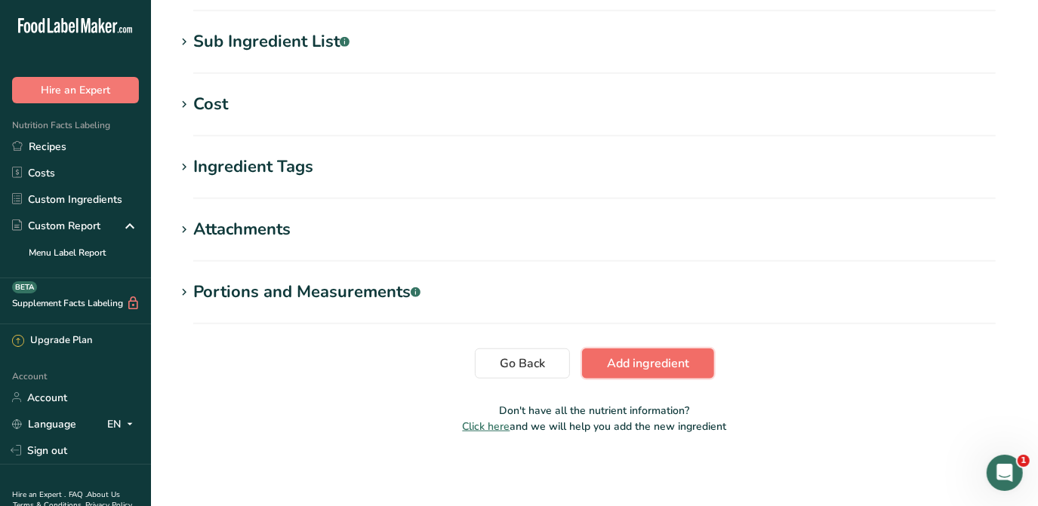
click at [645, 356] on span "Add ingredient" at bounding box center [648, 364] width 82 height 18
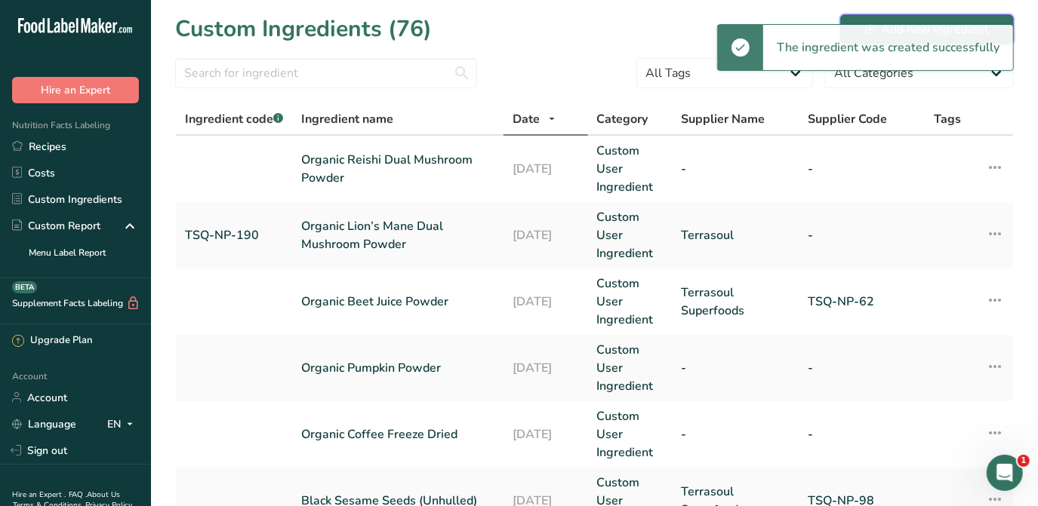
click at [893, 20] on div "Add new ingredient" at bounding box center [927, 29] width 124 height 18
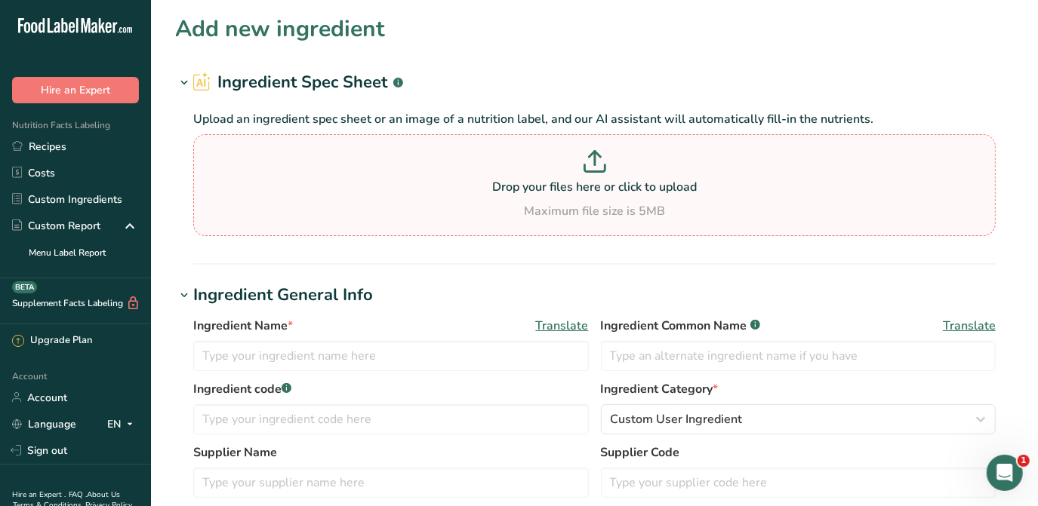
click at [655, 184] on p "Drop your files here or click to upload" at bounding box center [594, 187] width 795 height 18
click at [655, 184] on input "Drop your files here or click to upload Maximum file size is 5MB" at bounding box center [594, 185] width 802 height 102
type input "C:\fakepath\TSQ-NP-191 - Chaga Mushroom Dual Powder - Nutritional Panel.pdf"
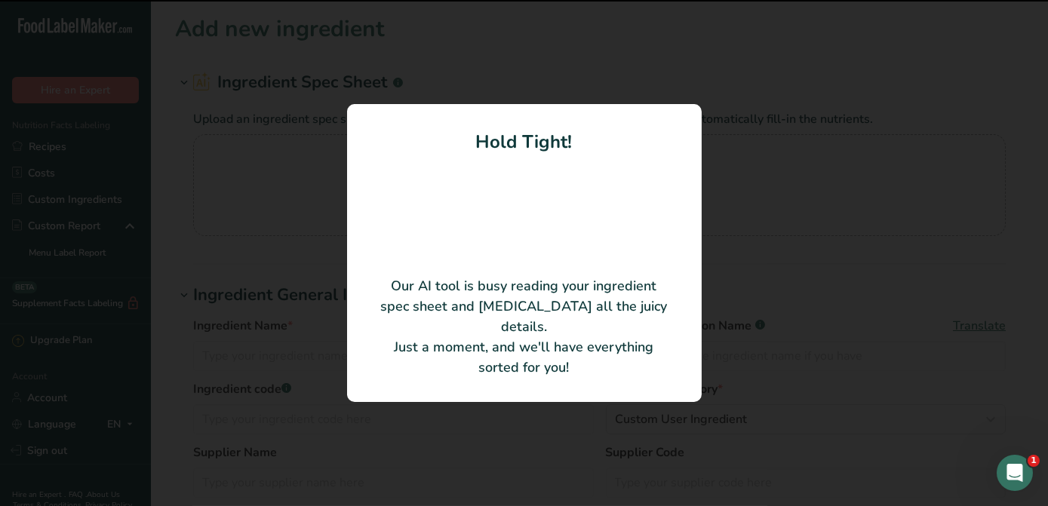
type input "Organic Chaga Dual Mushroom Powder"
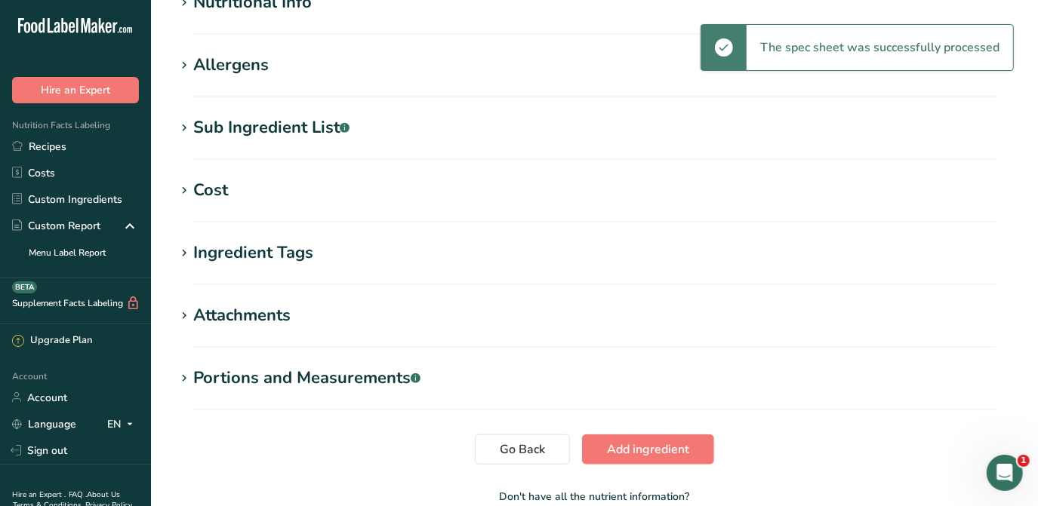
scroll to position [549, 0]
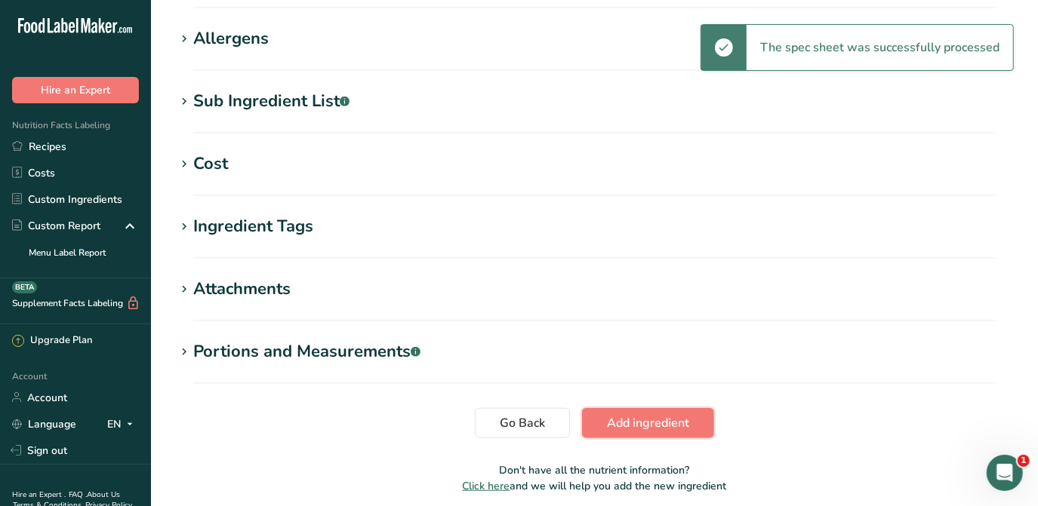
click at [671, 423] on span "Add ingredient" at bounding box center [648, 423] width 82 height 18
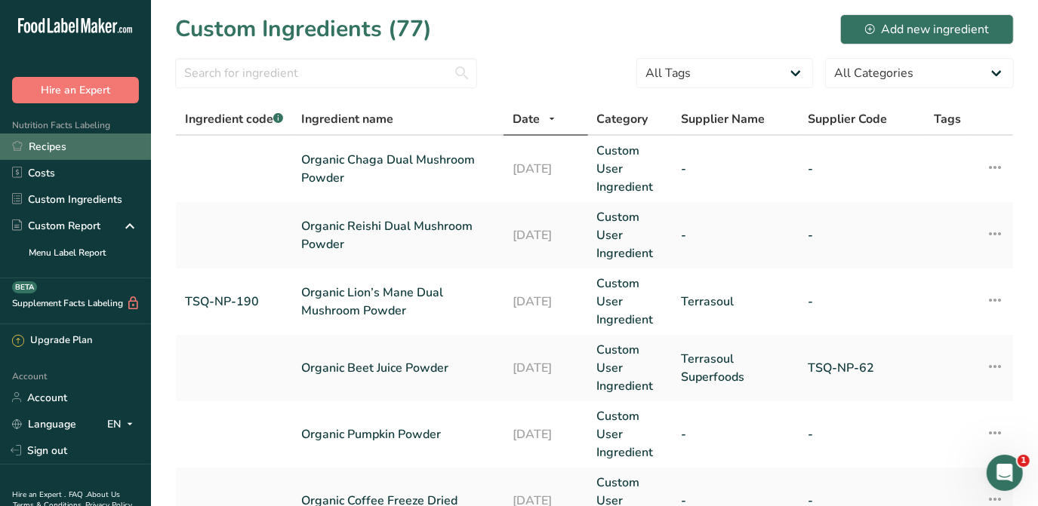
click at [75, 154] on link "Recipes" at bounding box center [75, 147] width 151 height 26
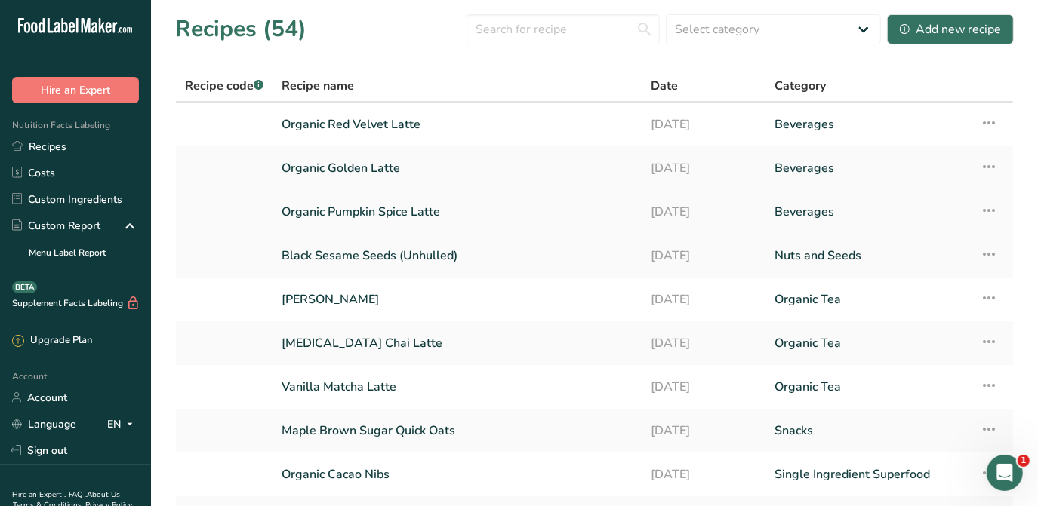
click at [462, 214] on link "Organic Pumpkin Spice Latte" at bounding box center [458, 212] width 352 height 32
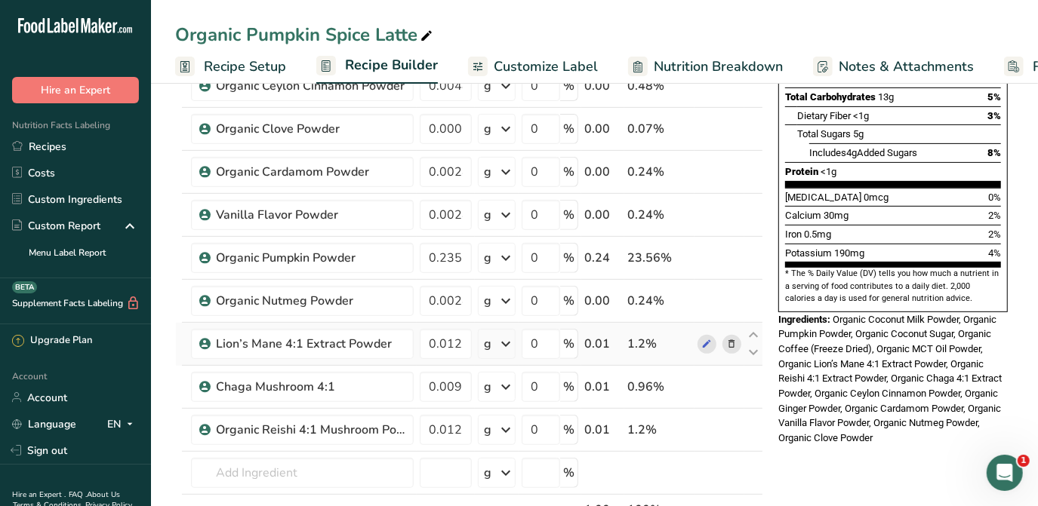
scroll to position [343, 0]
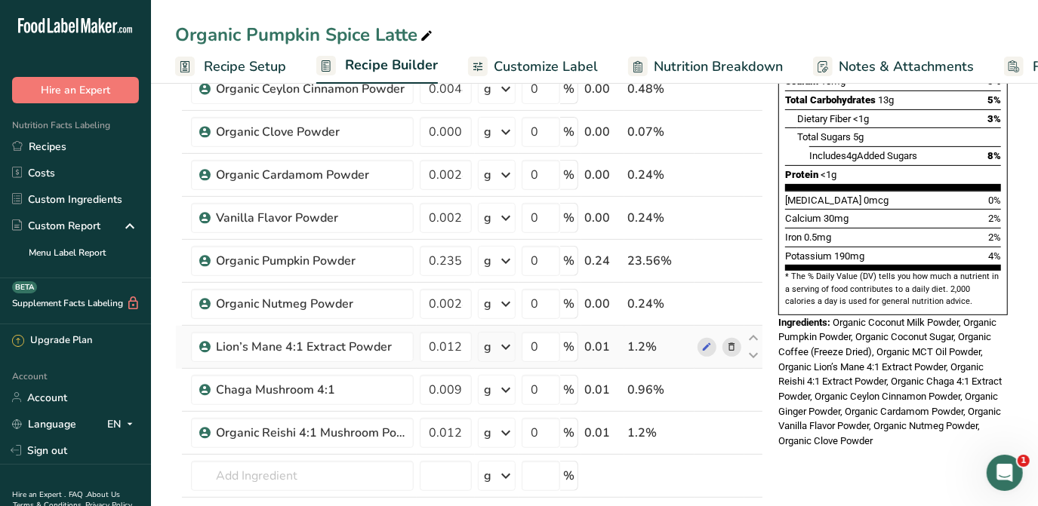
click at [735, 343] on icon at bounding box center [731, 348] width 11 height 16
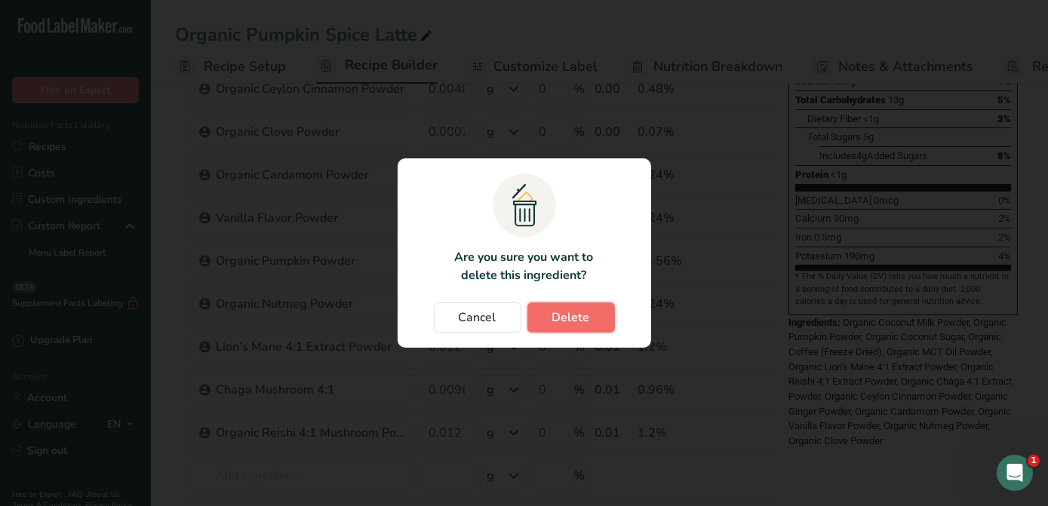
click at [571, 323] on span "Delete" at bounding box center [571, 318] width 38 height 18
type input "0.0096"
type input "0.012"
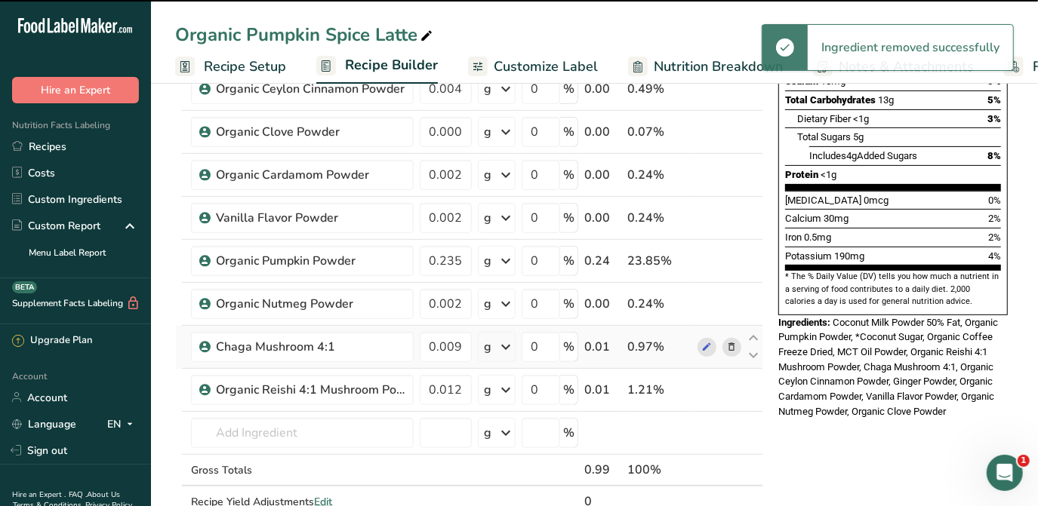
click at [731, 346] on icon at bounding box center [731, 348] width 11 height 16
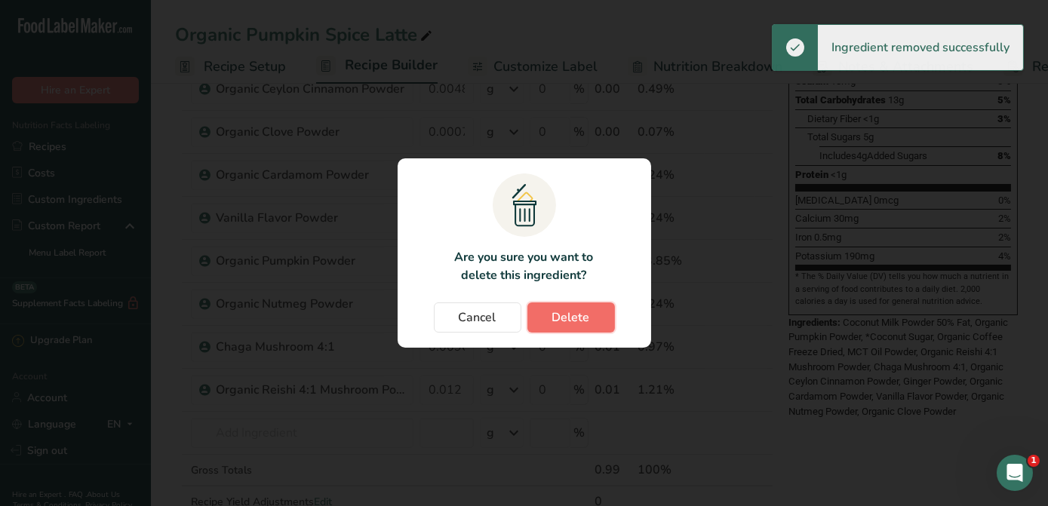
click at [586, 331] on button "Delete" at bounding box center [572, 318] width 88 height 30
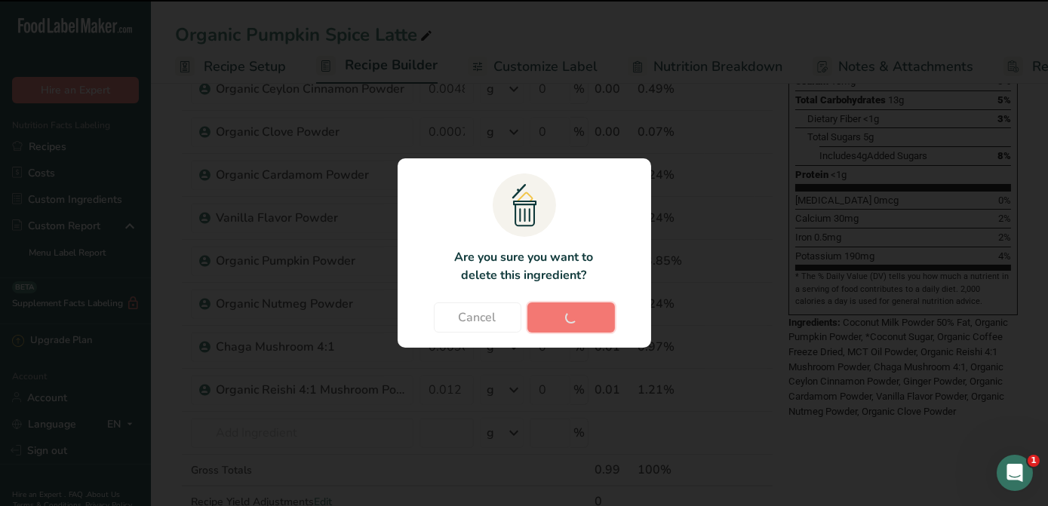
type input "0.012"
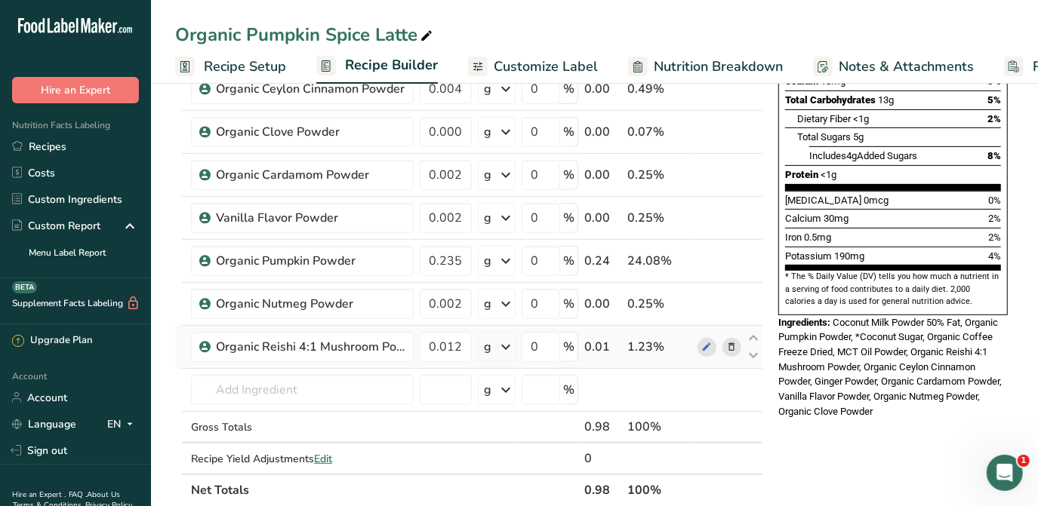
click at [730, 348] on icon at bounding box center [731, 348] width 11 height 16
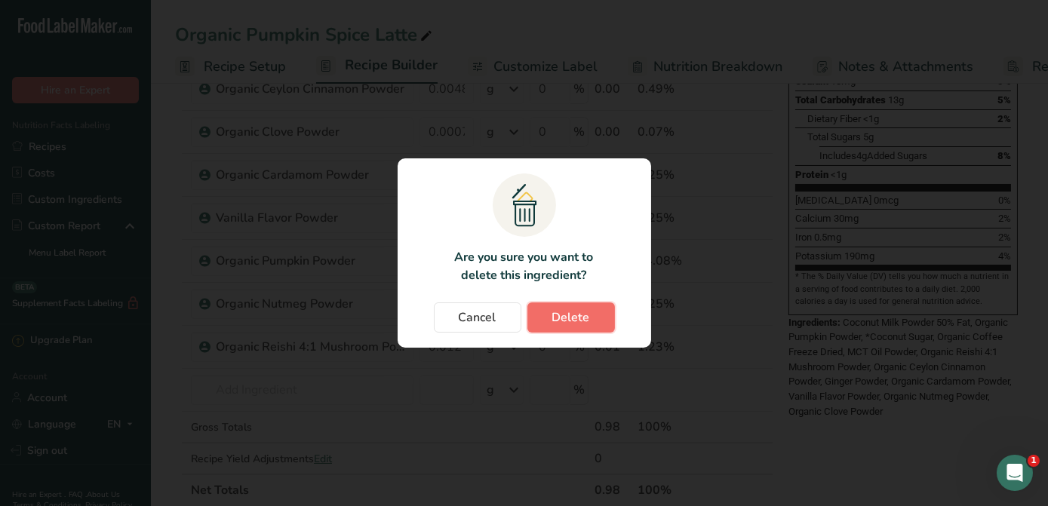
click at [568, 331] on button "Delete" at bounding box center [572, 318] width 88 height 30
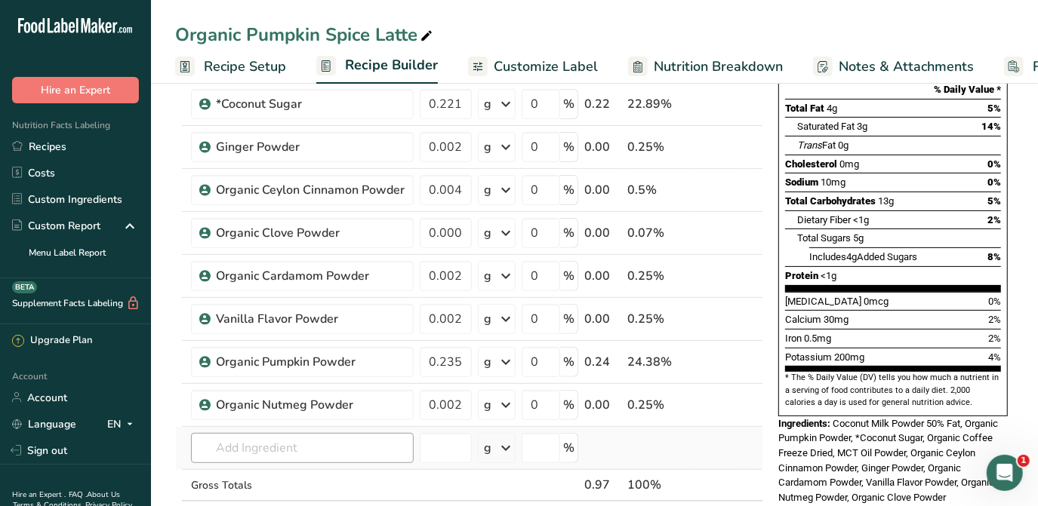
scroll to position [274, 0]
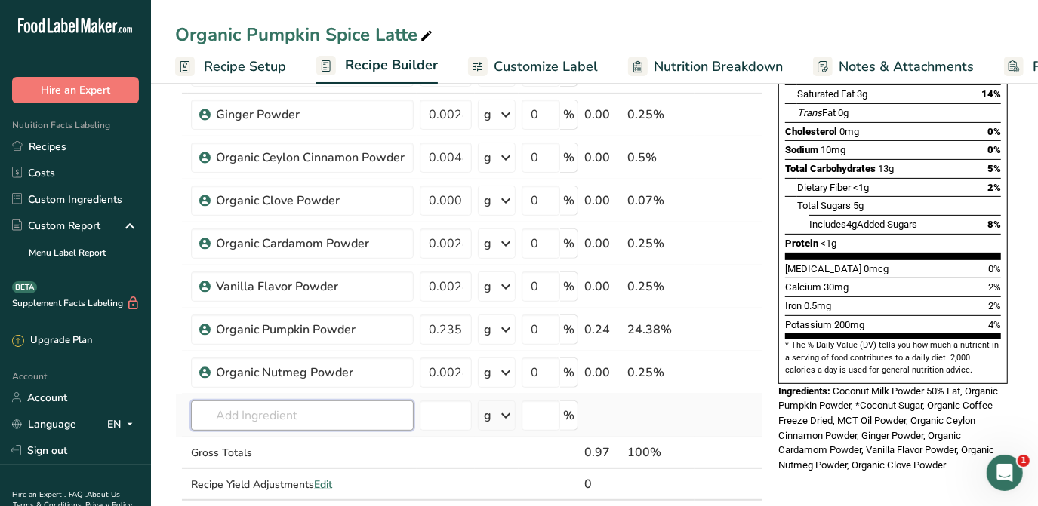
click at [385, 411] on input "text" at bounding box center [302, 416] width 223 height 30
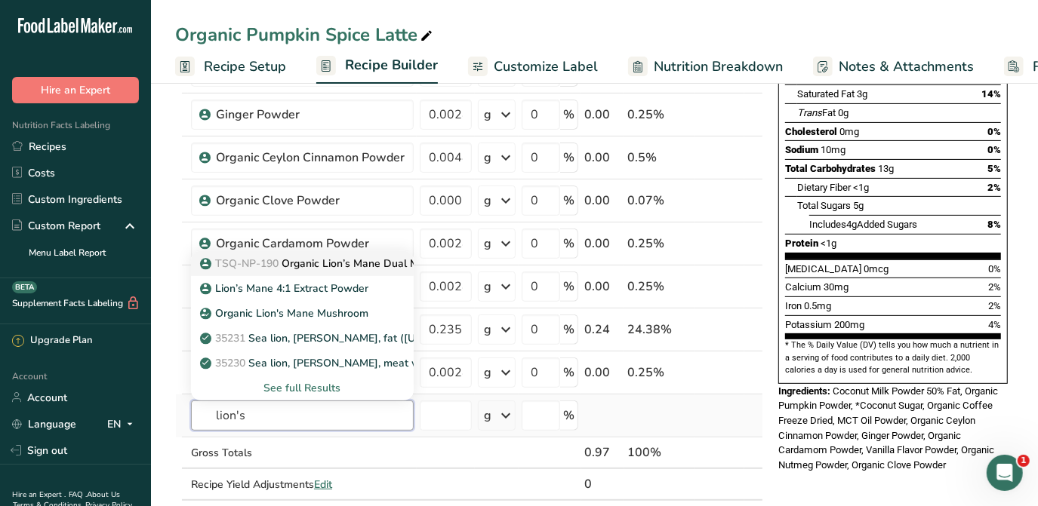
type input "lion's"
click at [365, 261] on p "TSQ-NP-190 Organic Lion’s Mane Dual Mushroom Powder" at bounding box center [352, 264] width 299 height 16
type input "Organic Lion’s Mane Dual Mushroom Powder"
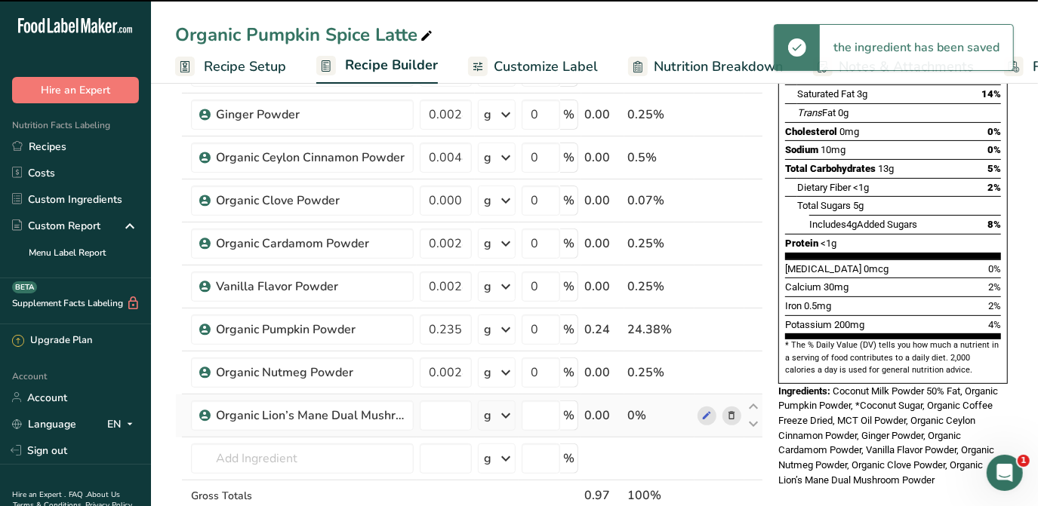
type input "0"
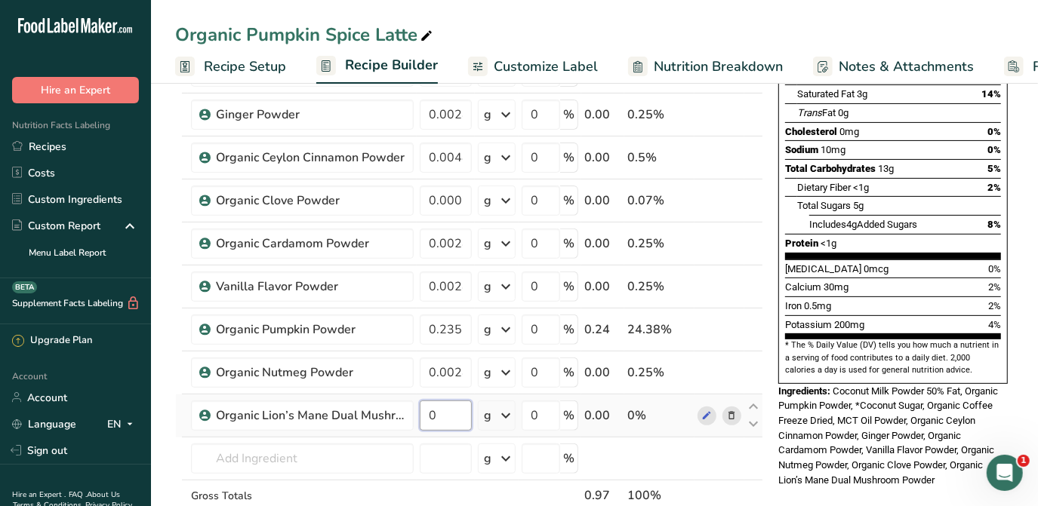
click at [458, 406] on input "0" at bounding box center [446, 416] width 52 height 30
type input "0.012"
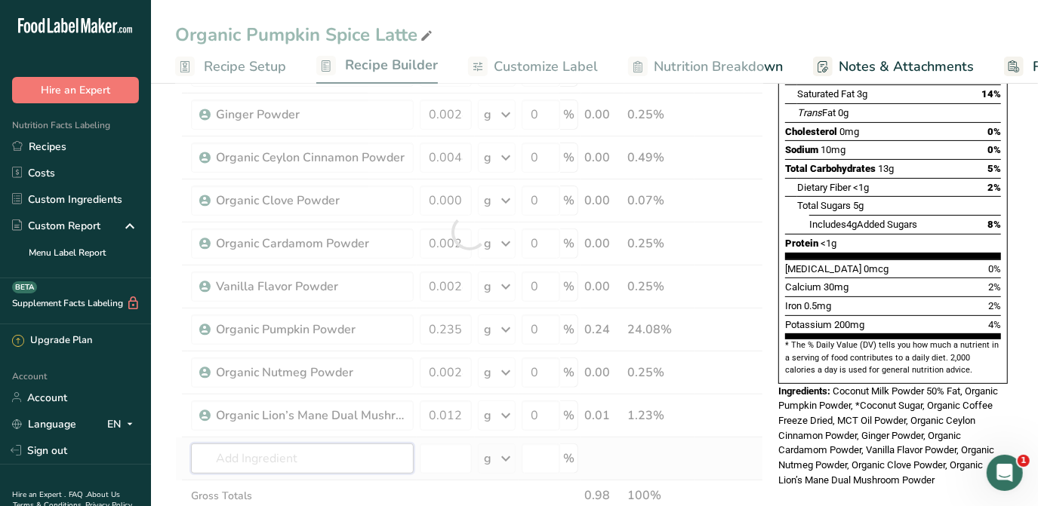
click at [373, 459] on div "Ingredient * Amount * Unit * Waste * .a-a{fill:#347362;}.b-a{fill:#fff;} Grams …" at bounding box center [469, 232] width 588 height 686
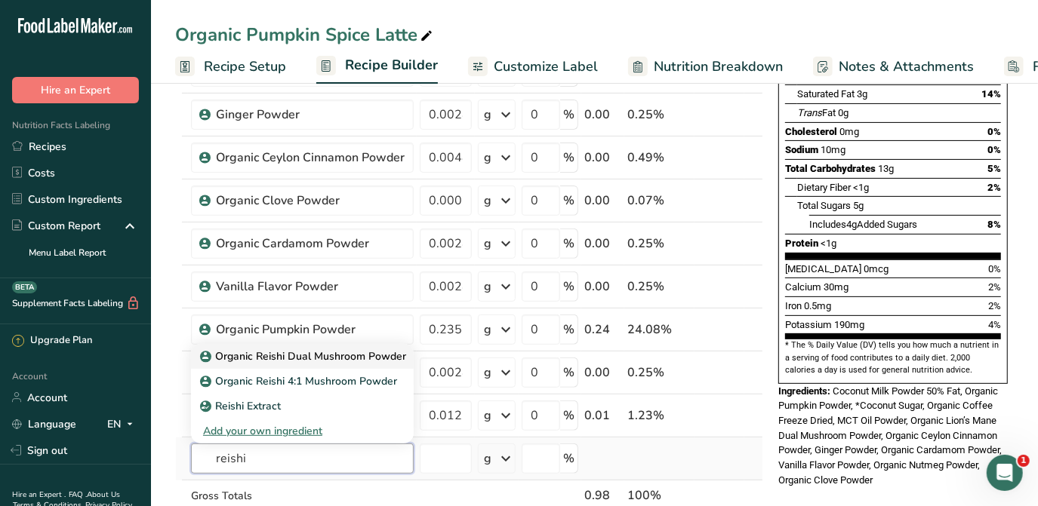
type input "reishi"
click at [388, 359] on p "Organic Reishi Dual Mushroom Powder" at bounding box center [304, 357] width 203 height 16
type input "Organic Reishi Dual Mushroom Powder"
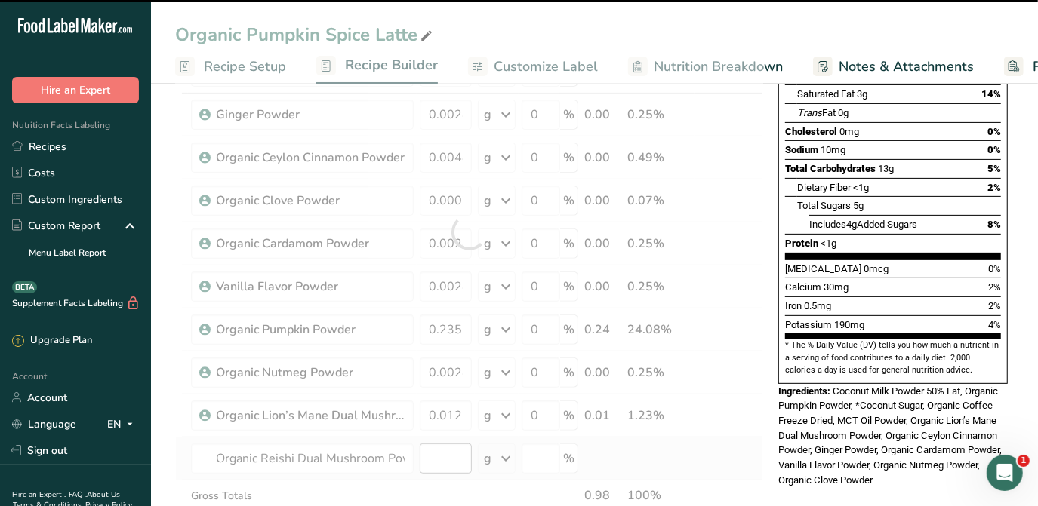
type input "0"
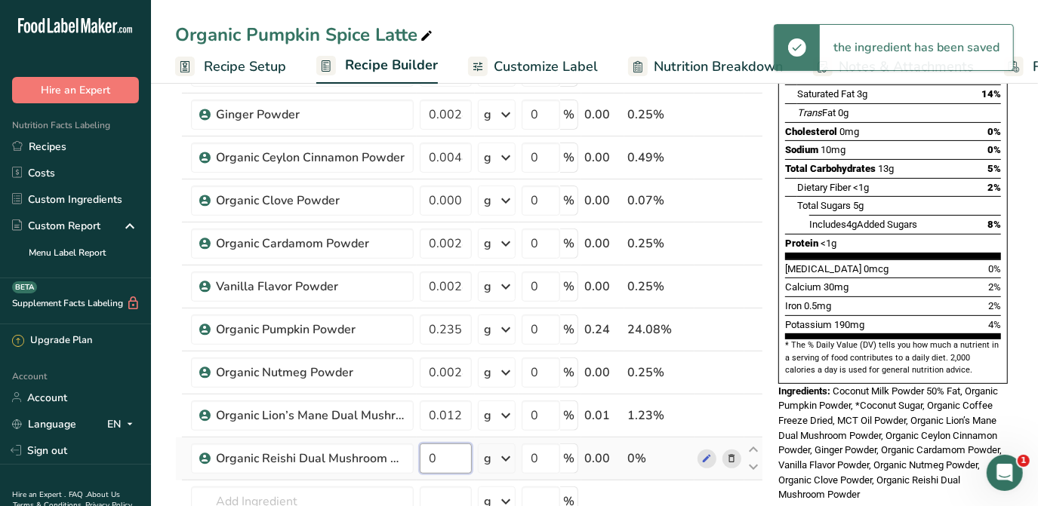
click at [439, 454] on input "0" at bounding box center [446, 459] width 52 height 30
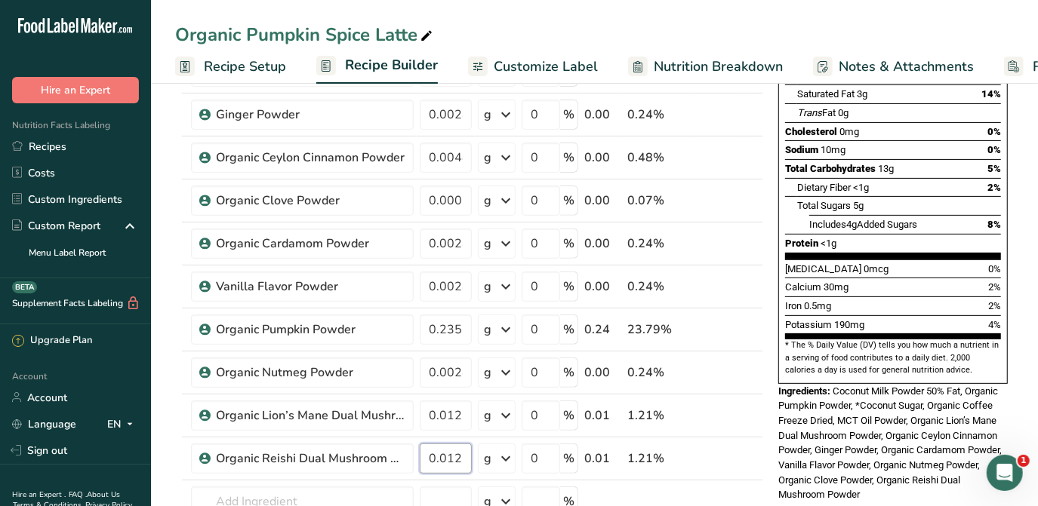
type input "0.012"
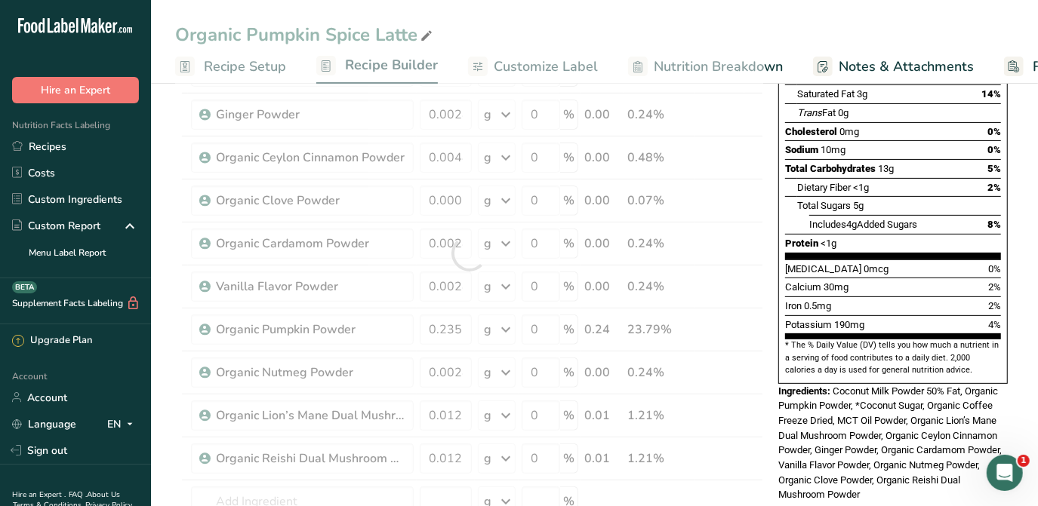
drag, startPoint x: 165, startPoint y: 425, endPoint x: 245, endPoint y: 397, distance: 84.0
click at [165, 426] on section "Add Ingredients Manage Recipe Delete Recipe Duplicate Recipe Scale Recipe Save …" at bounding box center [594, 493] width 887 height 1377
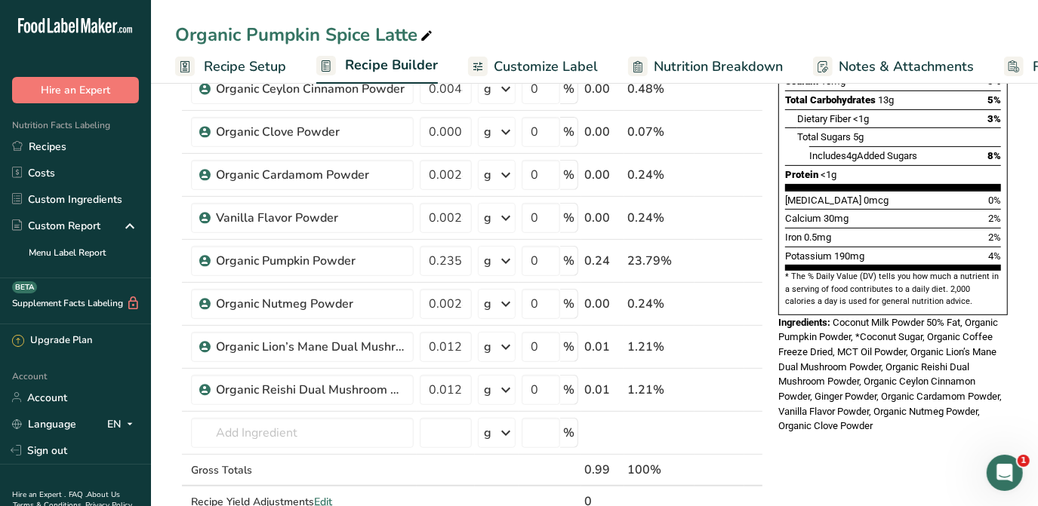
scroll to position [411, 0]
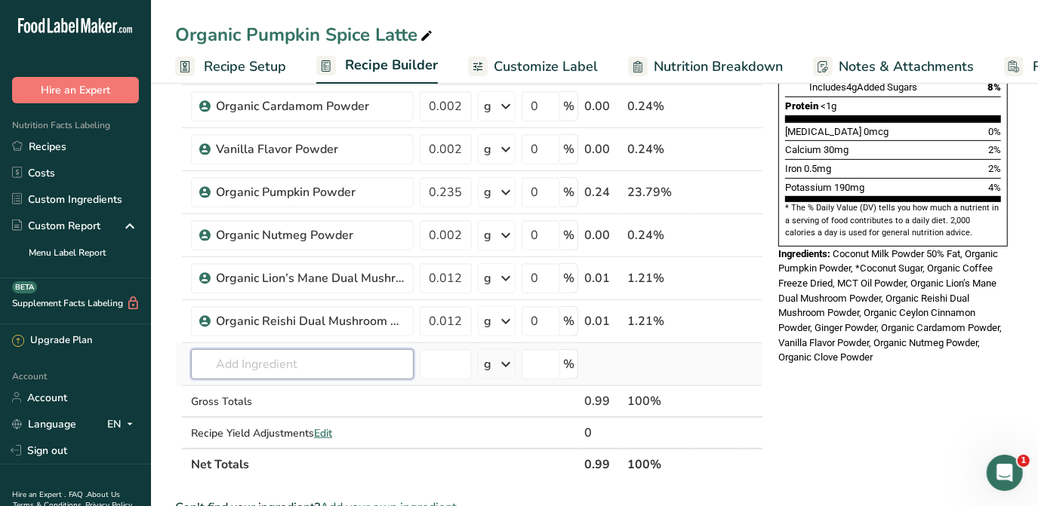
click at [347, 359] on input "text" at bounding box center [302, 364] width 223 height 30
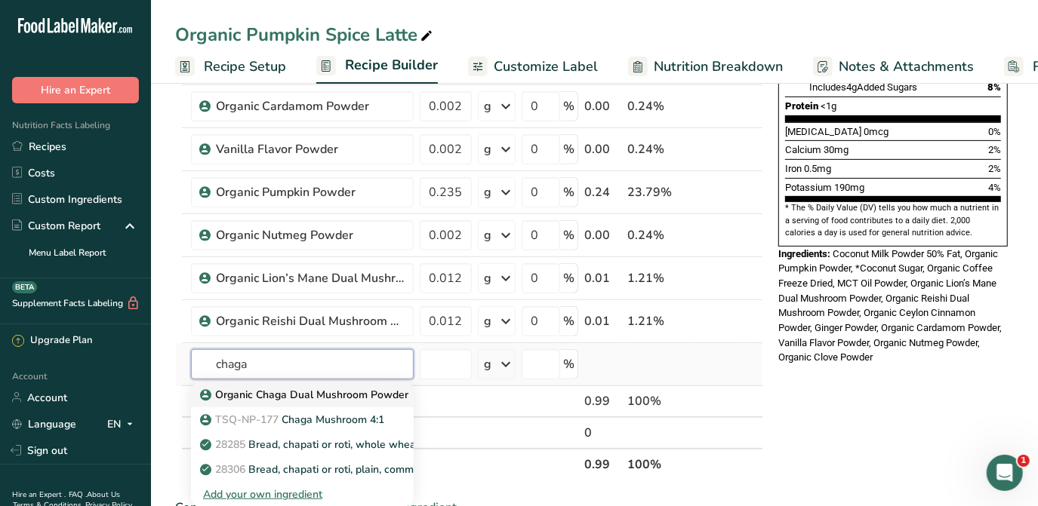
type input "chaga"
click at [349, 397] on p "Organic Chaga Dual Mushroom Powder" at bounding box center [305, 395] width 205 height 16
type input "Organic Chaga Dual Mushroom Powder"
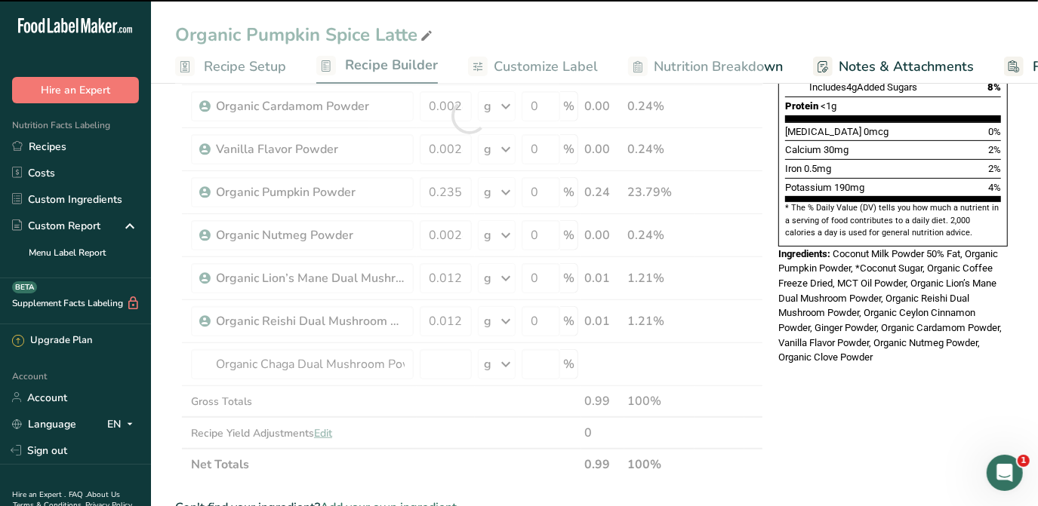
type input "0"
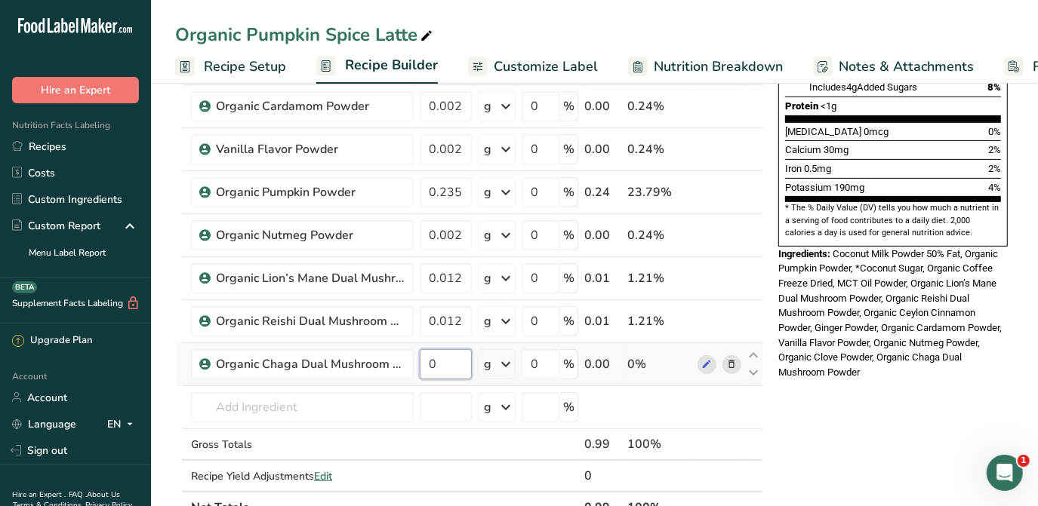
click at [447, 357] on input "0" at bounding box center [446, 364] width 52 height 30
type input "0.0096"
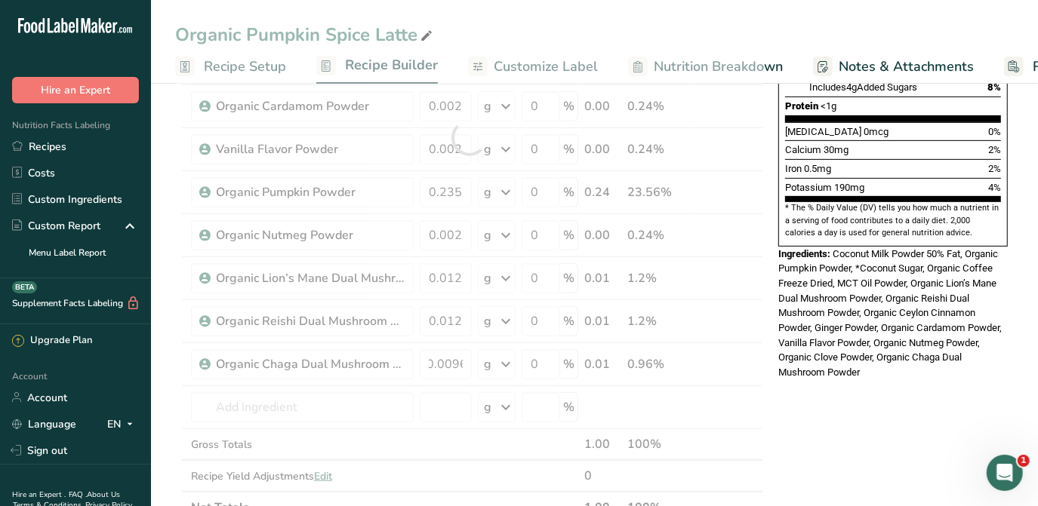
click at [897, 391] on div "* This label's values have been manually overridden Nutrition Facts 15 Servings…" at bounding box center [893, 376] width 242 height 1371
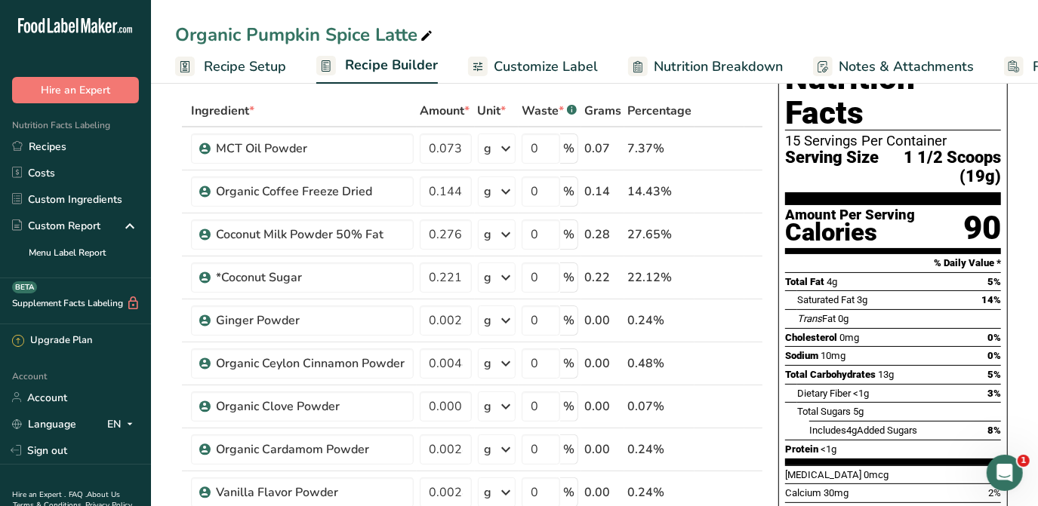
scroll to position [0, 0]
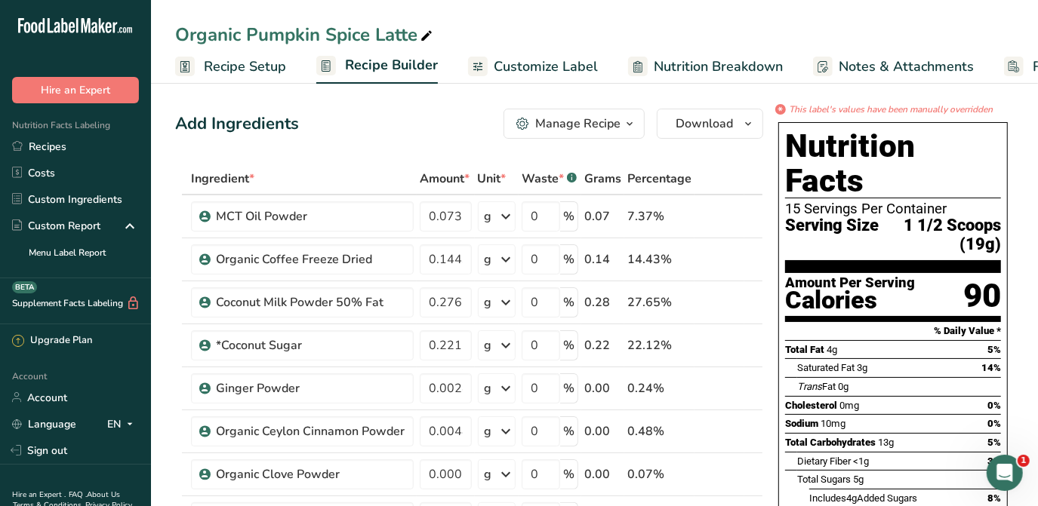
click at [523, 68] on span "Customize Label" at bounding box center [546, 67] width 104 height 20
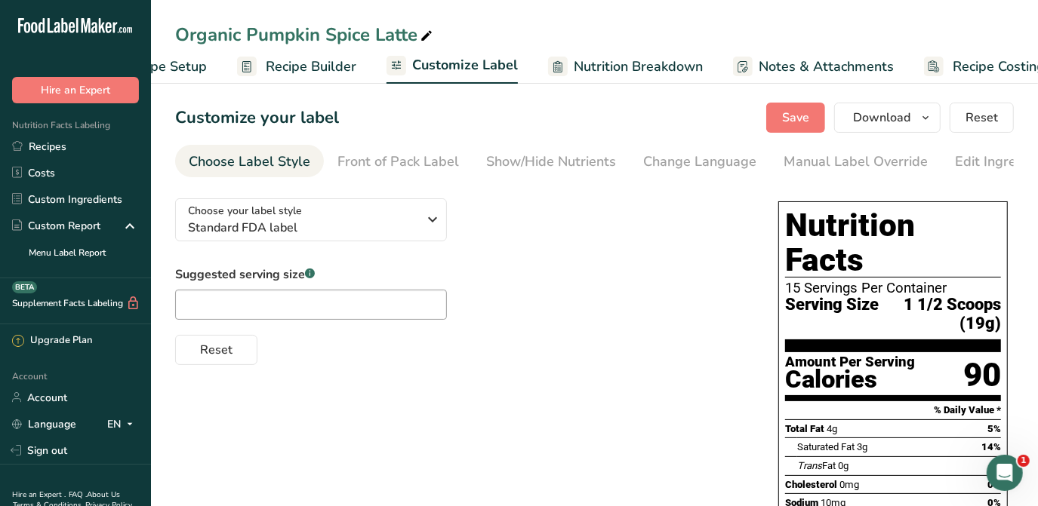
scroll to position [0, 110]
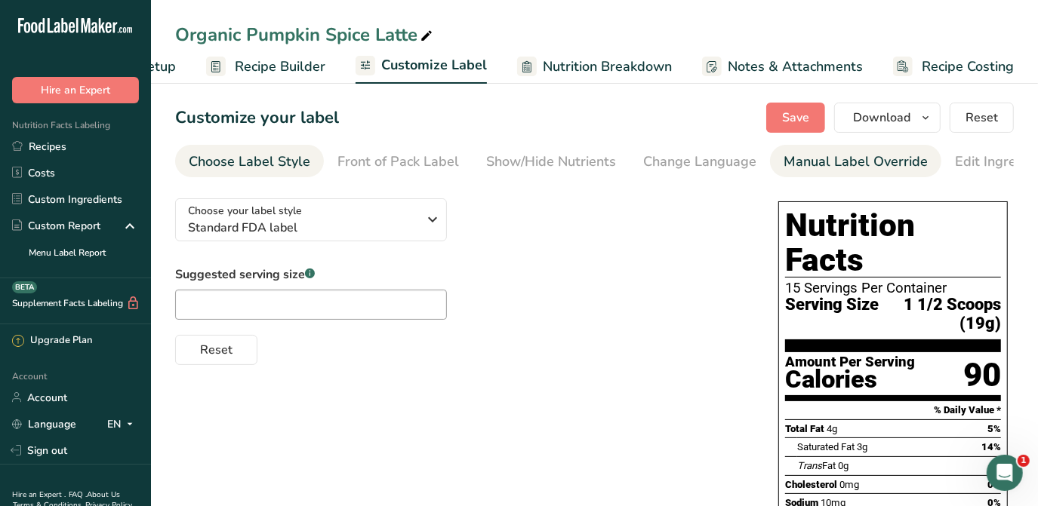
click at [785, 160] on div "Manual Label Override" at bounding box center [855, 162] width 144 height 20
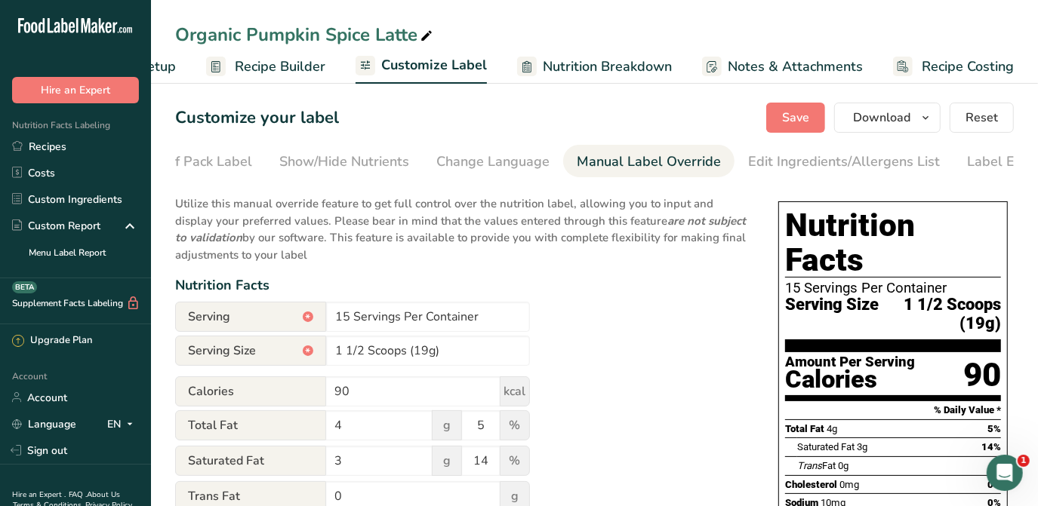
scroll to position [0, 257]
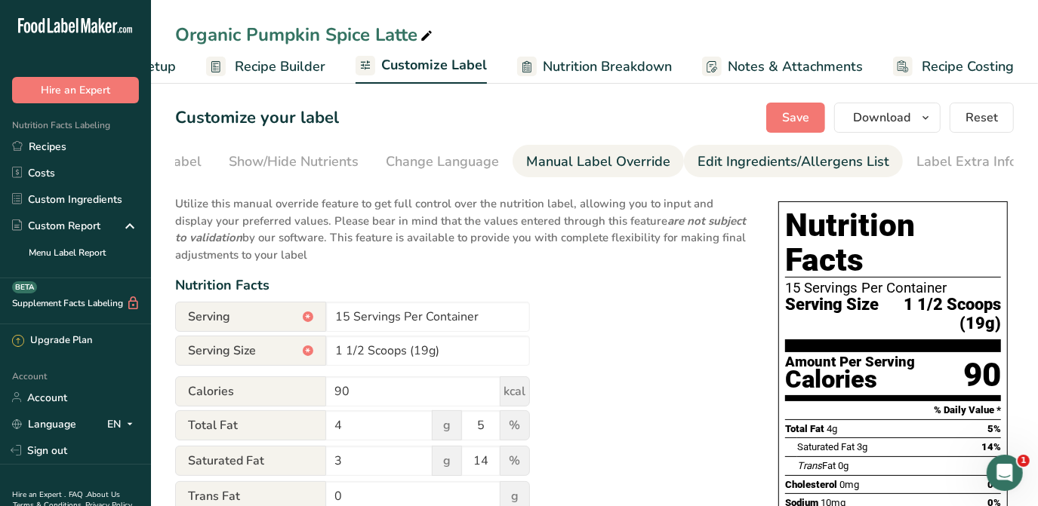
click at [786, 161] on div "Edit Ingredients/Allergens List" at bounding box center [793, 162] width 192 height 20
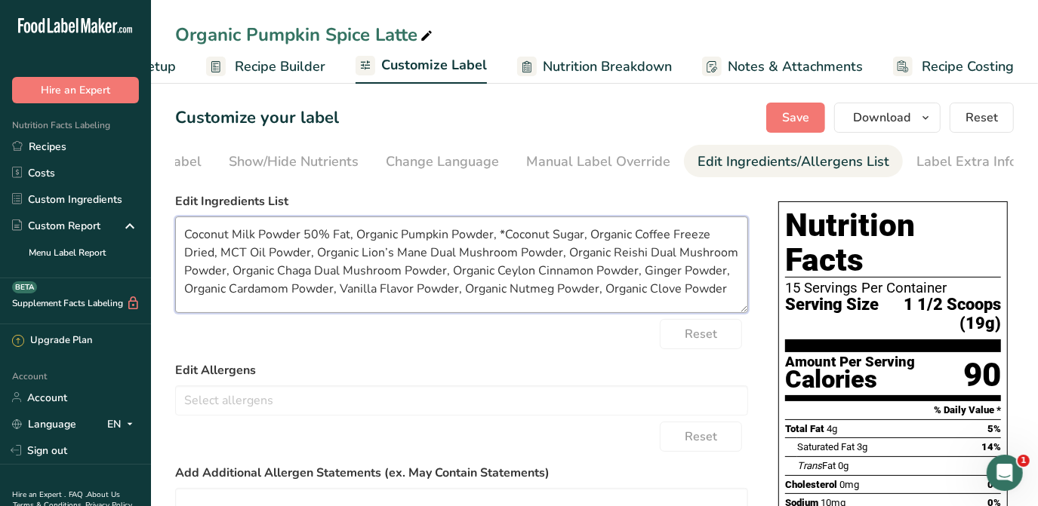
drag, startPoint x: 346, startPoint y: 239, endPoint x: 302, endPoint y: 229, distance: 45.6
click at [302, 229] on textarea "Coconut Milk Powder 50% Fat, Organic Pumpkin Powder, *Coconut Sugar, Organic Co…" at bounding box center [461, 265] width 573 height 97
click at [186, 227] on textarea "Coconut Milk Powder, Organic Pumpkin Powder, *Coconut Sugar, Organic Coffee Fre…" at bounding box center [461, 265] width 573 height 97
click at [501, 232] on textarea "Organic Coconut Milk Powder, Organic Pumpkin Powder, *Coconut Sugar, Organic Co…" at bounding box center [461, 265] width 573 height 97
click at [251, 260] on textarea "Organic Coconut Milk Powder, Organic Pumpkin Powder, Organic Coconut Sugar, Org…" at bounding box center [461, 265] width 573 height 97
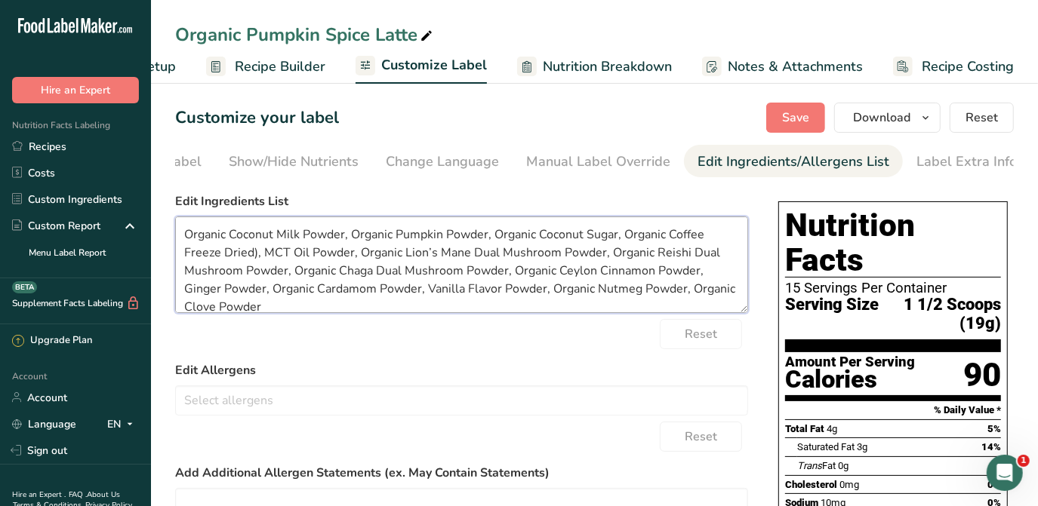
click at [182, 248] on textarea "Organic Coconut Milk Powder, Organic Pumpkin Powder, Organic Coconut Sugar, Org…" at bounding box center [461, 265] width 573 height 97
click at [266, 254] on textarea "Organic Coconut Milk Powder, Organic Pumpkin Powder, Organic Coconut Sugar, Org…" at bounding box center [461, 265] width 573 height 97
click at [232, 294] on textarea "Organic Coconut Milk Powder, Organic Pumpkin Powder, Organic Coconut Sugar, Org…" at bounding box center [461, 265] width 573 height 97
click at [520, 288] on textarea "Organic Coconut Milk Powder, Organic Pumpkin Powder, Organic Coconut Sugar, Org…" at bounding box center [461, 265] width 573 height 97
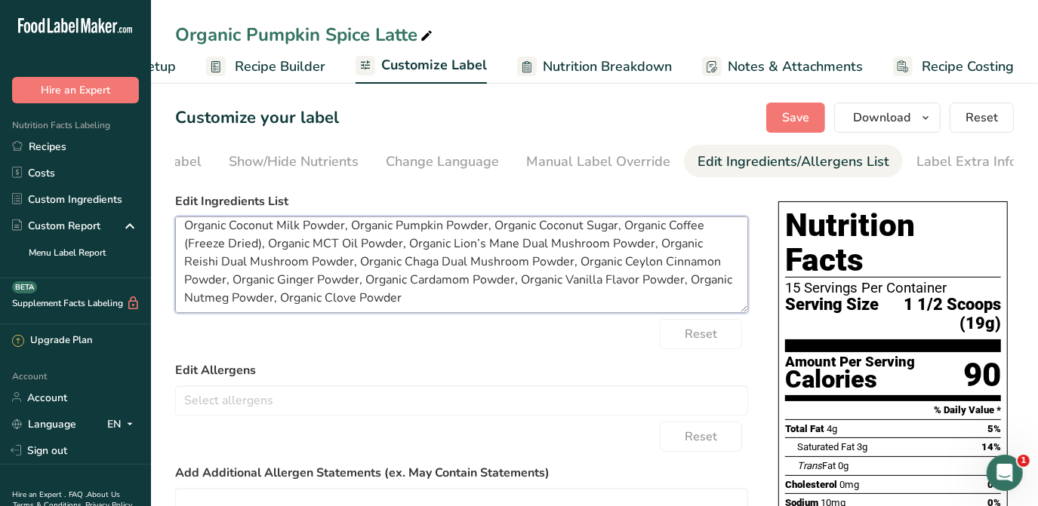
scroll to position [11, 0]
type textarea "Organic Coconut Milk Powder, Organic Pumpkin Powder, Organic Coconut Sugar, Org…"
click at [789, 125] on span "Save" at bounding box center [795, 118] width 27 height 18
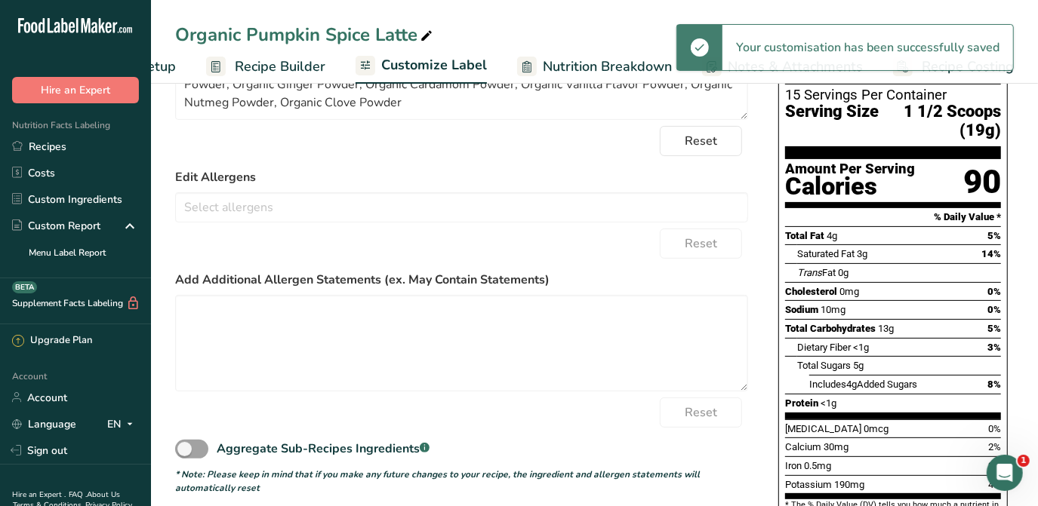
scroll to position [0, 0]
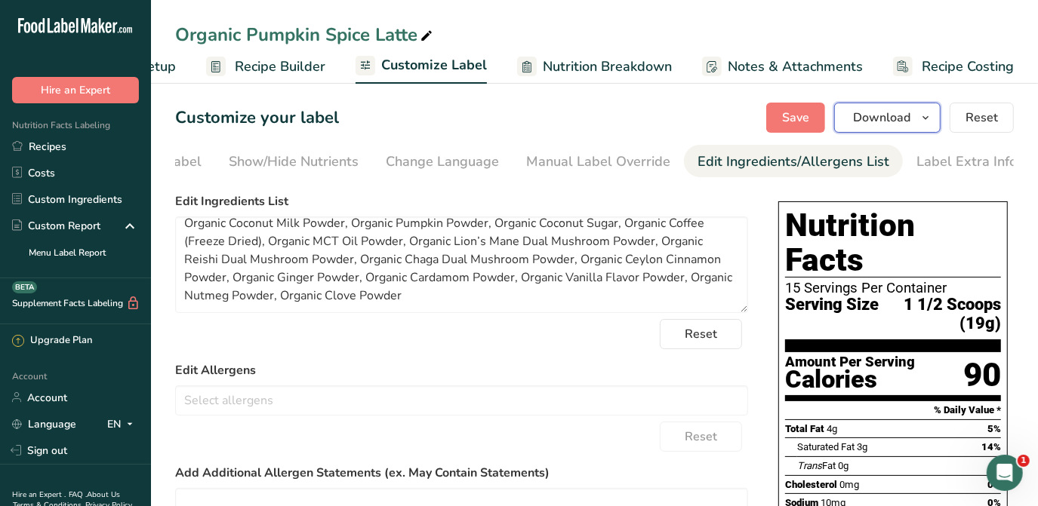
click at [917, 115] on button "Download" at bounding box center [887, 118] width 106 height 30
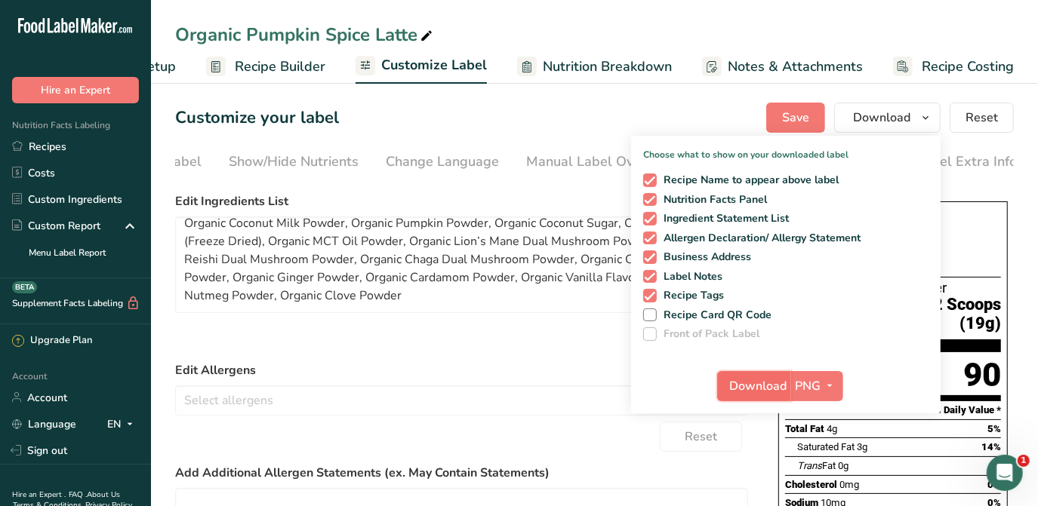
click at [761, 379] on span "Download" at bounding box center [758, 386] width 57 height 18
